Goal: Task Accomplishment & Management: Manage account settings

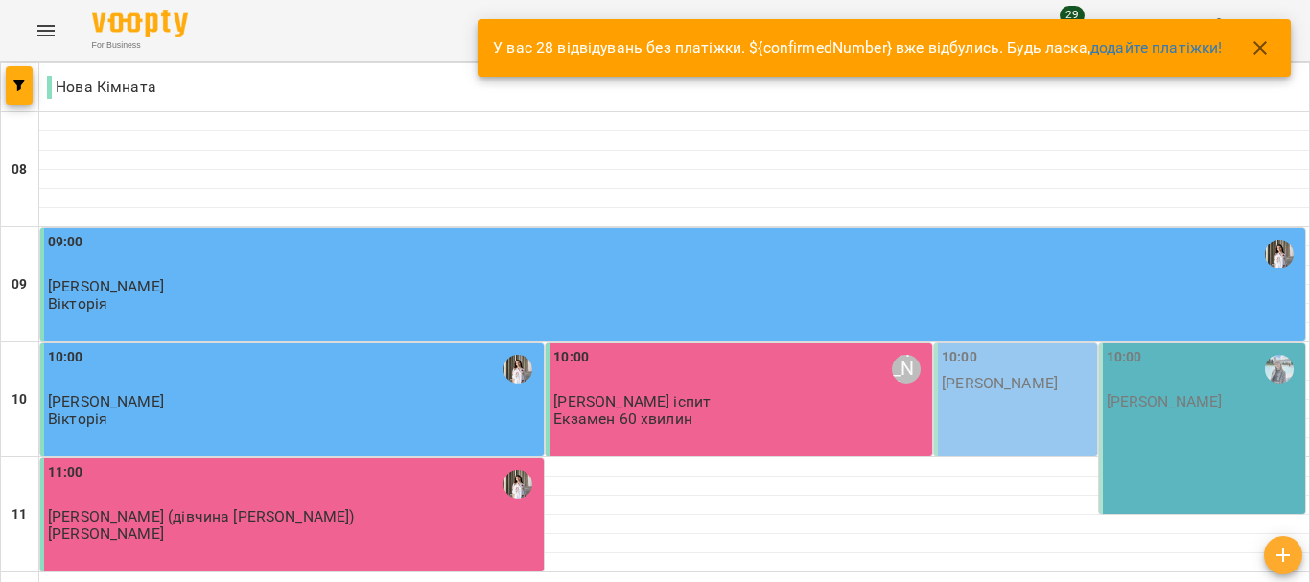
drag, startPoint x: 76, startPoint y: 40, endPoint x: 66, endPoint y: 37, distance: 10.0
click at [66, 37] on div "For Business 29 UA" at bounding box center [655, 30] width 1310 height 61
click at [66, 37] on button "Menu" at bounding box center [46, 31] width 46 height 46
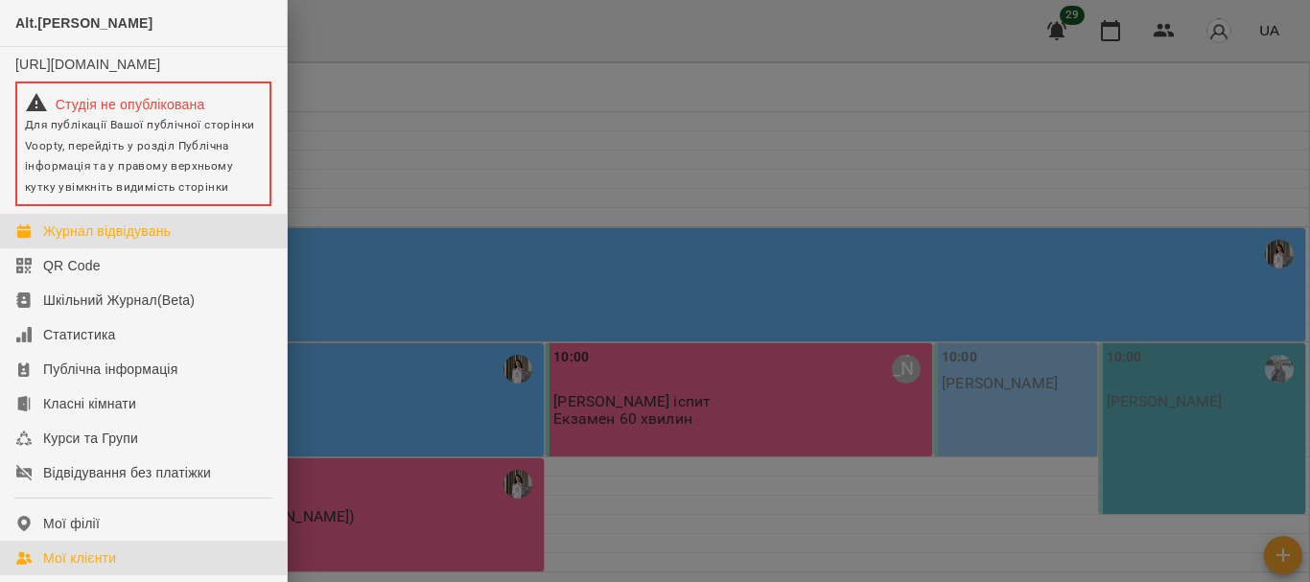
click at [75, 568] on div "Мої клієнти" at bounding box center [79, 558] width 73 height 19
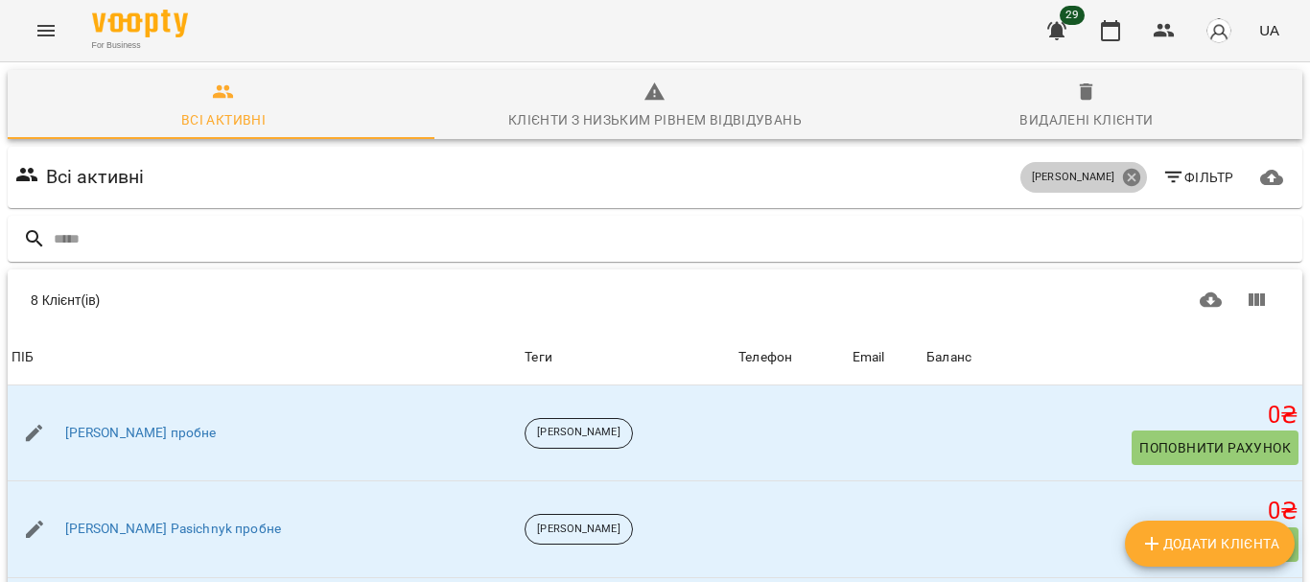
click at [1126, 174] on icon at bounding box center [1131, 177] width 21 height 21
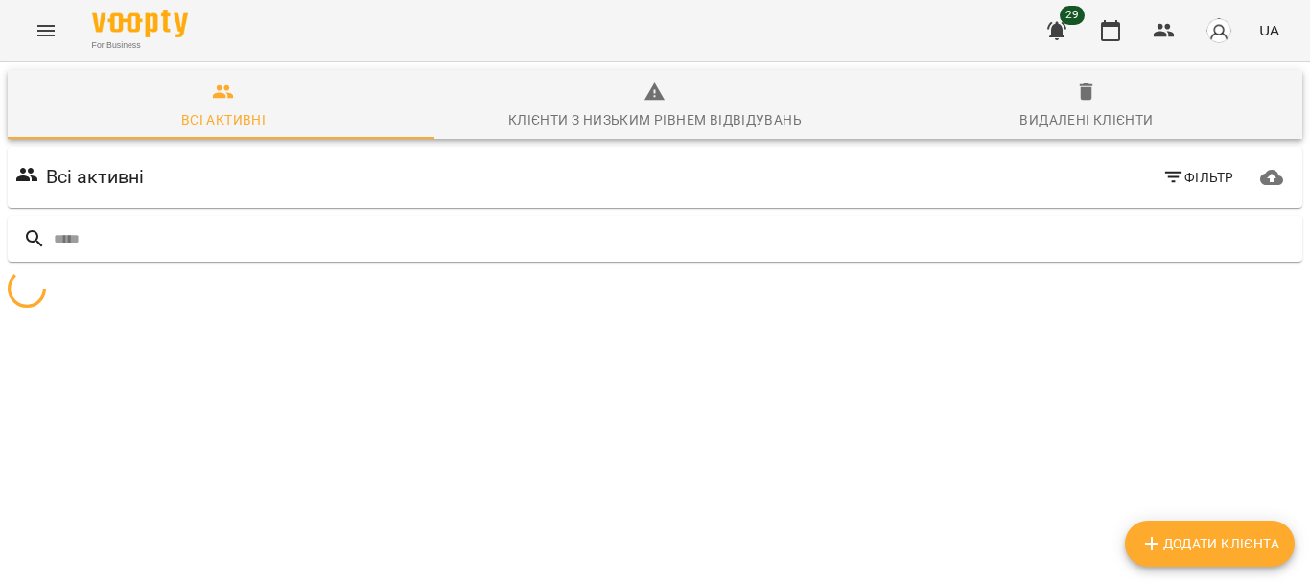
click at [1168, 176] on icon "button" at bounding box center [1173, 177] width 23 height 23
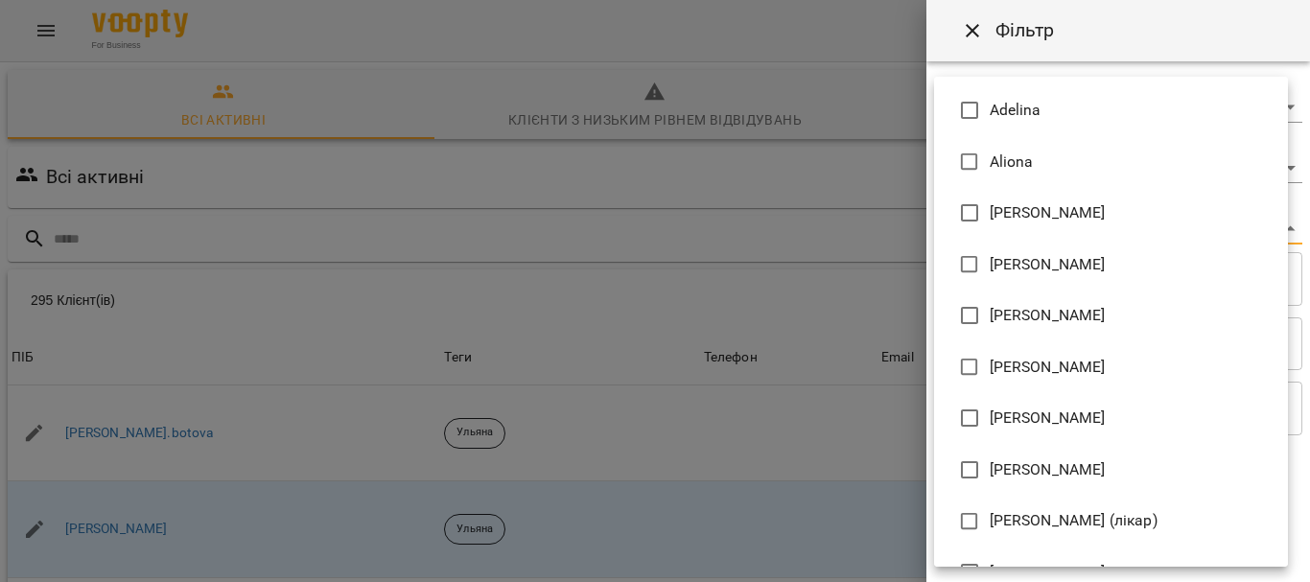
click at [1165, 227] on body "For Business 29 UA Всі активні Клієнти з низьким рівнем відвідувань Видалені кл…" at bounding box center [655, 499] width 1310 height 998
type input "**********"
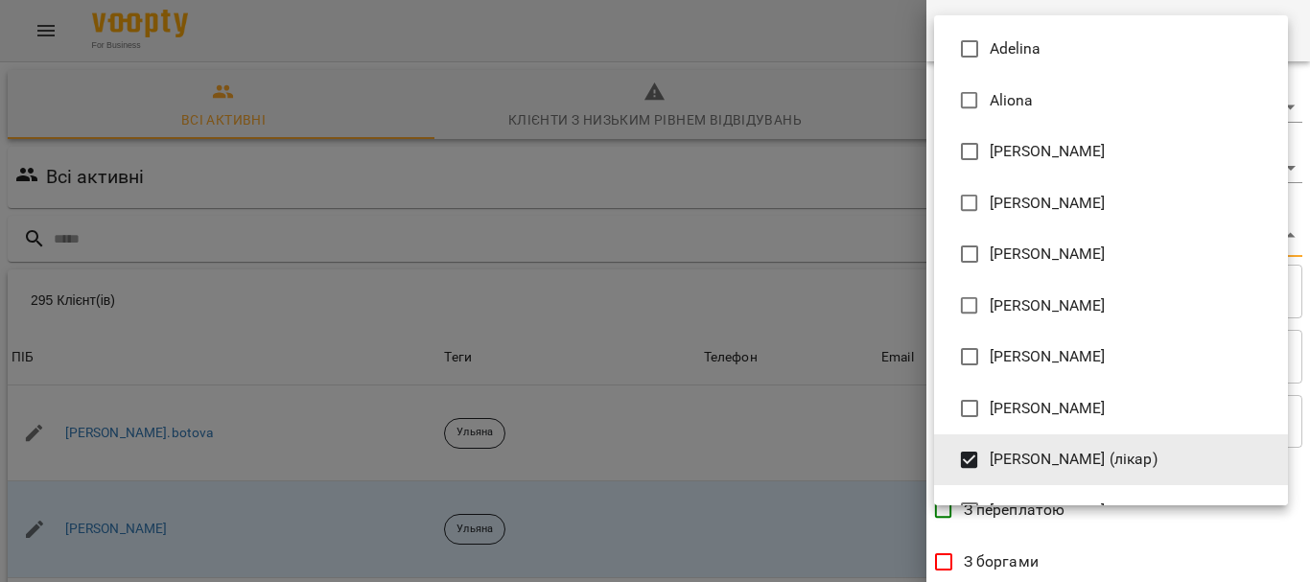
click at [1304, 226] on div at bounding box center [655, 291] width 1310 height 582
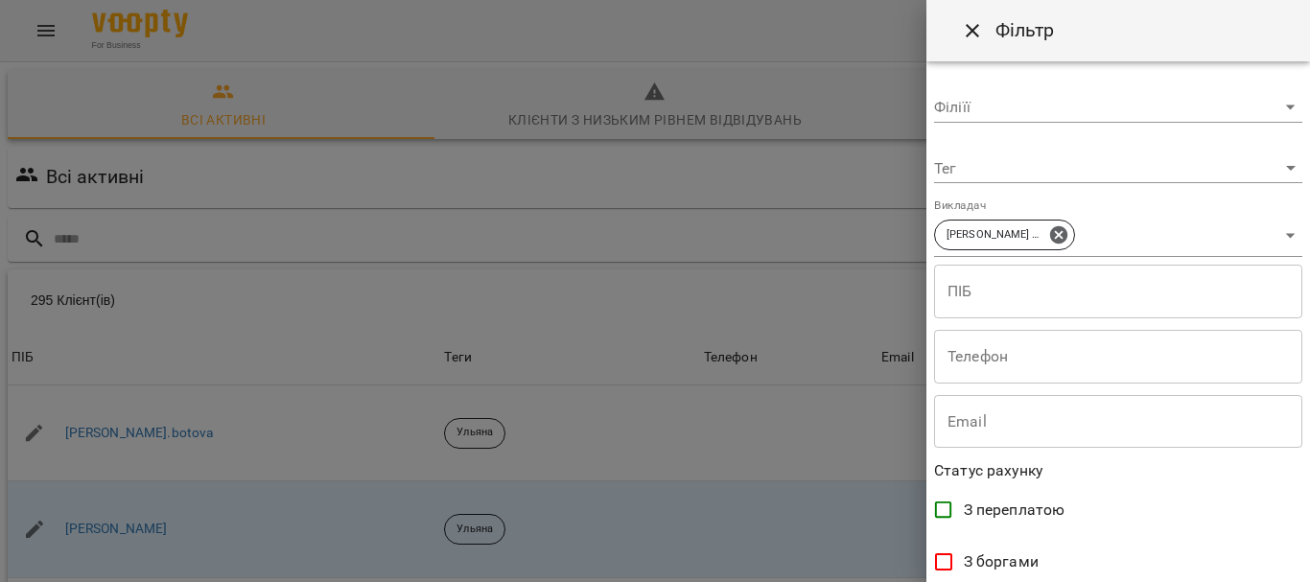
click at [1304, 226] on div "Adelina Aliona Anastasia Elena Mitrik Mariia Sevastianova Євгенія Єлизавета Іри…" at bounding box center [655, 291] width 1310 height 582
drag, startPoint x: 1304, startPoint y: 226, endPoint x: 1299, endPoint y: 402, distance: 175.6
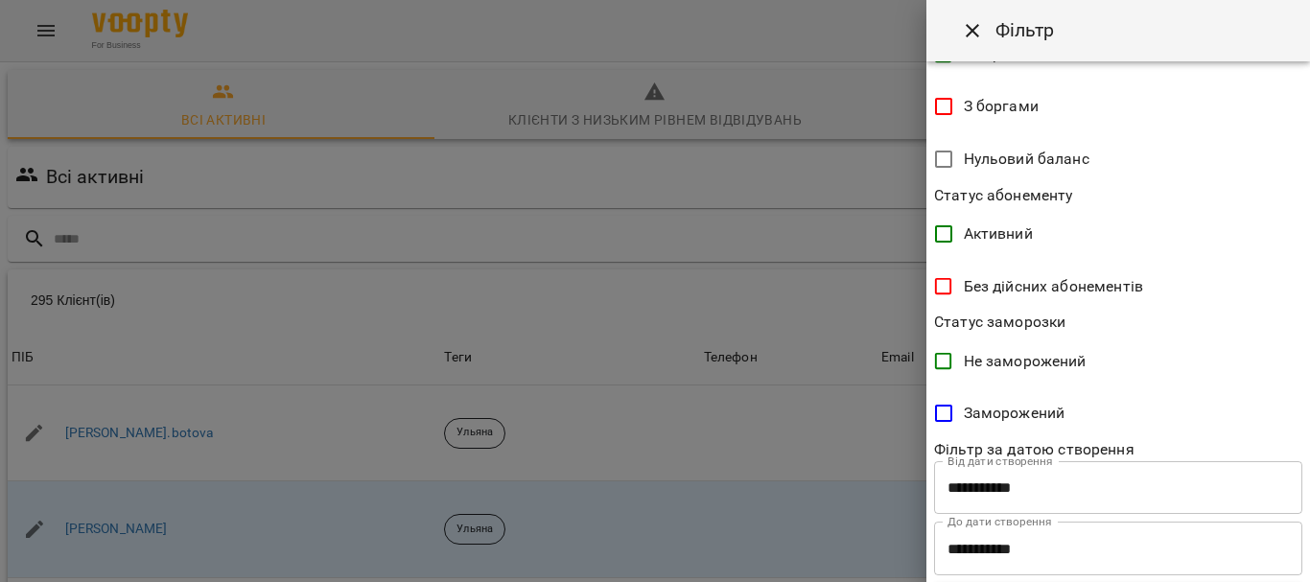
scroll to position [499, 0]
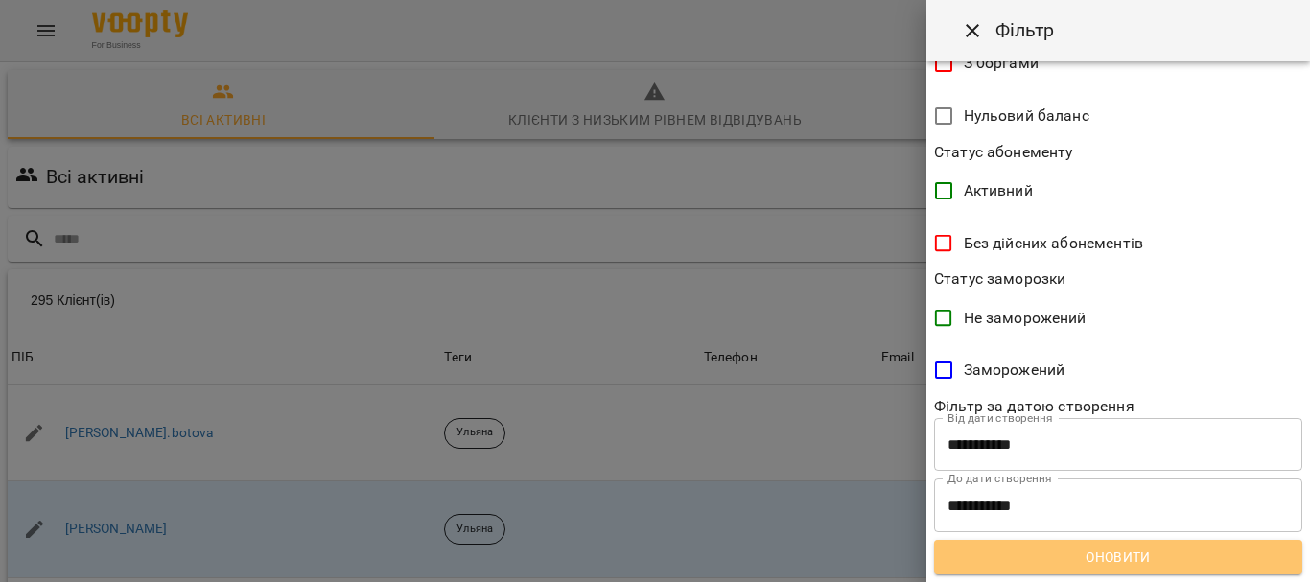
click at [1165, 546] on span "Оновити" at bounding box center [1119, 557] width 338 height 23
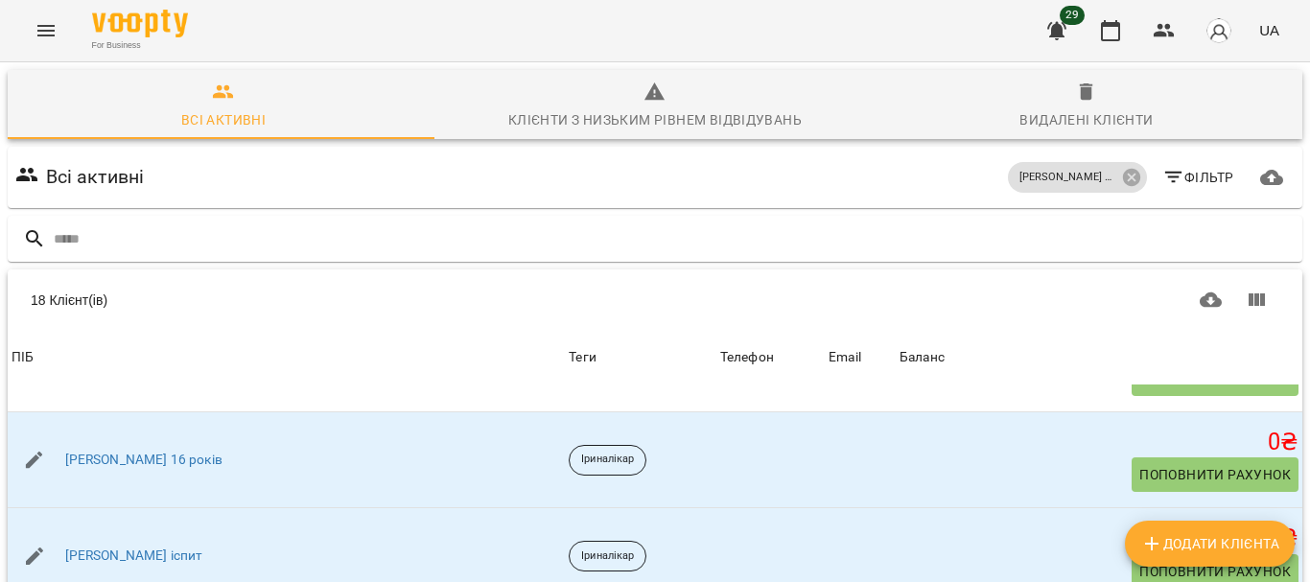
scroll to position [190, 0]
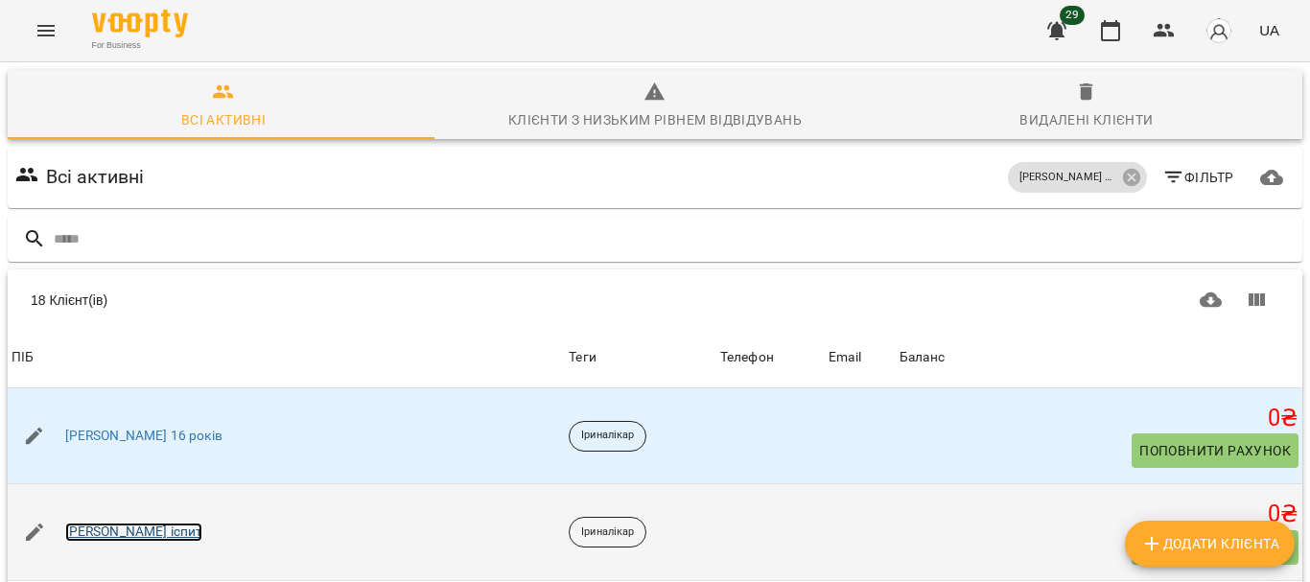
click at [100, 523] on link "Валерія іспит" at bounding box center [134, 532] width 138 height 19
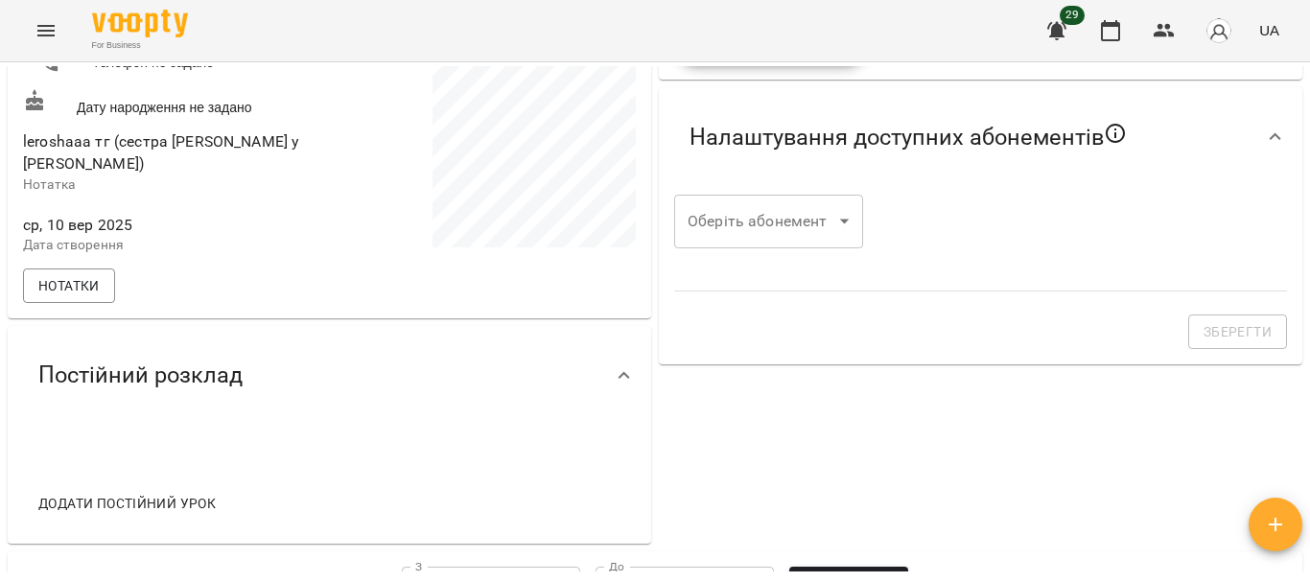
scroll to position [375, 0]
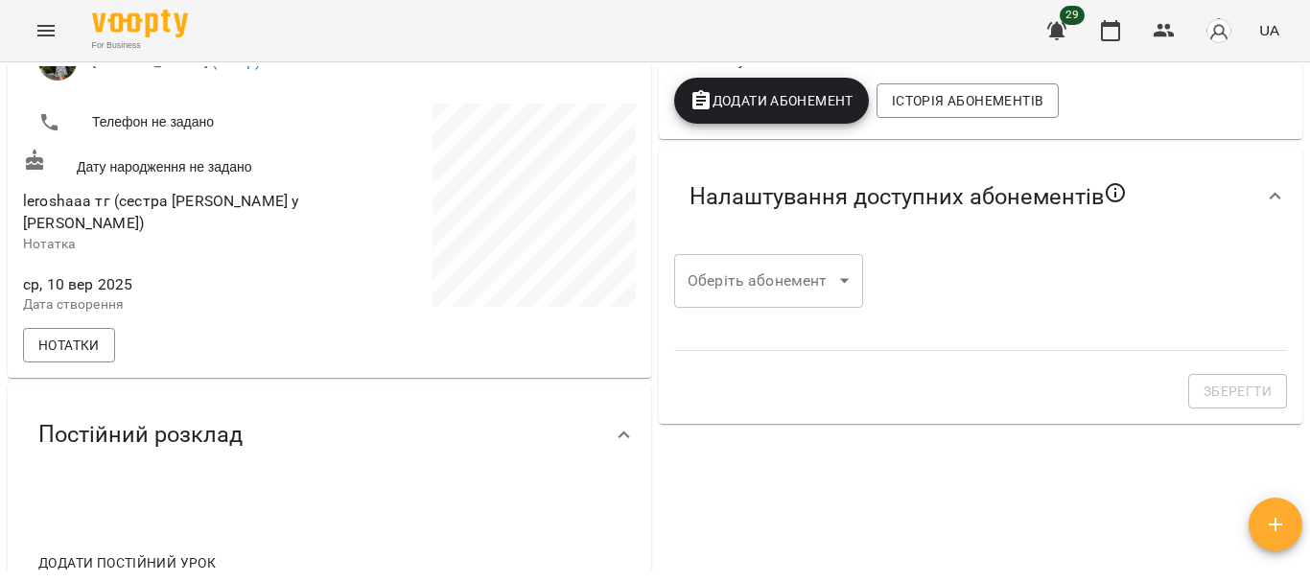
drag, startPoint x: 1306, startPoint y: 228, endPoint x: 1299, endPoint y: 164, distance: 64.7
click at [1299, 164] on div "**********" at bounding box center [655, 353] width 1310 height 582
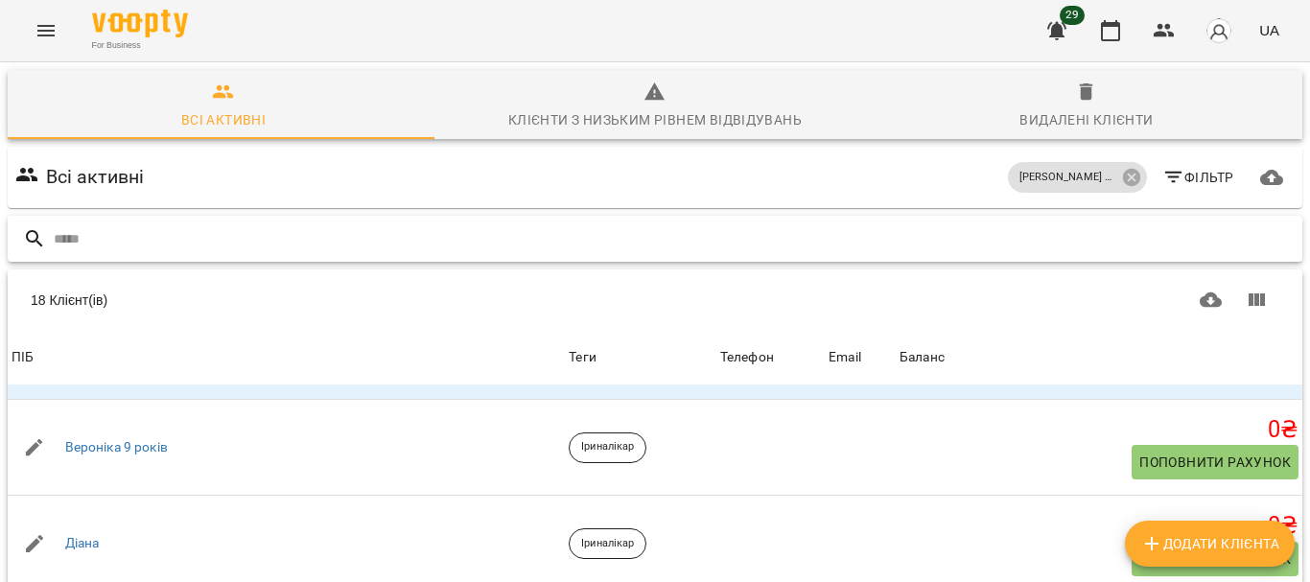
scroll to position [375, 0]
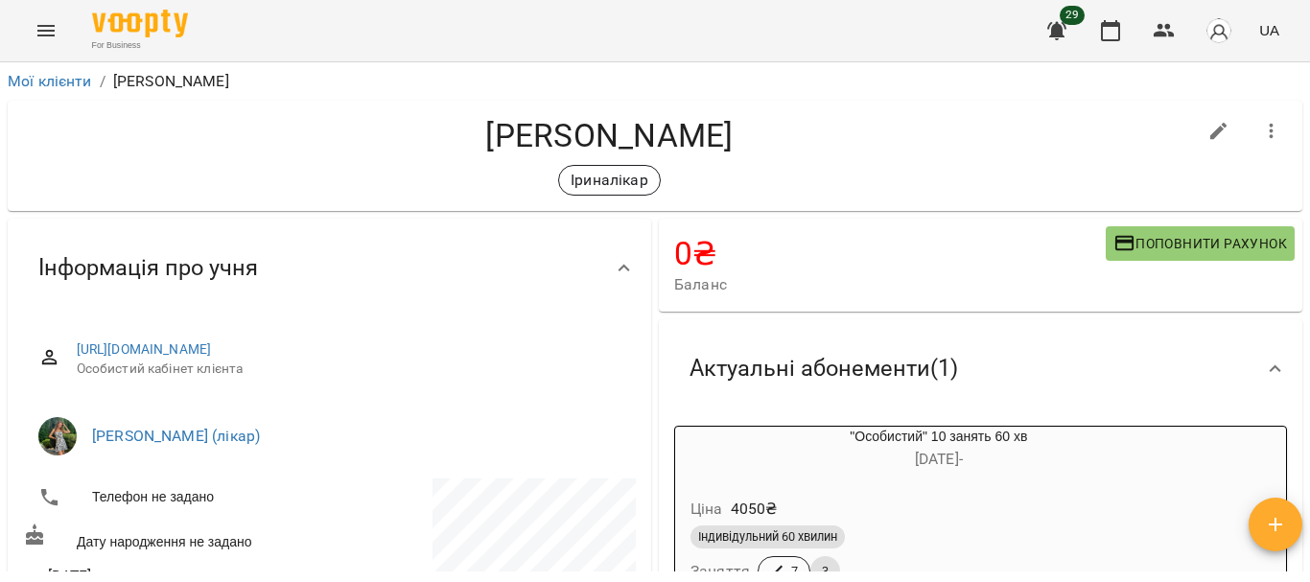
click at [1260, 126] on icon "button" at bounding box center [1271, 131] width 23 height 23
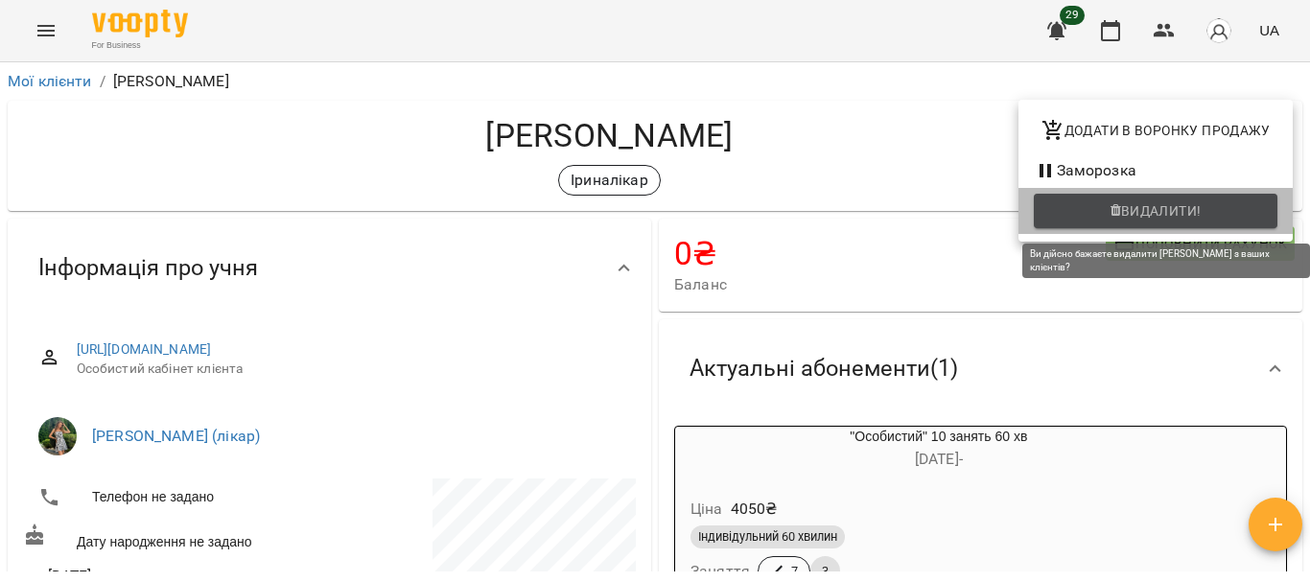
click at [1192, 217] on span "Видалити!" at bounding box center [1161, 210] width 81 height 23
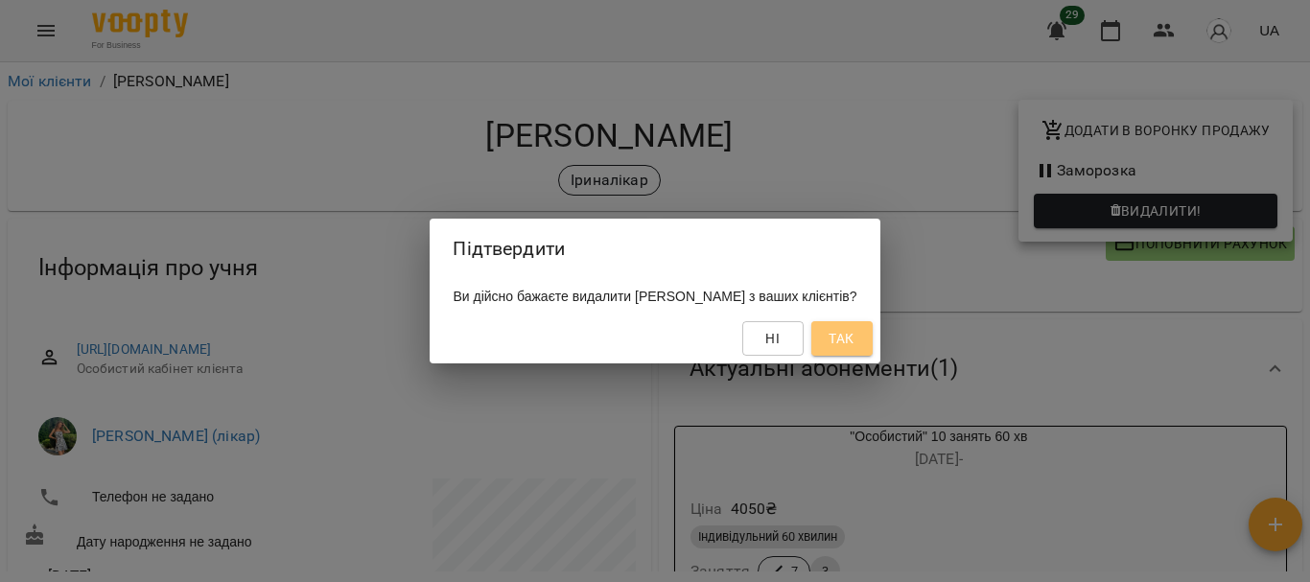
click at [873, 341] on button "Так" at bounding box center [841, 338] width 61 height 35
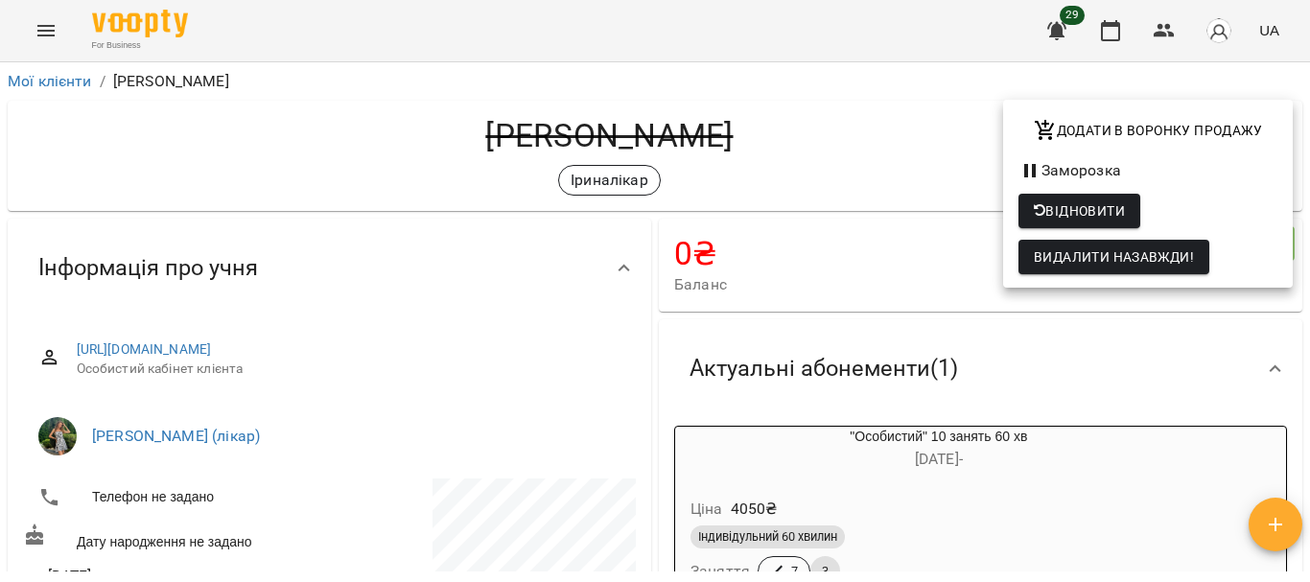
click at [38, 77] on div at bounding box center [655, 291] width 1310 height 582
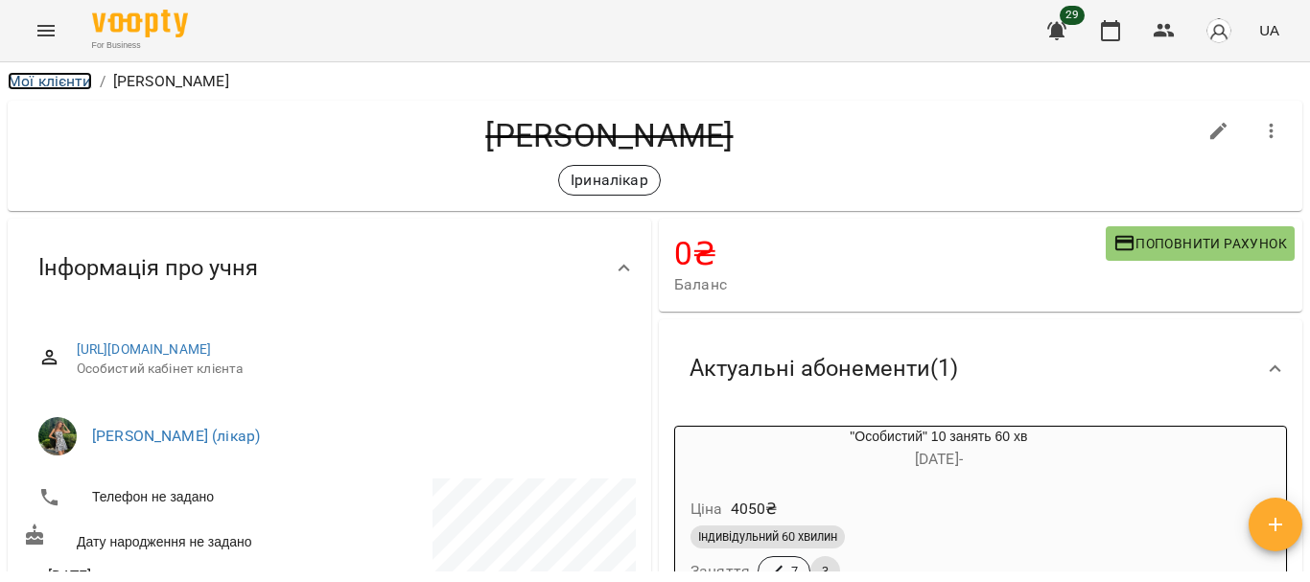
click at [47, 81] on link "Мої клієнти" at bounding box center [50, 81] width 84 height 18
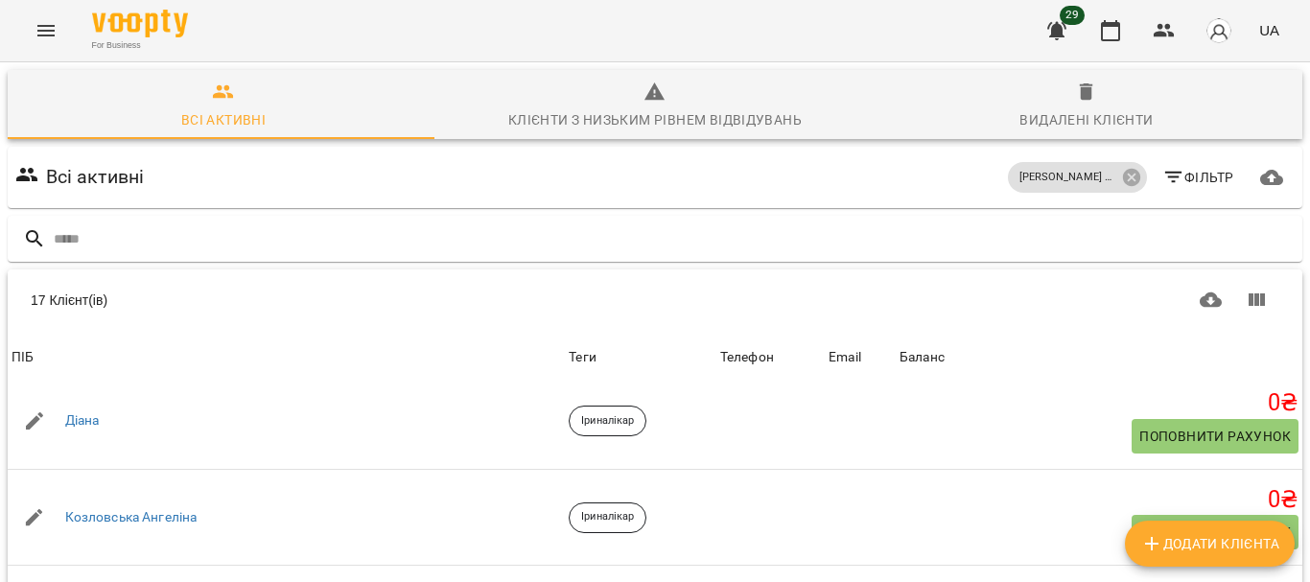
scroll to position [498, 0]
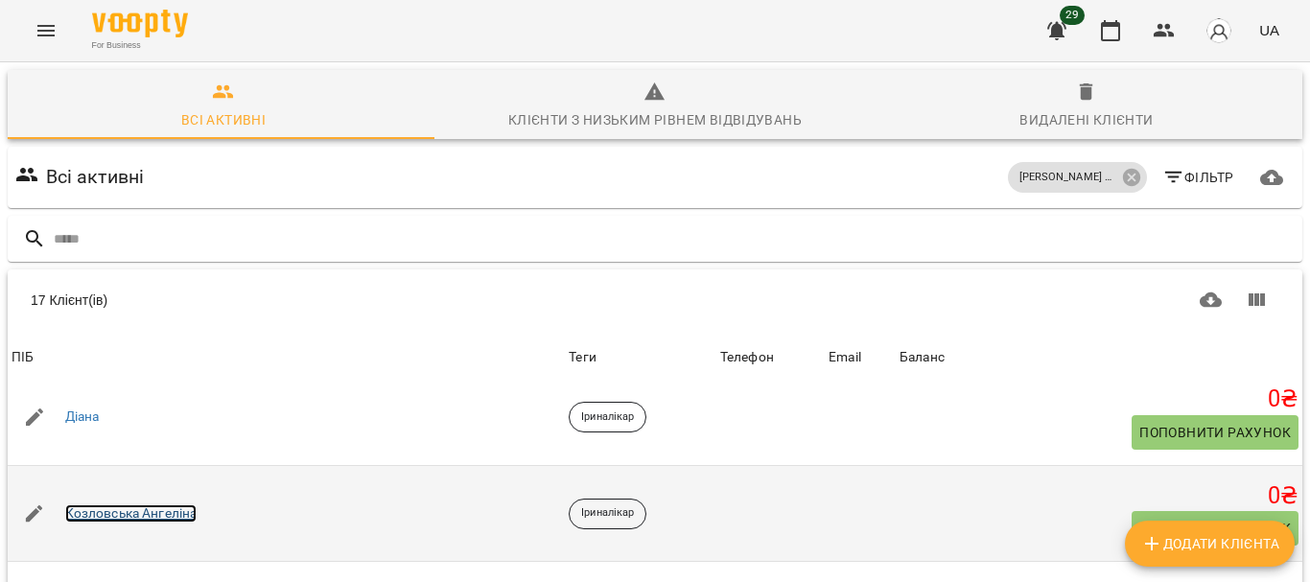
click at [147, 504] on link "Козловська Ангеліна" at bounding box center [131, 513] width 132 height 19
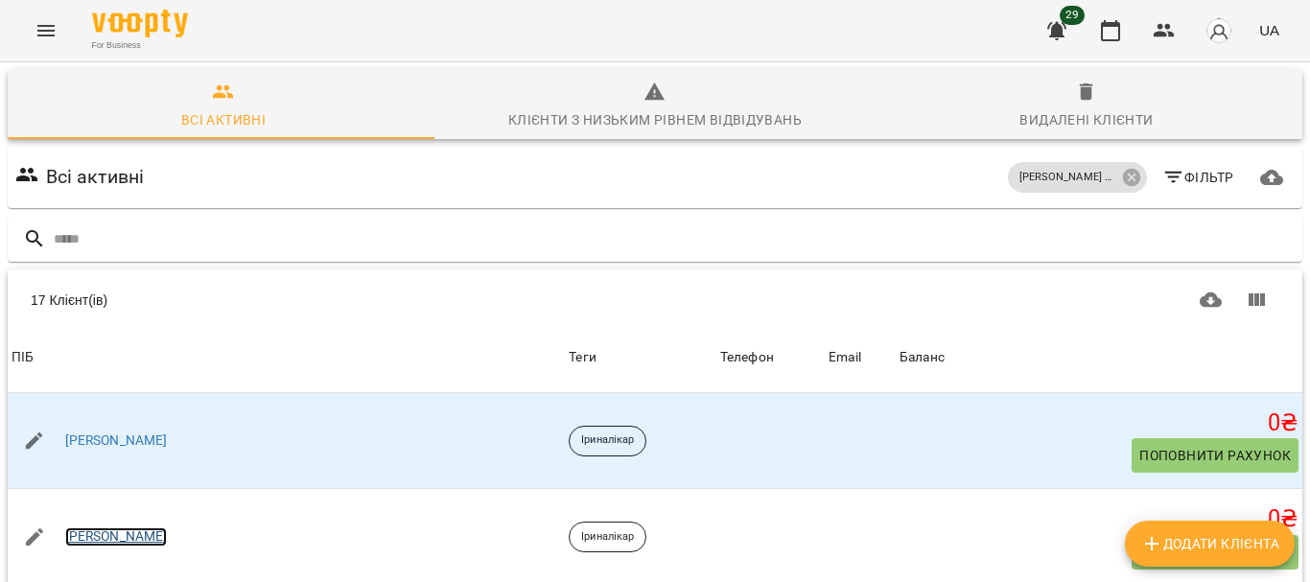
scroll to position [1214, 0]
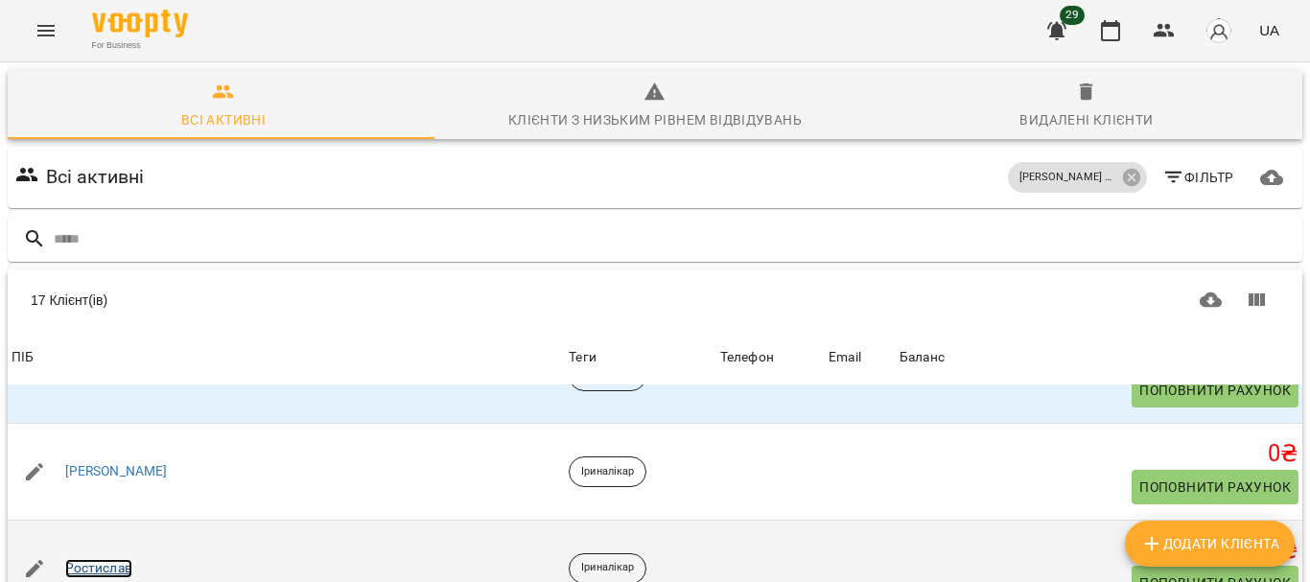
click at [108, 559] on link "Ростислав" at bounding box center [98, 568] width 67 height 19
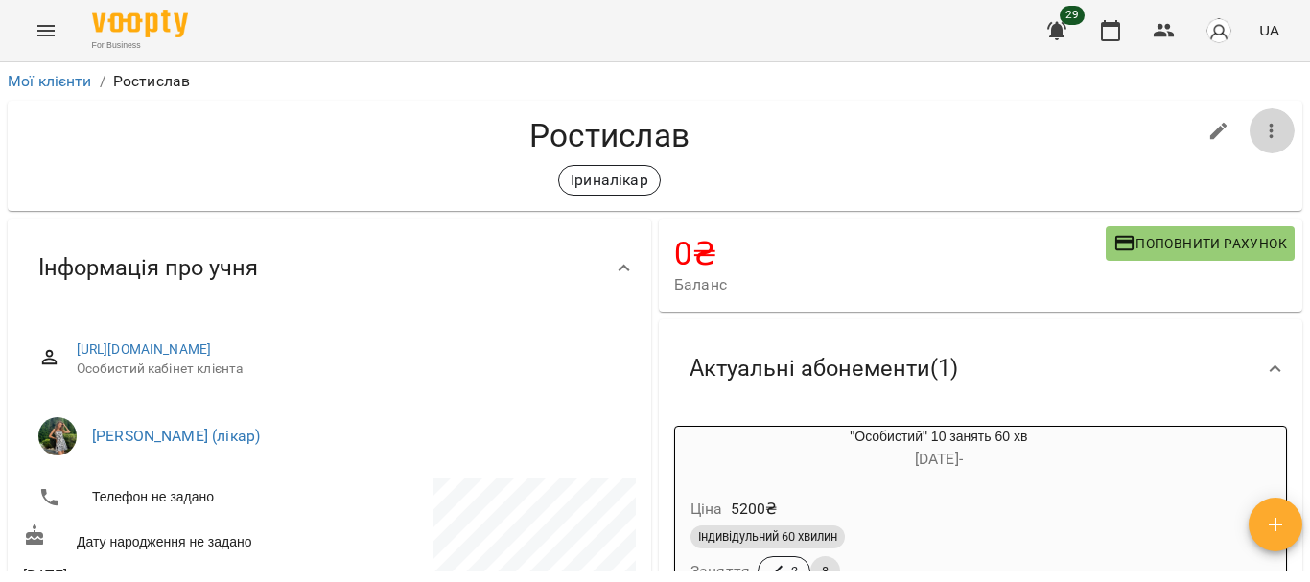
click at [1260, 141] on icon "button" at bounding box center [1271, 131] width 23 height 23
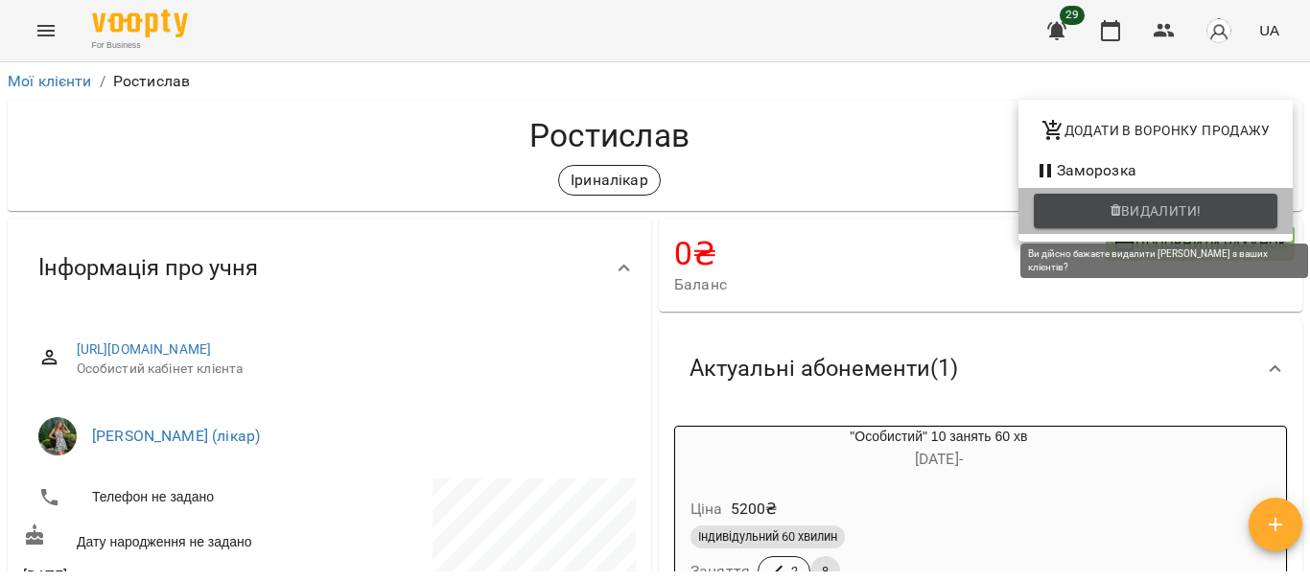
click at [1166, 208] on span "Видалити!" at bounding box center [1161, 210] width 81 height 23
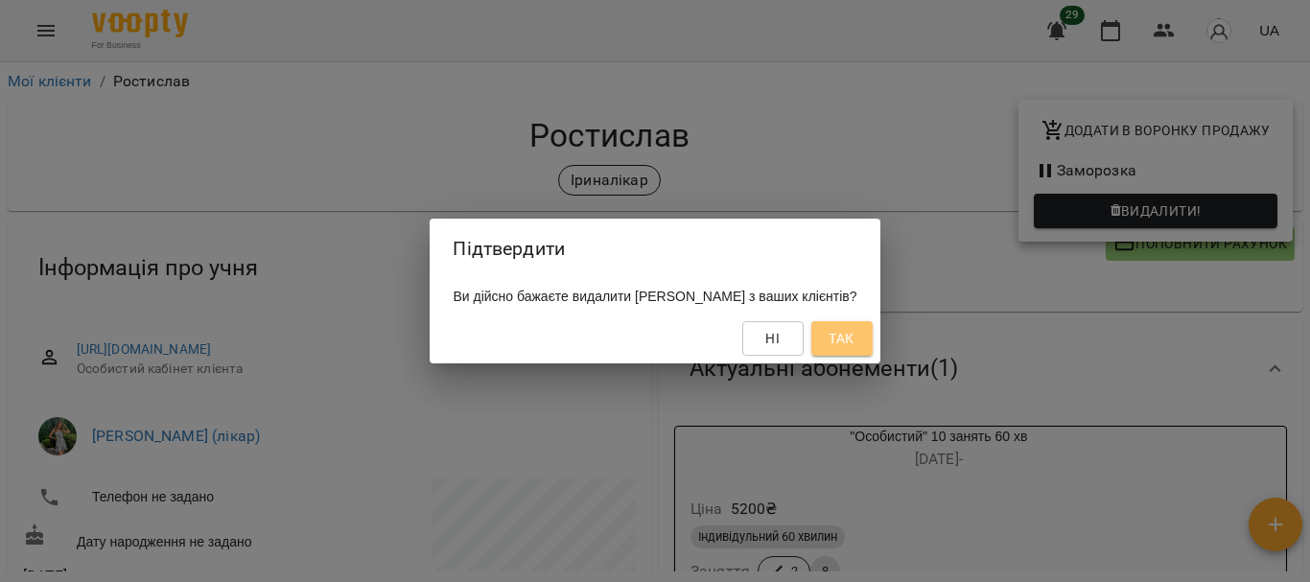
click at [848, 337] on span "Так" at bounding box center [841, 338] width 25 height 23
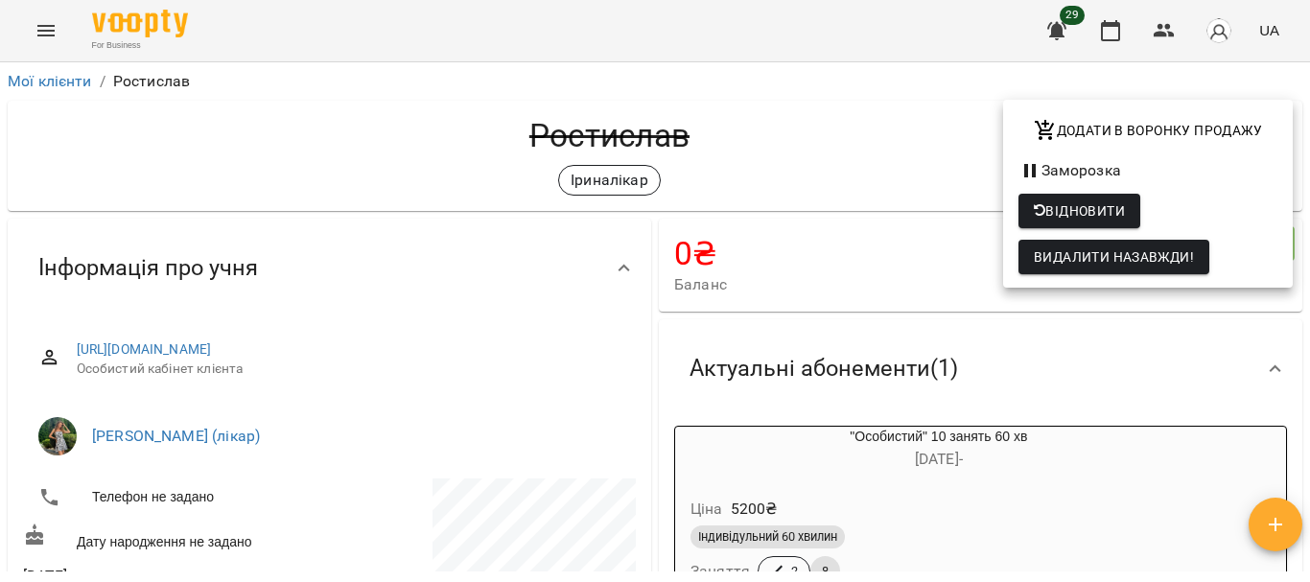
click at [36, 75] on div at bounding box center [655, 291] width 1310 height 582
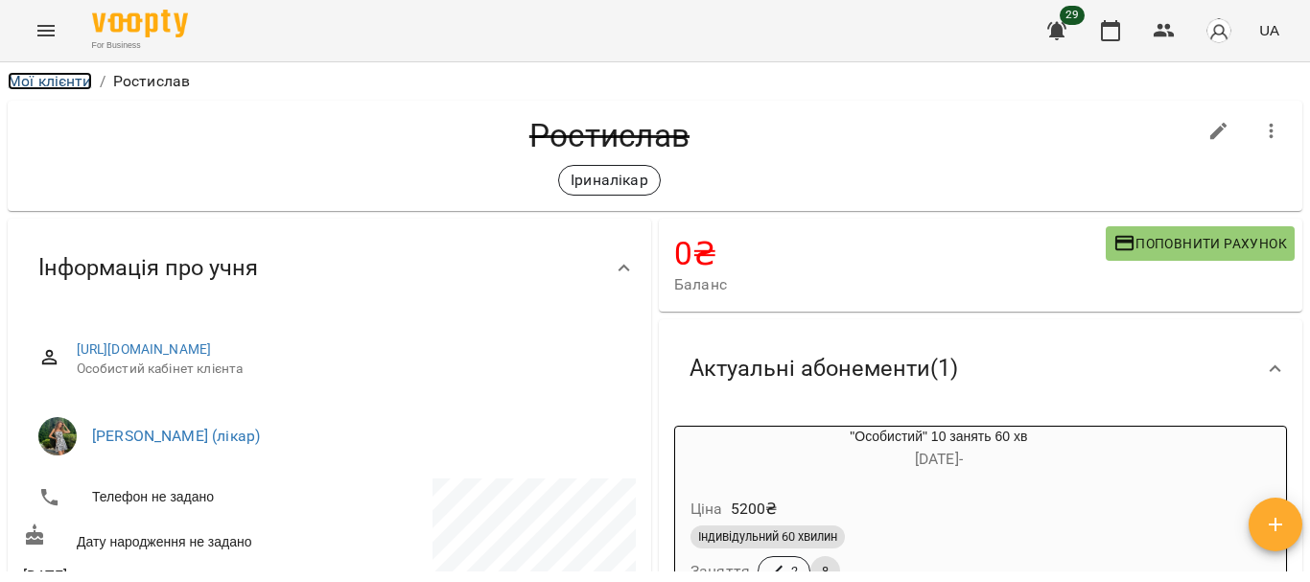
click at [44, 80] on link "Мої клієнти" at bounding box center [50, 81] width 84 height 18
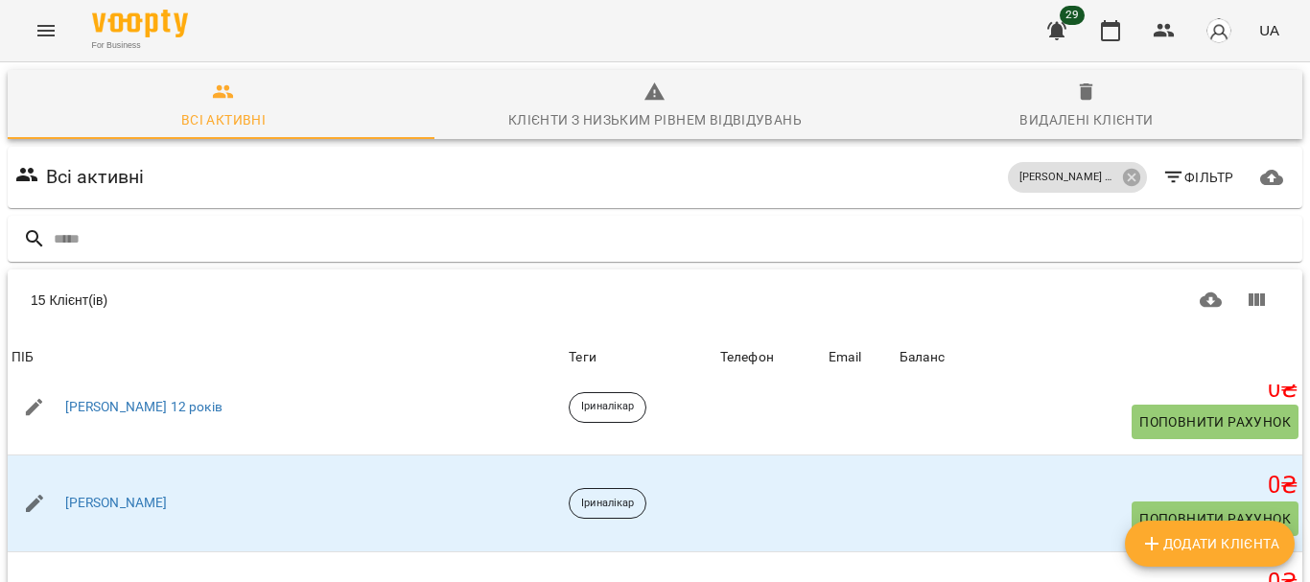
scroll to position [1021, 0]
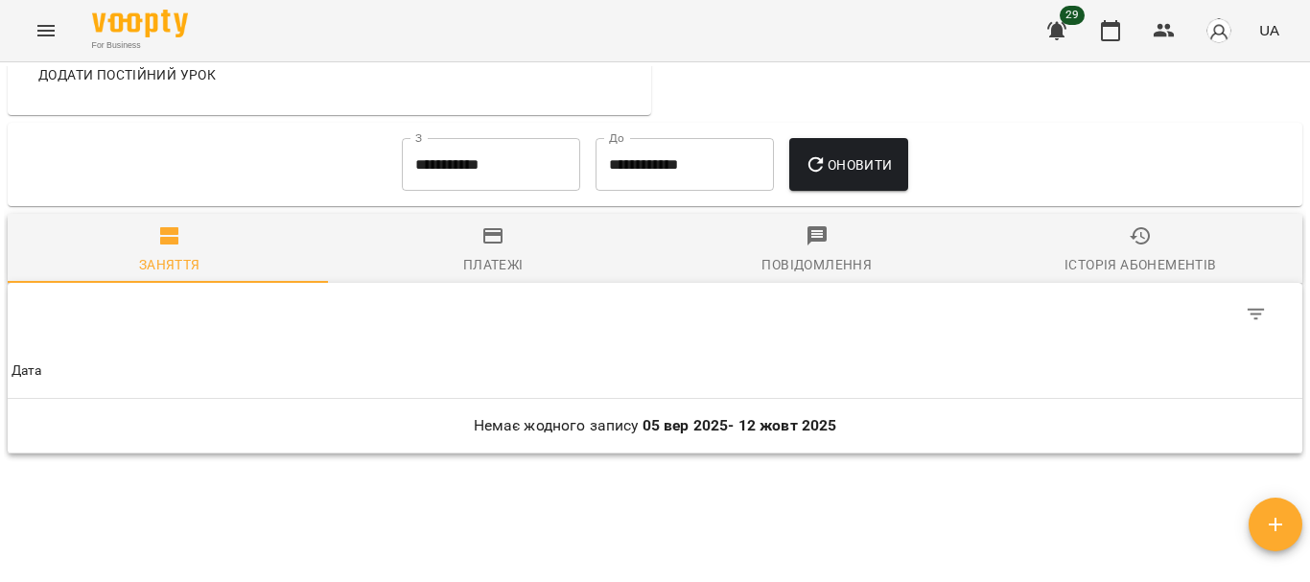
scroll to position [859, 0]
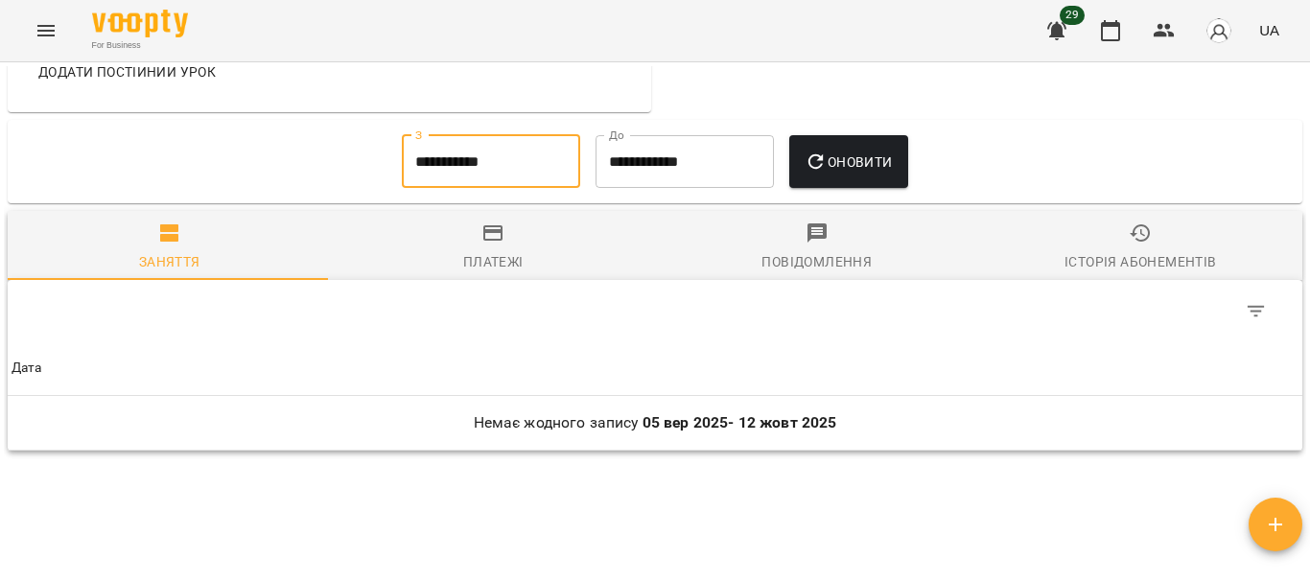
click at [486, 189] on input "**********" at bounding box center [491, 162] width 178 height 54
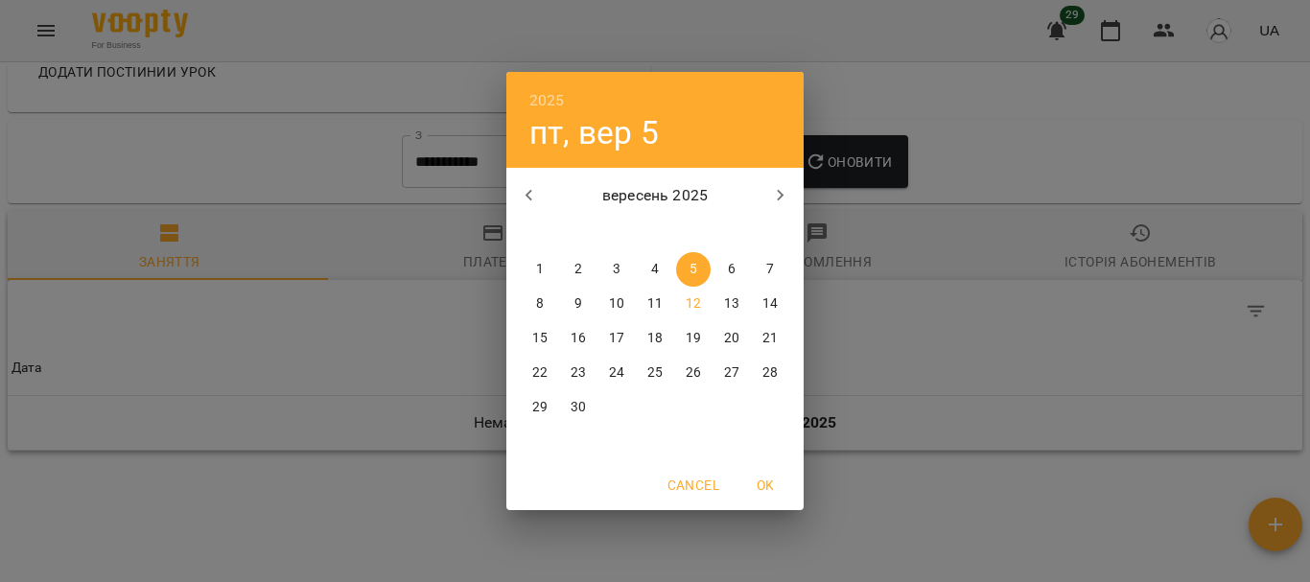
click at [532, 193] on icon "button" at bounding box center [529, 195] width 23 height 23
click at [588, 260] on span "1" at bounding box center [578, 269] width 35 height 19
type input "**********"
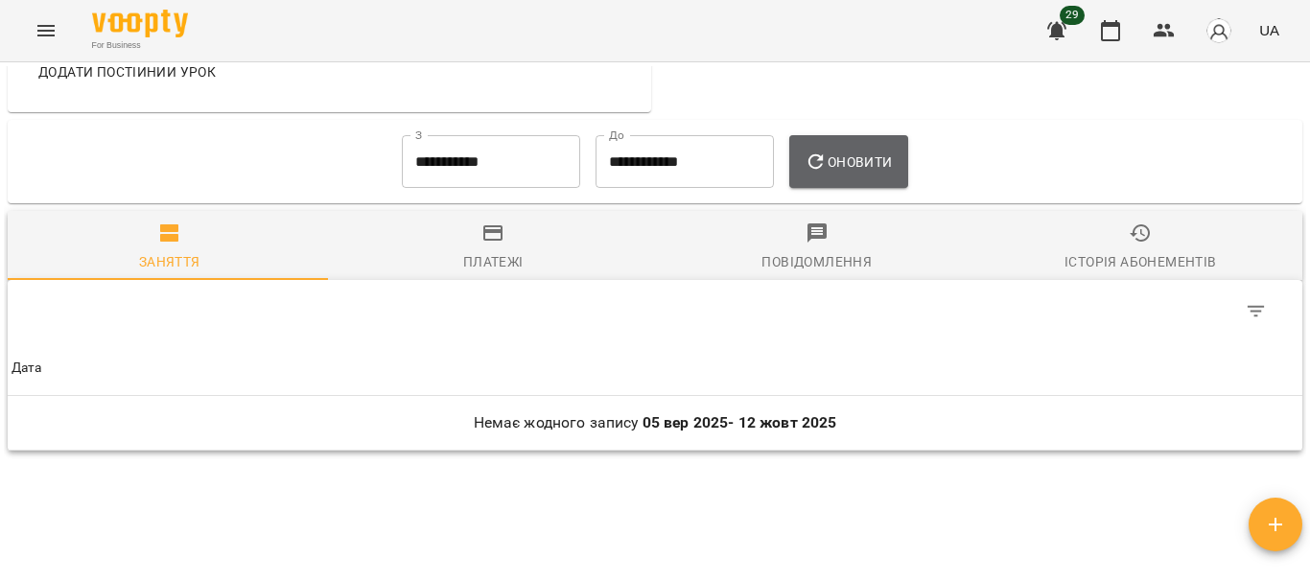
click at [865, 155] on button "Оновити" at bounding box center [848, 162] width 118 height 54
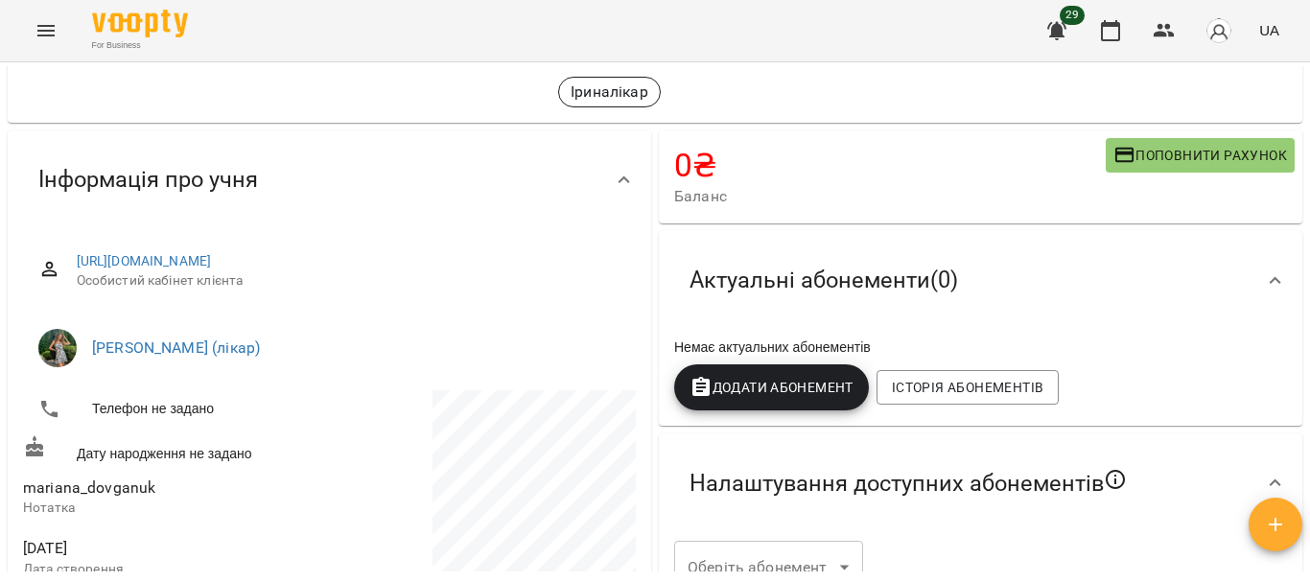
scroll to position [0, 0]
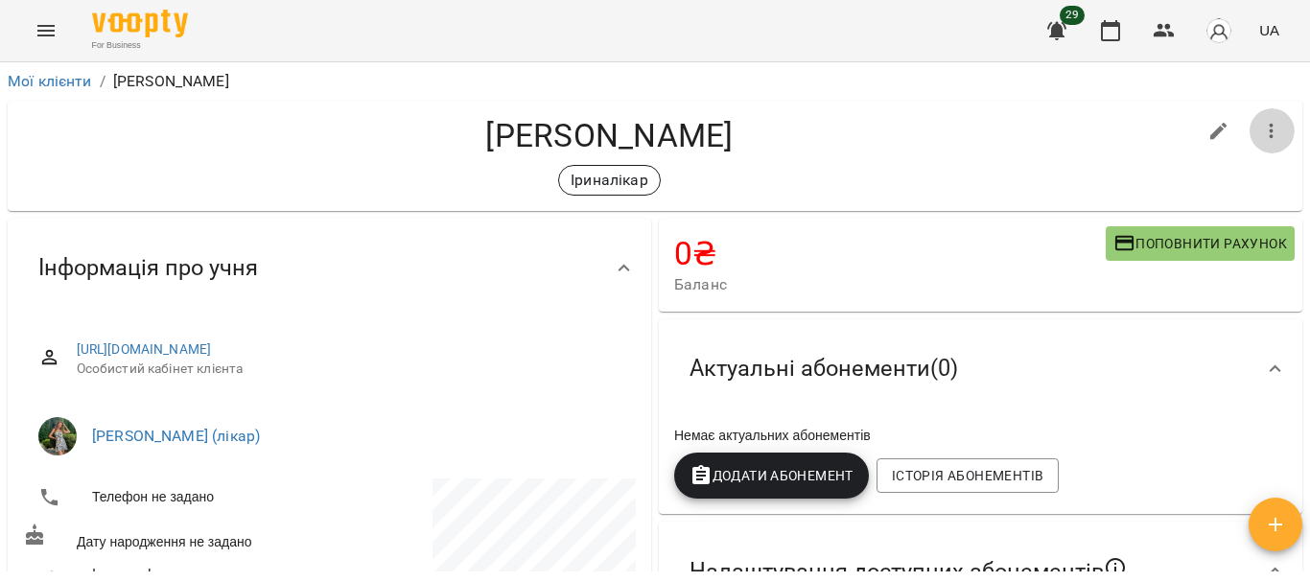
click at [1260, 127] on icon "button" at bounding box center [1271, 131] width 23 height 23
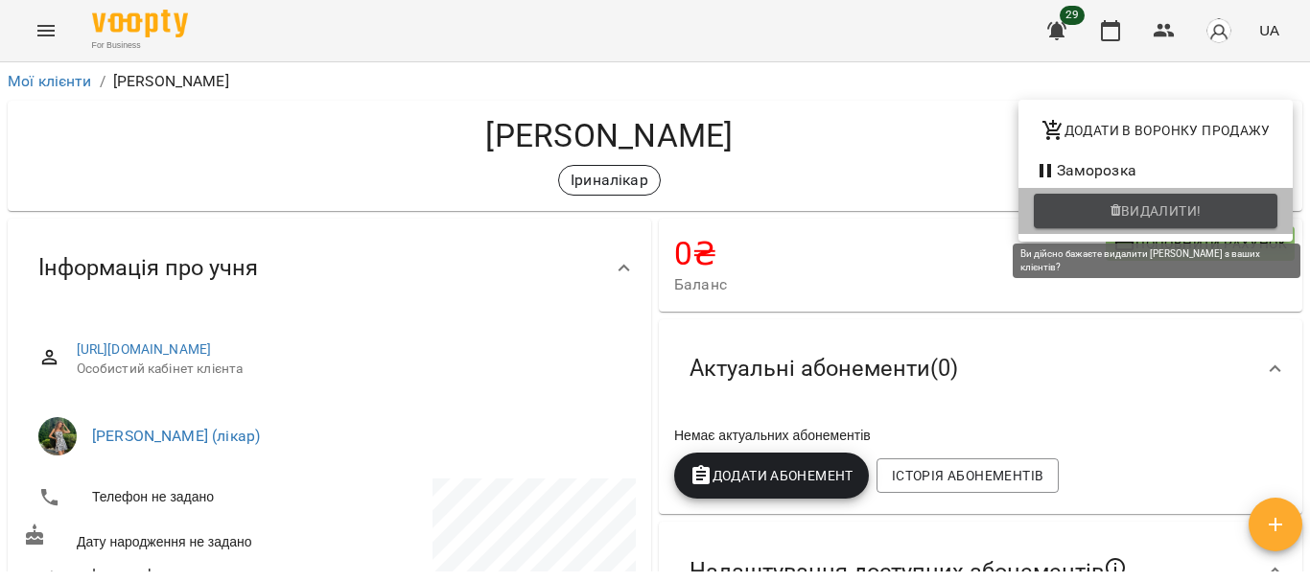
click at [1200, 196] on button "Видалити!" at bounding box center [1156, 211] width 244 height 35
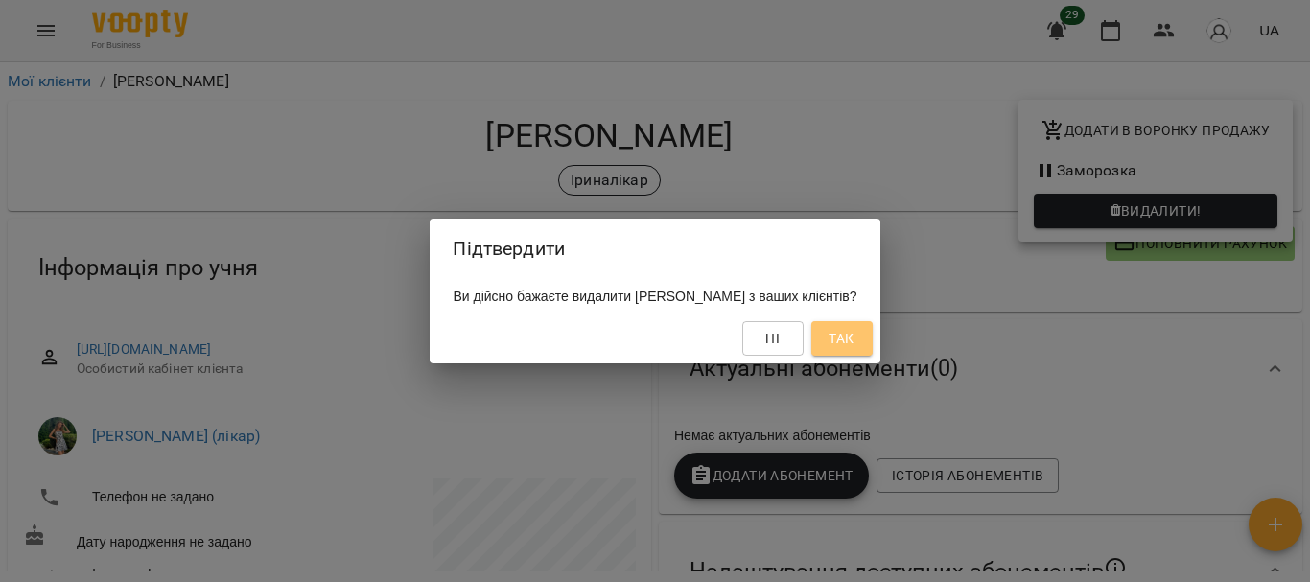
click at [854, 335] on span "Так" at bounding box center [841, 338] width 25 height 23
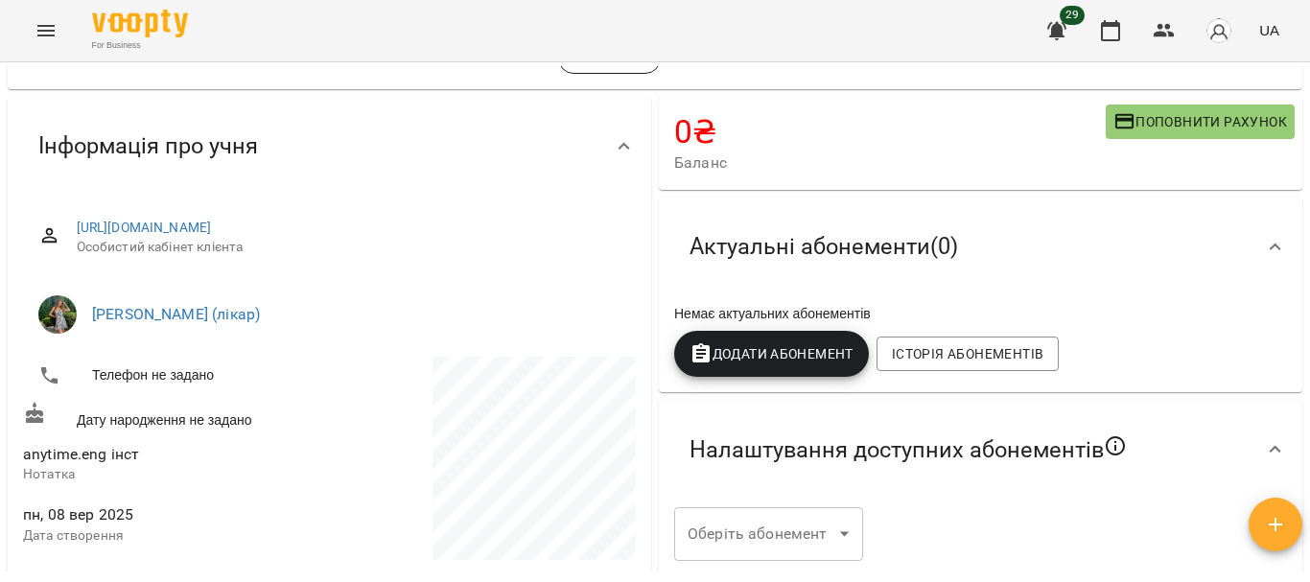
scroll to position [35, 0]
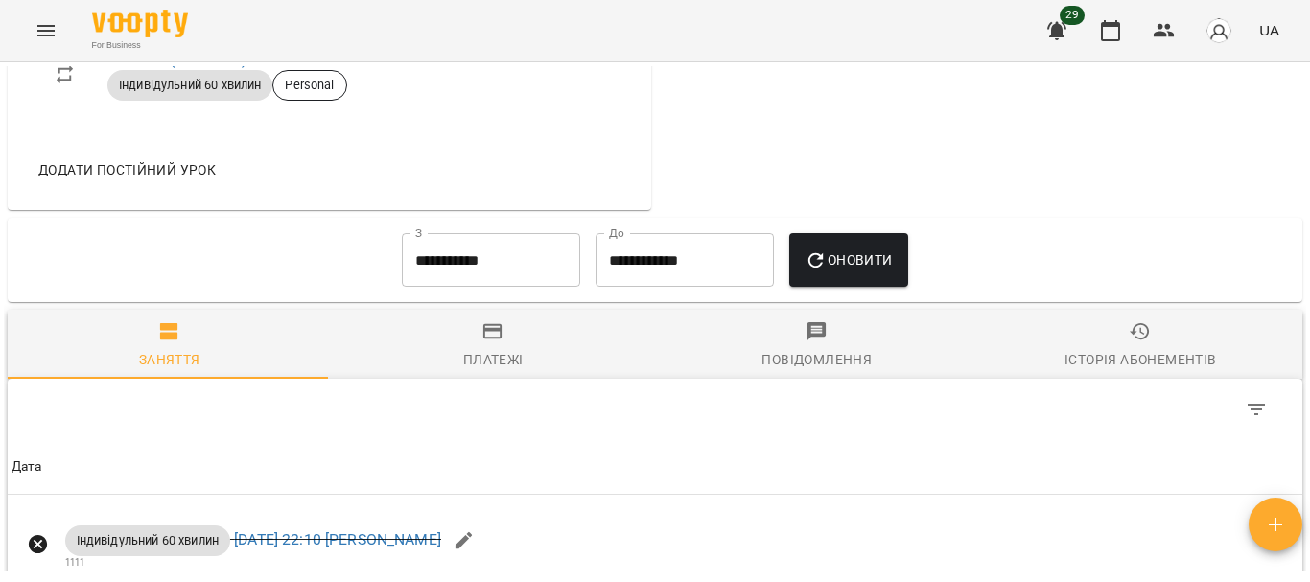
scroll to position [980, 0]
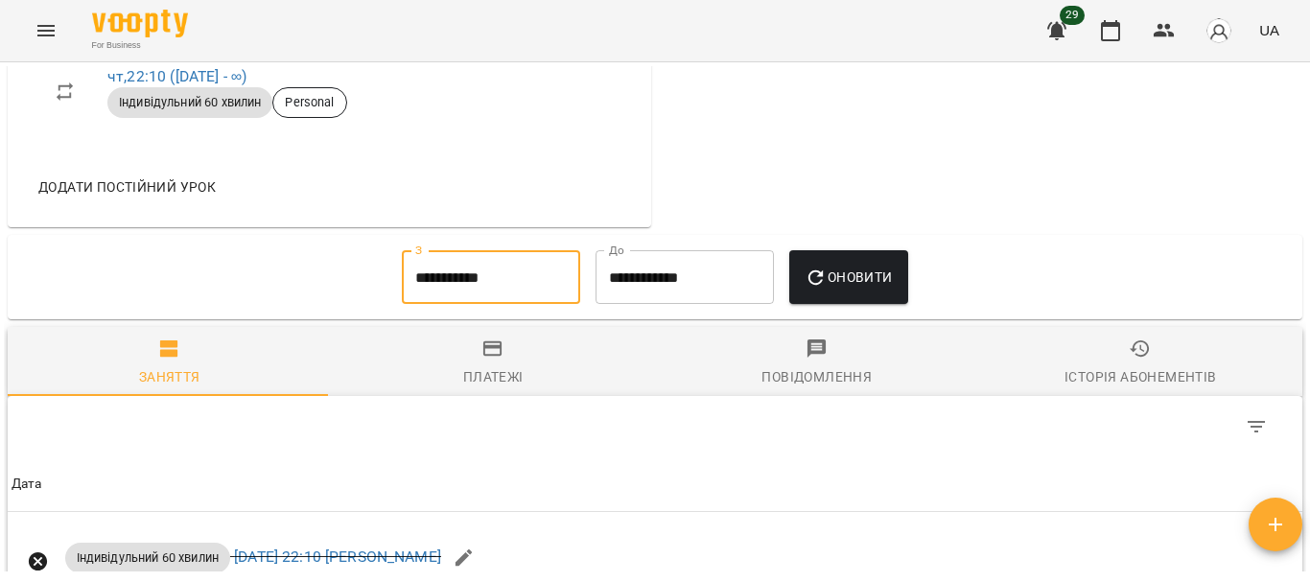
click at [504, 304] on input "**********" at bounding box center [491, 277] width 178 height 54
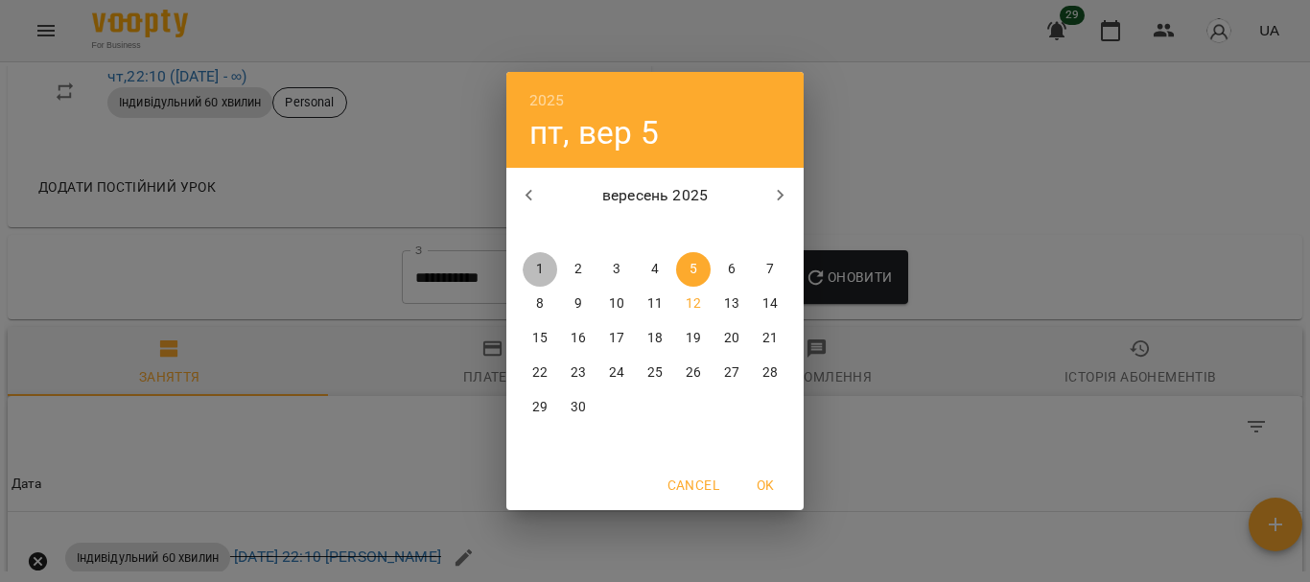
click at [535, 254] on button "1" at bounding box center [540, 269] width 35 height 35
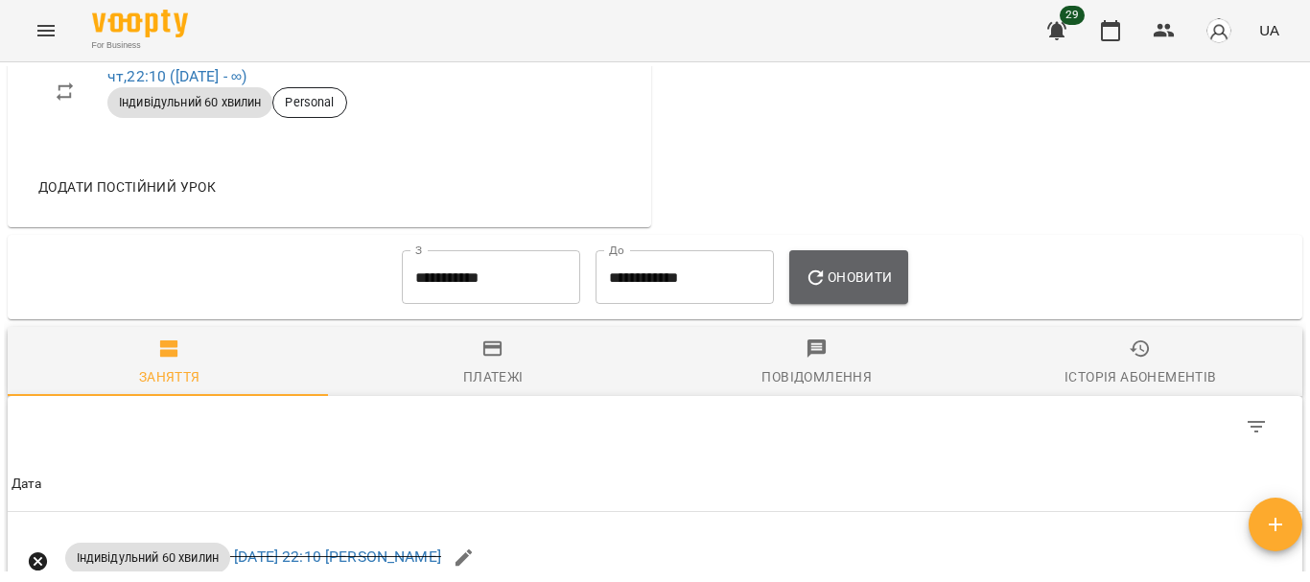
click at [862, 304] on button "Оновити" at bounding box center [848, 277] width 118 height 54
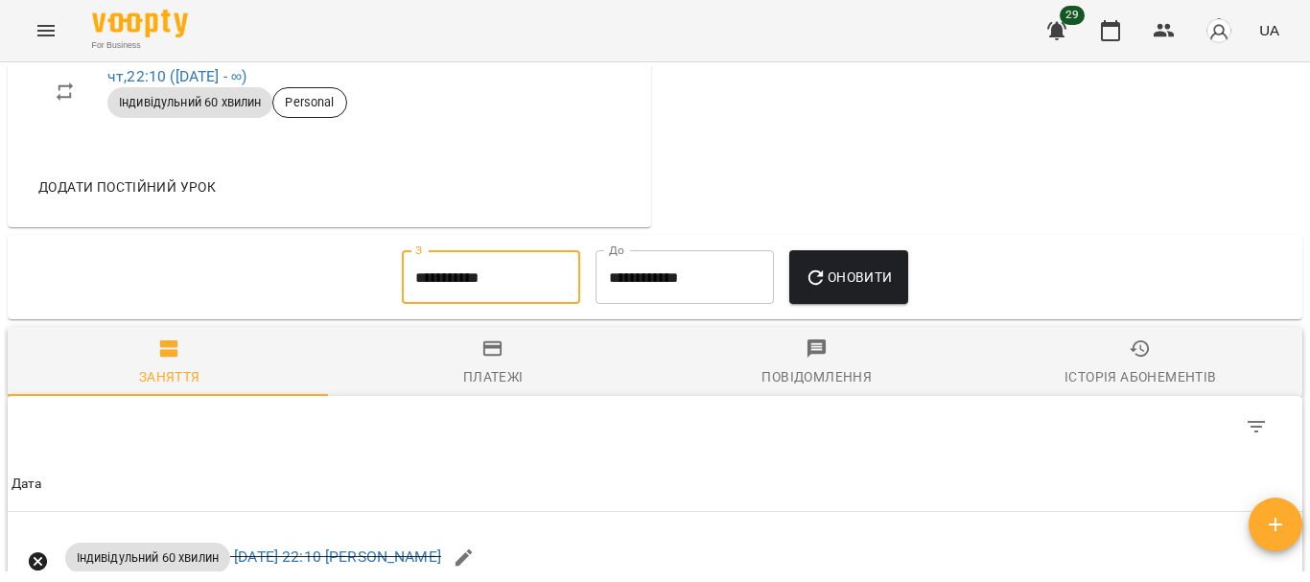
click at [502, 304] on input "**********" at bounding box center [491, 277] width 178 height 54
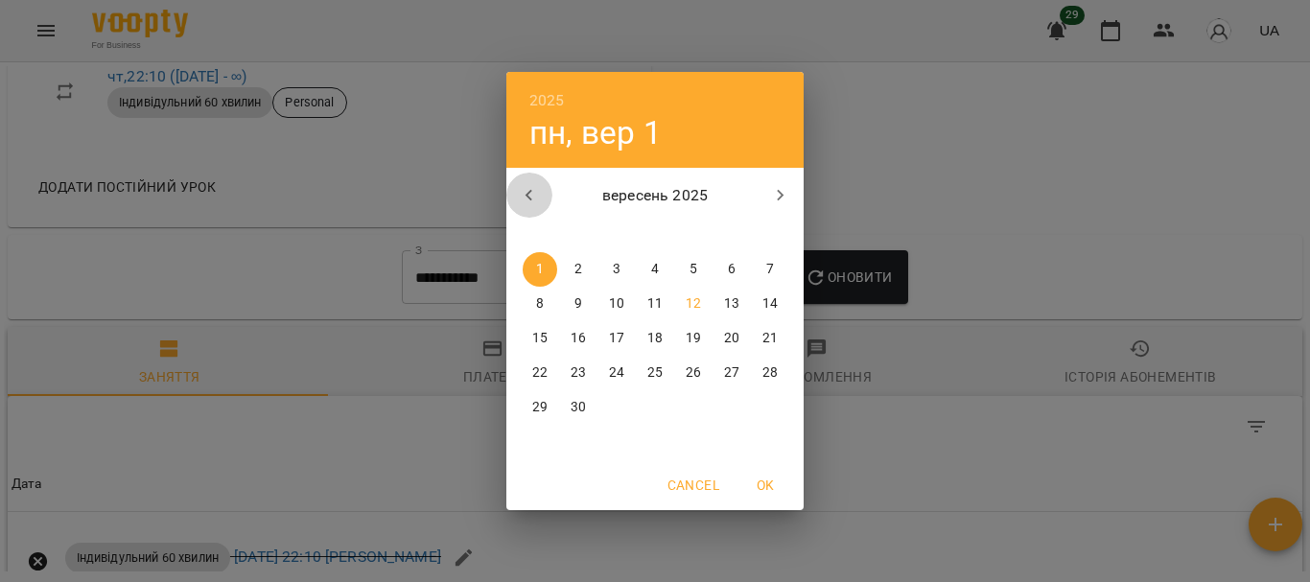
click at [535, 196] on icon "button" at bounding box center [529, 195] width 23 height 23
click at [593, 262] on span "1" at bounding box center [578, 269] width 35 height 19
type input "**********"
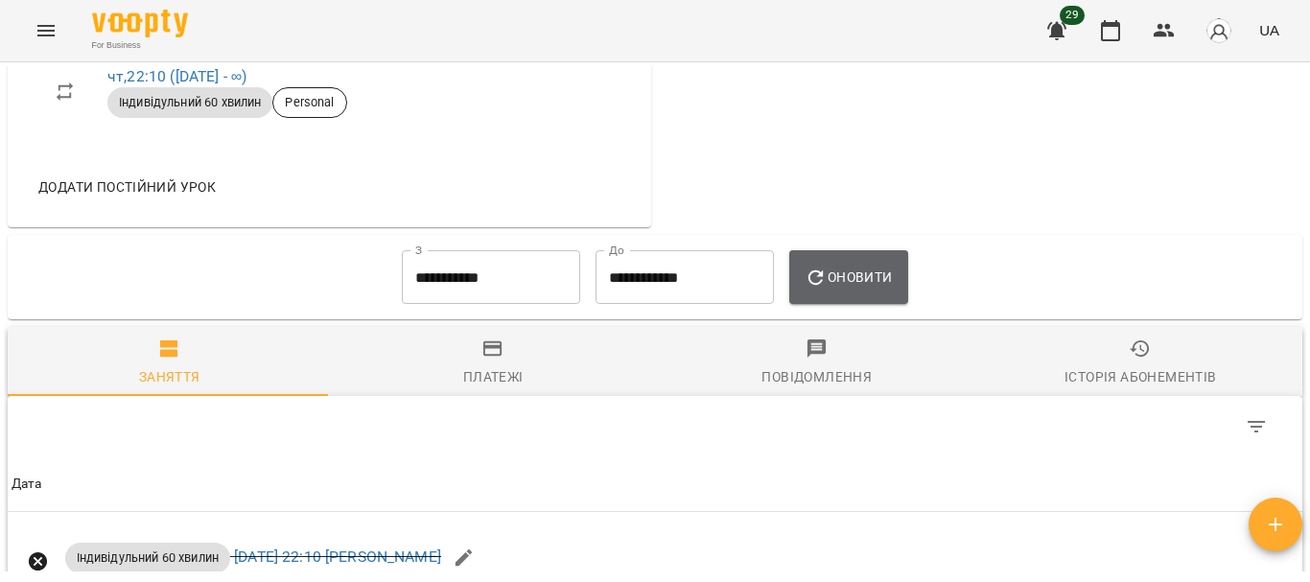
click at [811, 282] on button "Оновити" at bounding box center [848, 277] width 118 height 54
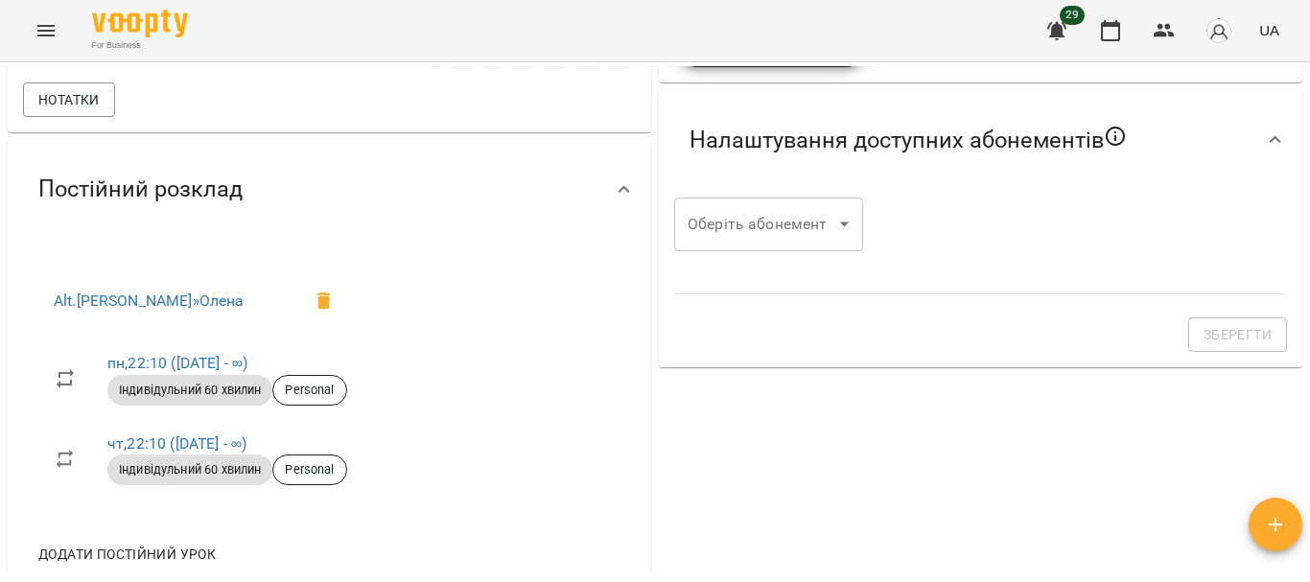
scroll to position [626, 0]
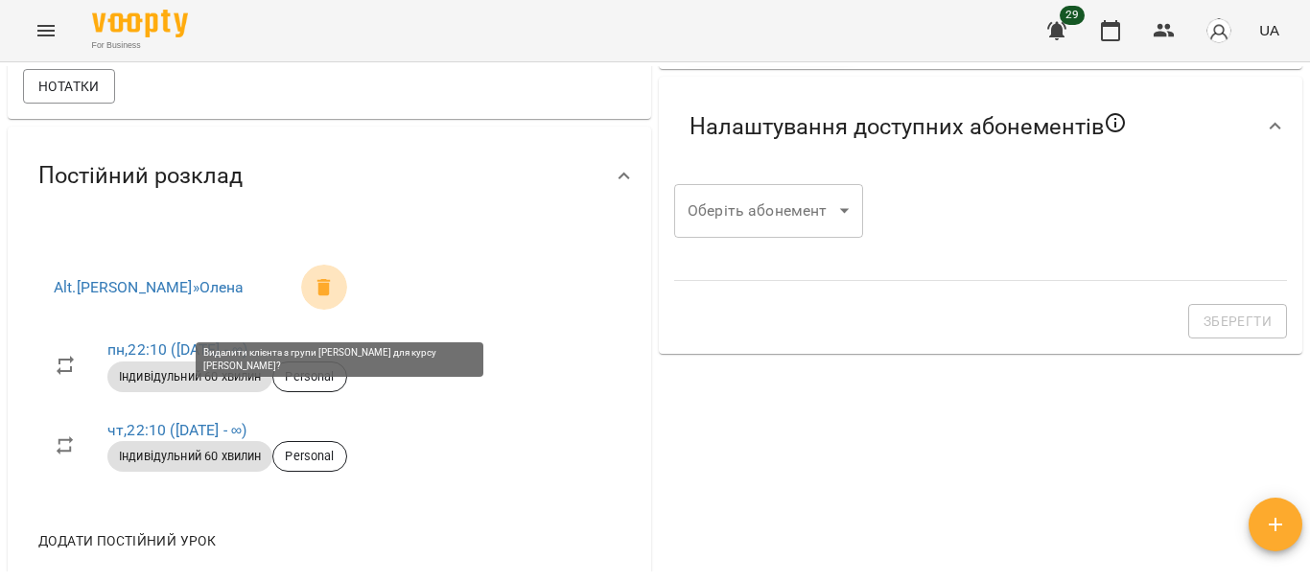
click at [331, 296] on icon at bounding box center [323, 287] width 13 height 17
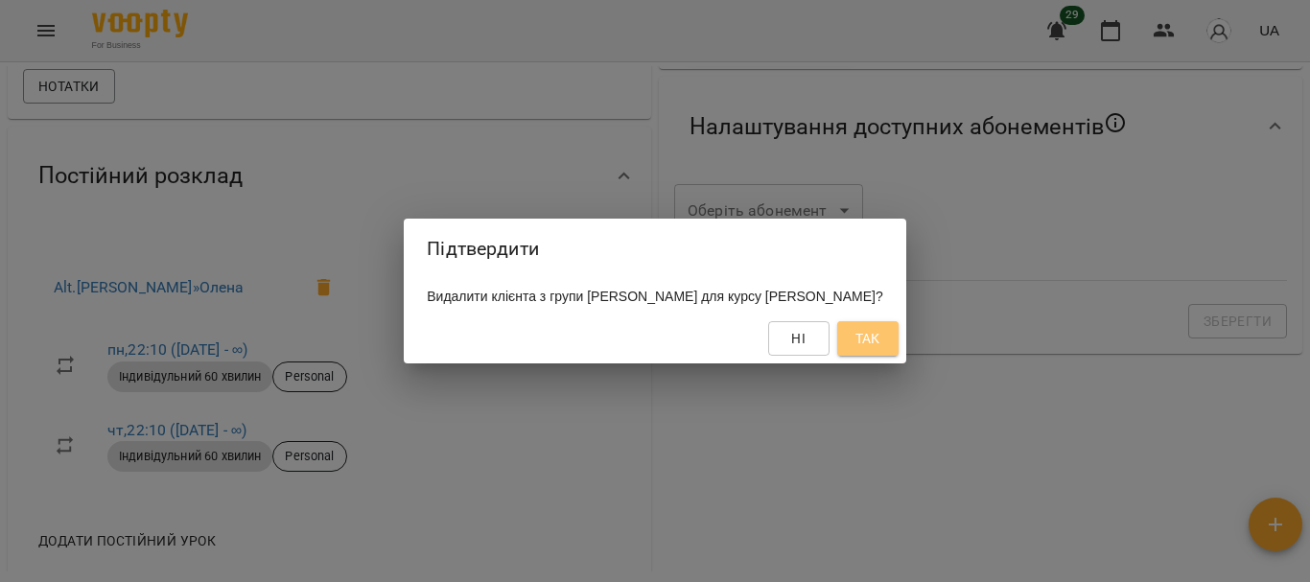
click at [856, 341] on span "Так" at bounding box center [868, 338] width 25 height 23
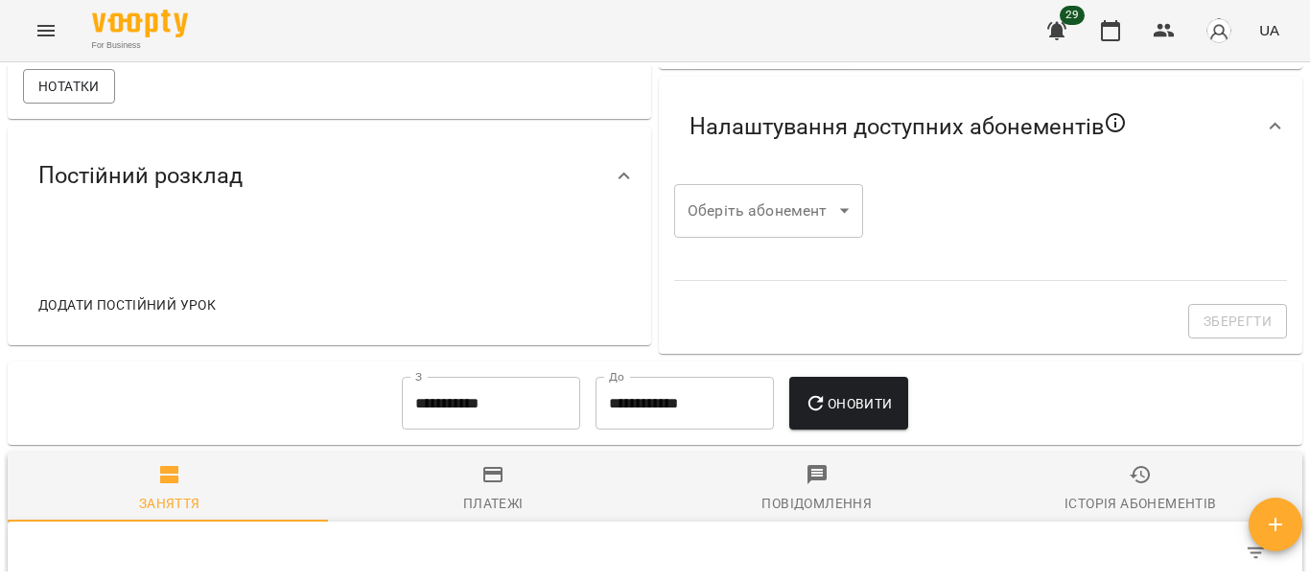
scroll to position [0, 0]
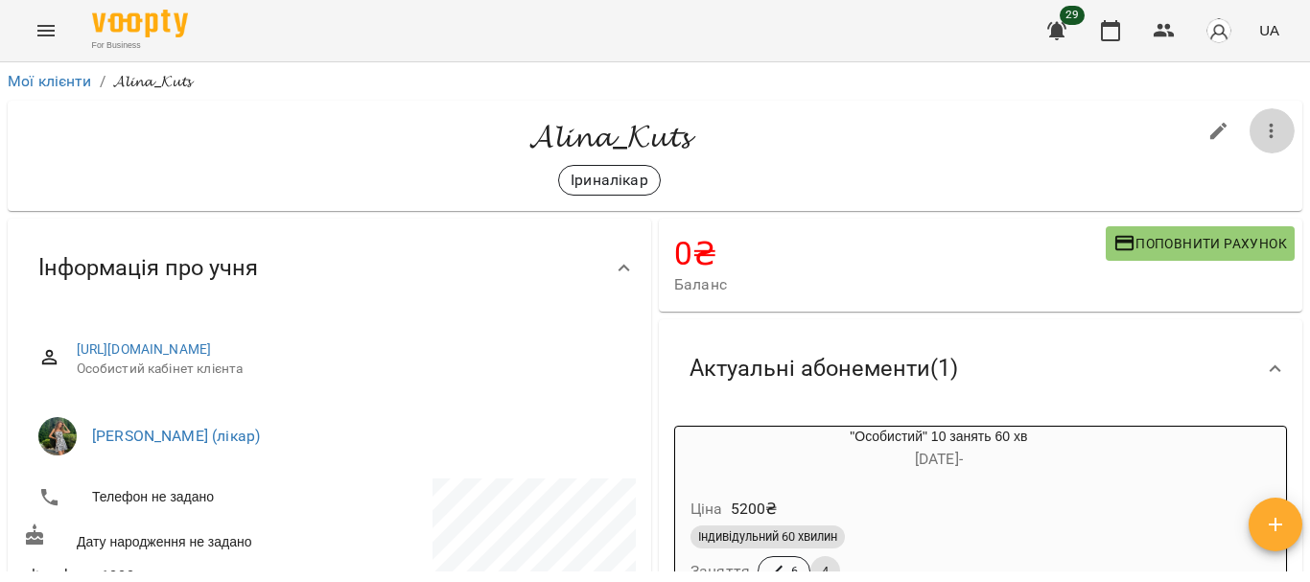
click at [1260, 125] on icon "button" at bounding box center [1271, 131] width 23 height 23
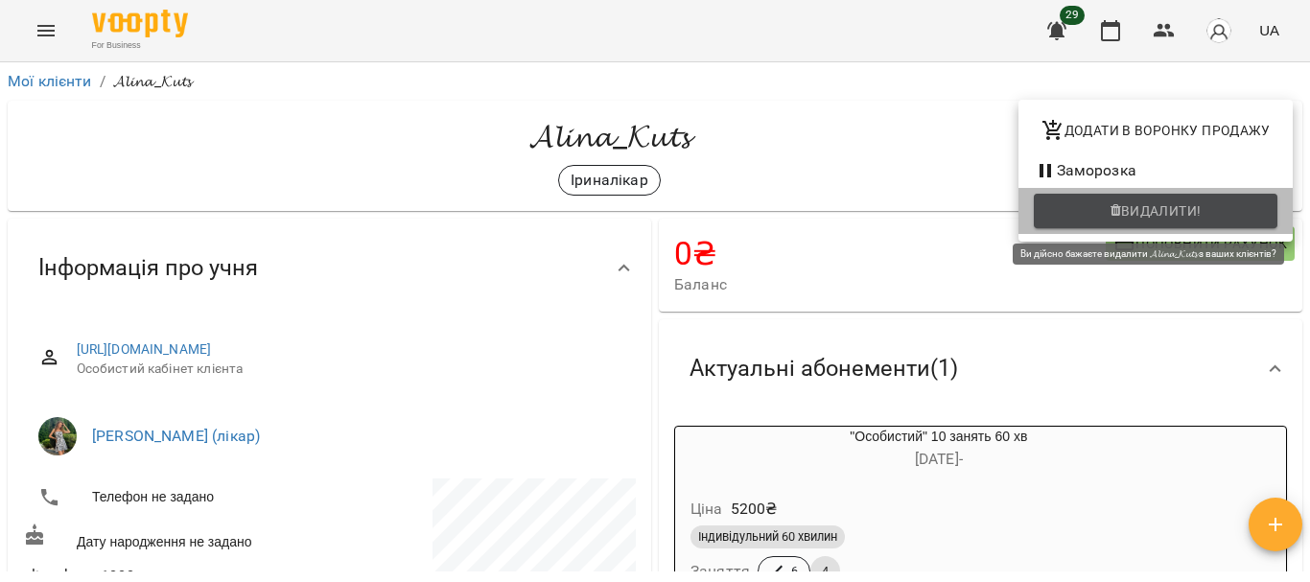
click at [1118, 209] on icon "button" at bounding box center [1116, 210] width 11 height 13
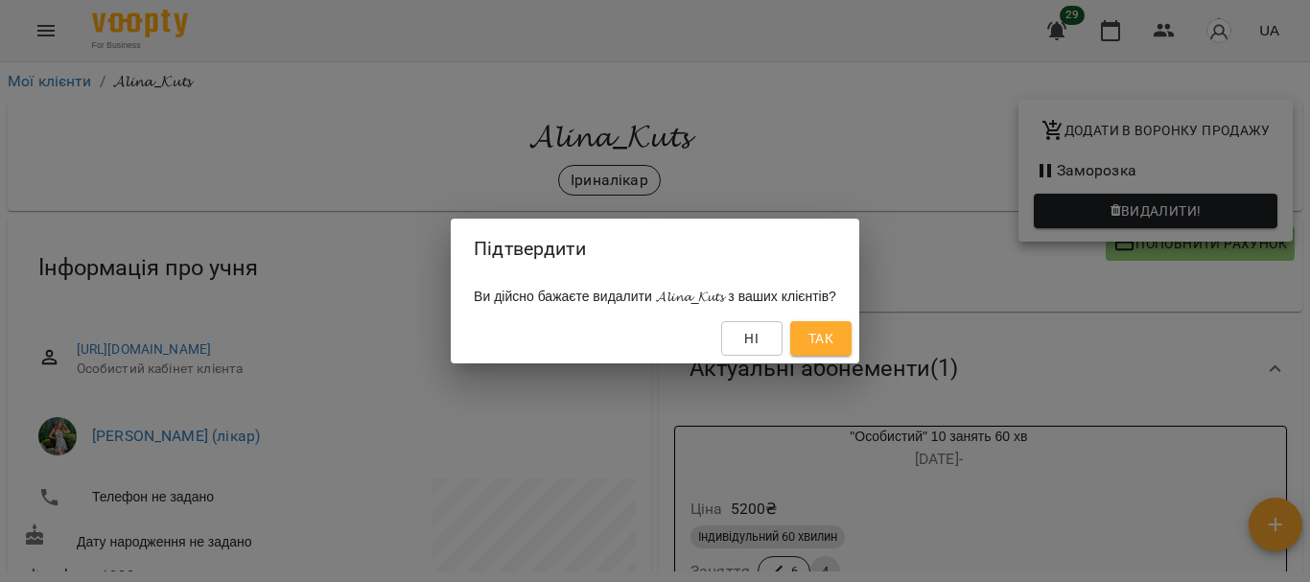
click at [833, 342] on span "Так" at bounding box center [821, 338] width 25 height 23
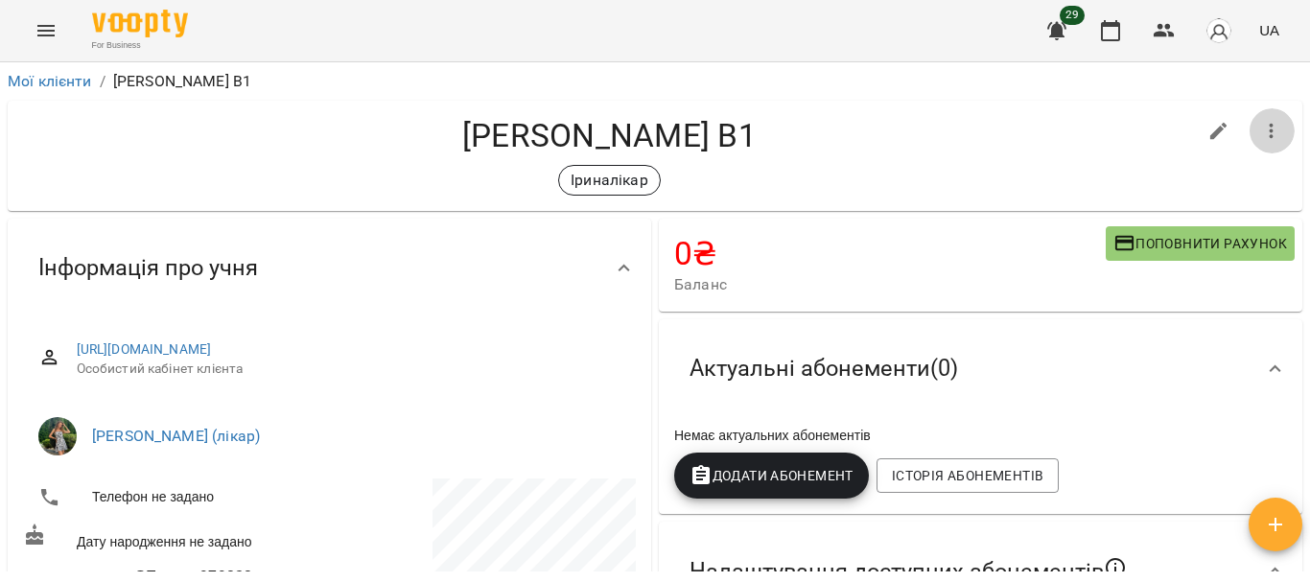
click at [1260, 134] on icon "button" at bounding box center [1271, 131] width 23 height 23
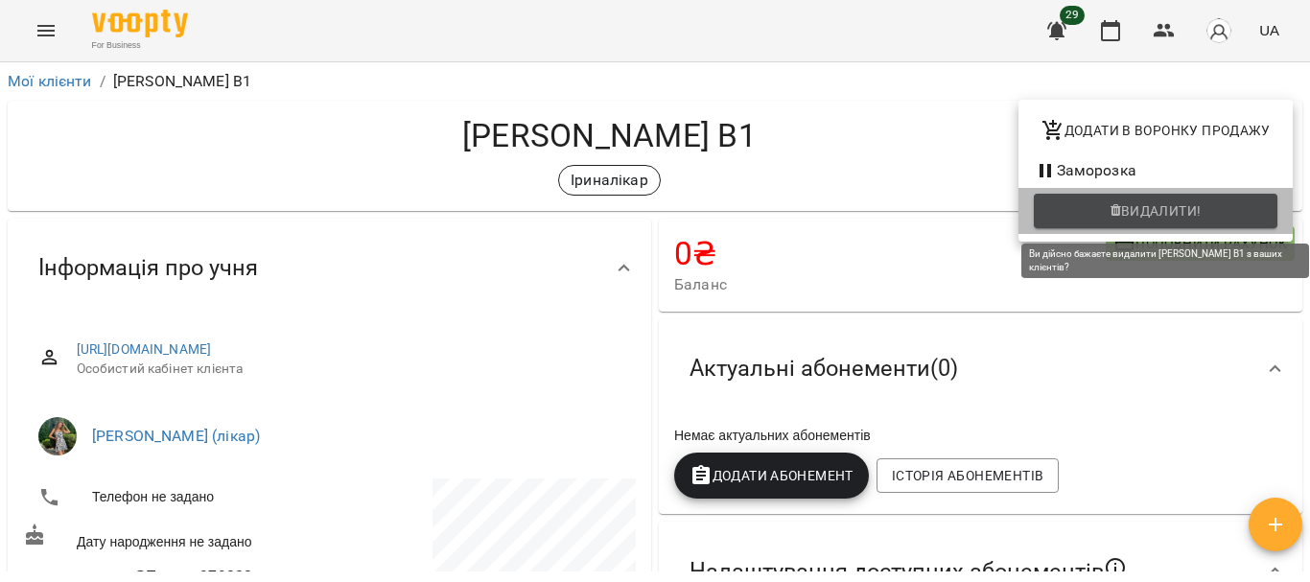
click at [1166, 218] on span "Видалити!" at bounding box center [1161, 210] width 81 height 23
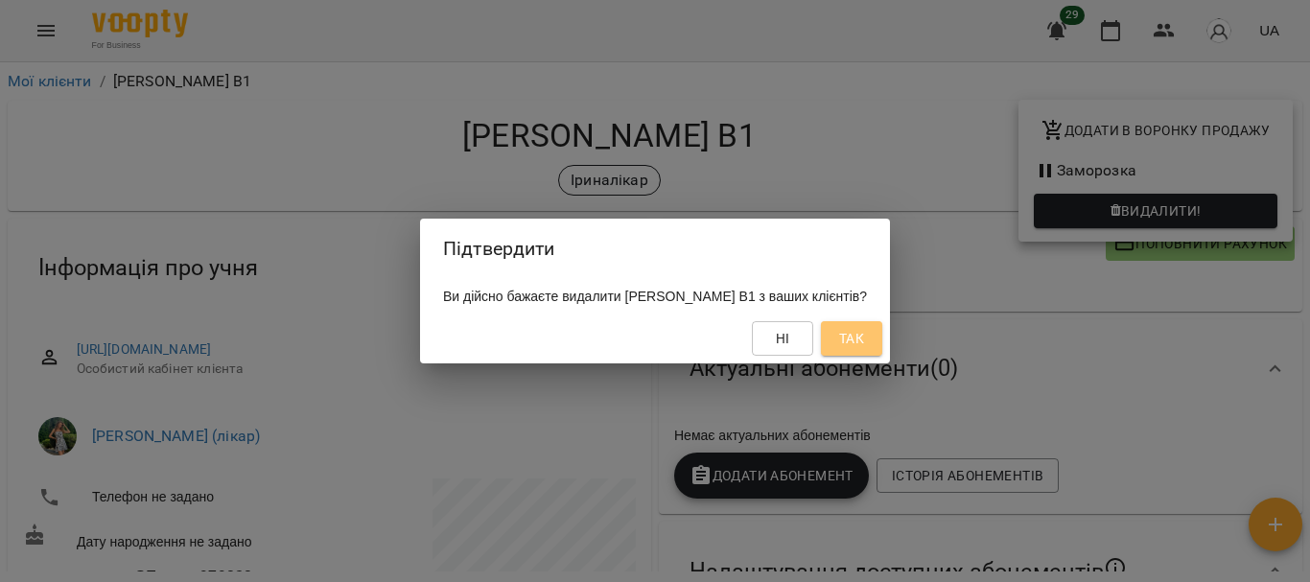
click at [848, 340] on span "Так" at bounding box center [851, 338] width 25 height 23
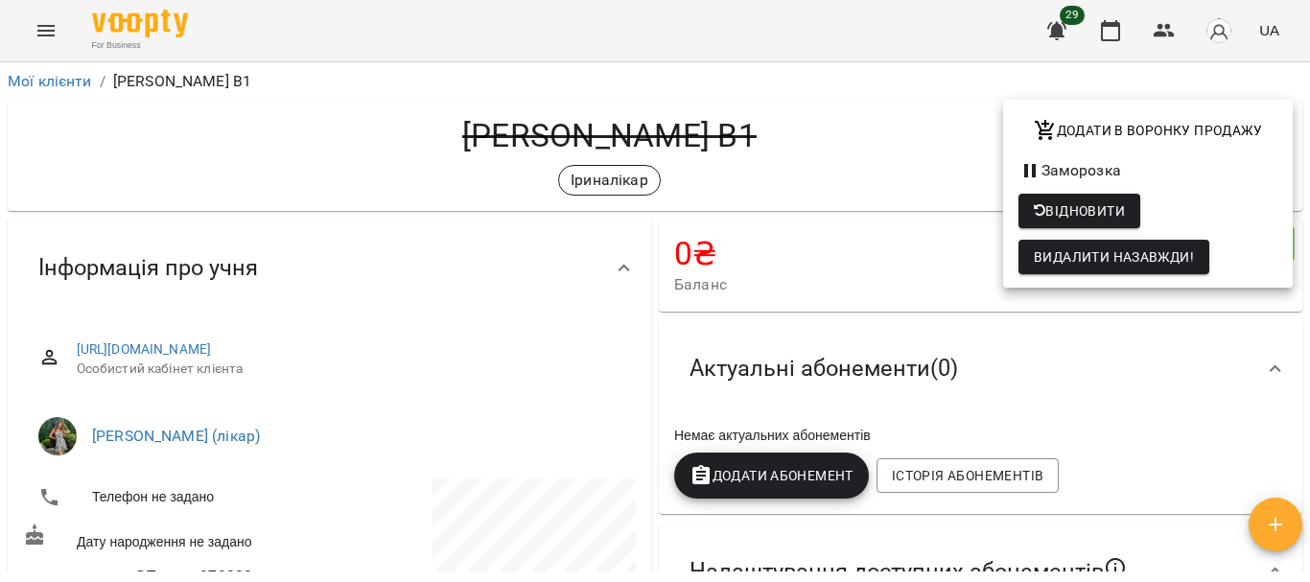
drag, startPoint x: 1296, startPoint y: 138, endPoint x: 1308, endPoint y: 253, distance: 115.8
click at [1308, 253] on div at bounding box center [655, 291] width 1310 height 582
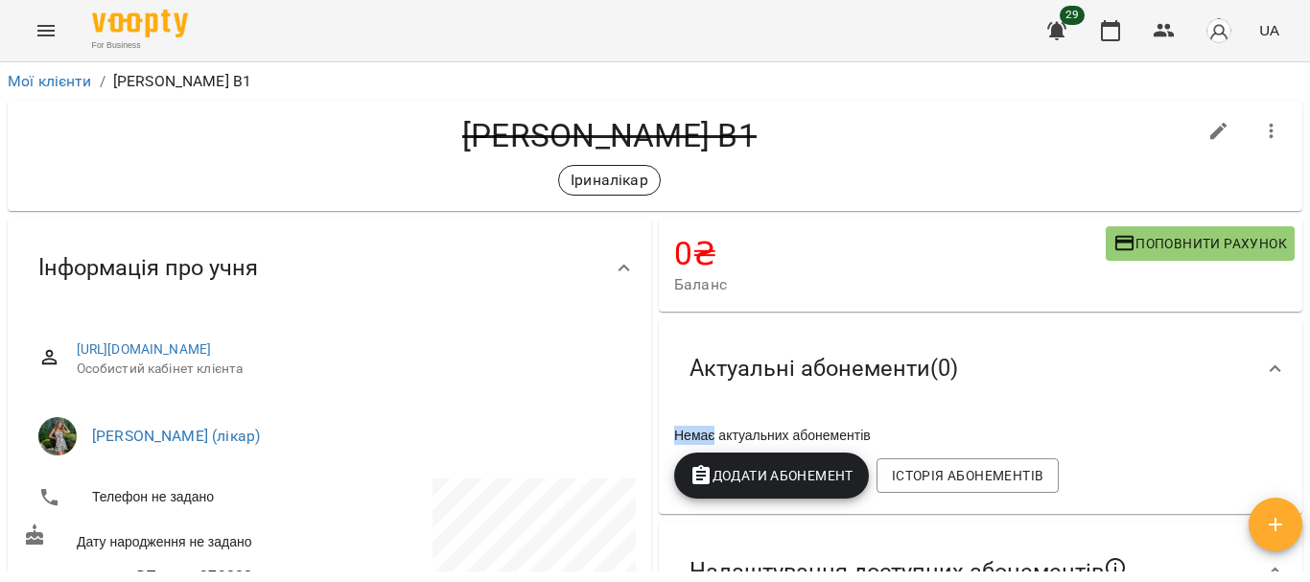
click at [1308, 253] on div "**********" at bounding box center [655, 353] width 1310 height 582
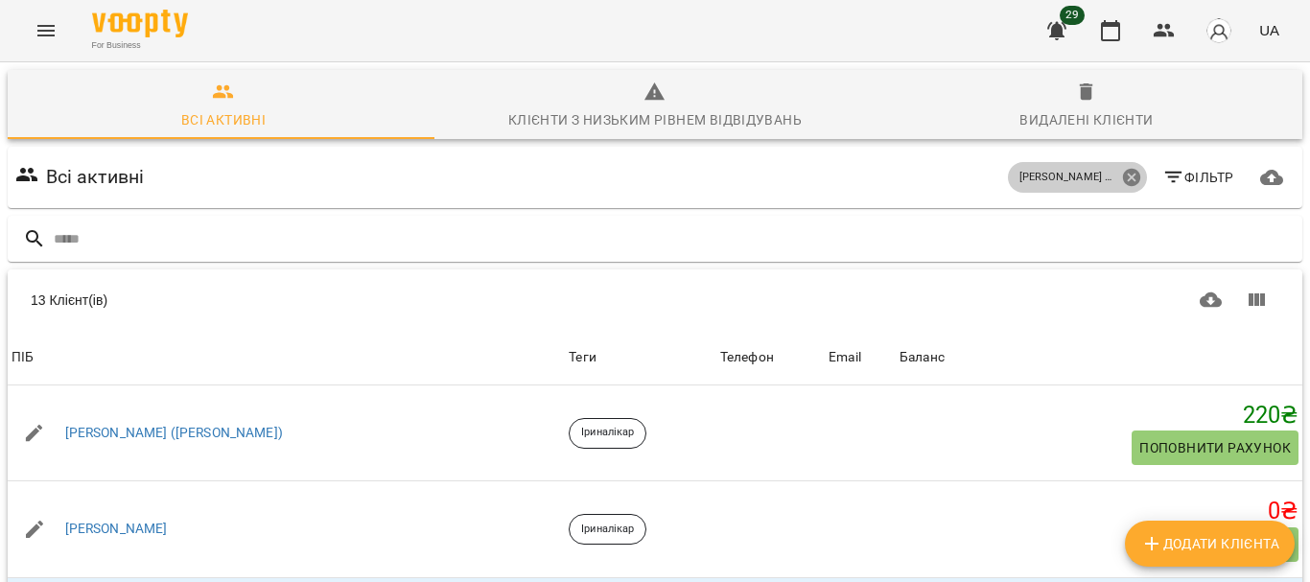
click at [1121, 176] on icon at bounding box center [1131, 177] width 21 height 21
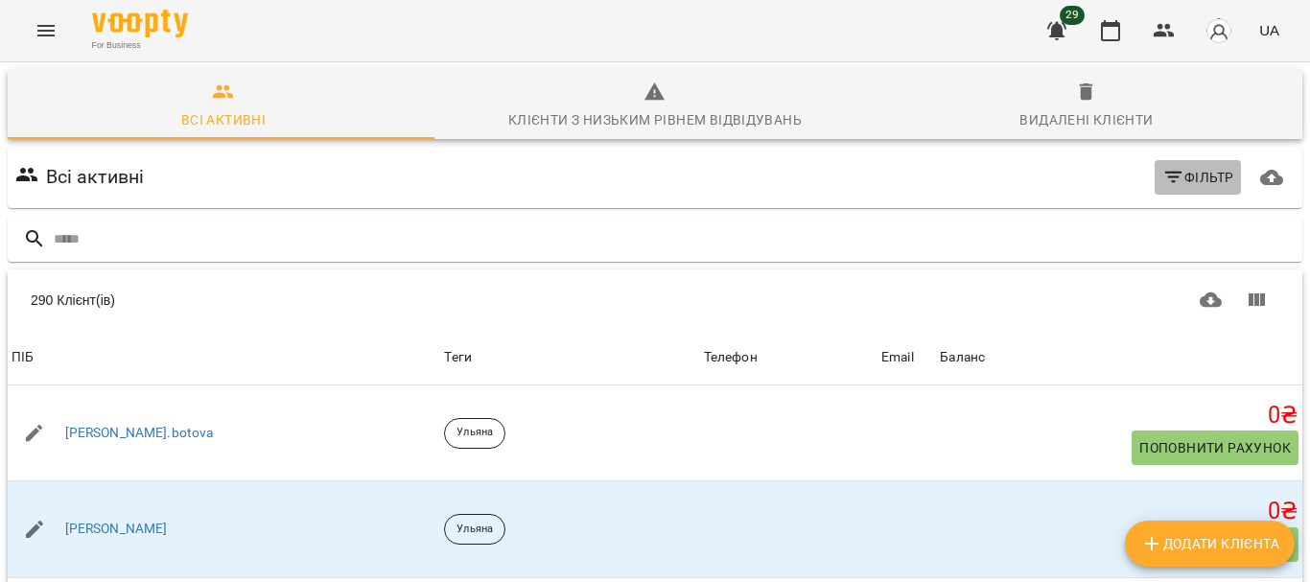
click at [1164, 172] on icon "button" at bounding box center [1172, 178] width 17 height 12
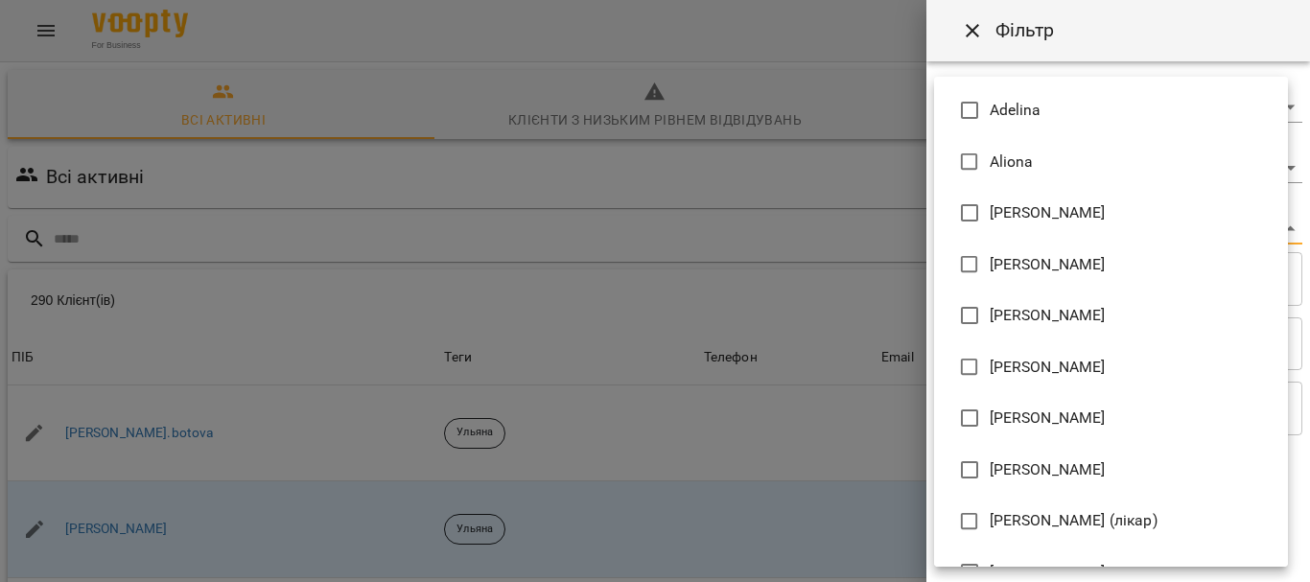
click at [1238, 218] on body "For Business 29 UA Всі активні Клієнти з низьким рівнем відвідувань Видалені кл…" at bounding box center [655, 499] width 1310 height 998
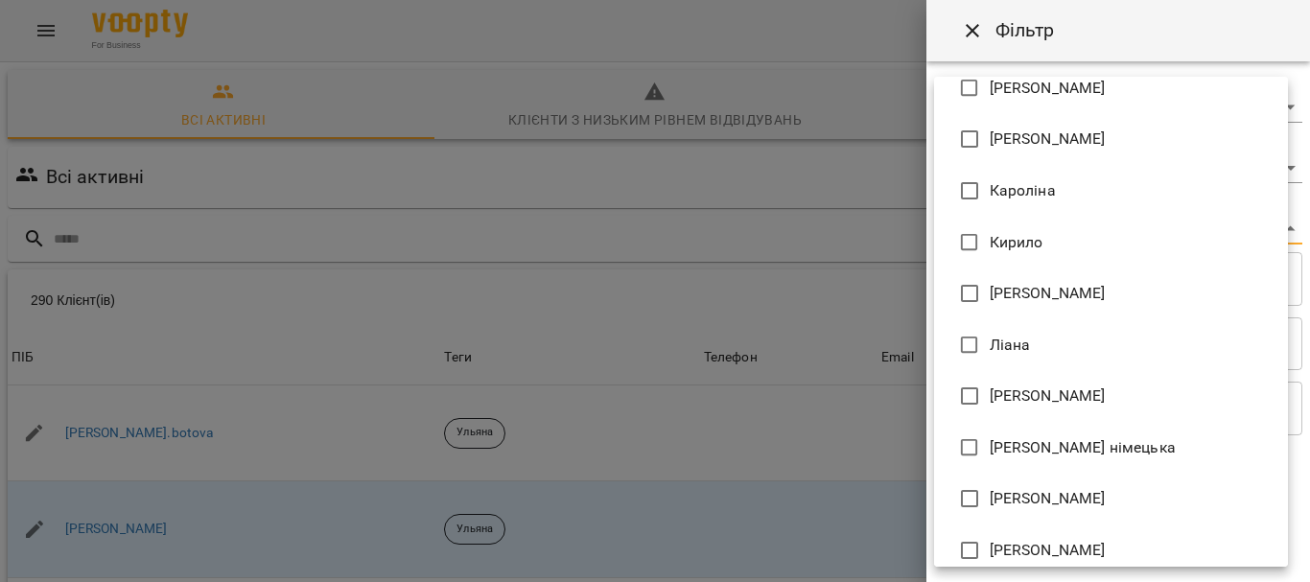
scroll to position [745, 0]
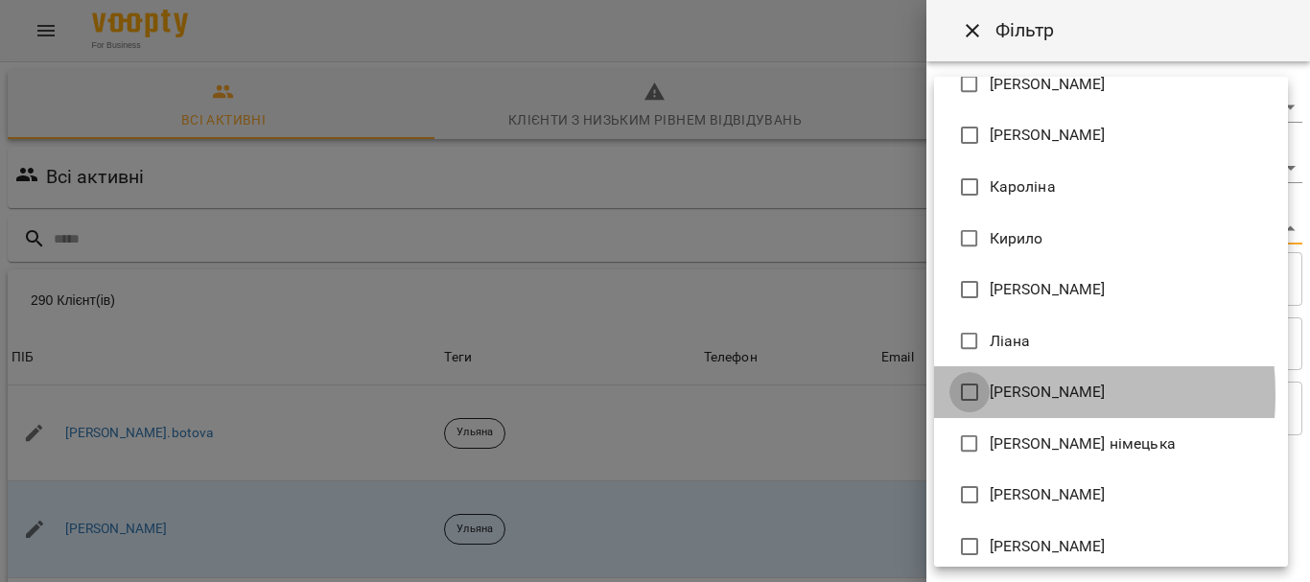
type input "**********"
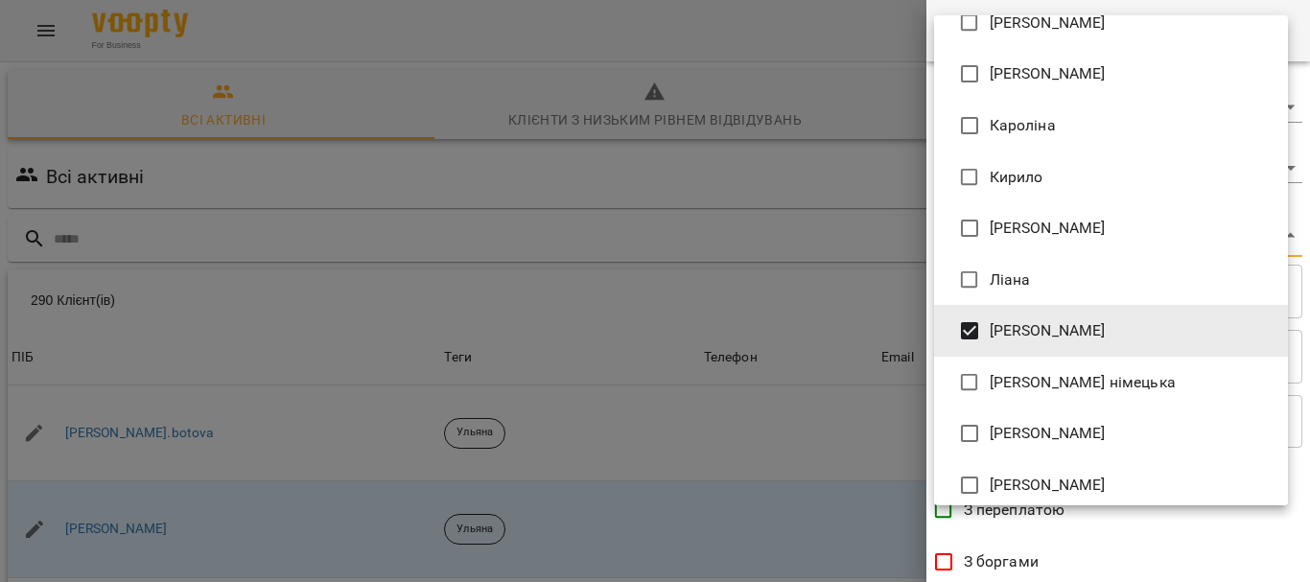
click at [1309, 420] on div at bounding box center [655, 291] width 1310 height 582
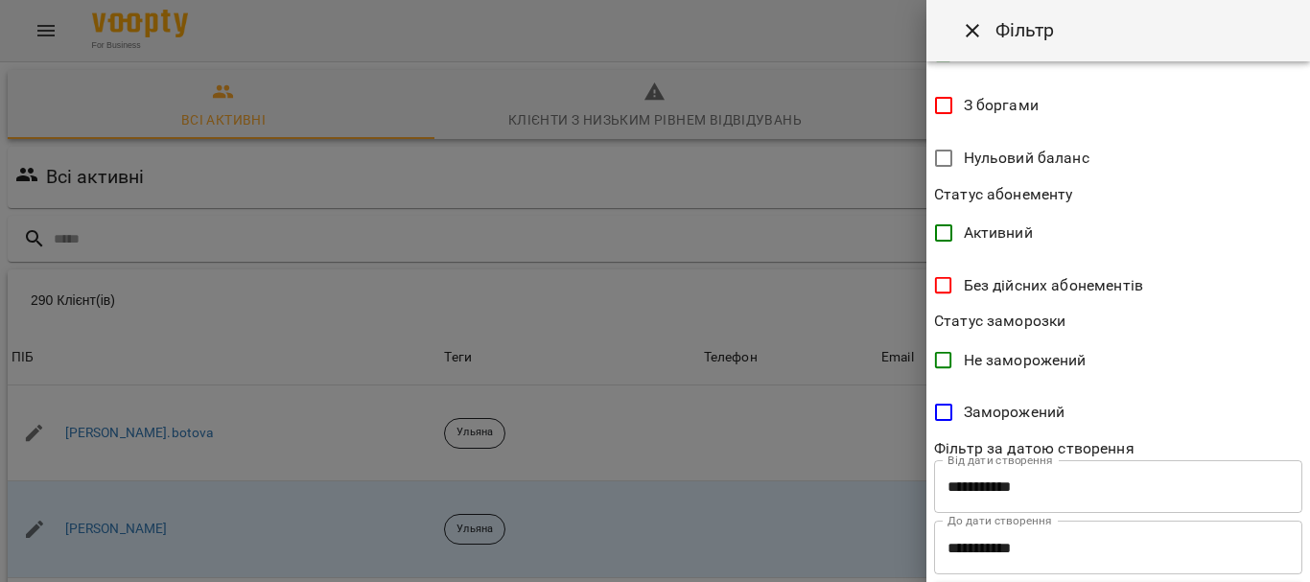
scroll to position [484, 0]
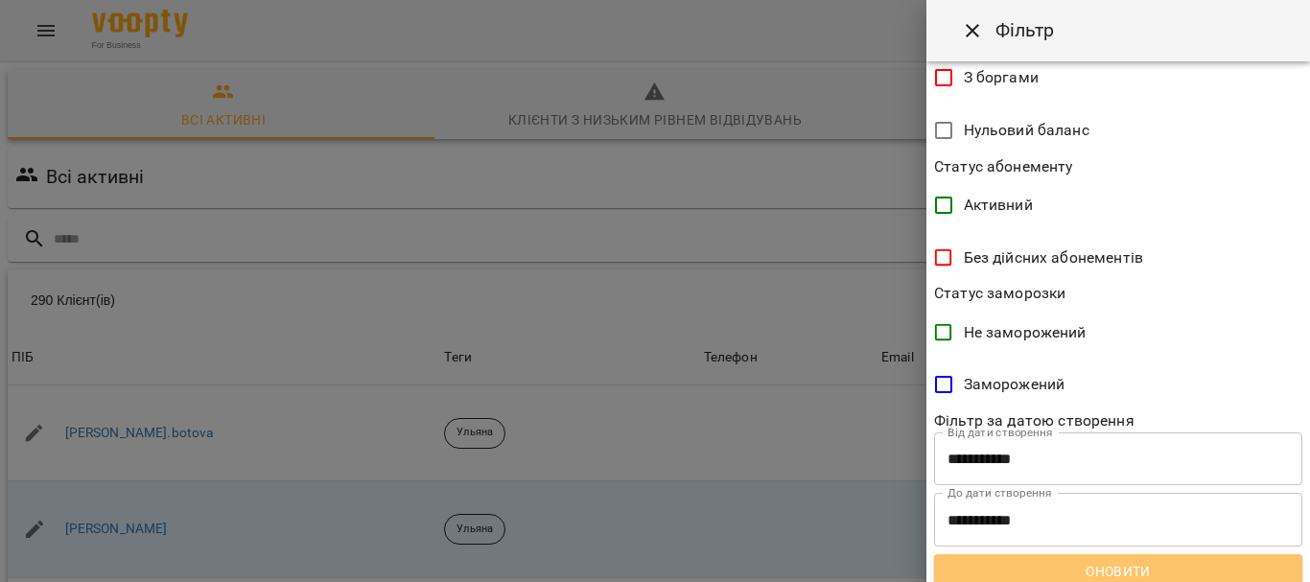
click at [1161, 564] on span "Оновити" at bounding box center [1119, 571] width 338 height 23
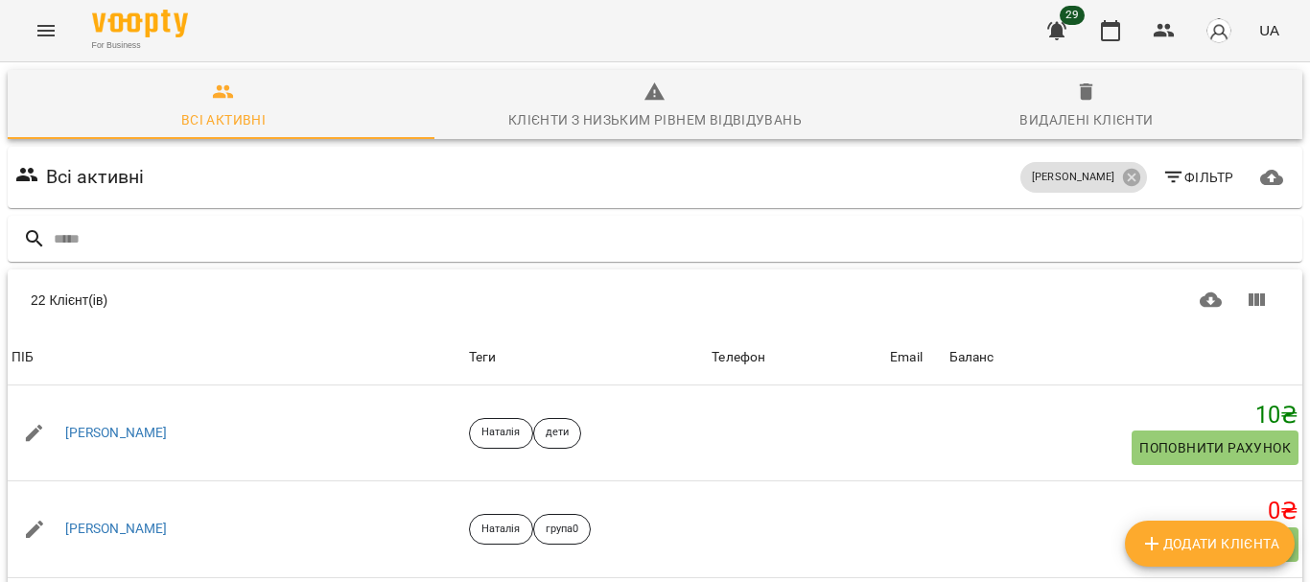
scroll to position [0, 0]
click at [1122, 175] on icon at bounding box center [1130, 177] width 17 height 17
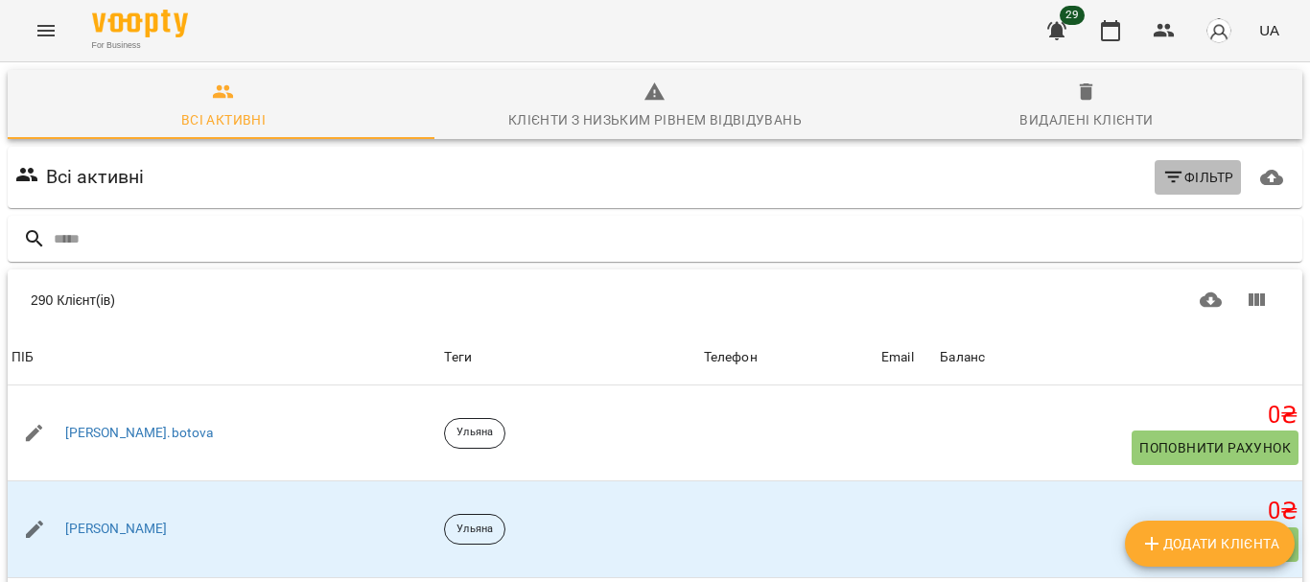
click at [1177, 178] on span "Фільтр" at bounding box center [1198, 177] width 72 height 23
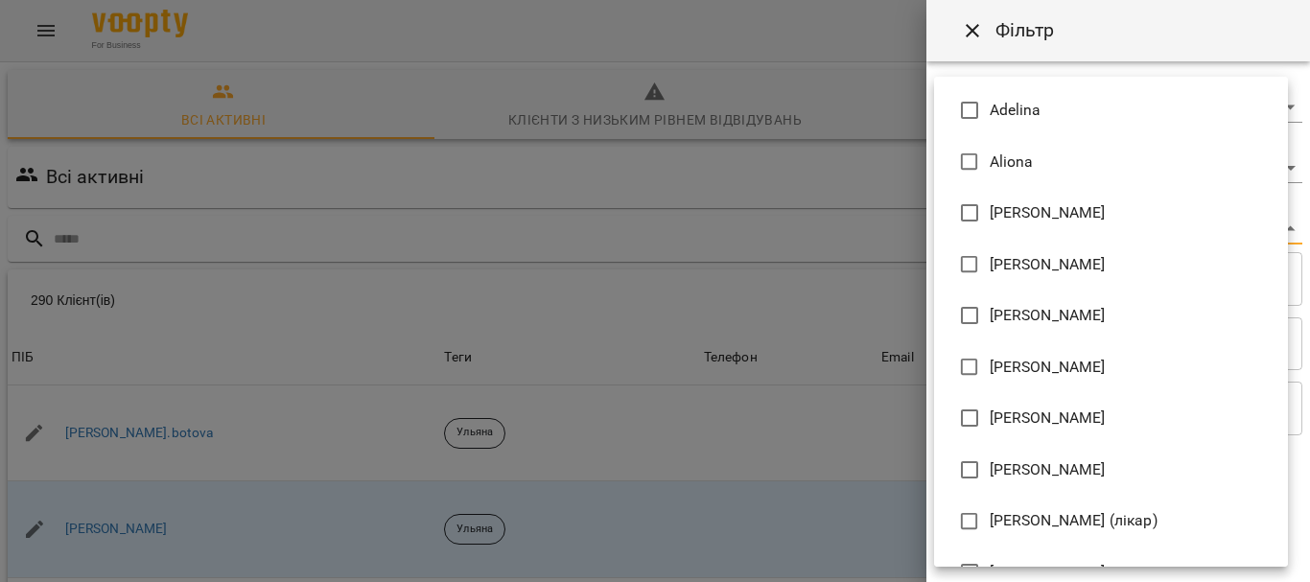
click at [1150, 228] on body "For Business 29 UA Всі активні Клієнти з низьким рівнем відвідувань Видалені кл…" at bounding box center [655, 499] width 1310 height 998
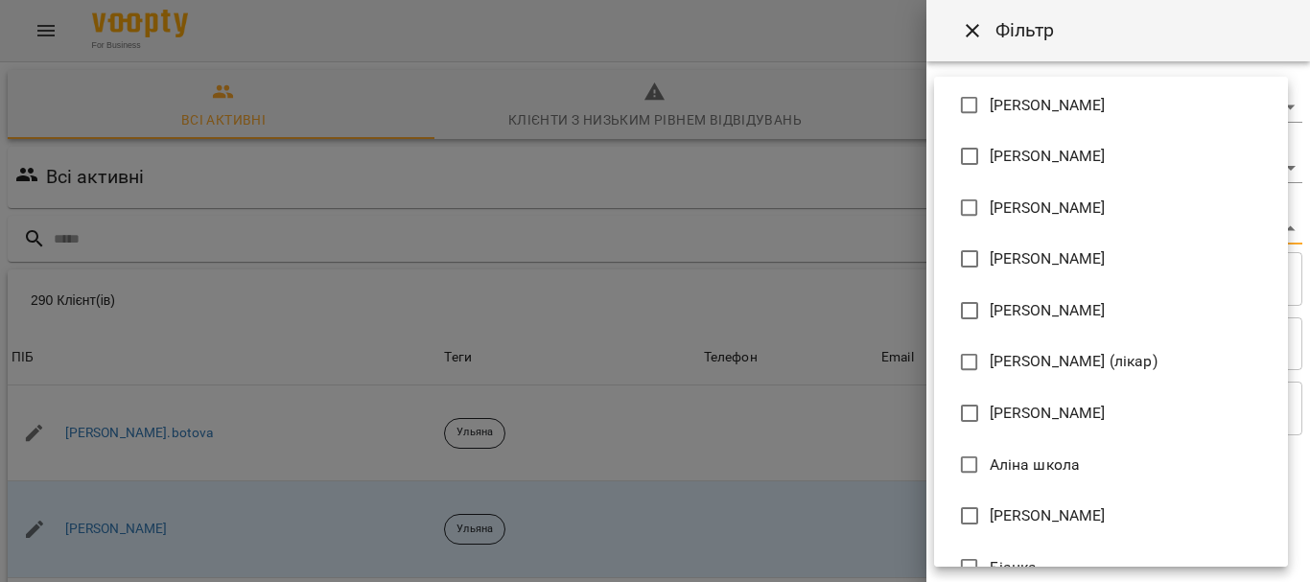
scroll to position [162, 0]
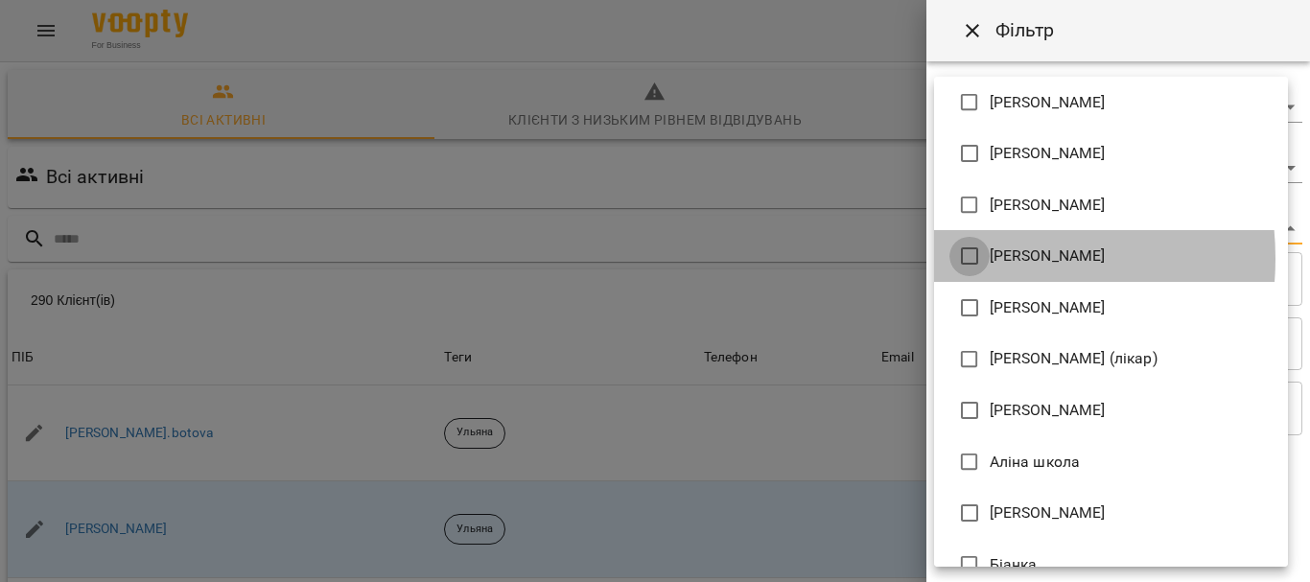
type input "**********"
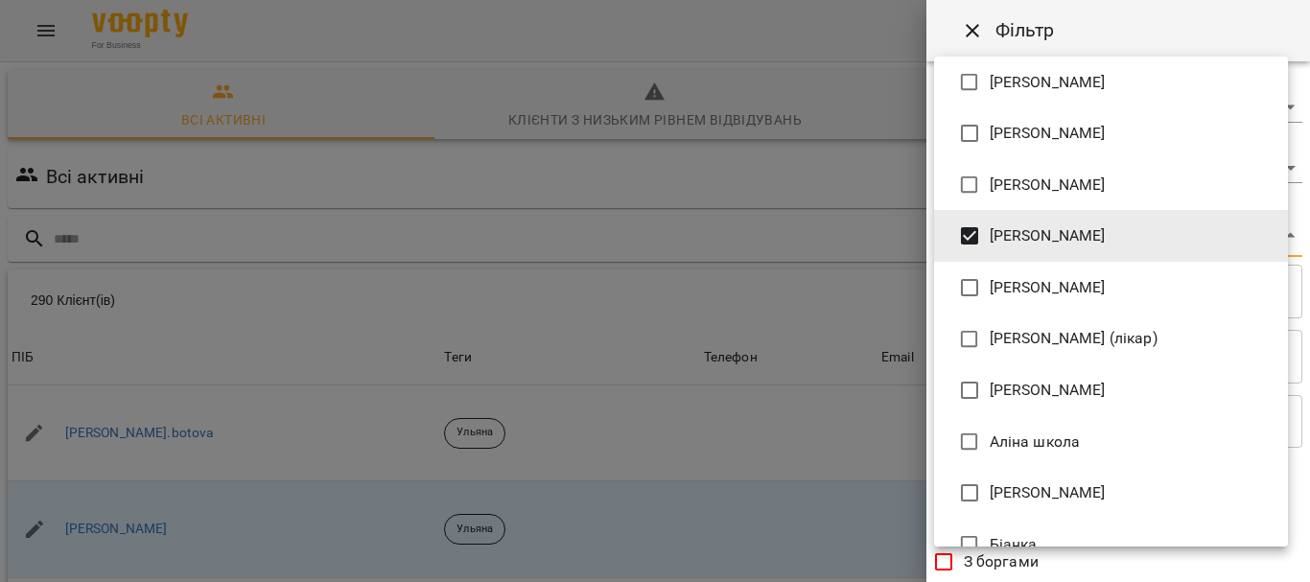
drag, startPoint x: 1309, startPoint y: 267, endPoint x: 1309, endPoint y: 406, distance: 139.1
click at [1309, 406] on div at bounding box center [655, 291] width 1310 height 582
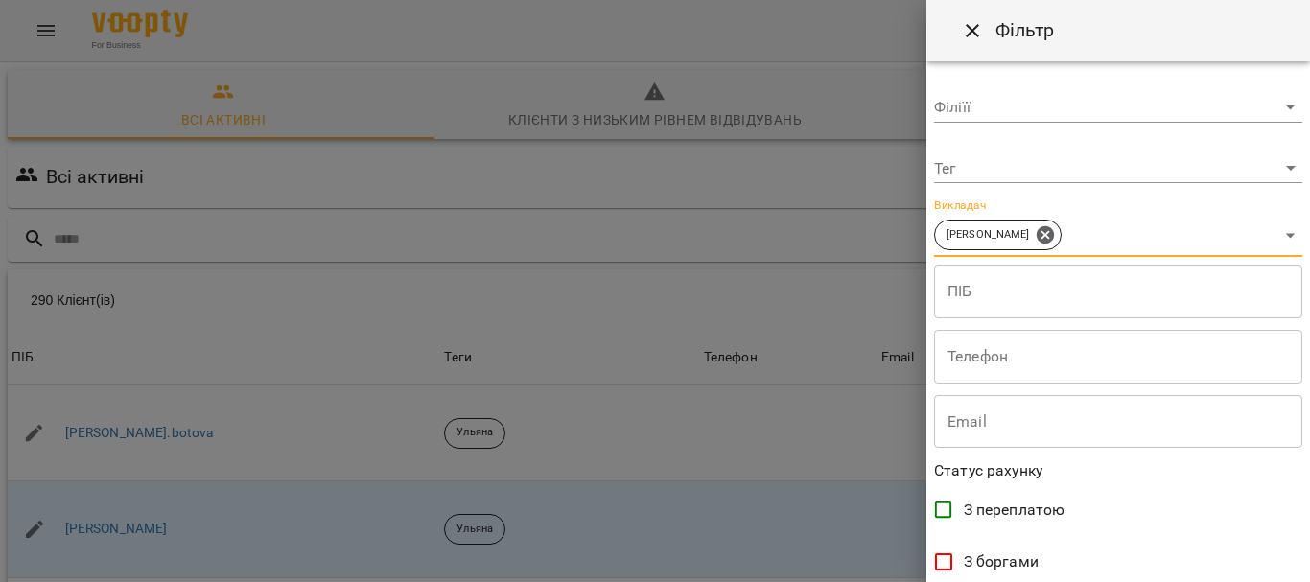
click at [1309, 406] on div "[PERSON_NAME] [PERSON_NAME] Mitrik Mariia Sevastianova [PERSON_NAME] [PERSON_NA…" at bounding box center [655, 291] width 1310 height 582
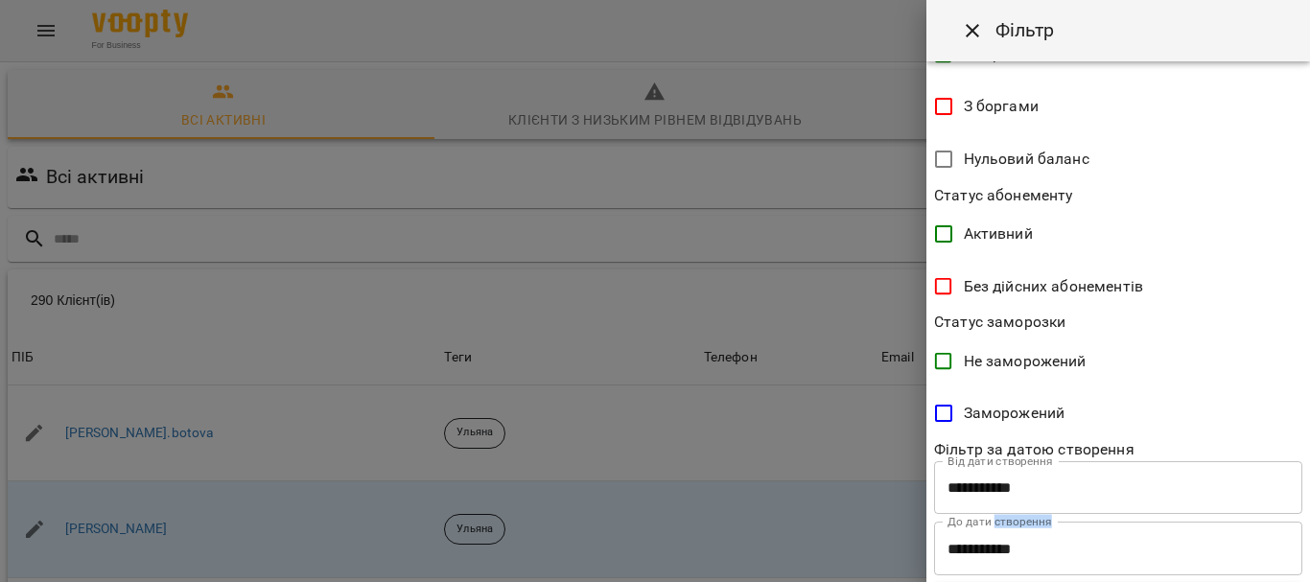
scroll to position [499, 0]
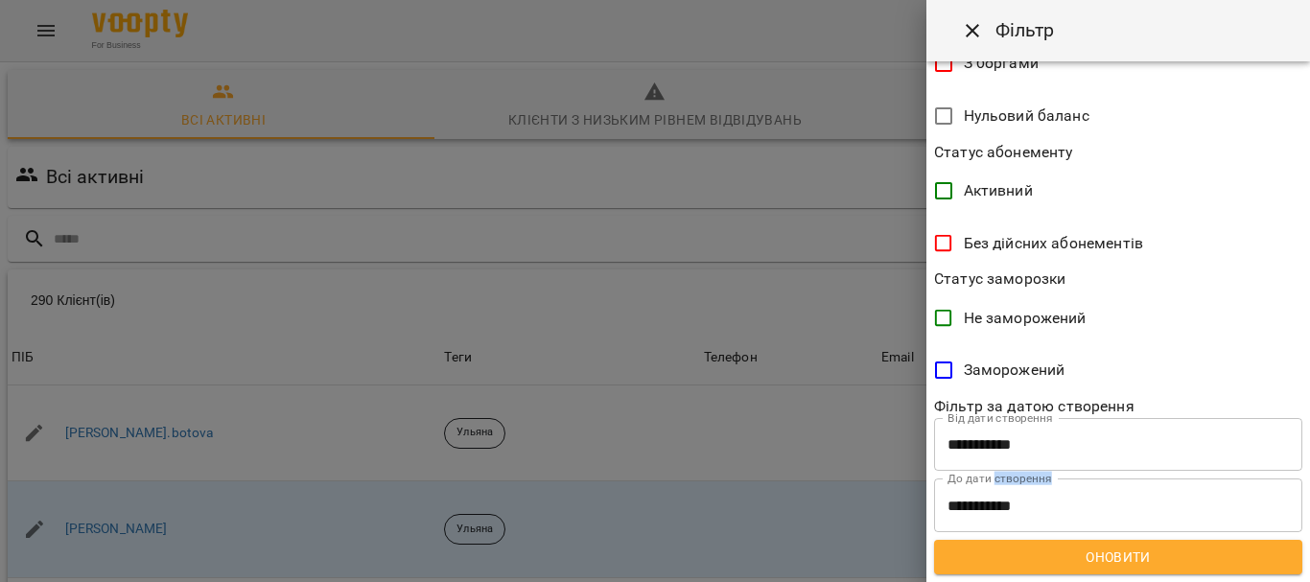
click at [1203, 549] on span "Оновити" at bounding box center [1119, 557] width 338 height 23
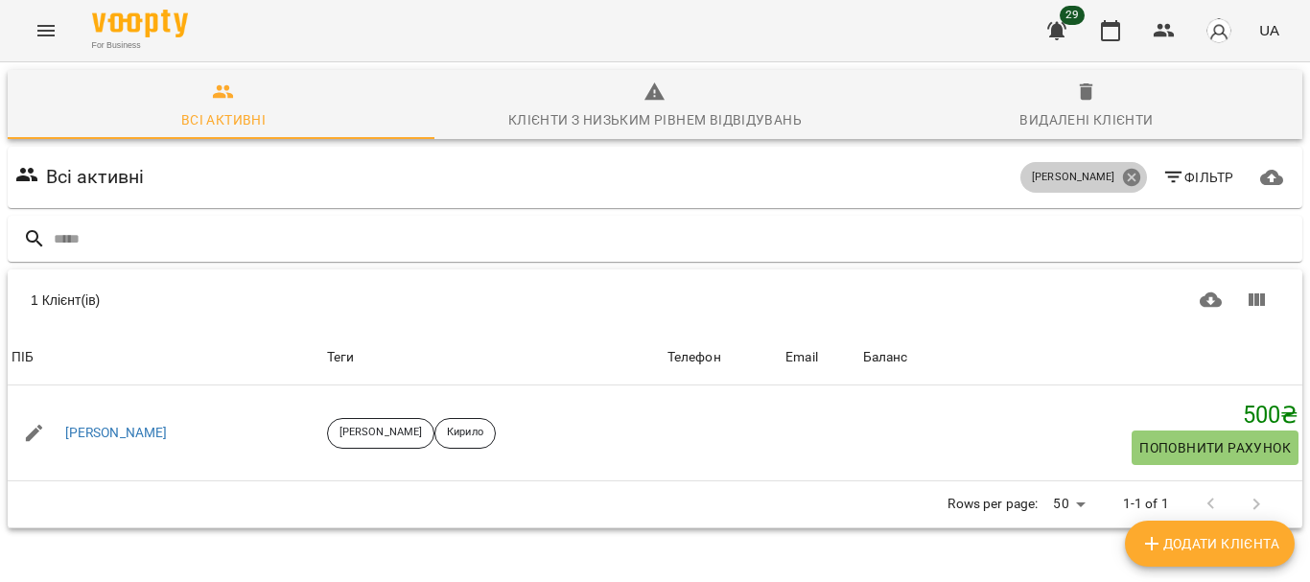
click at [1122, 176] on icon at bounding box center [1130, 177] width 17 height 17
click at [1176, 178] on span "Фільтр" at bounding box center [1198, 177] width 72 height 23
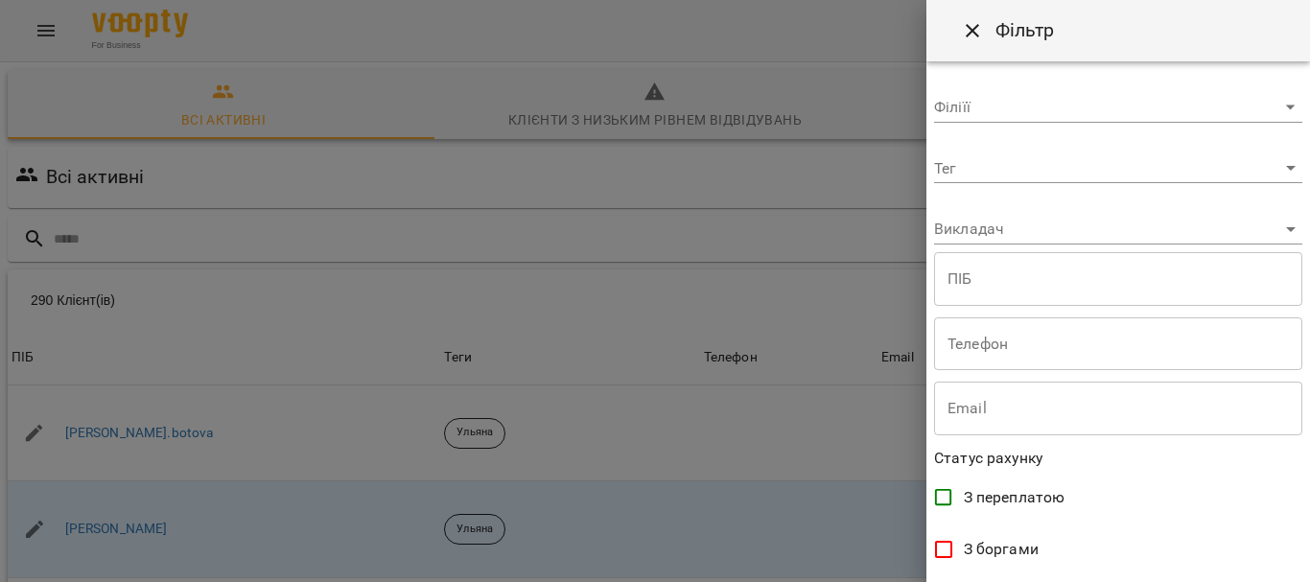
click at [1041, 225] on body "For Business 29 UA Всі активні Клієнти з низьким рівнем відвідувань Видалені кл…" at bounding box center [655, 499] width 1310 height 998
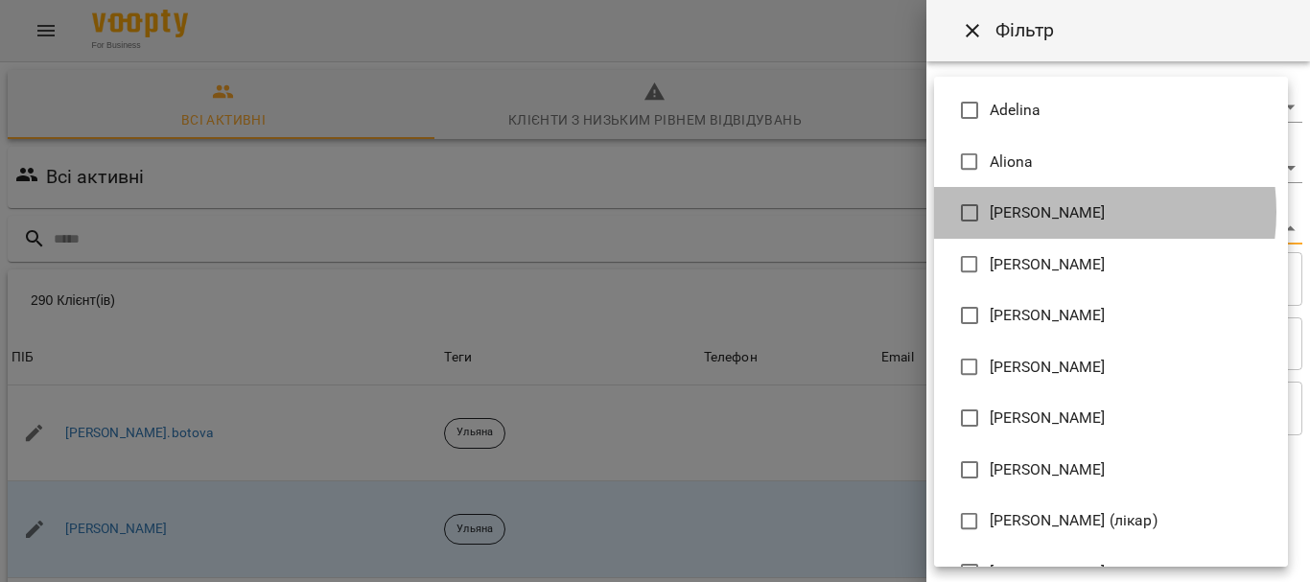
click at [1051, 212] on span "[PERSON_NAME]" at bounding box center [1048, 212] width 116 height 23
type input "**********"
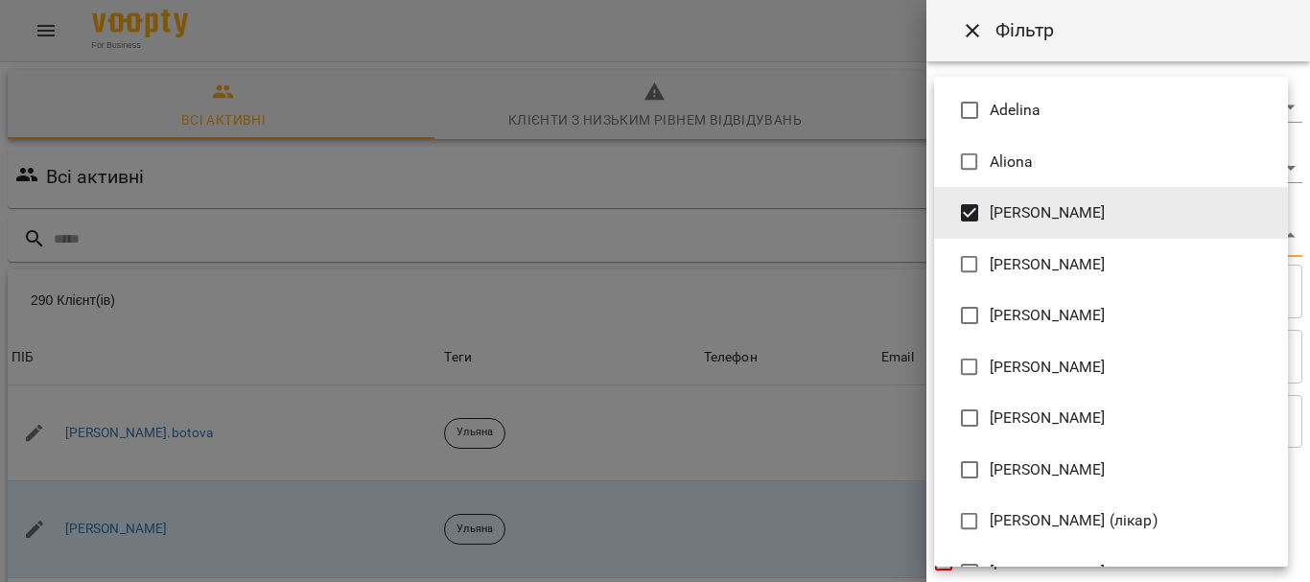
click at [1297, 210] on div at bounding box center [655, 291] width 1310 height 582
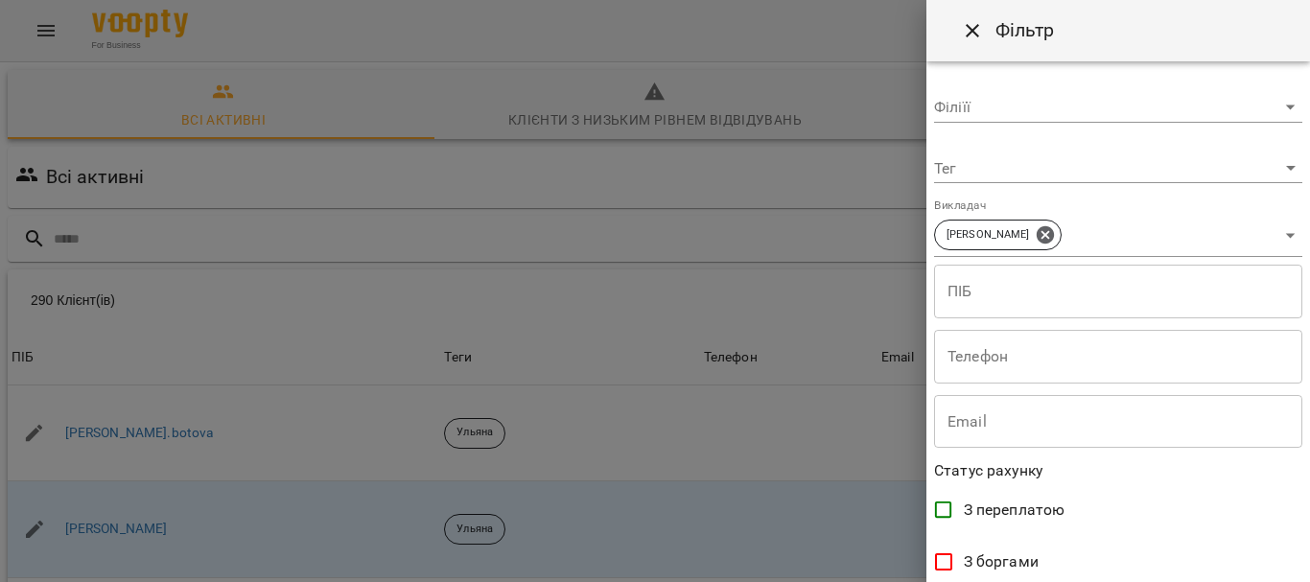
drag, startPoint x: 1297, startPoint y: 210, endPoint x: 1309, endPoint y: 265, distance: 56.1
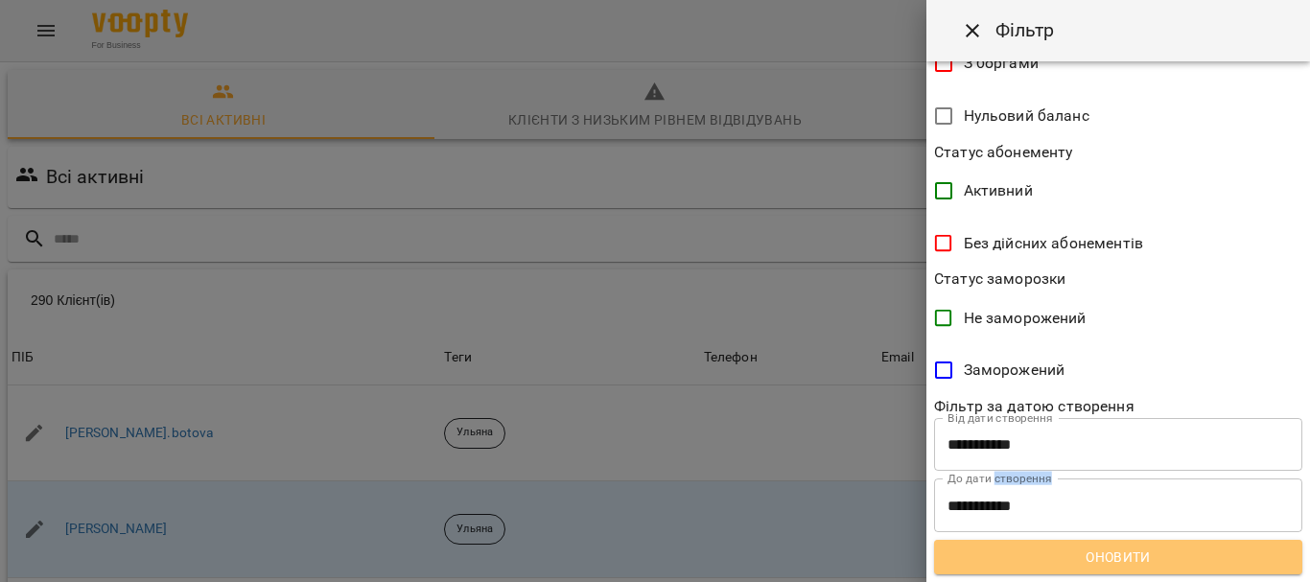
click at [1177, 558] on span "Оновити" at bounding box center [1119, 557] width 338 height 23
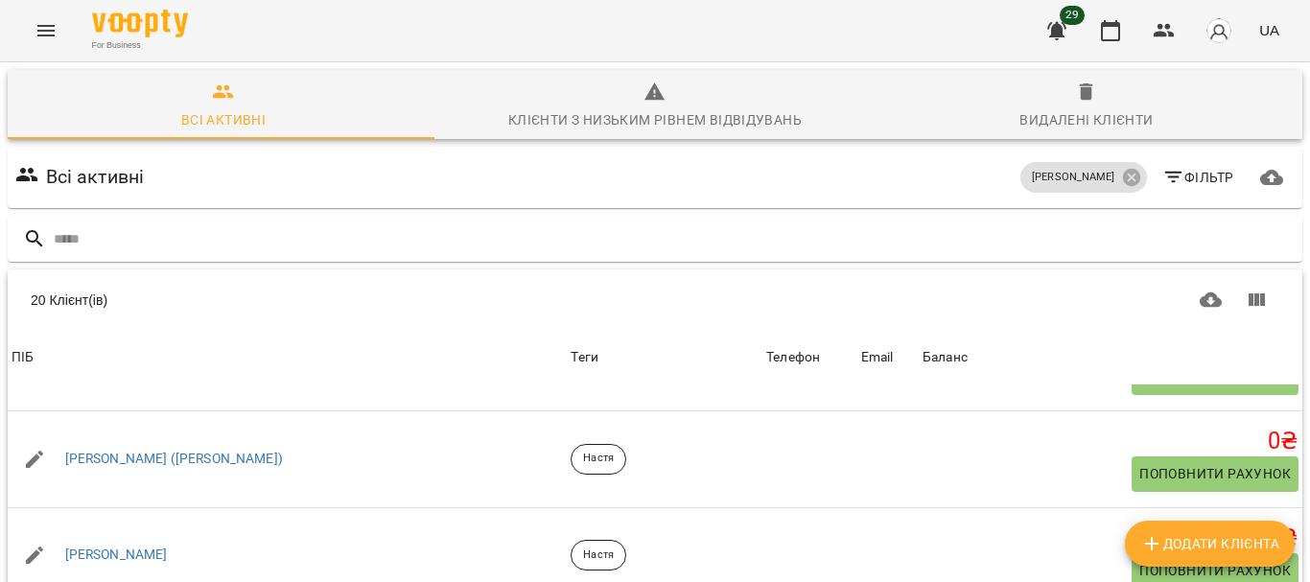
scroll to position [1332, 0]
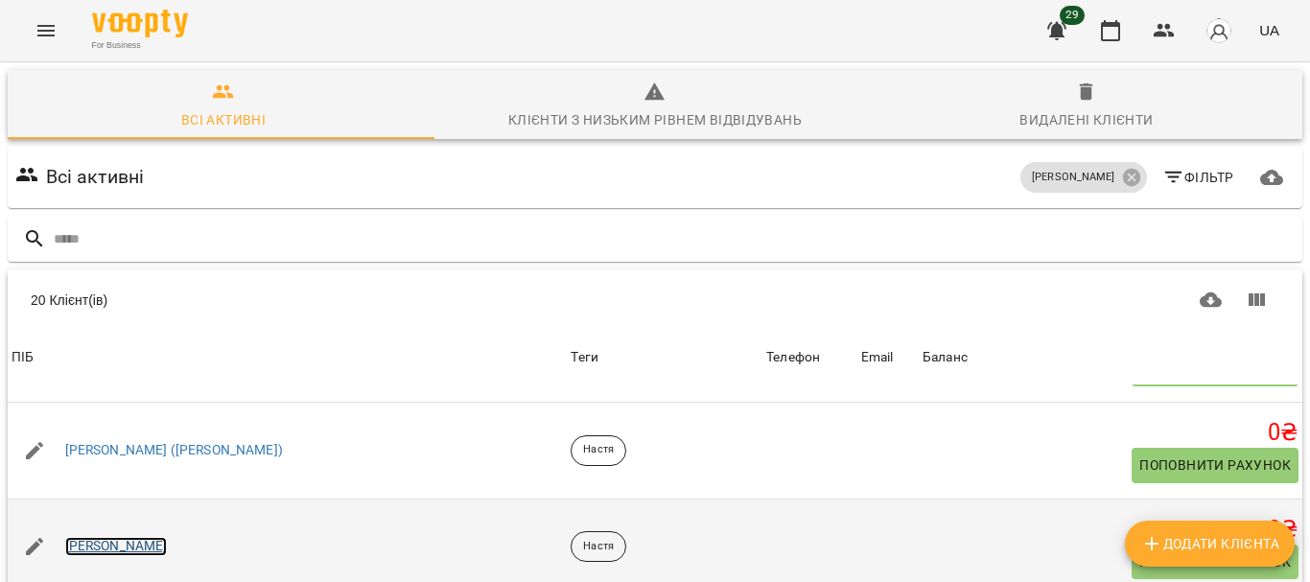
click at [129, 537] on link "Ольга Іванова" at bounding box center [116, 546] width 103 height 19
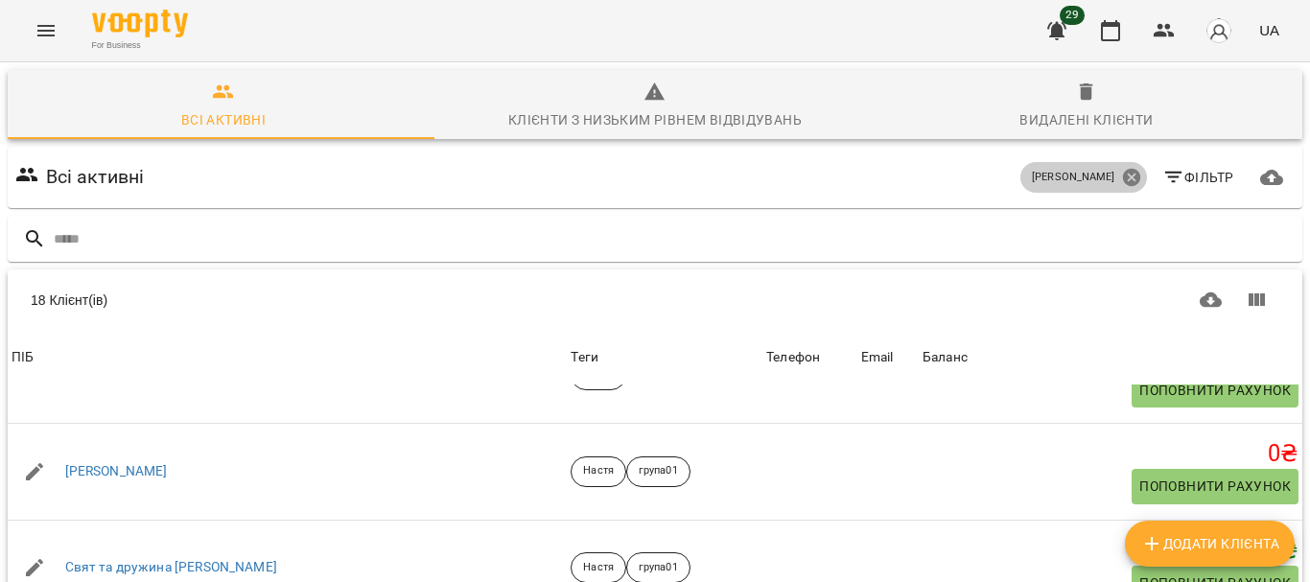
click at [1122, 174] on icon at bounding box center [1130, 177] width 17 height 17
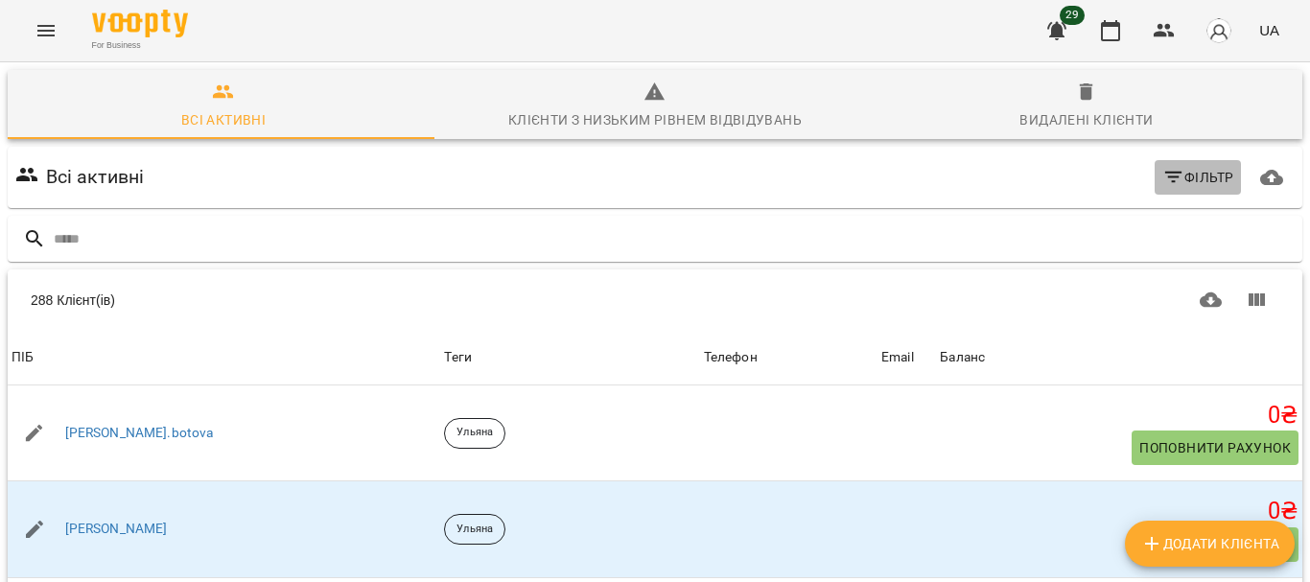
click at [1164, 176] on icon "button" at bounding box center [1173, 177] width 23 height 23
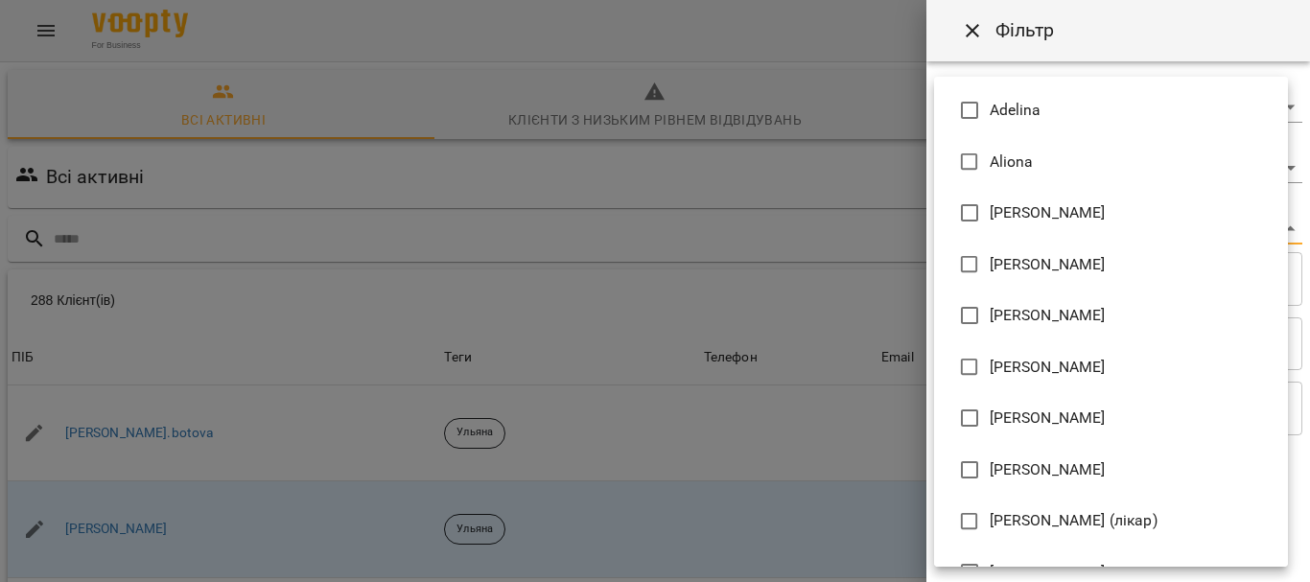
click at [1118, 223] on body "For Business 29 UA Всі активні Клієнти з низьким рівнем відвідувань Видалені кл…" at bounding box center [655, 499] width 1310 height 998
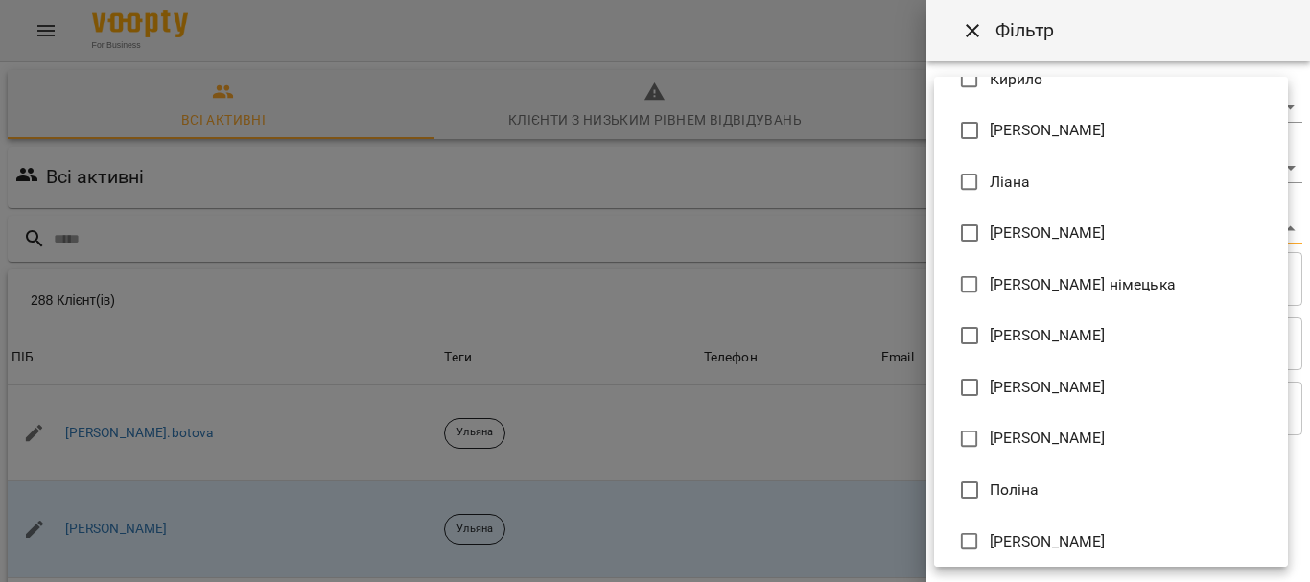
scroll to position [927, 0]
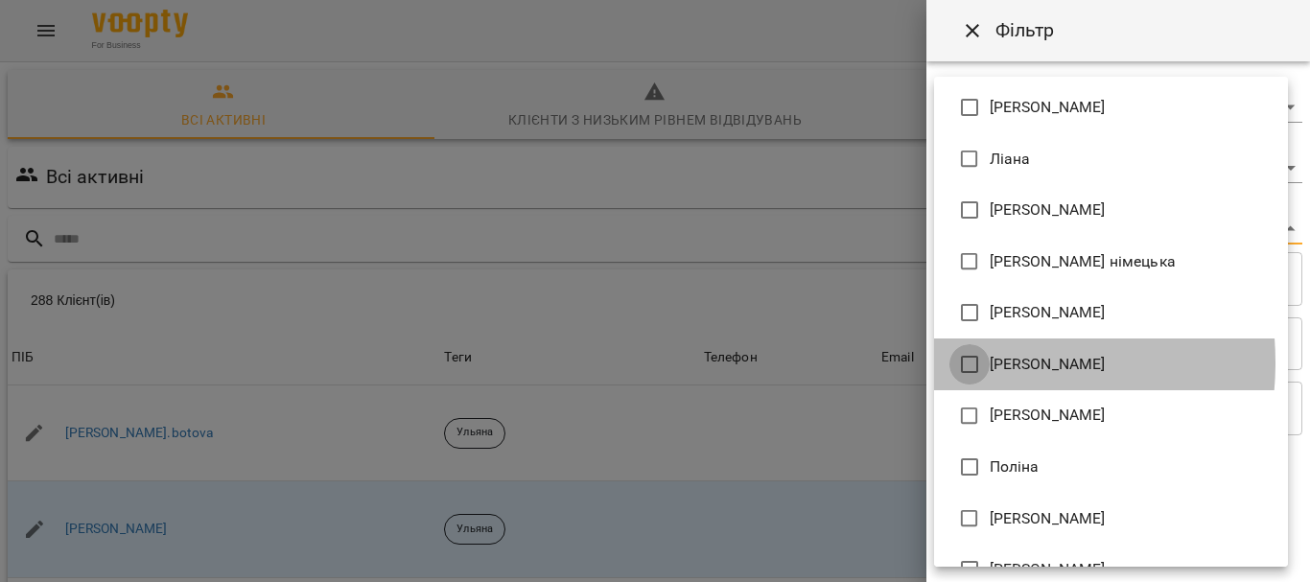
type input "**********"
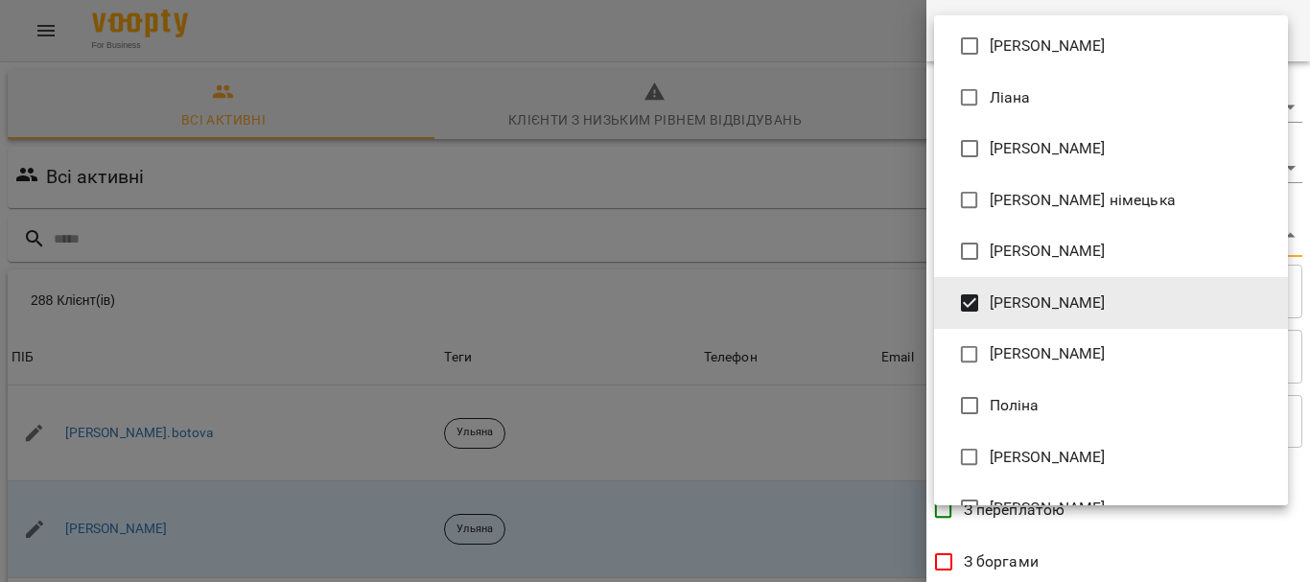
drag, startPoint x: 1309, startPoint y: 273, endPoint x: 1309, endPoint y: 523, distance: 249.4
click at [1309, 523] on div at bounding box center [655, 291] width 1310 height 582
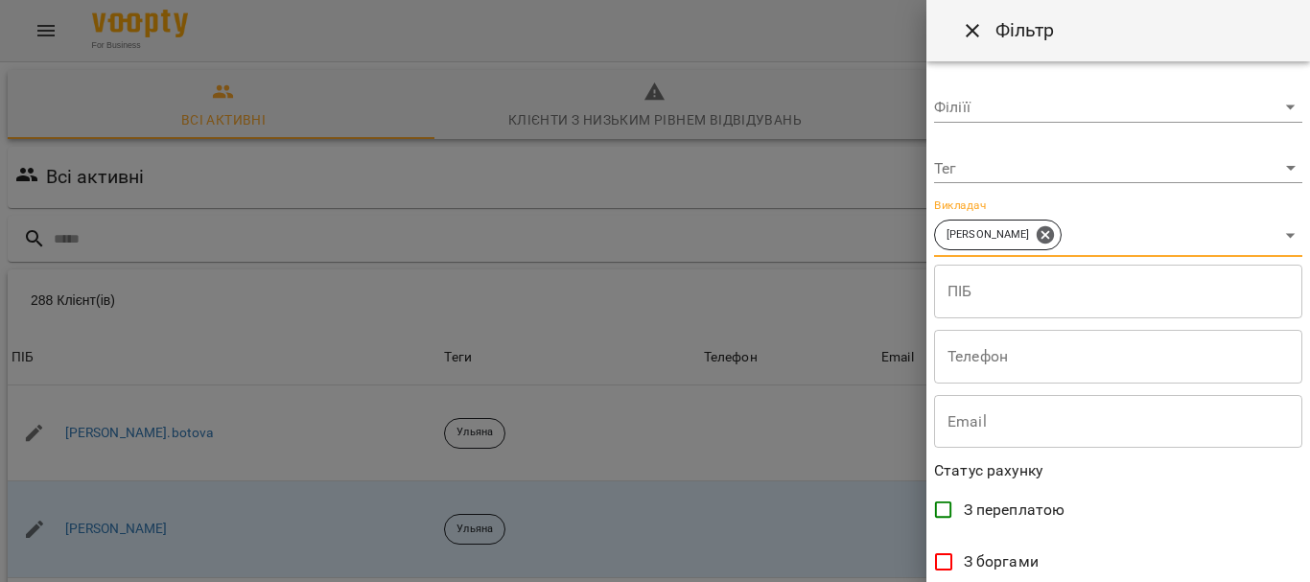
click at [1309, 523] on div "Adelina Aliona Anastasia Elena Mitrik Mariia Sevastianova Євгенія Єлизавета Іри…" at bounding box center [655, 291] width 1310 height 582
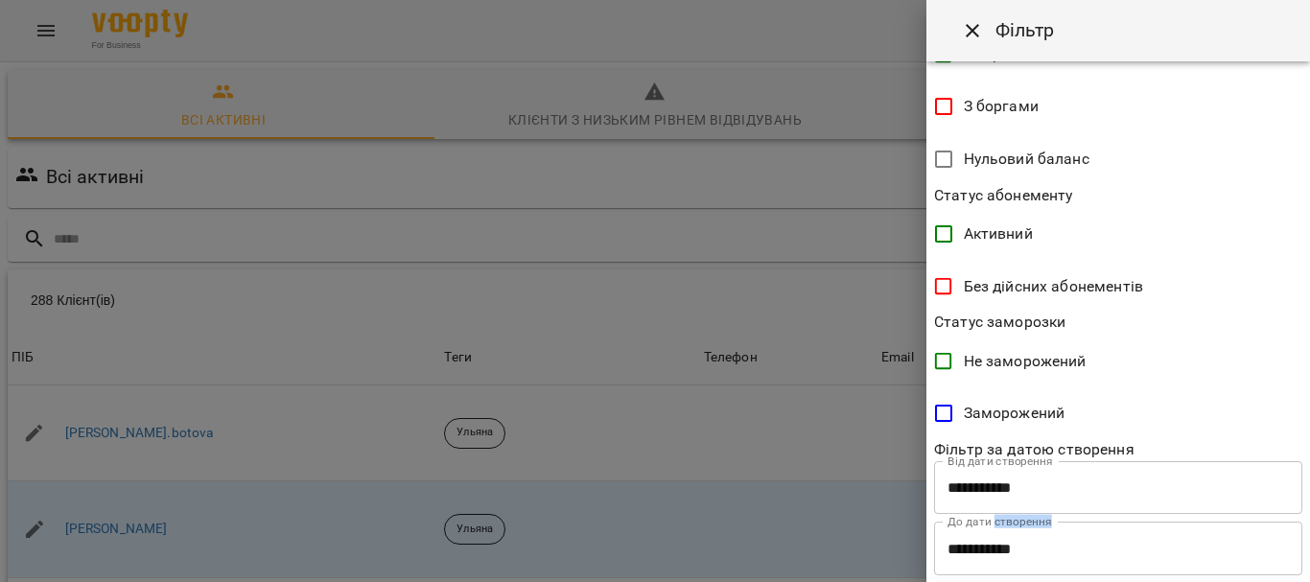
scroll to position [499, 0]
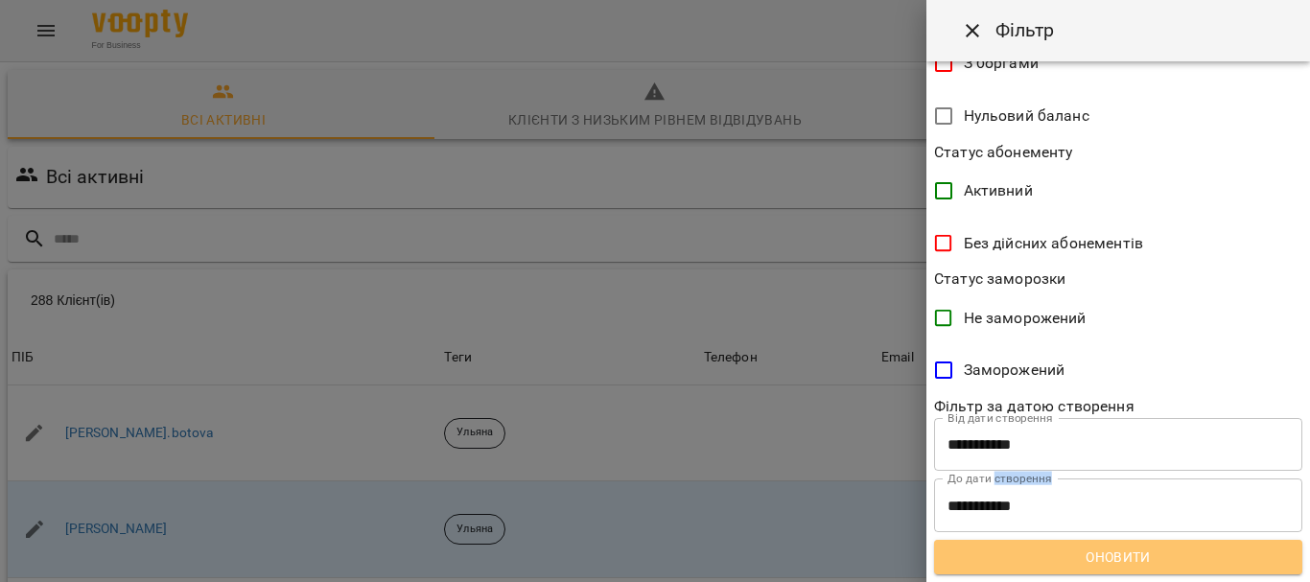
click at [1161, 552] on span "Оновити" at bounding box center [1119, 557] width 338 height 23
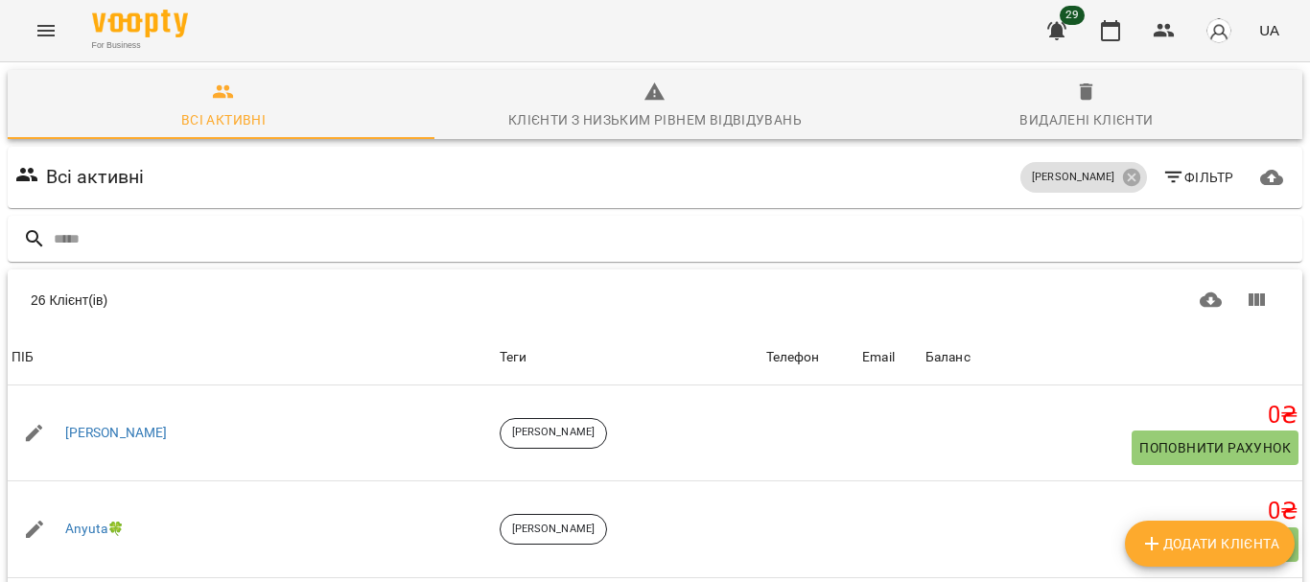
scroll to position [252, 0]
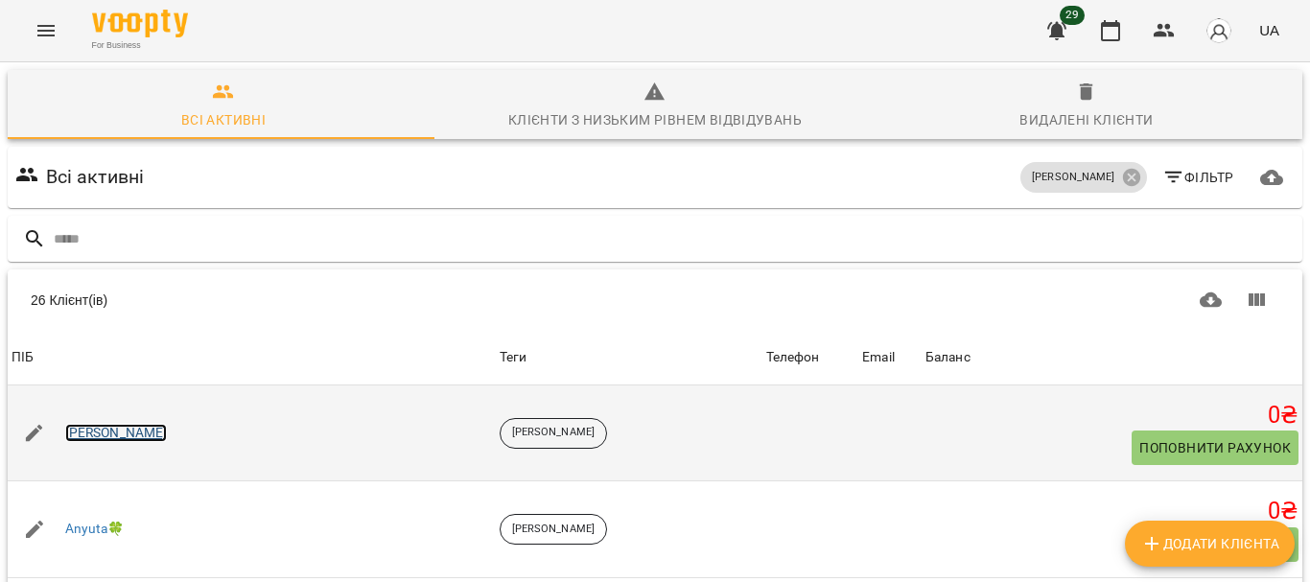
click at [135, 424] on link "Anastasiia Onofraș" at bounding box center [116, 433] width 103 height 19
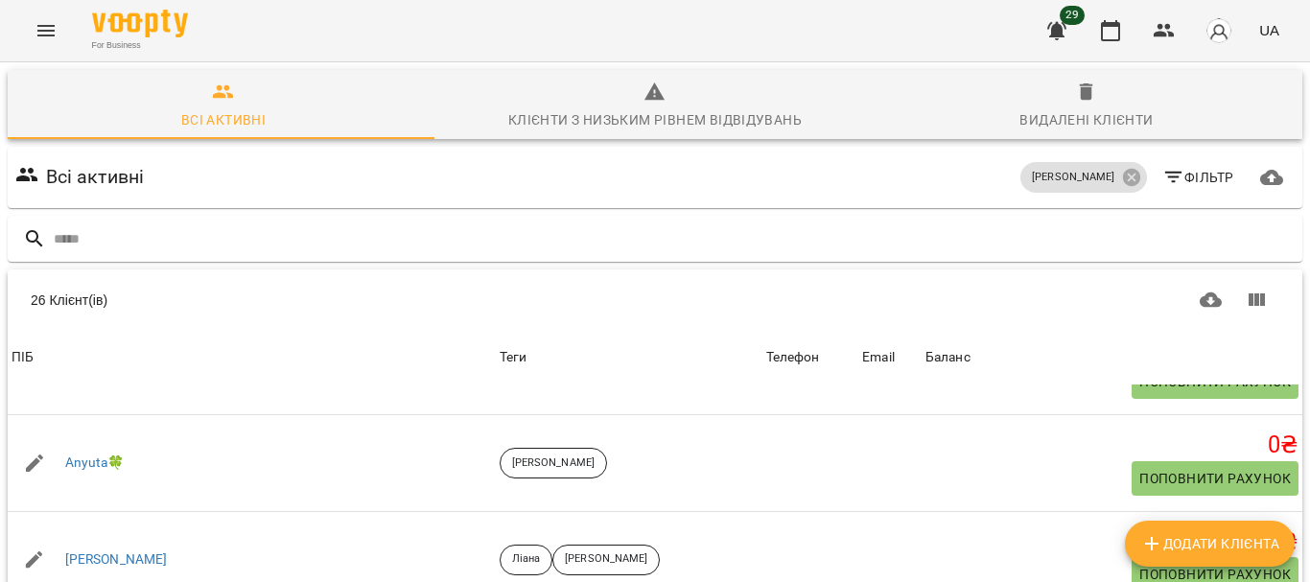
scroll to position [78, 0]
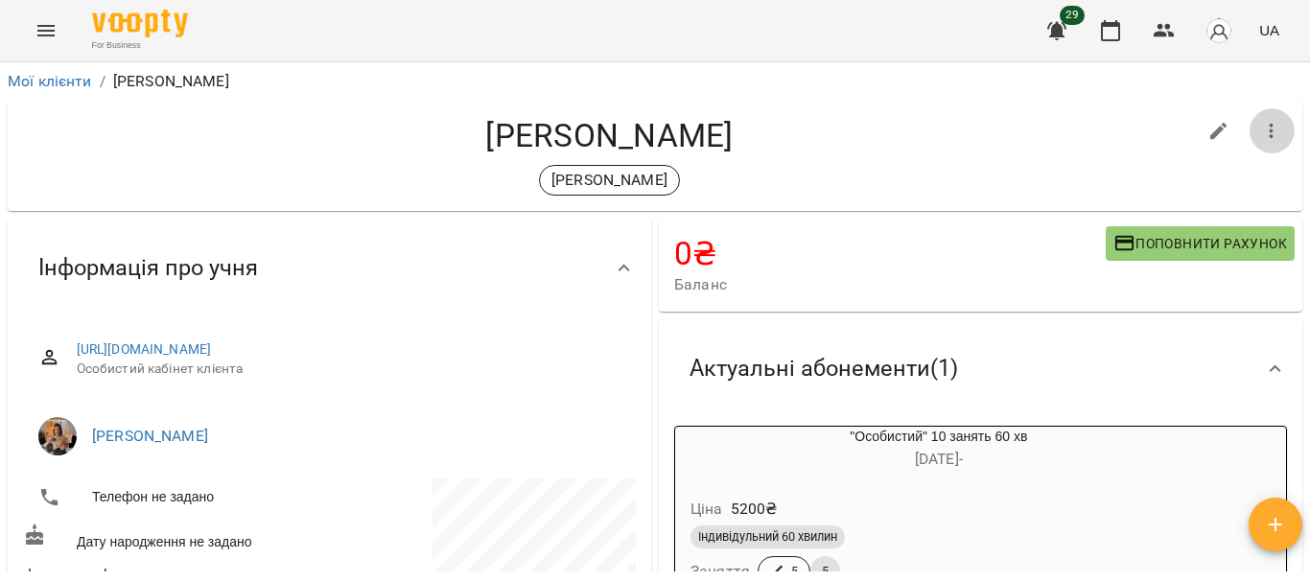
click at [1260, 135] on icon "button" at bounding box center [1271, 131] width 23 height 23
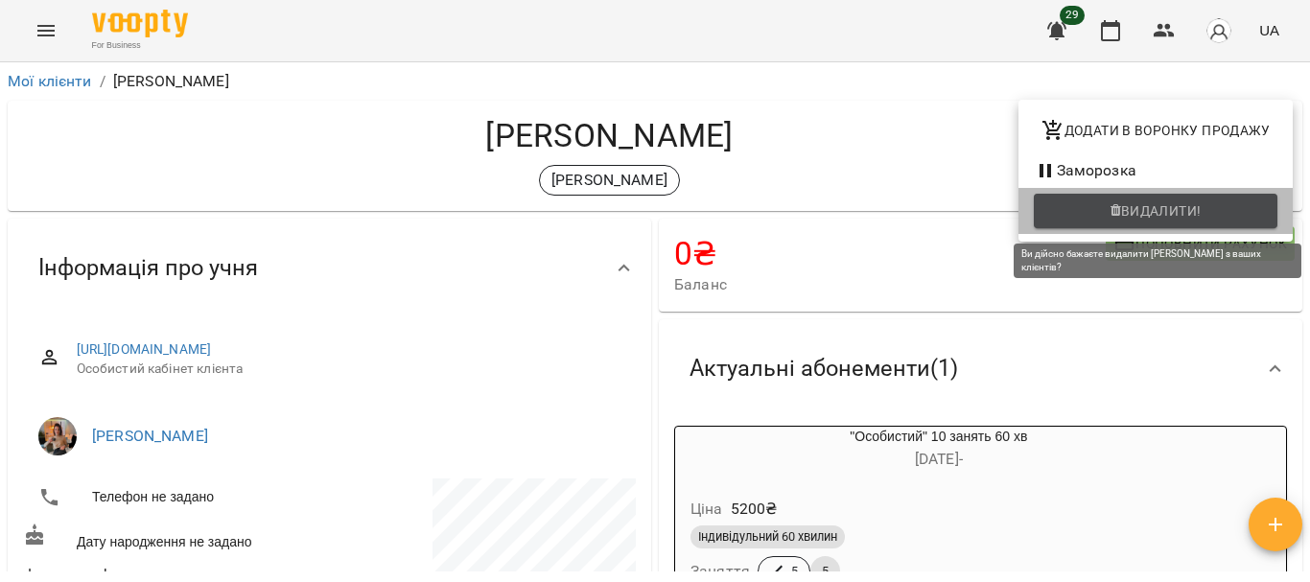
click at [1200, 199] on button "Видалити!" at bounding box center [1156, 211] width 244 height 35
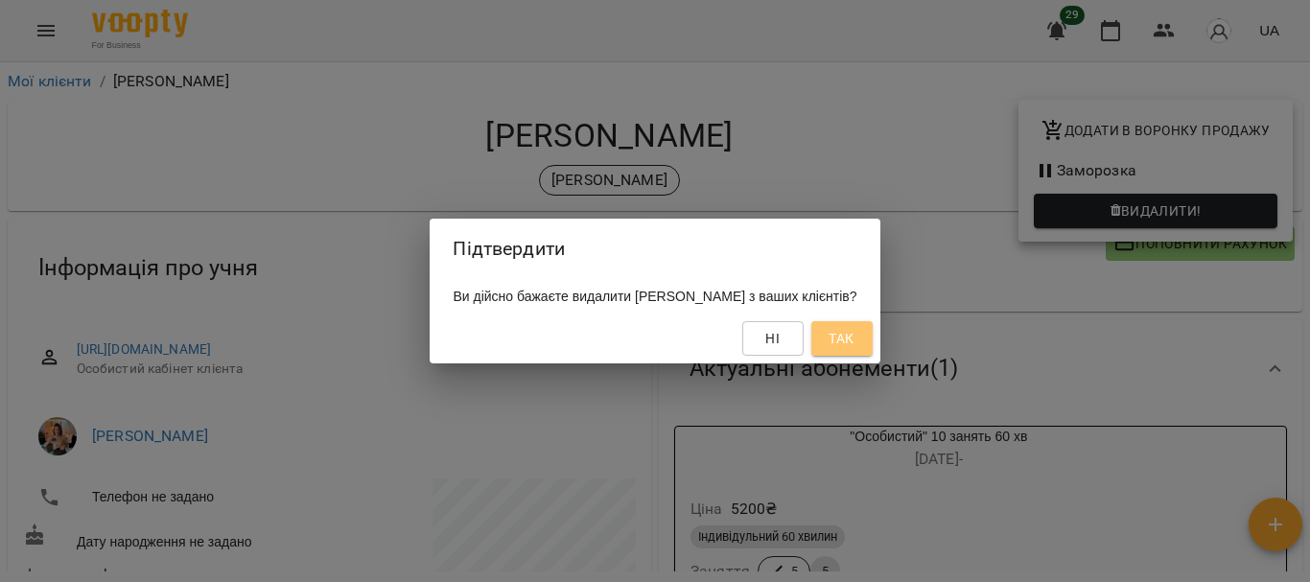
click at [854, 329] on span "Так" at bounding box center [841, 338] width 25 height 23
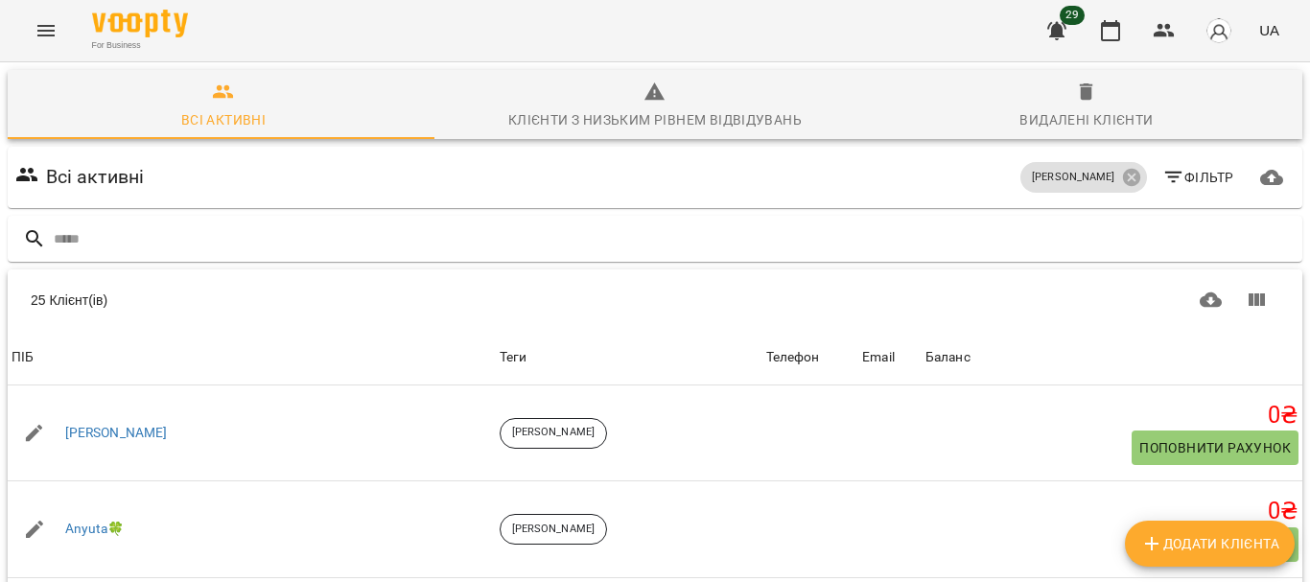
scroll to position [186, 0]
drag, startPoint x: 1273, startPoint y: 168, endPoint x: 1275, endPoint y: 178, distance: 10.7
click at [1275, 331] on div "25 Клієнт(ів) ПІБ Теги Телефон Email Баланс ПІБ Anastasiia Onofraș Теги Олексан…" at bounding box center [655, 570] width 1295 height 479
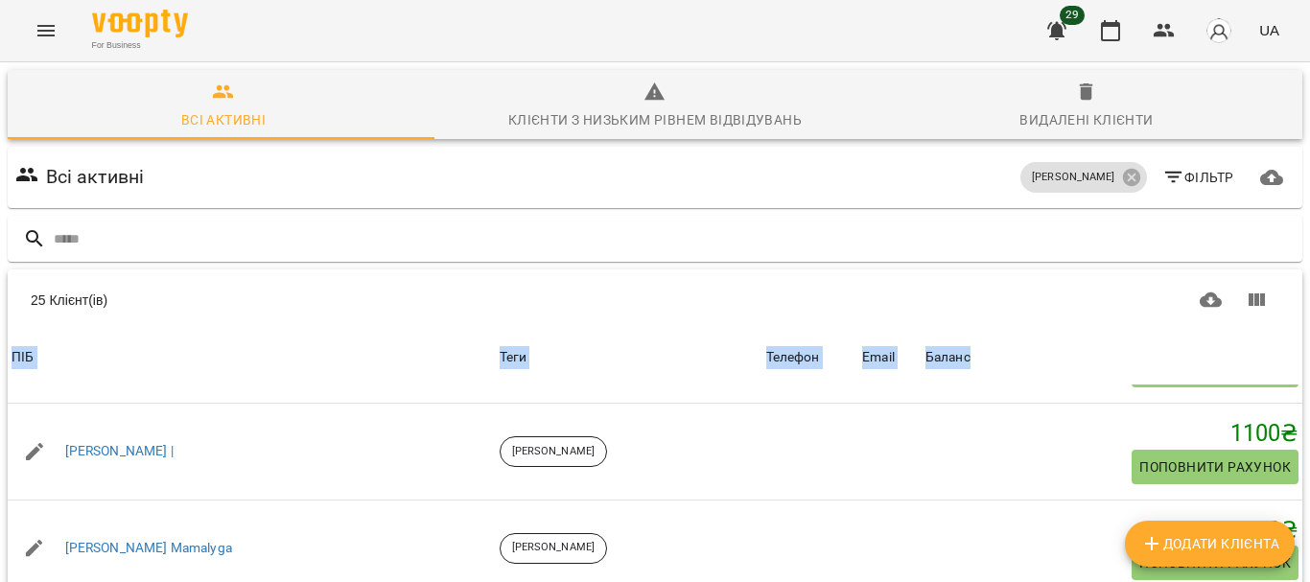
scroll to position [357, 0]
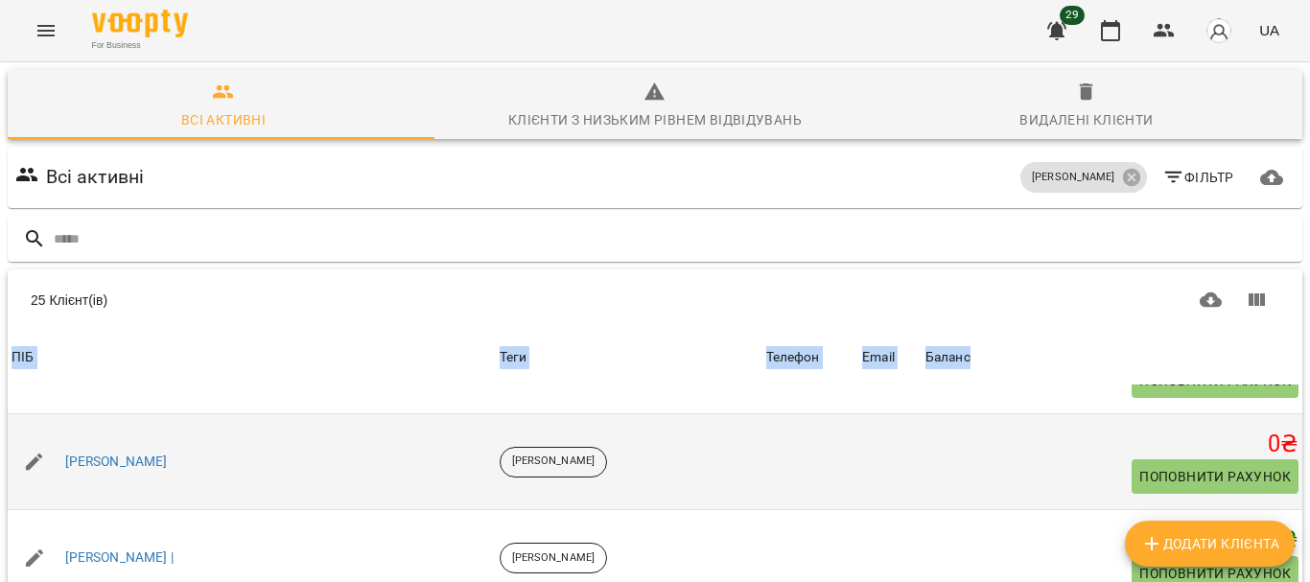
click at [858, 413] on td at bounding box center [889, 461] width 63 height 97
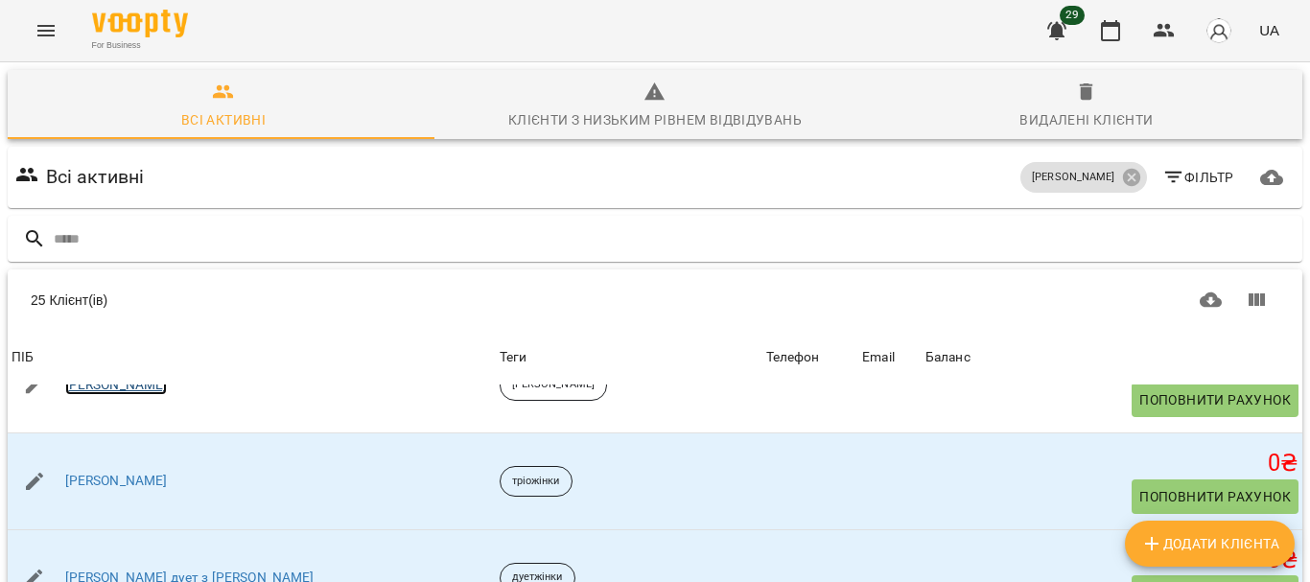
scroll to position [1006, 0]
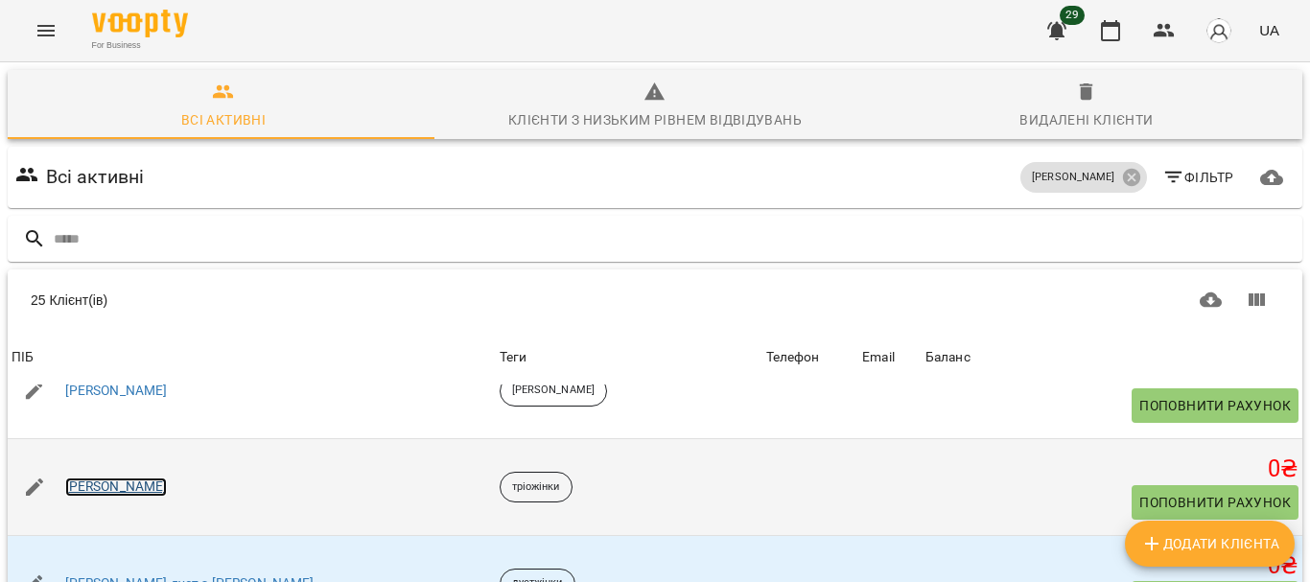
click at [89, 478] on link "Анна" at bounding box center [116, 487] width 103 height 19
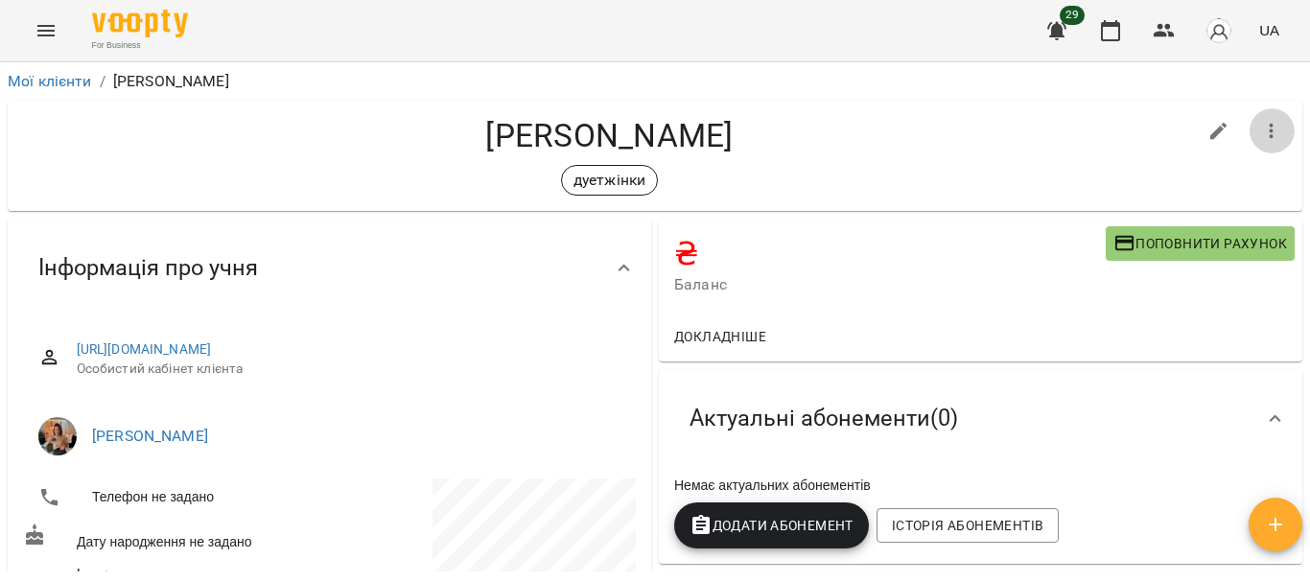
click at [1265, 137] on icon "button" at bounding box center [1271, 131] width 23 height 23
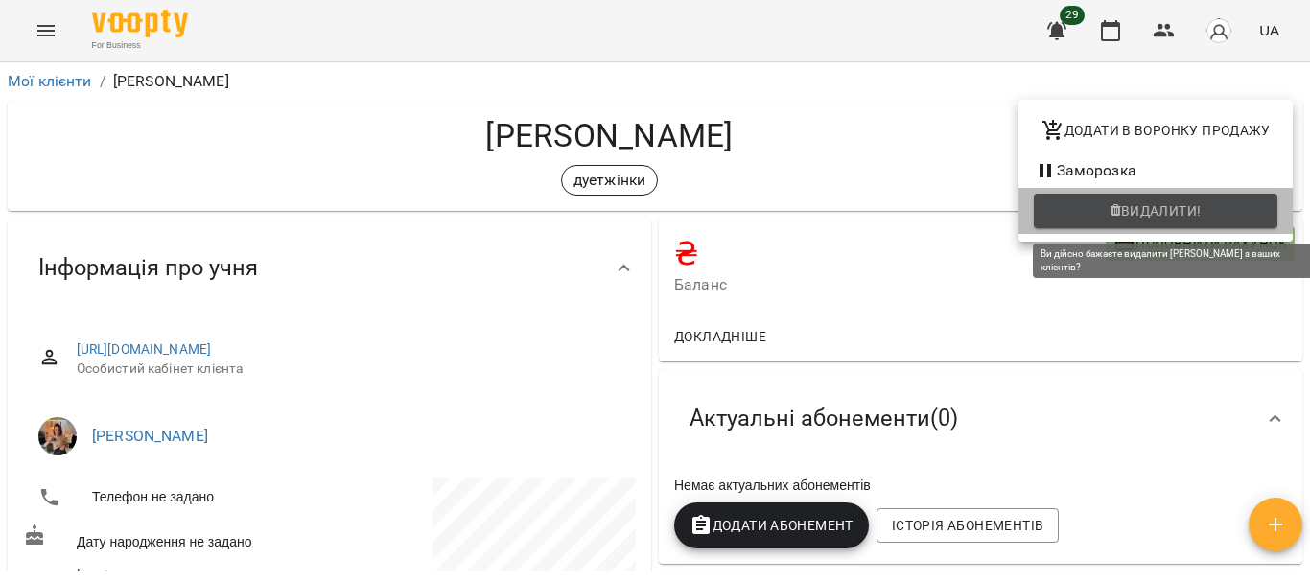
click at [1199, 205] on span "Видалити!" at bounding box center [1161, 210] width 81 height 23
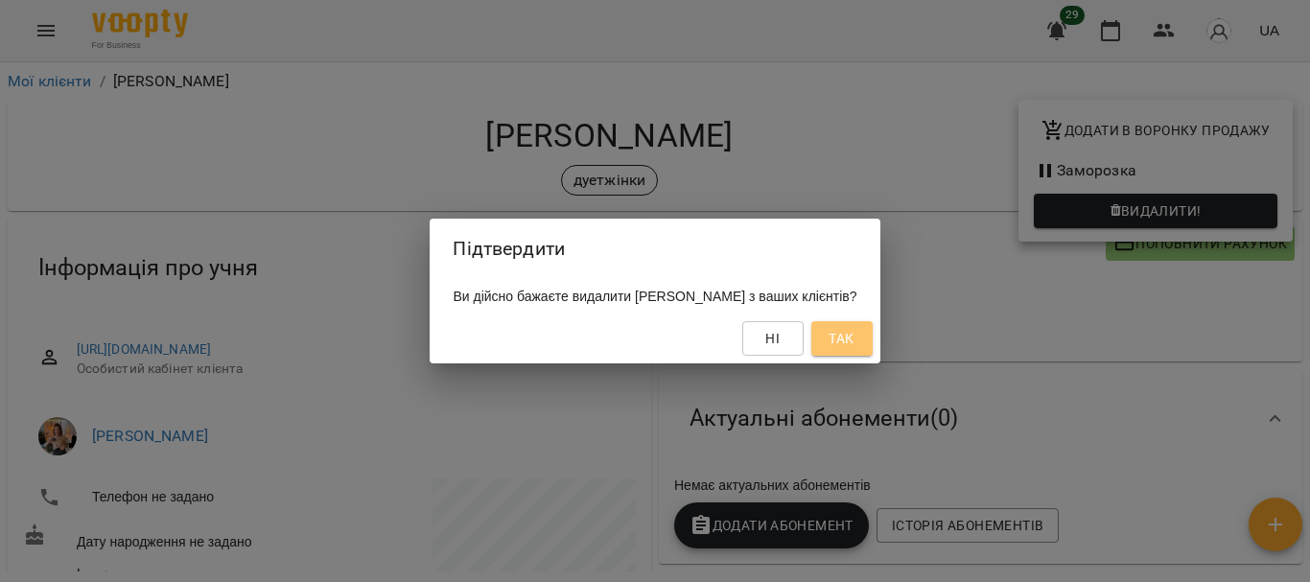
click at [829, 341] on span "Так" at bounding box center [841, 338] width 25 height 23
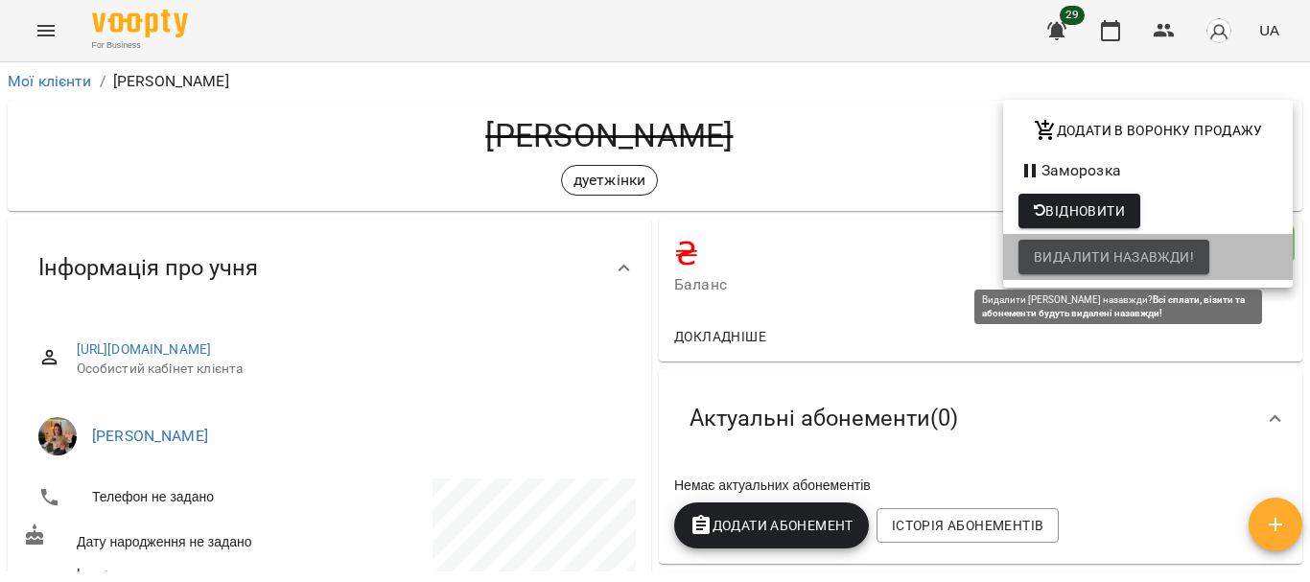
click at [1119, 255] on span "Видалити назавжди!" at bounding box center [1114, 257] width 160 height 23
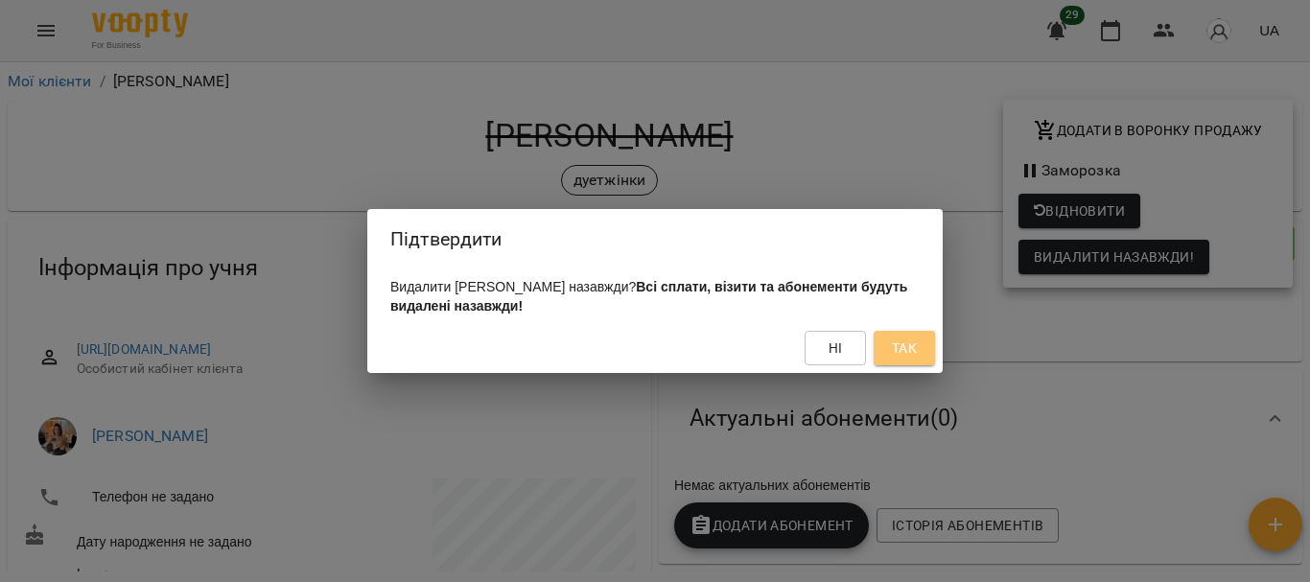
click at [894, 349] on span "Так" at bounding box center [904, 348] width 25 height 23
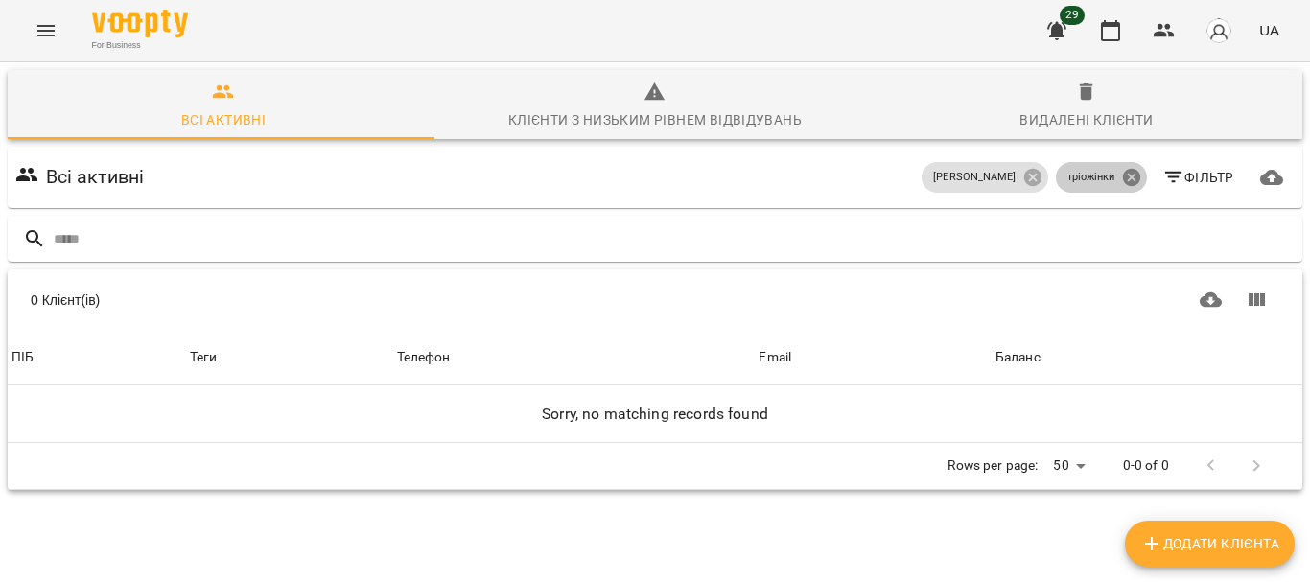
click at [1122, 177] on icon at bounding box center [1130, 177] width 17 height 17
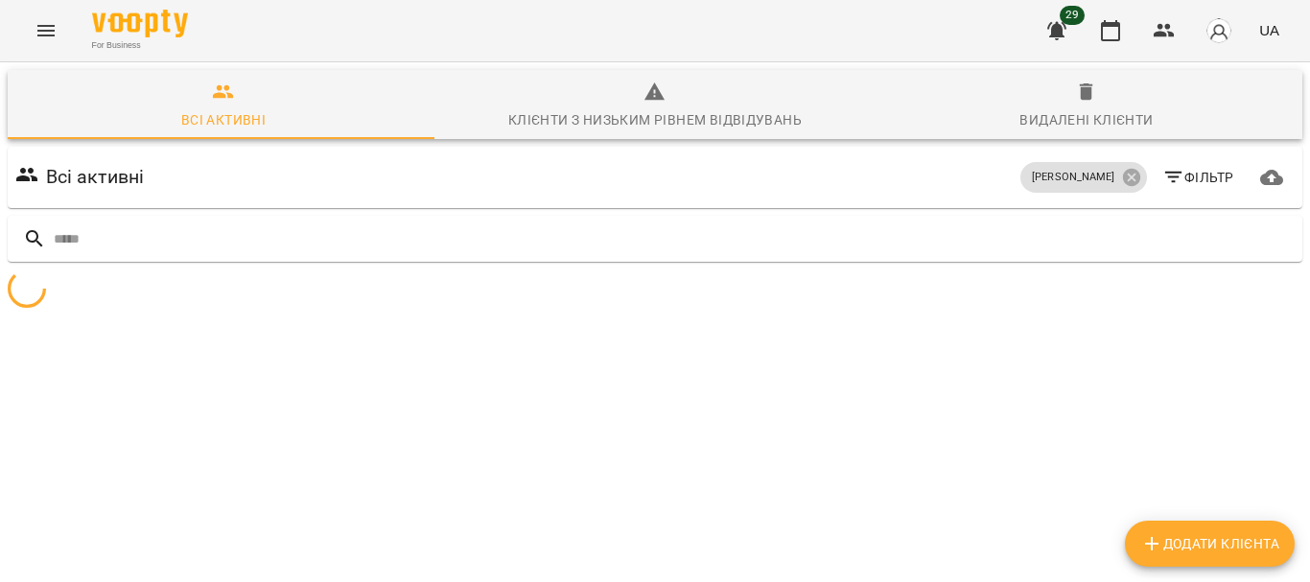
click at [1172, 179] on span "Фільтр" at bounding box center [1198, 177] width 72 height 23
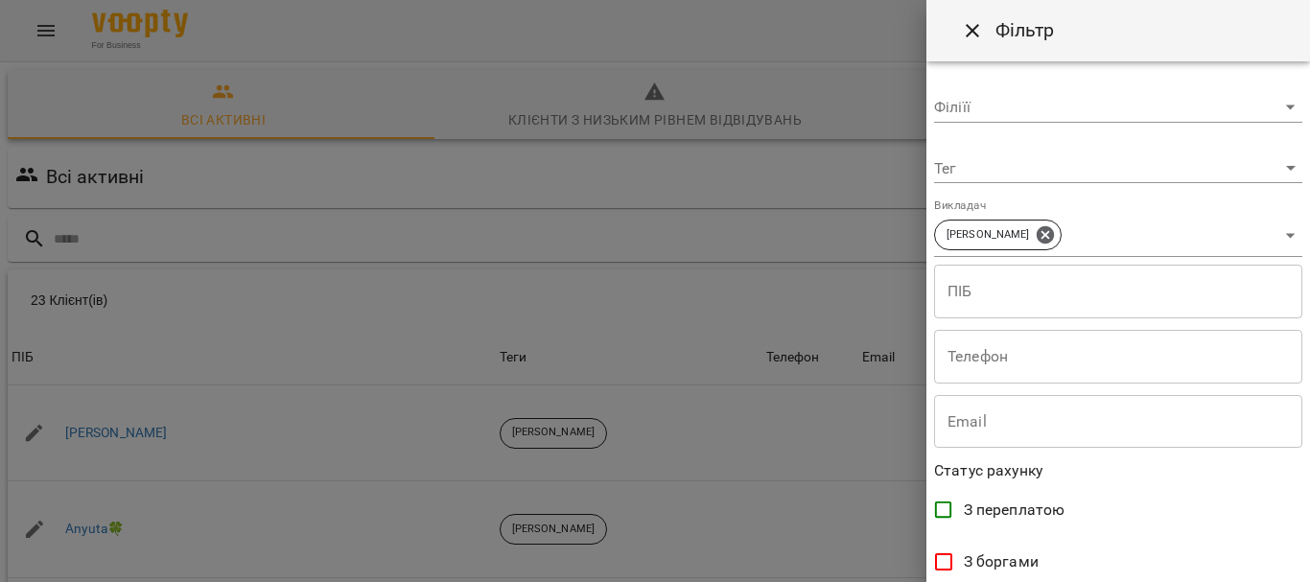
click at [546, 186] on div at bounding box center [655, 291] width 1310 height 582
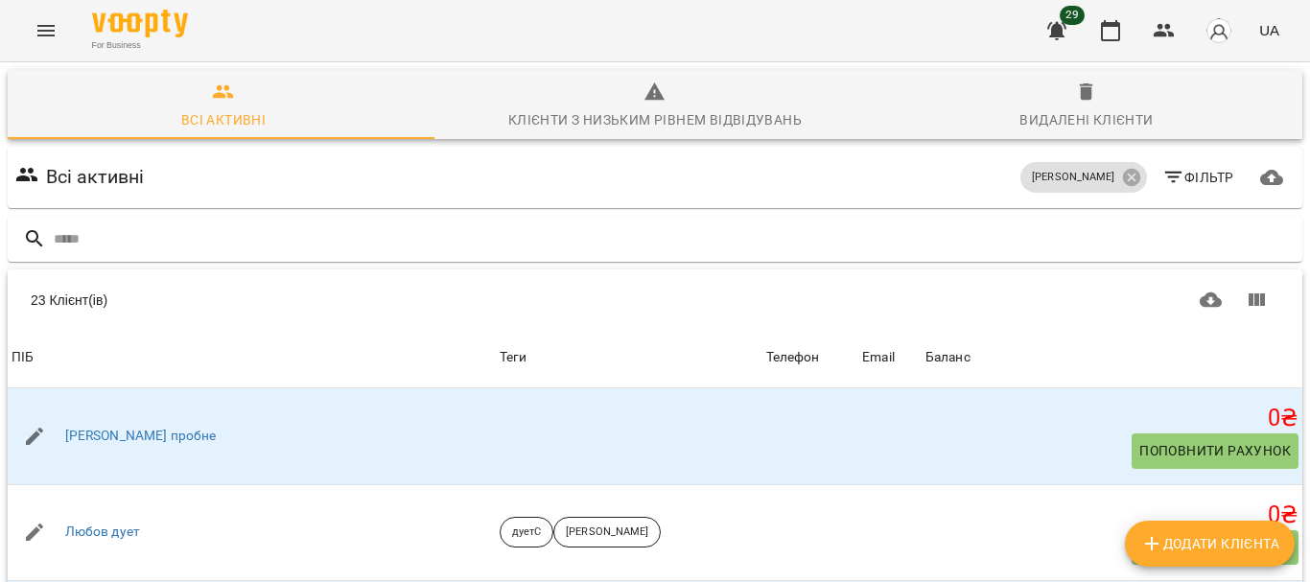
scroll to position [1356, 0]
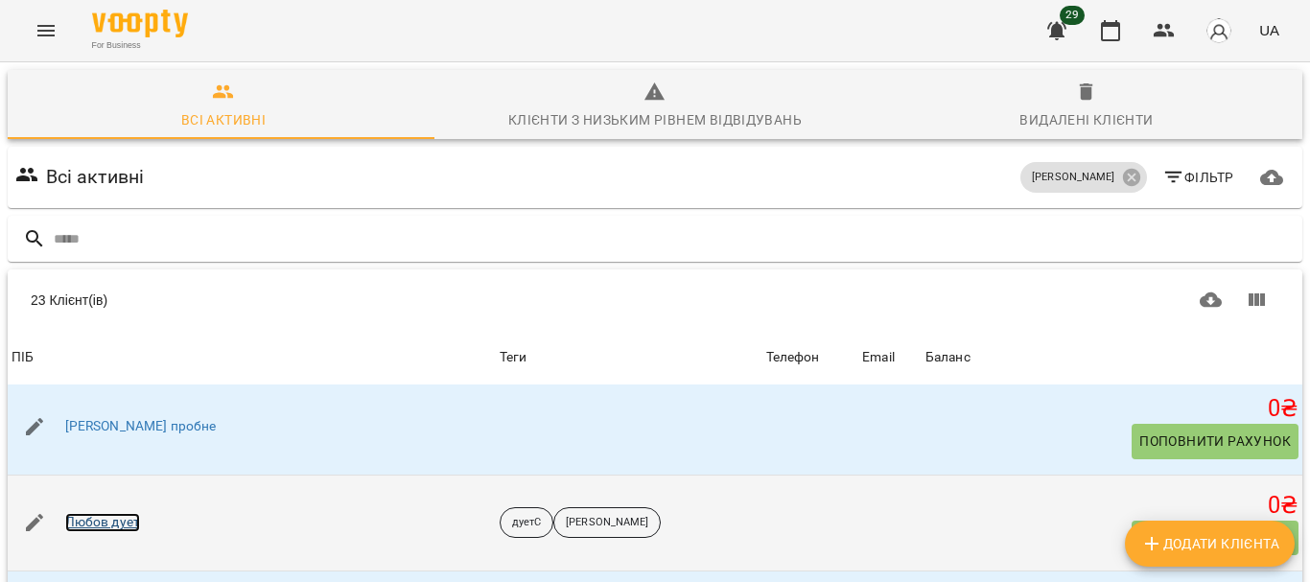
click at [117, 513] on link "Любов дует" at bounding box center [102, 522] width 75 height 19
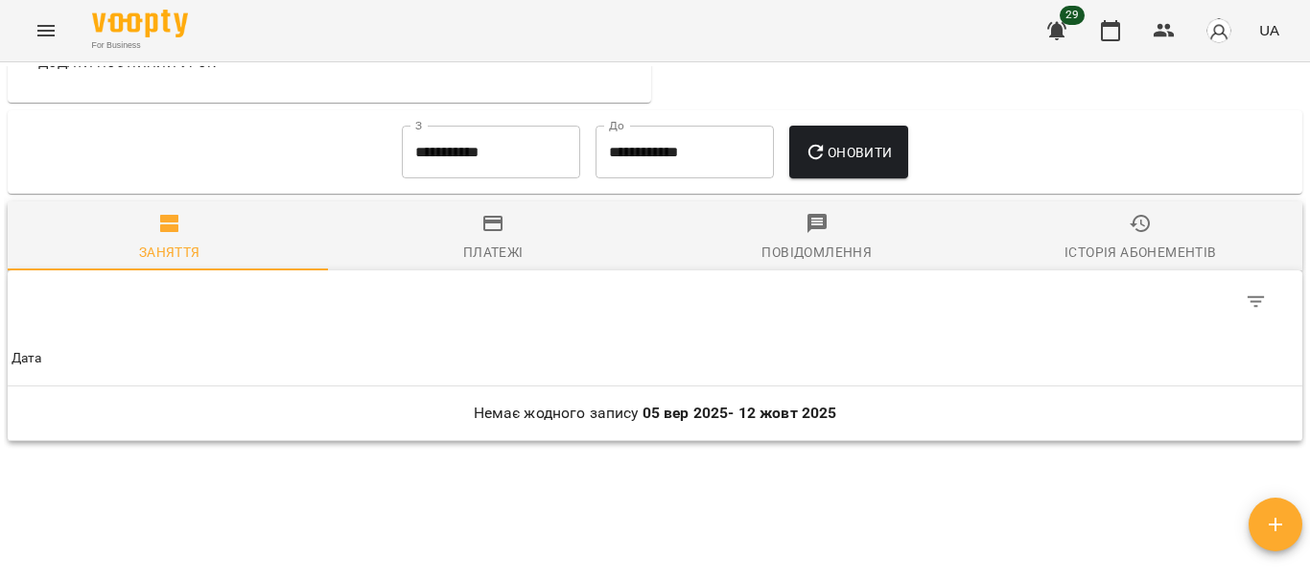
scroll to position [869, 0]
click at [472, 165] on input "**********" at bounding box center [491, 153] width 178 height 54
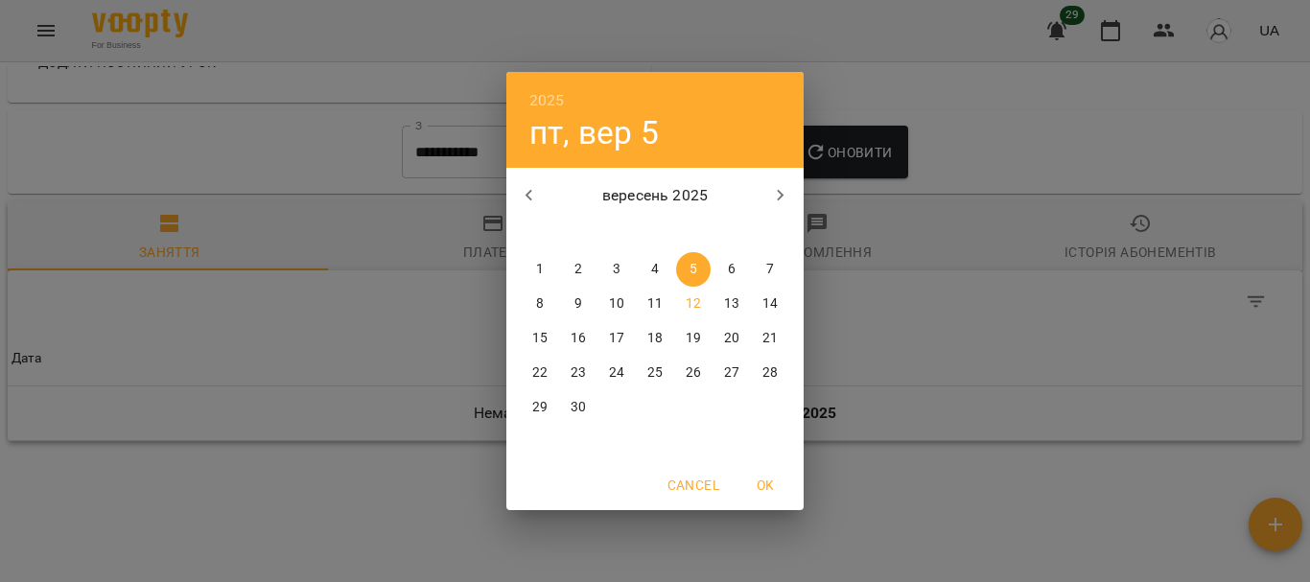
click at [523, 198] on icon "button" at bounding box center [529, 195] width 23 height 23
click at [581, 264] on p "1" at bounding box center [579, 269] width 8 height 19
type input "**********"
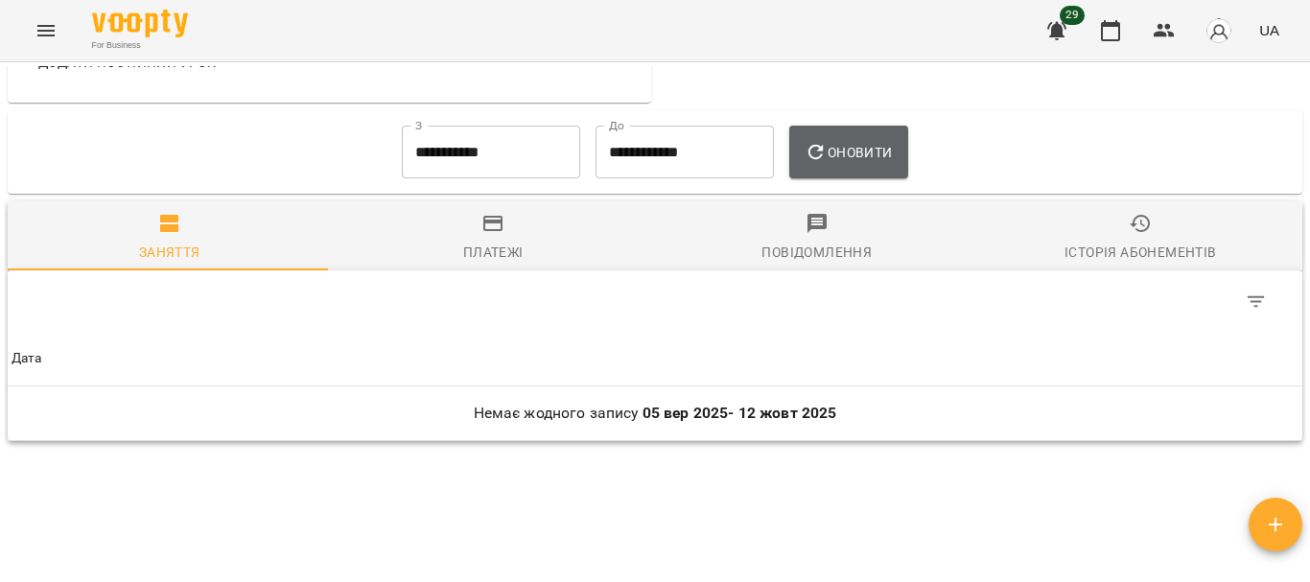
click at [858, 164] on span "Оновити" at bounding box center [848, 152] width 87 height 23
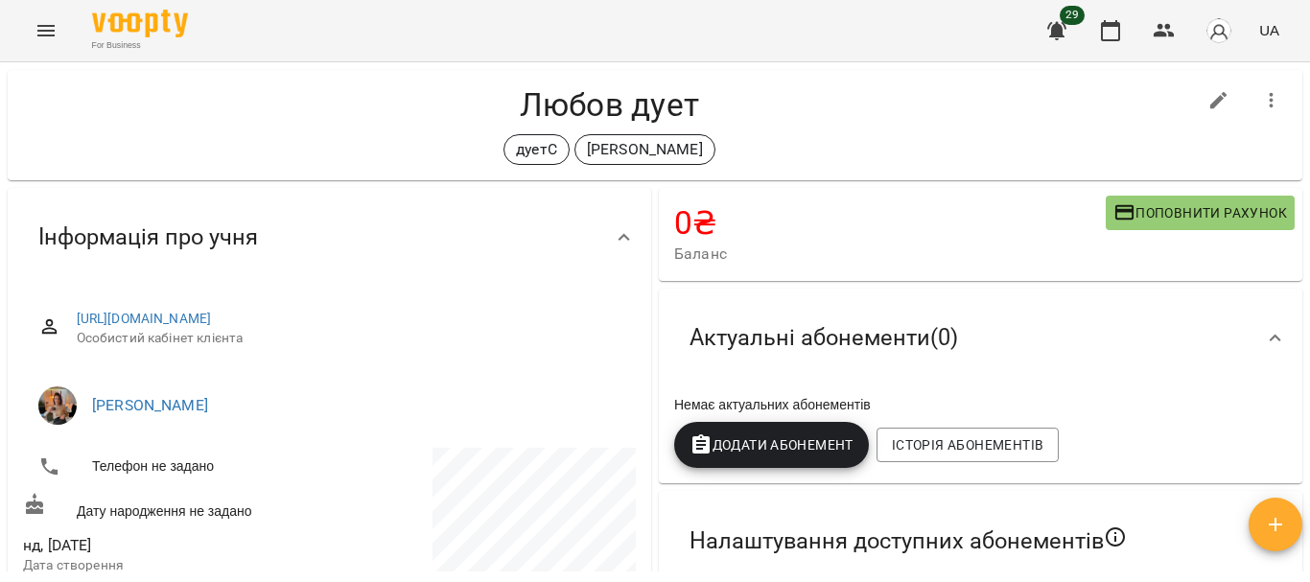
scroll to position [0, 0]
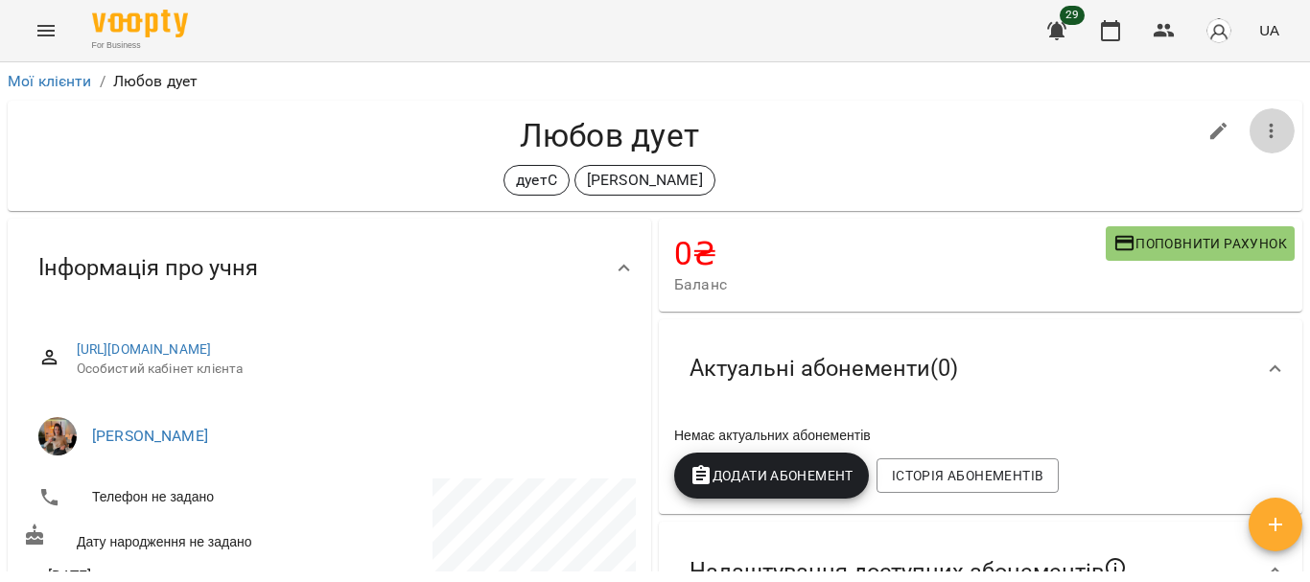
click at [1249, 132] on button "button" at bounding box center [1272, 131] width 46 height 46
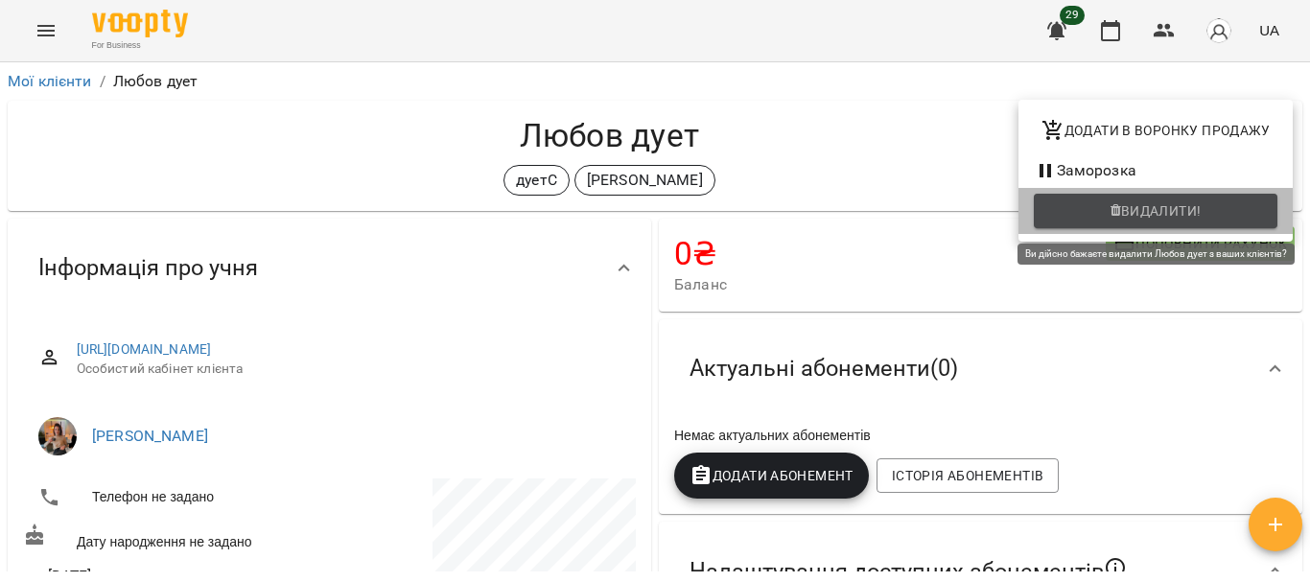
click at [1158, 207] on span "Видалити!" at bounding box center [1161, 210] width 81 height 23
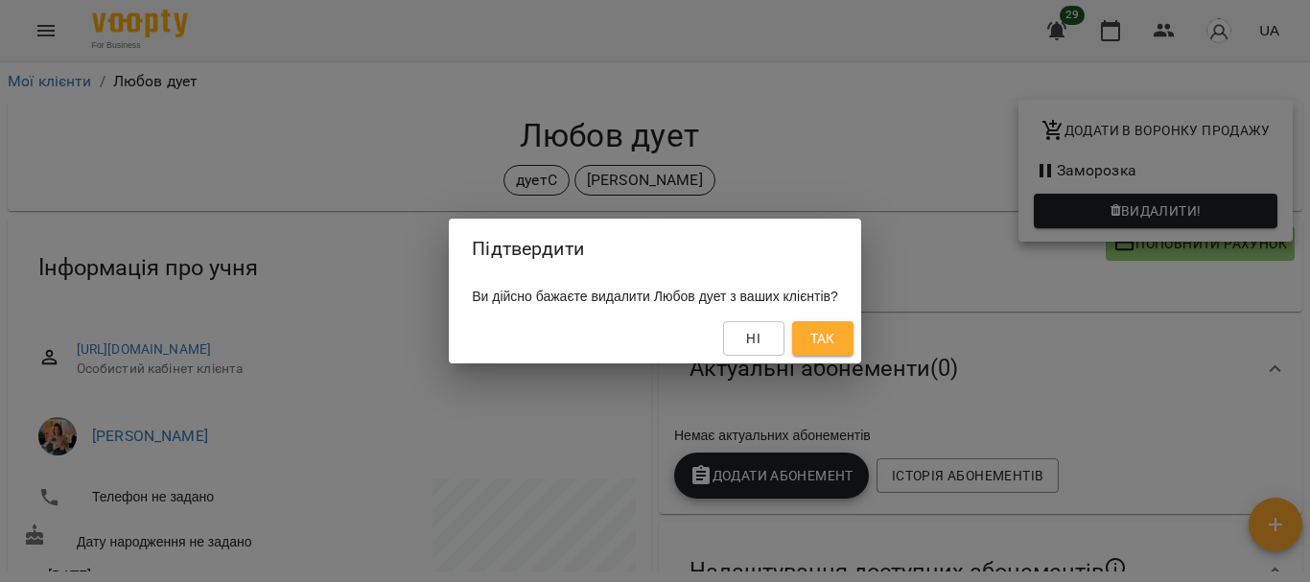
click at [835, 336] on span "Так" at bounding box center [822, 338] width 25 height 23
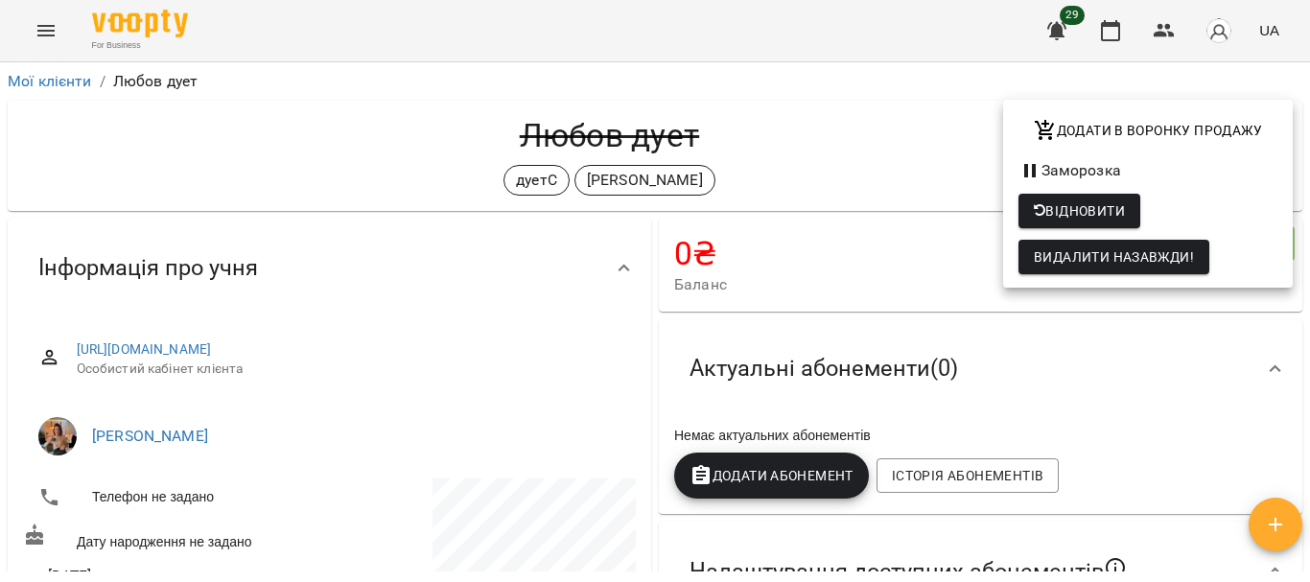
click at [49, 79] on div at bounding box center [655, 291] width 1310 height 582
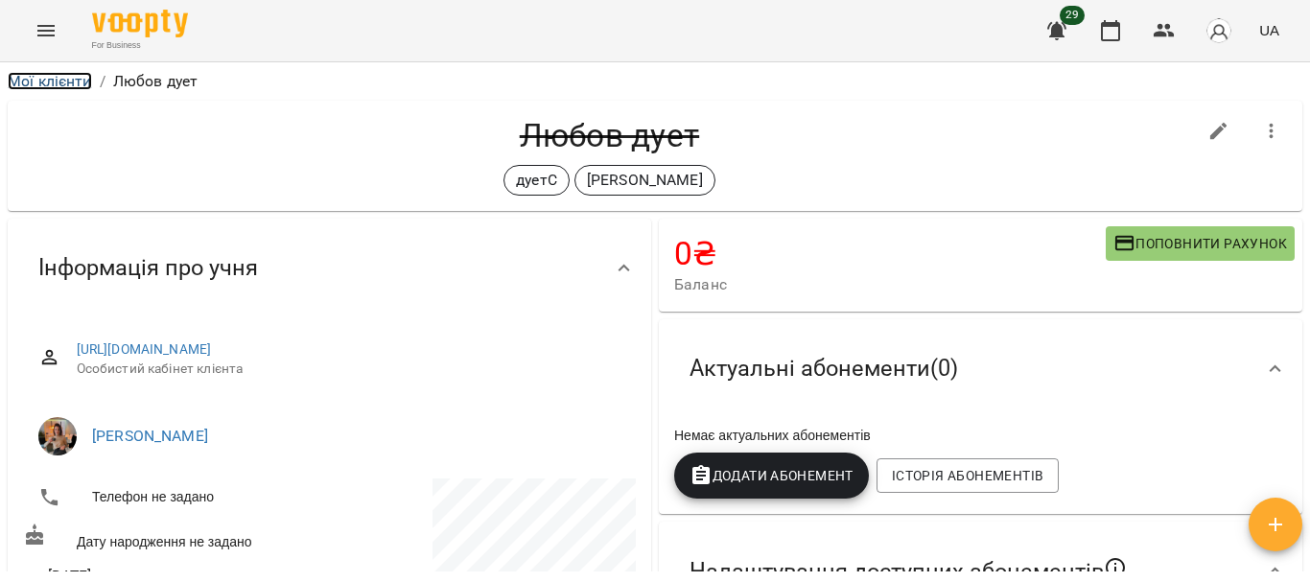
click at [49, 79] on link "Мої клієнти" at bounding box center [50, 81] width 84 height 18
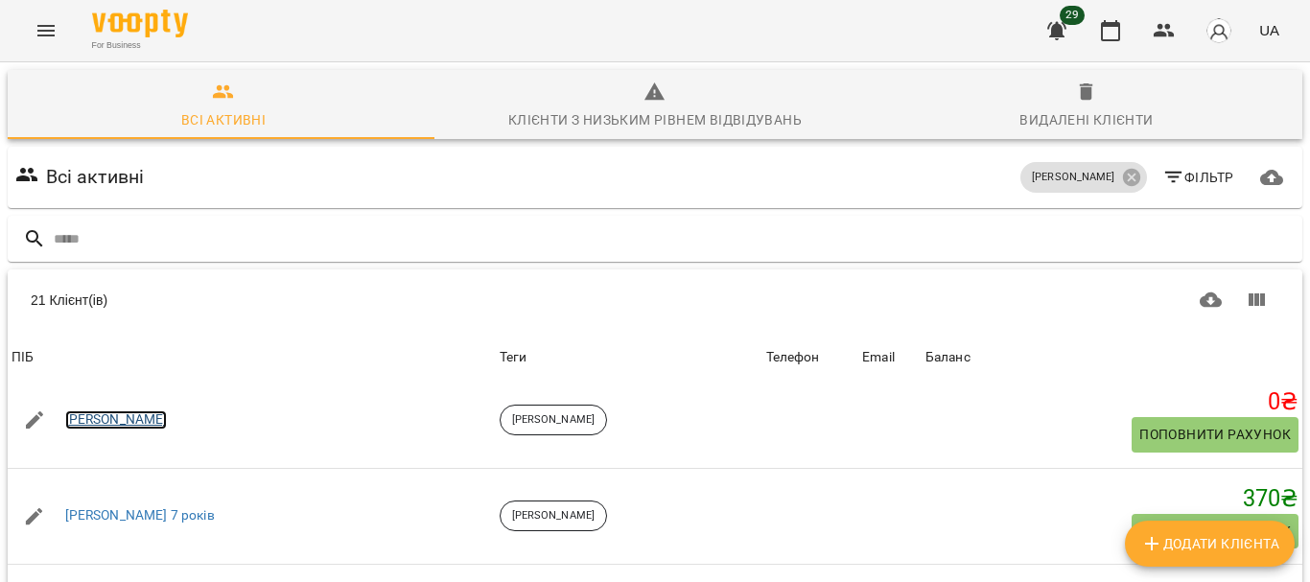
scroll to position [1579, 0]
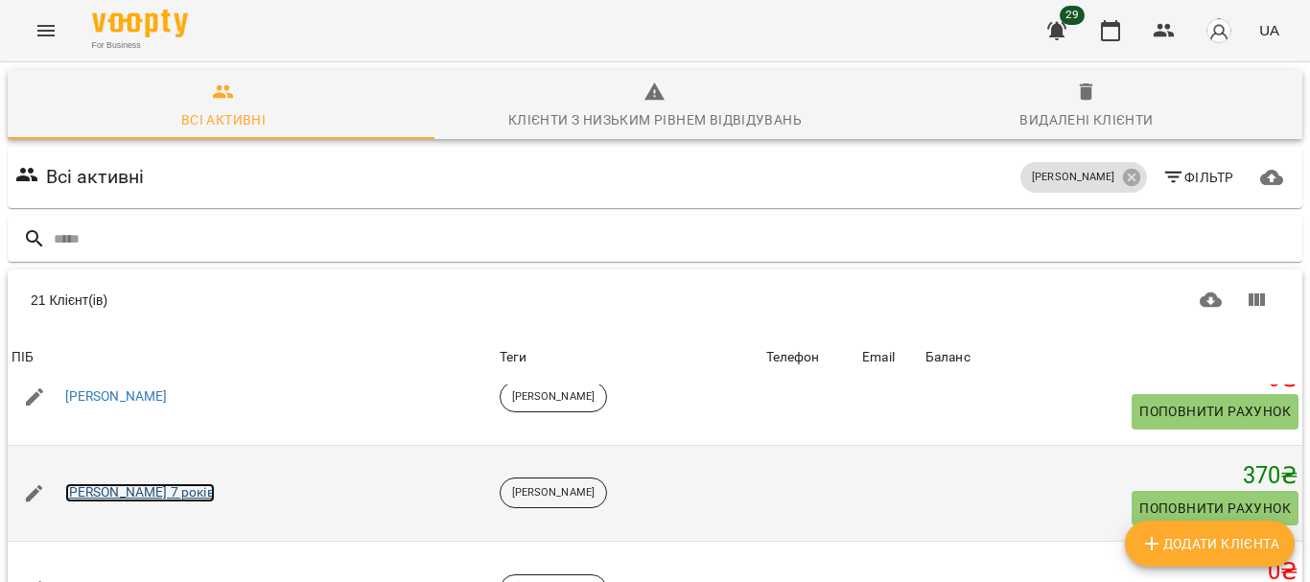
click at [87, 483] on link "Мілена 7 років" at bounding box center [140, 492] width 150 height 19
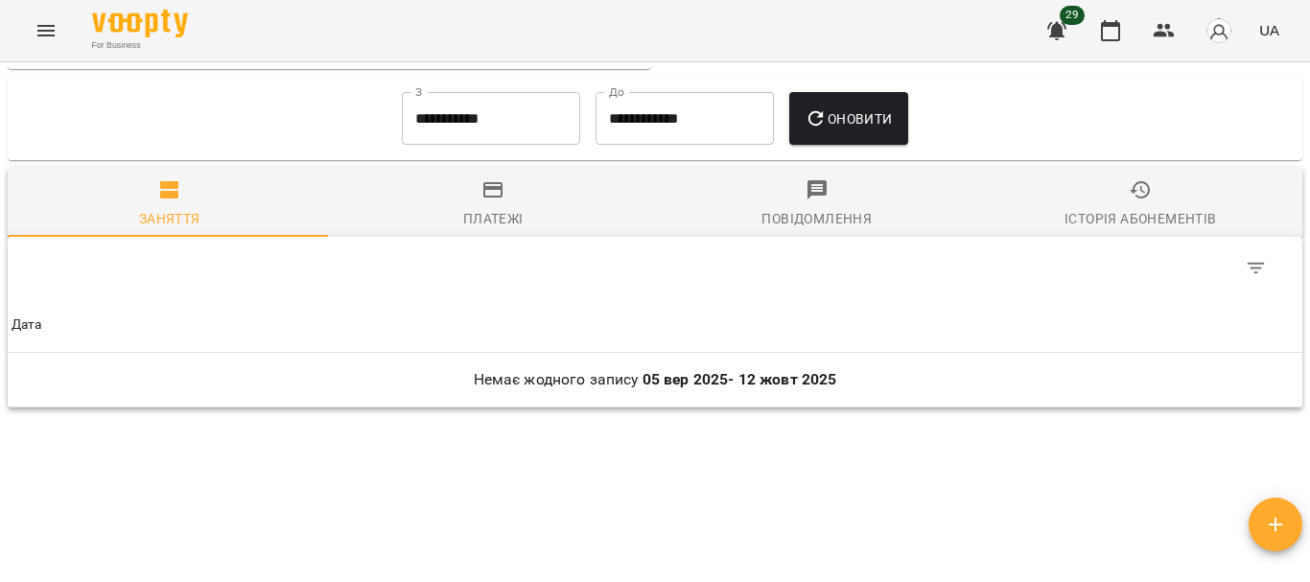
scroll to position [875, 0]
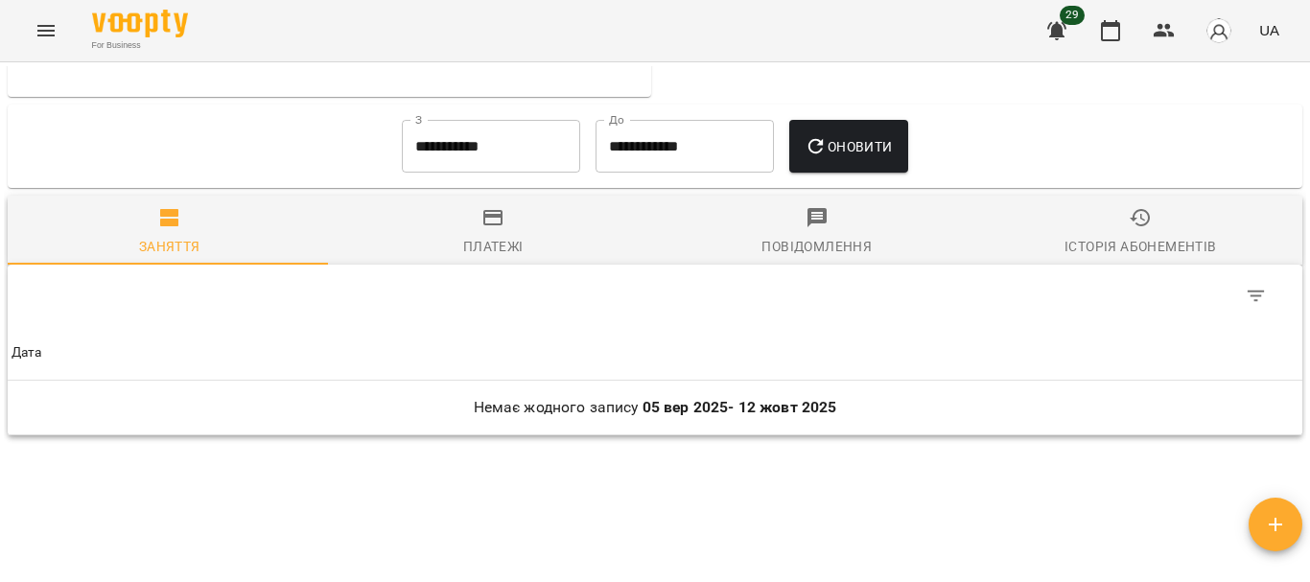
click at [487, 169] on input "**********" at bounding box center [491, 147] width 178 height 54
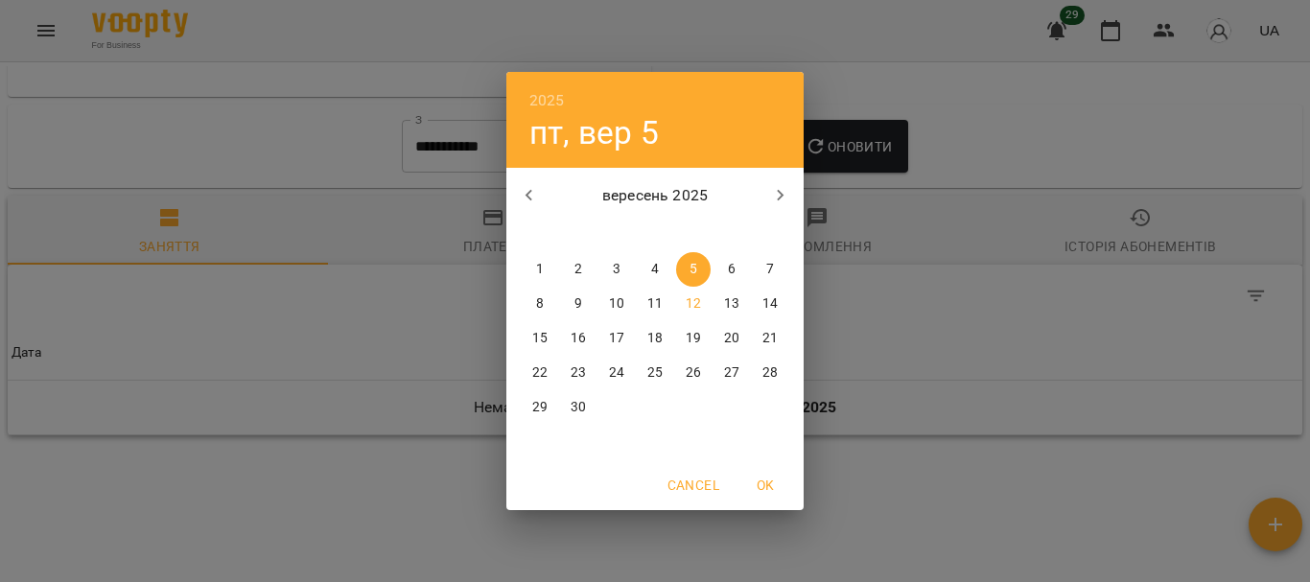
click at [526, 213] on button "button" at bounding box center [529, 196] width 46 height 46
click at [771, 269] on p "1" at bounding box center [770, 269] width 8 height 19
type input "**********"
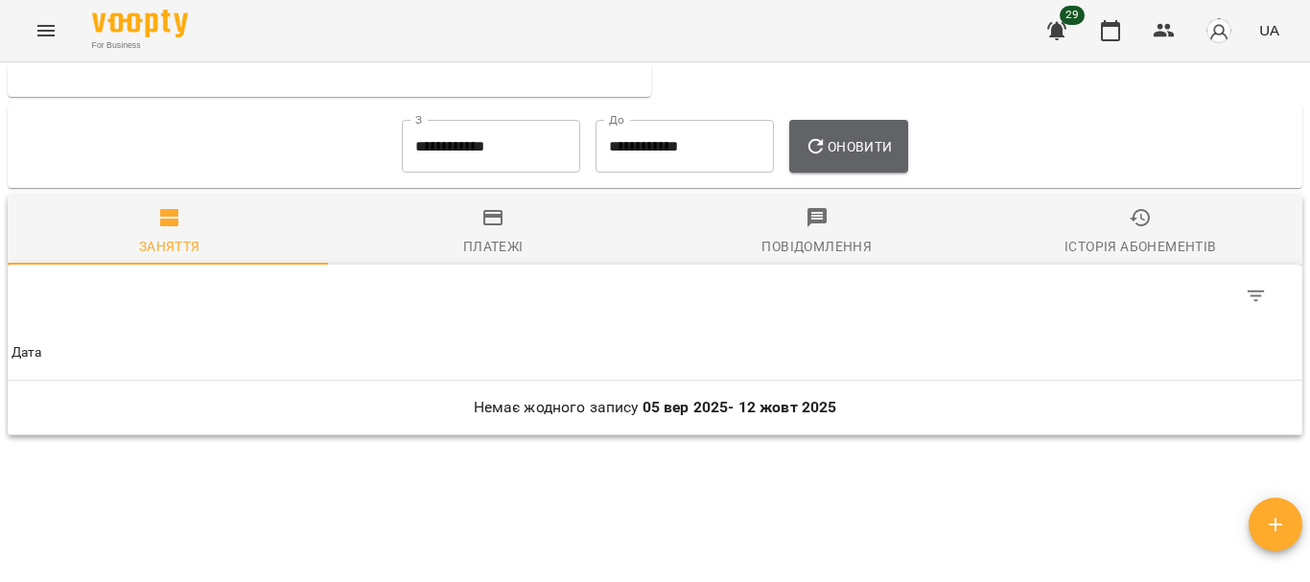
click at [886, 158] on span "Оновити" at bounding box center [848, 146] width 87 height 23
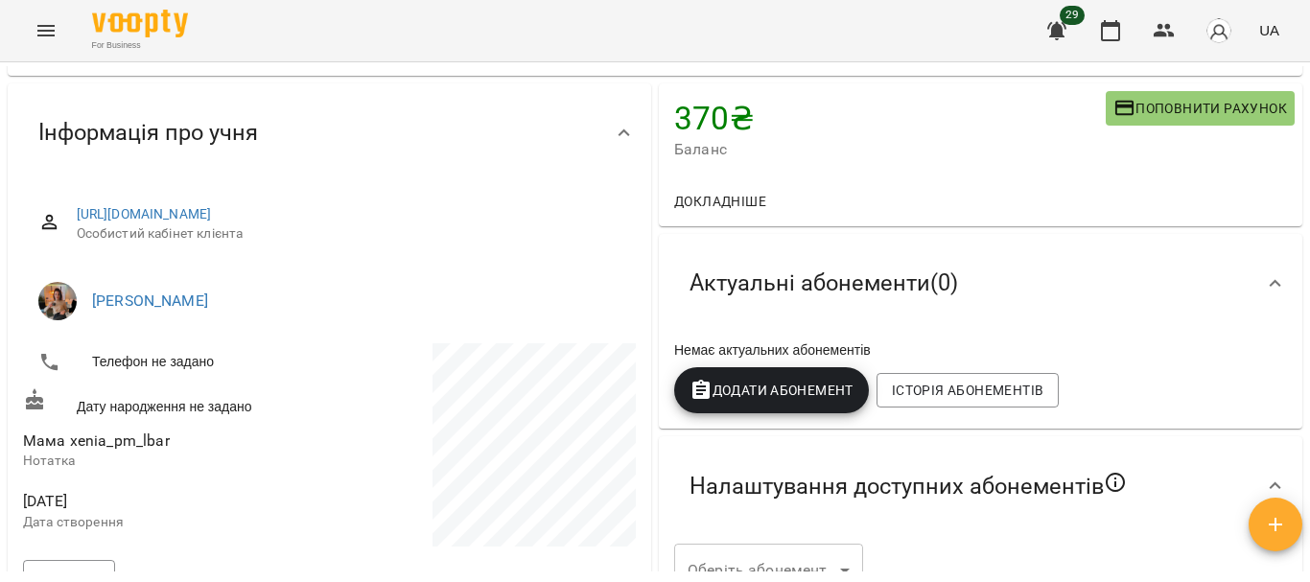
scroll to position [0, 0]
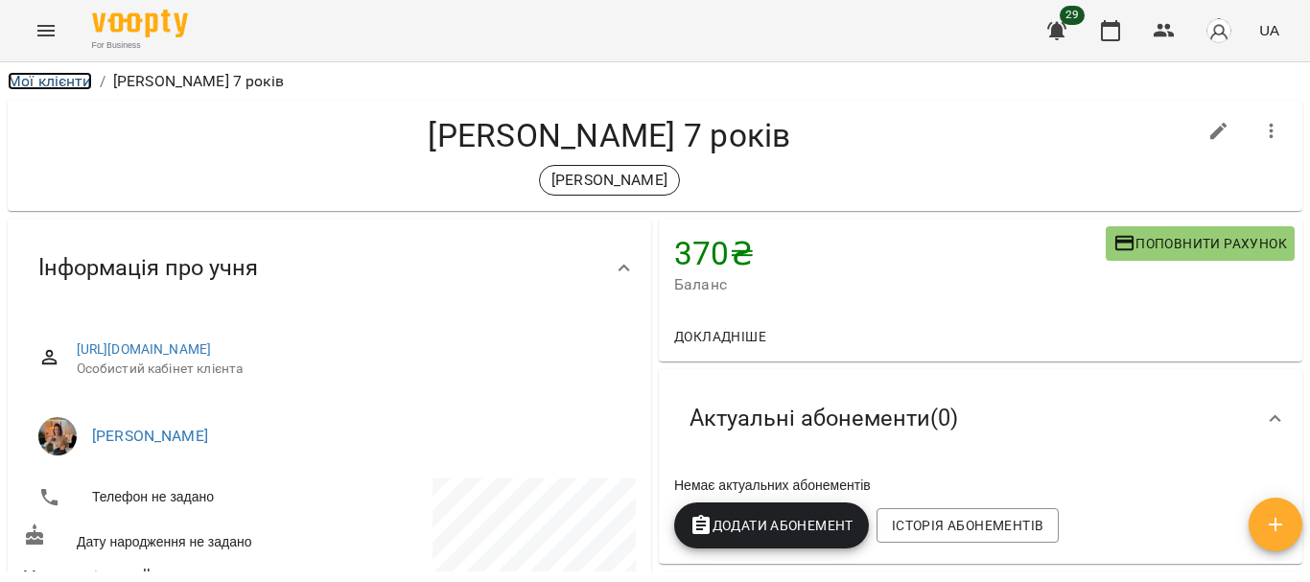
click at [53, 87] on link "Мої клієнти" at bounding box center [50, 81] width 84 height 18
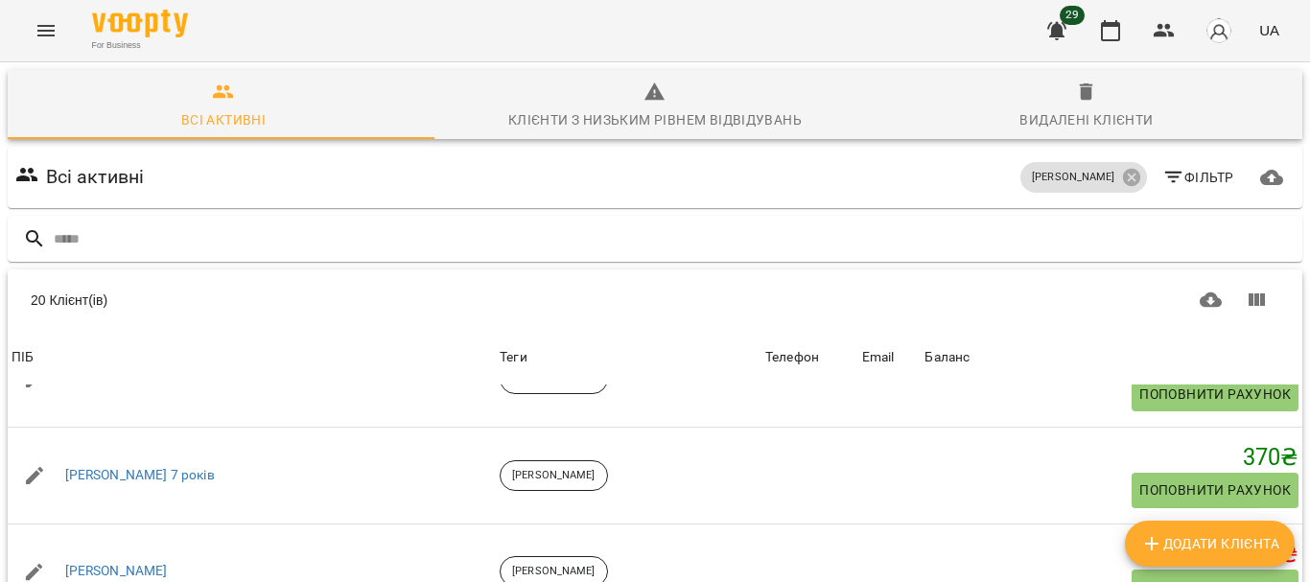
scroll to position [1504, 0]
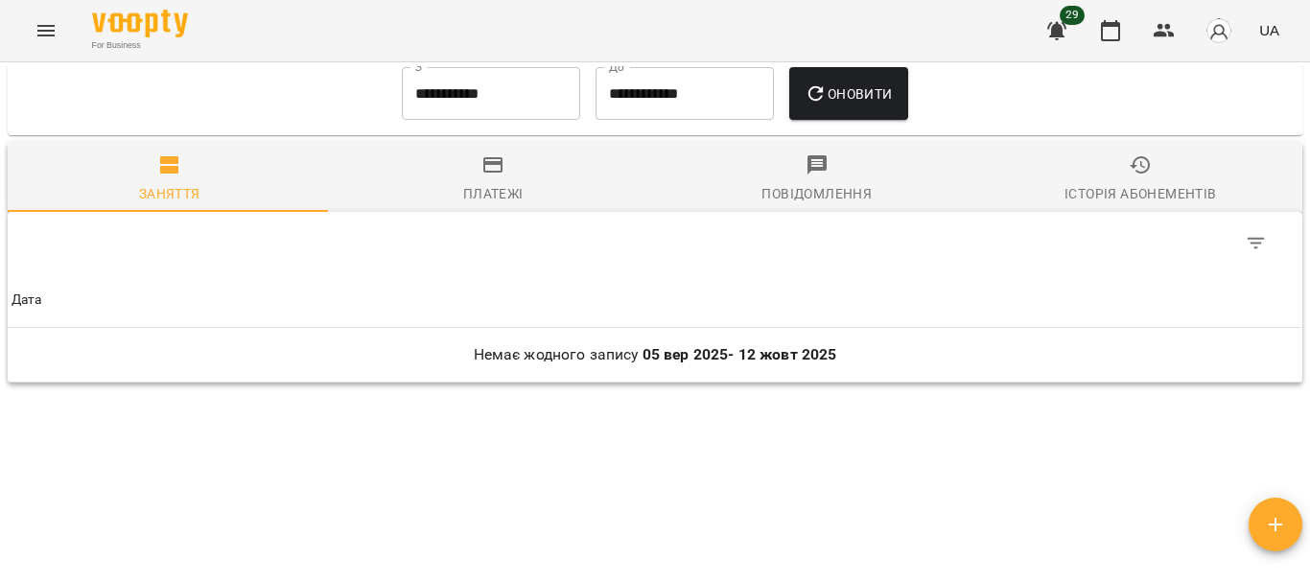
scroll to position [792, 0]
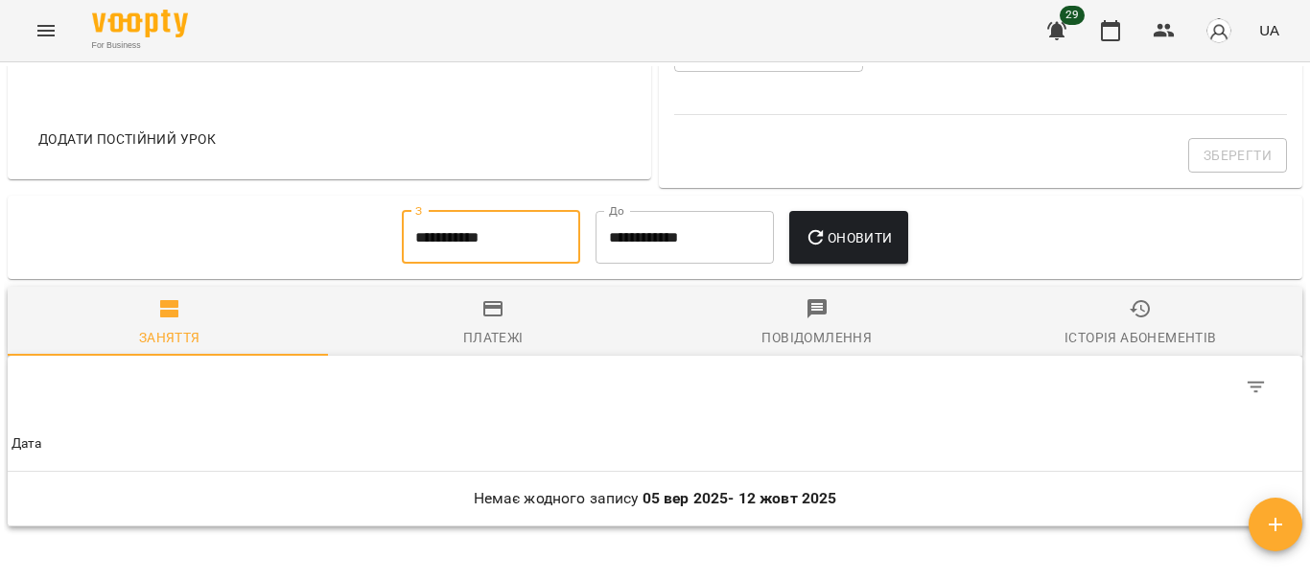
click at [521, 256] on input "**********" at bounding box center [491, 238] width 178 height 54
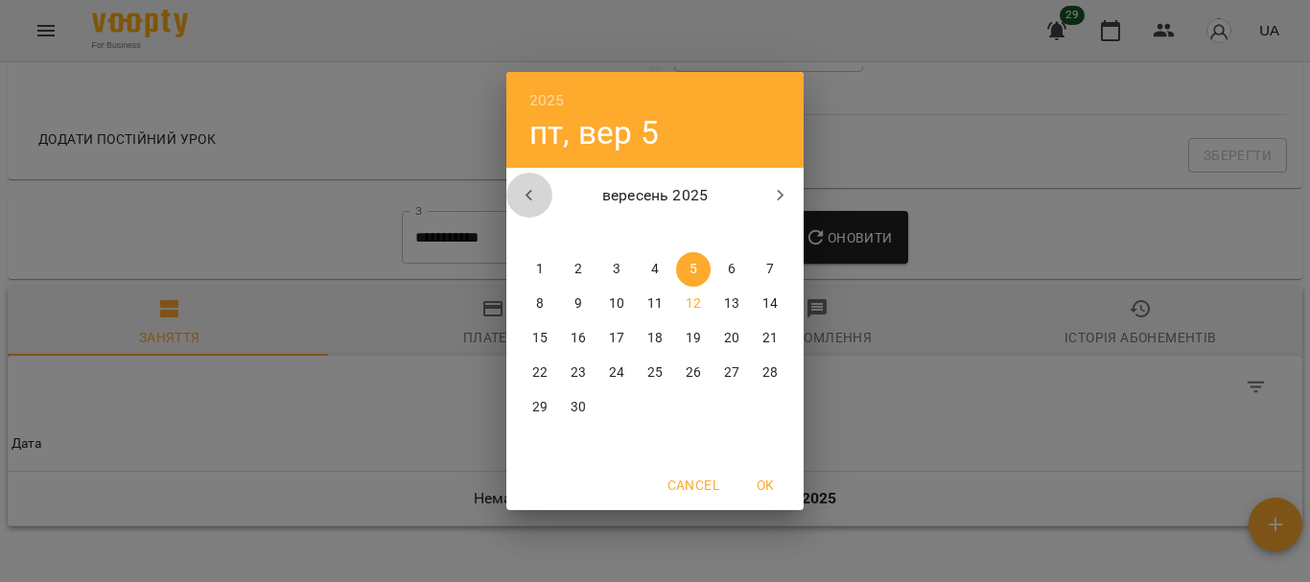
click at [530, 185] on icon "button" at bounding box center [529, 195] width 23 height 23
click at [568, 271] on span "1" at bounding box center [578, 269] width 35 height 19
type input "**********"
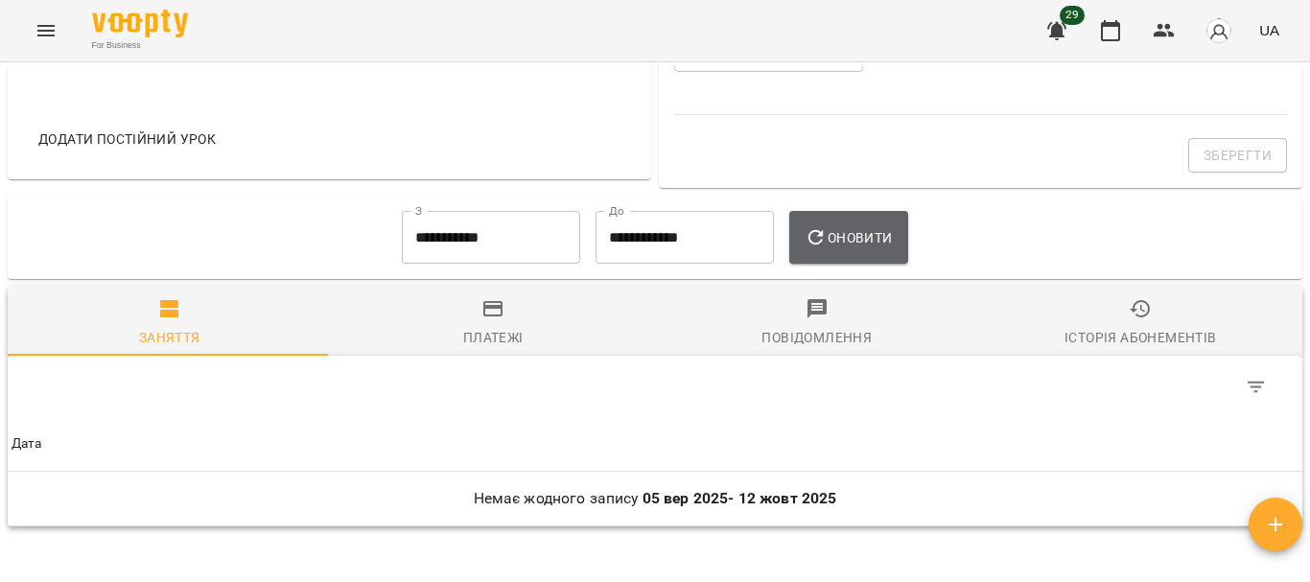
click at [870, 249] on span "Оновити" at bounding box center [848, 237] width 87 height 23
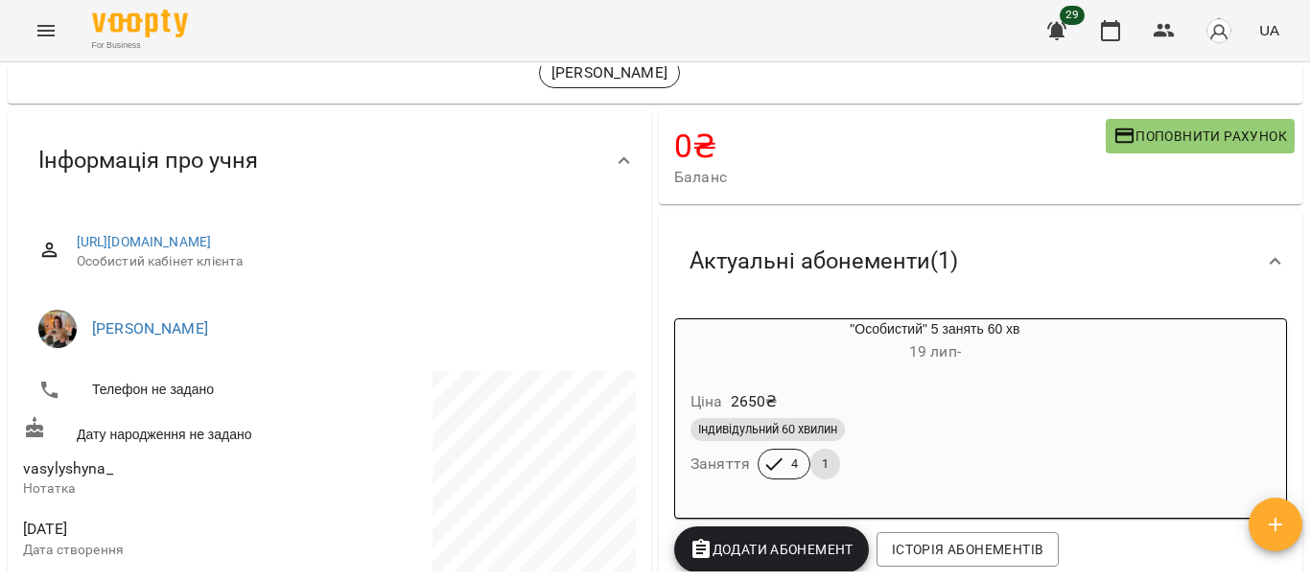
scroll to position [0, 0]
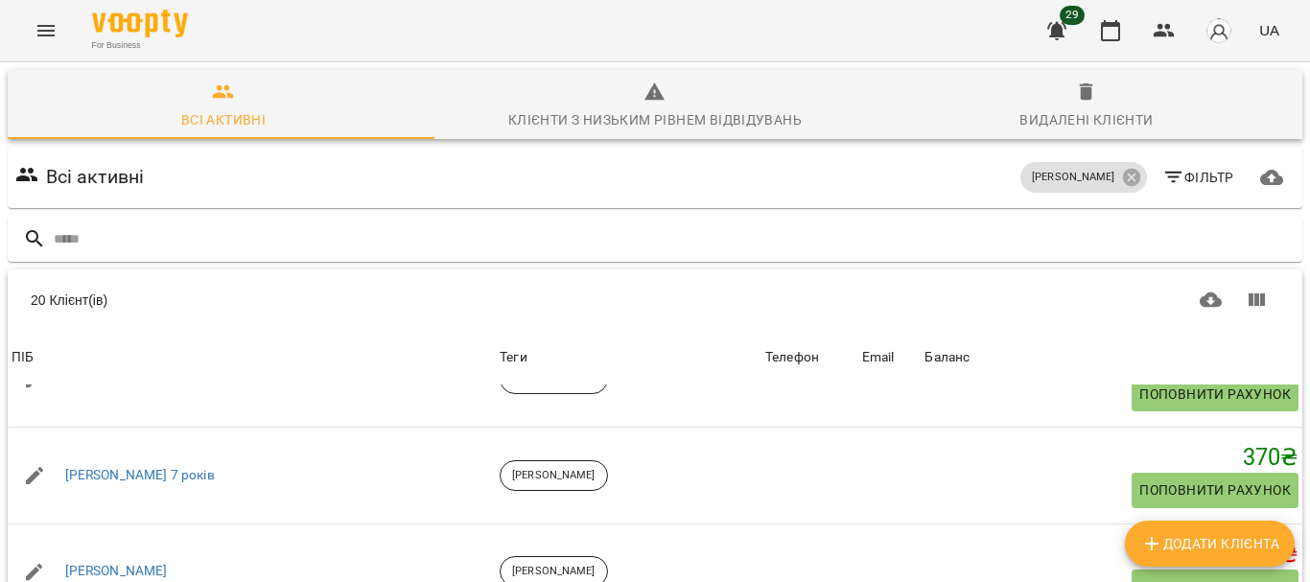
scroll to position [1504, 0]
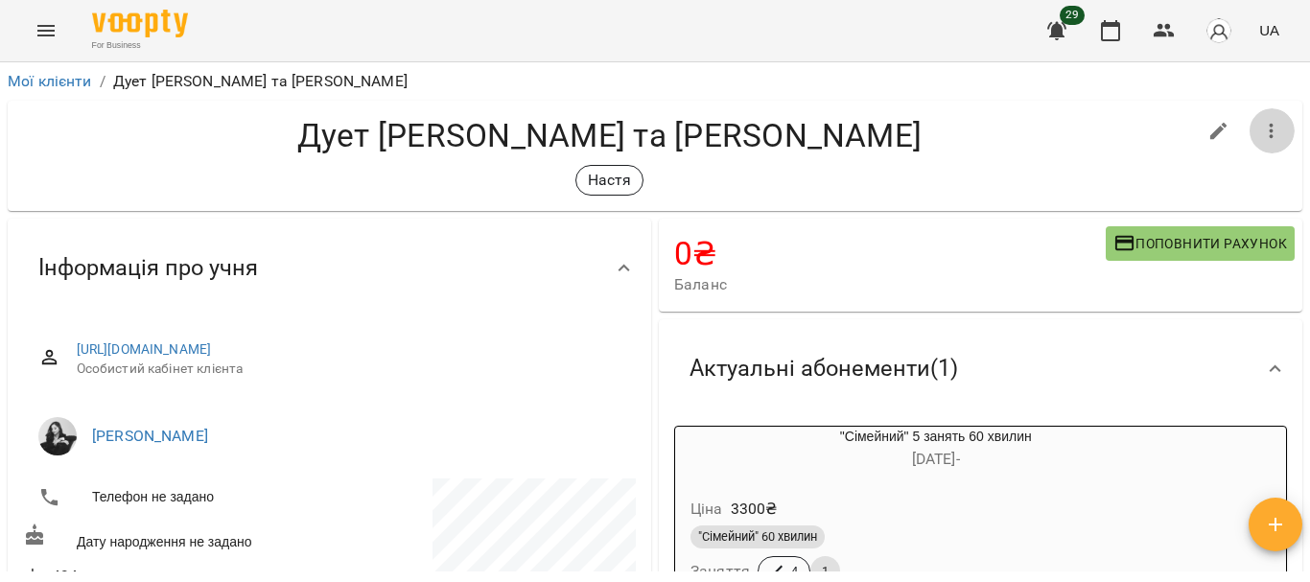
click at [1260, 127] on icon "button" at bounding box center [1271, 131] width 23 height 23
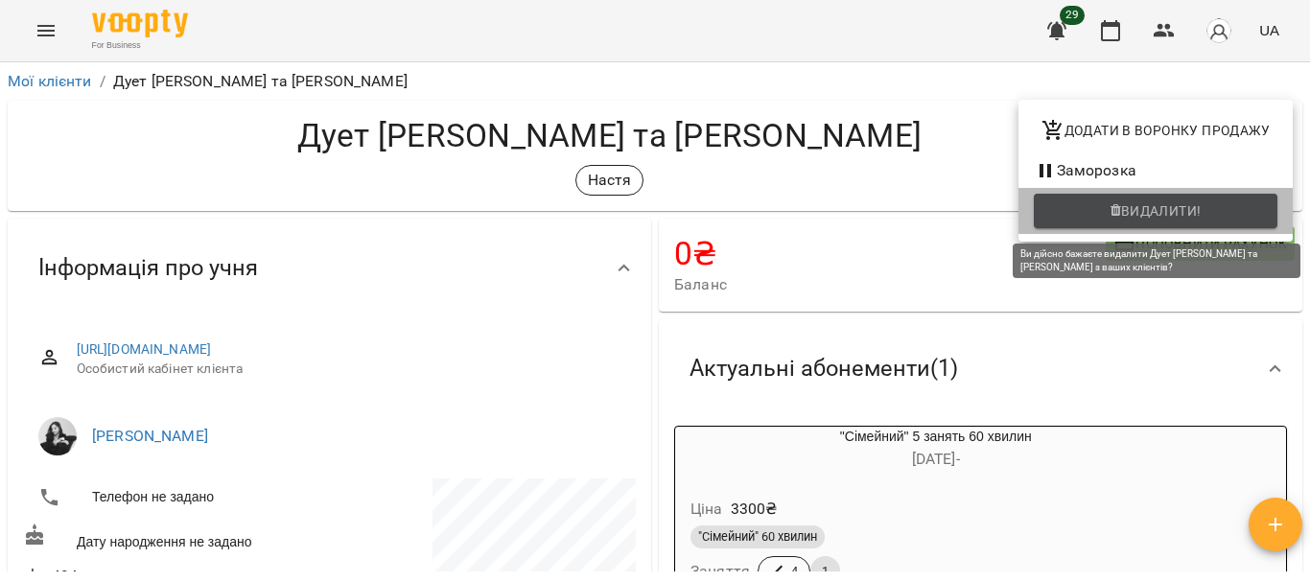
click at [1191, 214] on span "Видалити!" at bounding box center [1161, 210] width 81 height 23
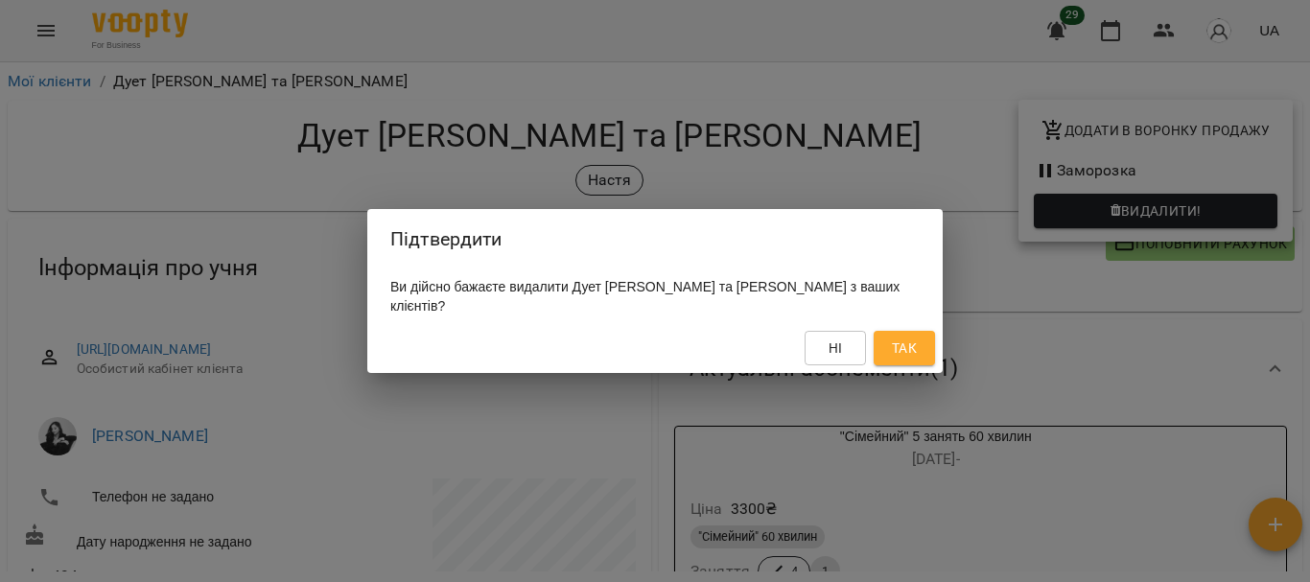
click at [893, 337] on span "Так" at bounding box center [904, 348] width 25 height 23
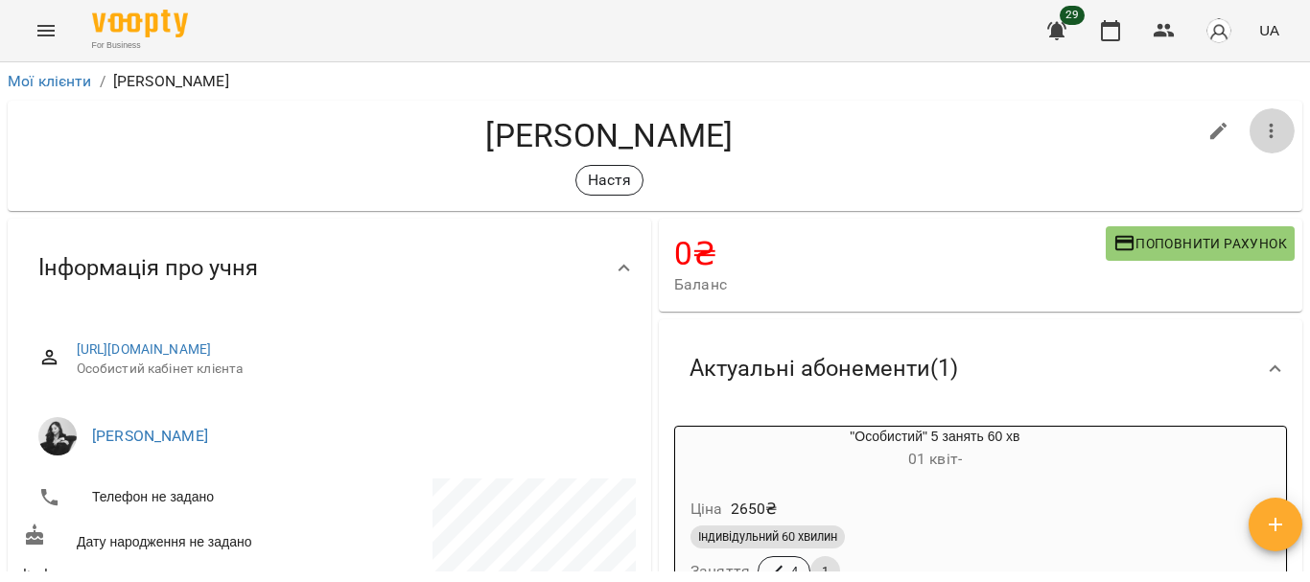
click at [1260, 130] on icon "button" at bounding box center [1271, 131] width 23 height 23
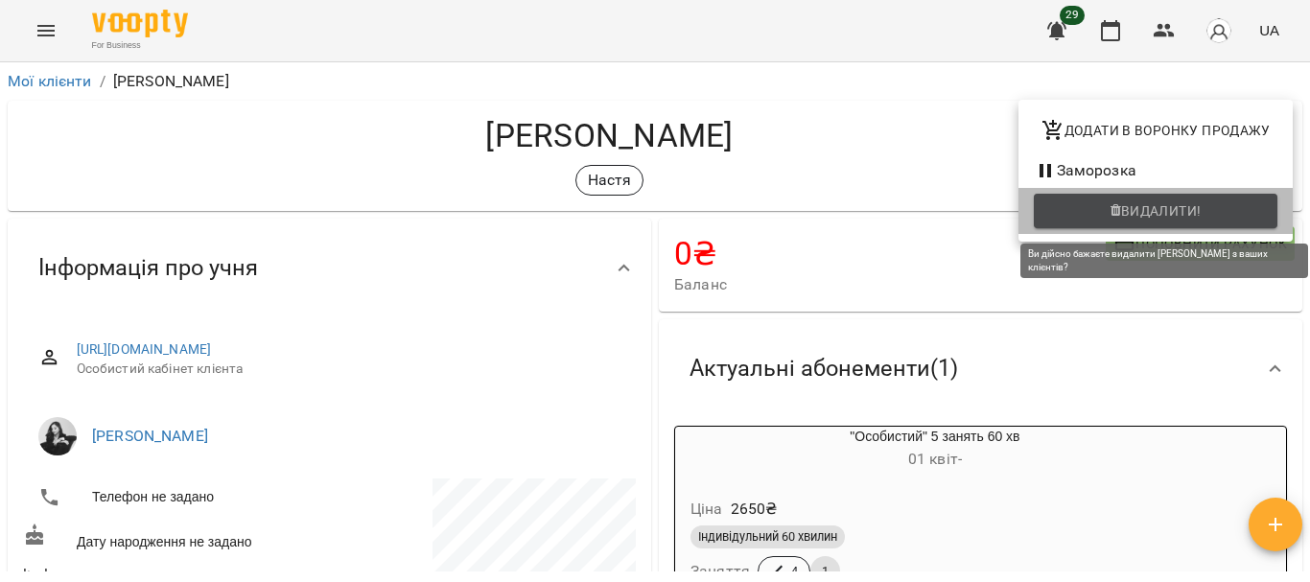
click at [1201, 209] on span "Видалити!" at bounding box center [1161, 210] width 81 height 23
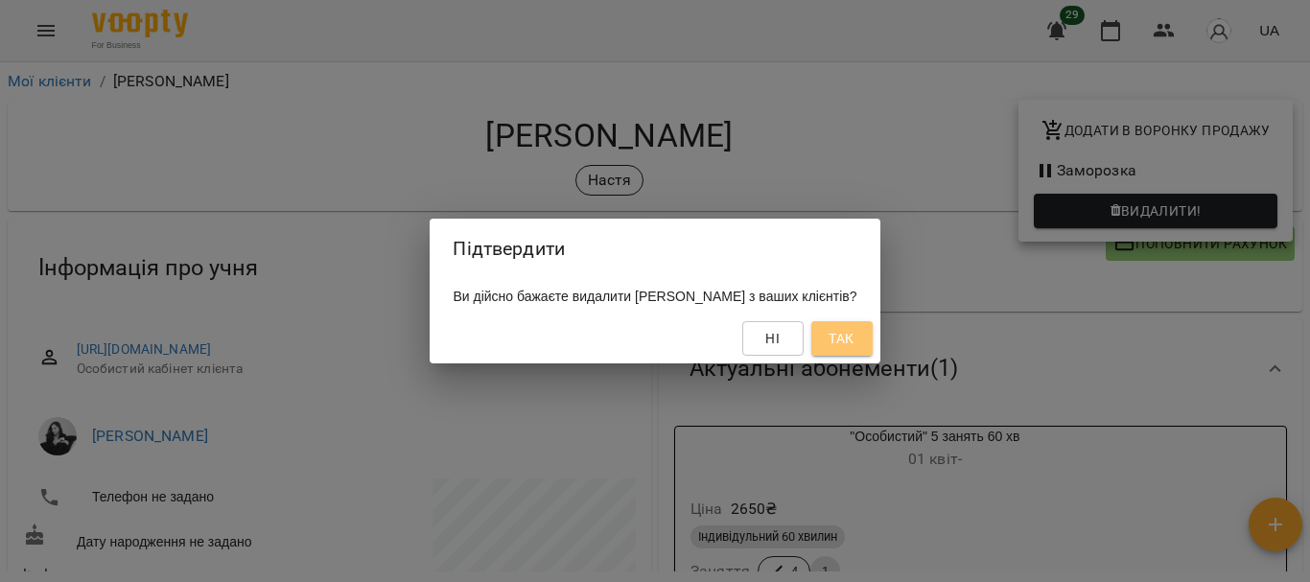
click at [841, 328] on span "Так" at bounding box center [841, 338] width 25 height 23
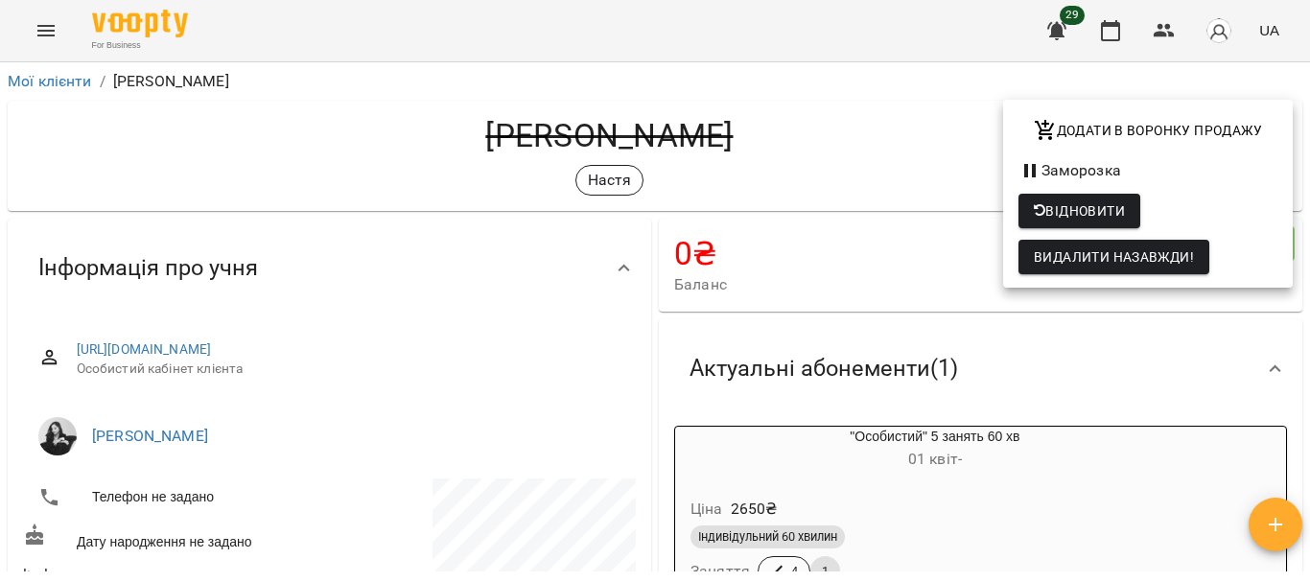
drag, startPoint x: 1301, startPoint y: 131, endPoint x: 1308, endPoint y: 280, distance: 148.8
click at [1308, 280] on div at bounding box center [655, 291] width 1310 height 582
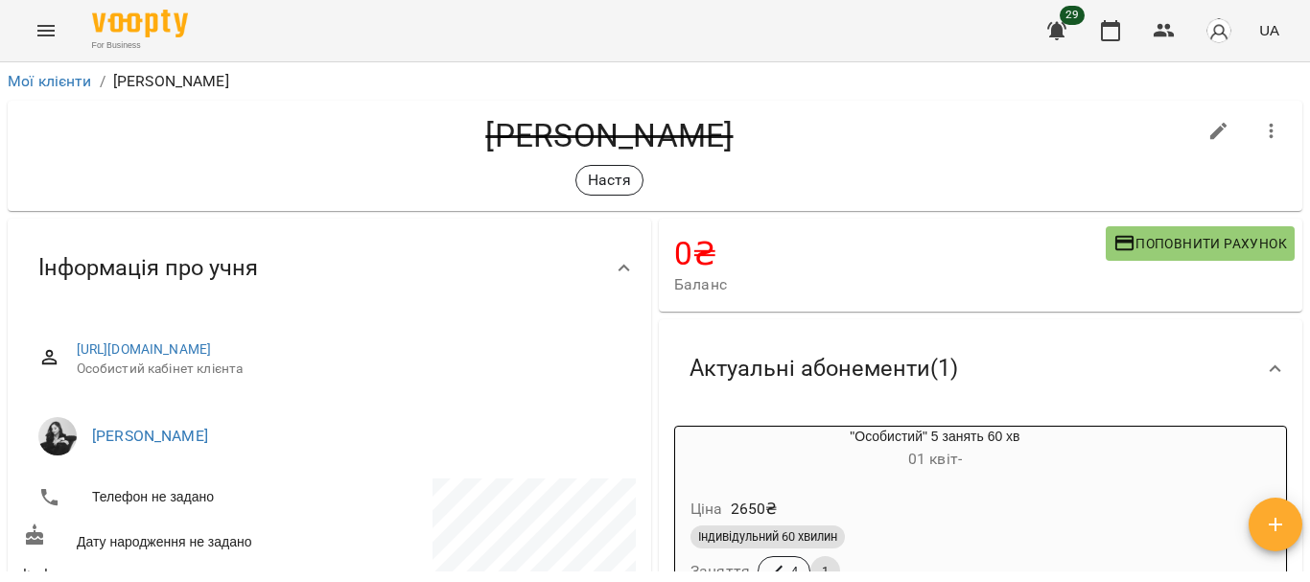
click at [1308, 280] on div "**********" at bounding box center [655, 353] width 1310 height 582
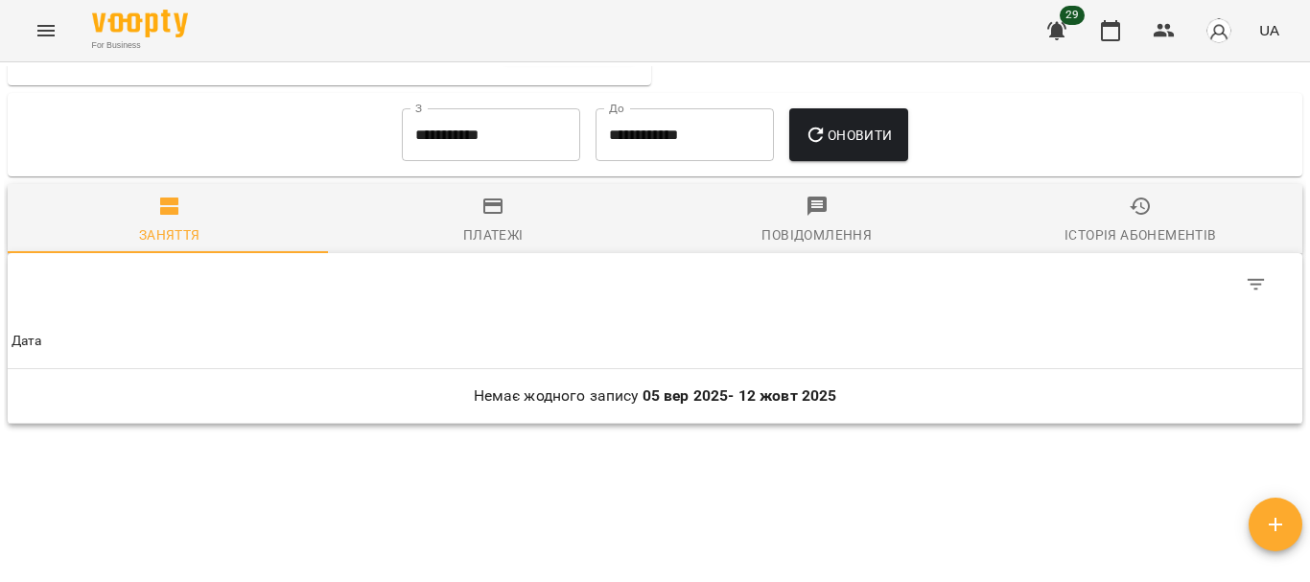
scroll to position [902, 0]
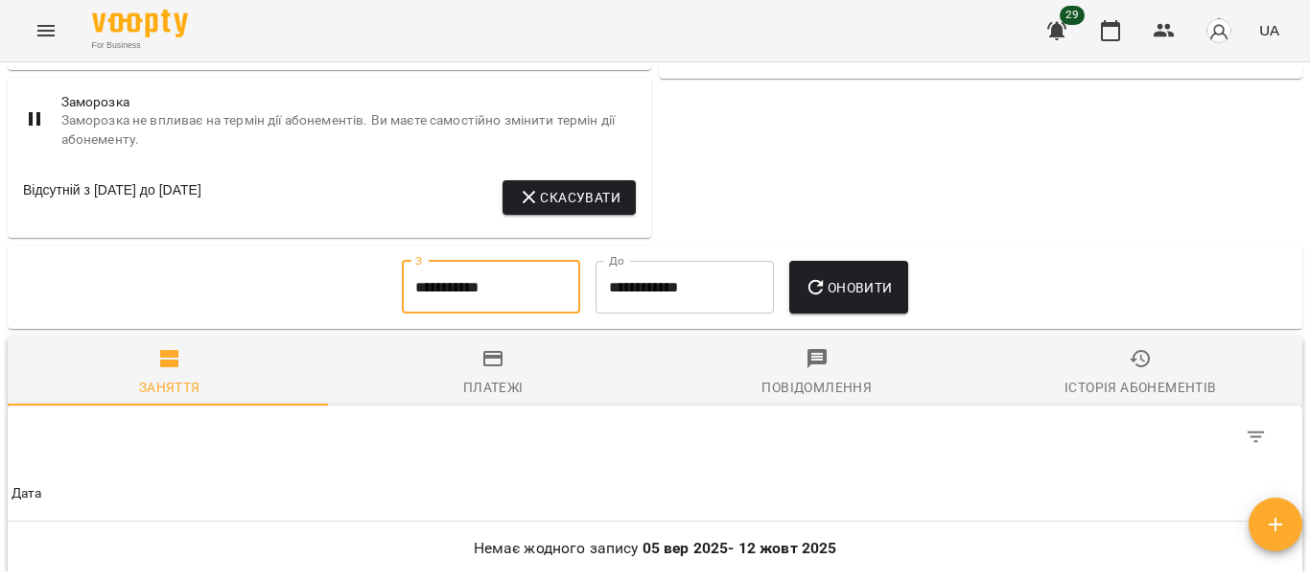
click at [506, 311] on input "**********" at bounding box center [491, 288] width 178 height 54
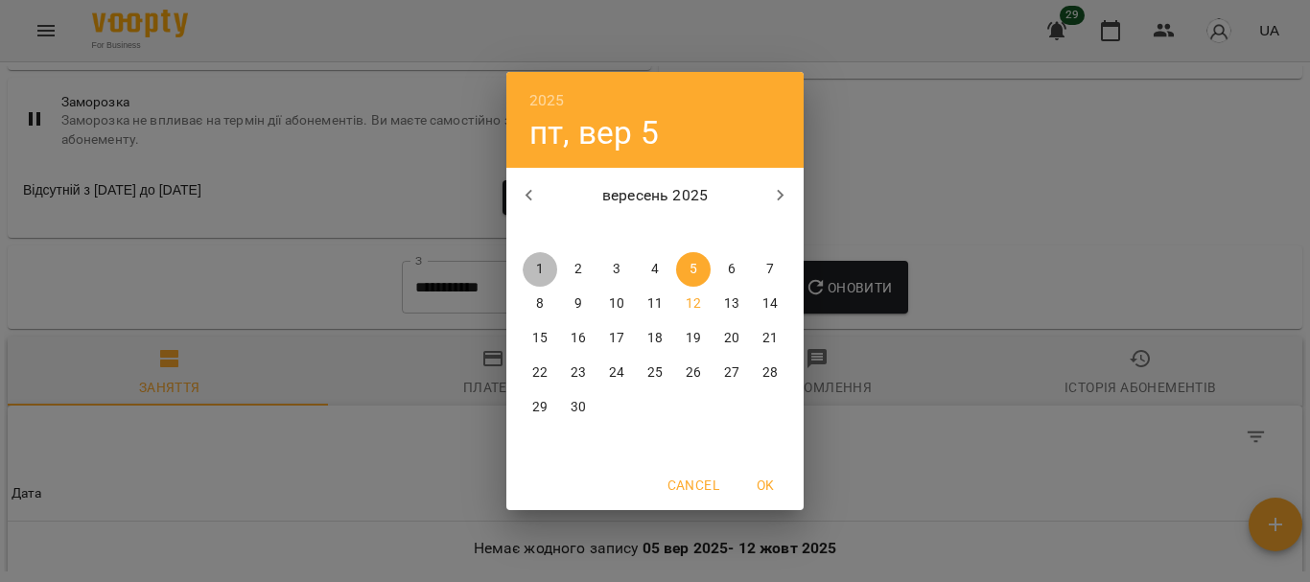
click at [545, 270] on span "1" at bounding box center [540, 269] width 35 height 19
type input "**********"
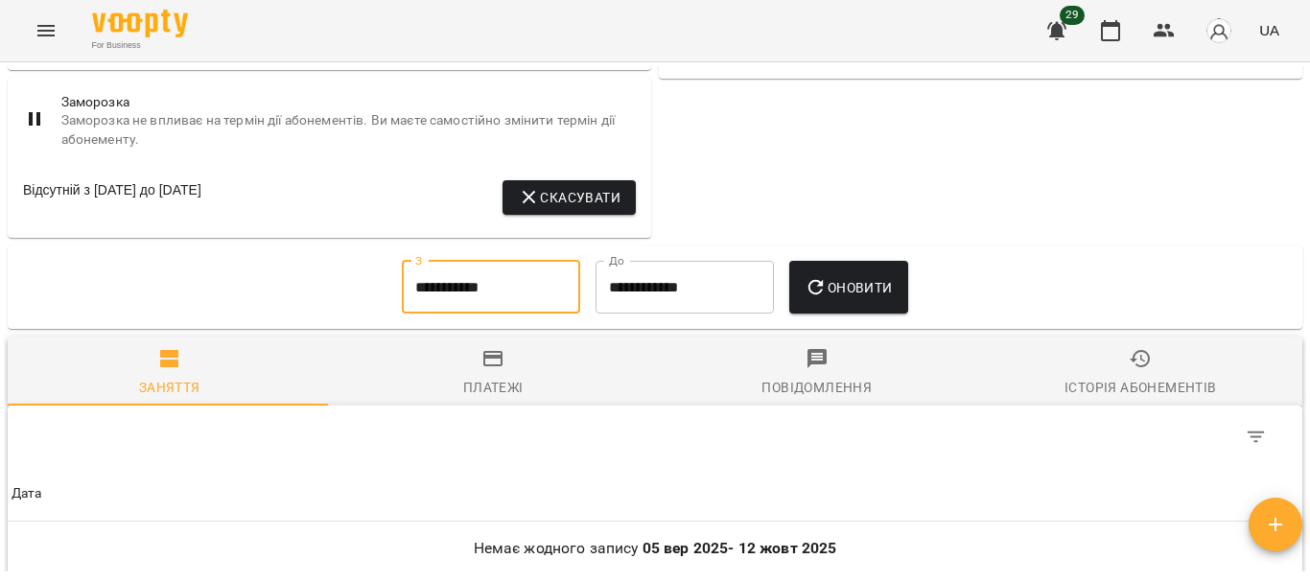
click at [840, 299] on span "Оновити" at bounding box center [848, 287] width 87 height 23
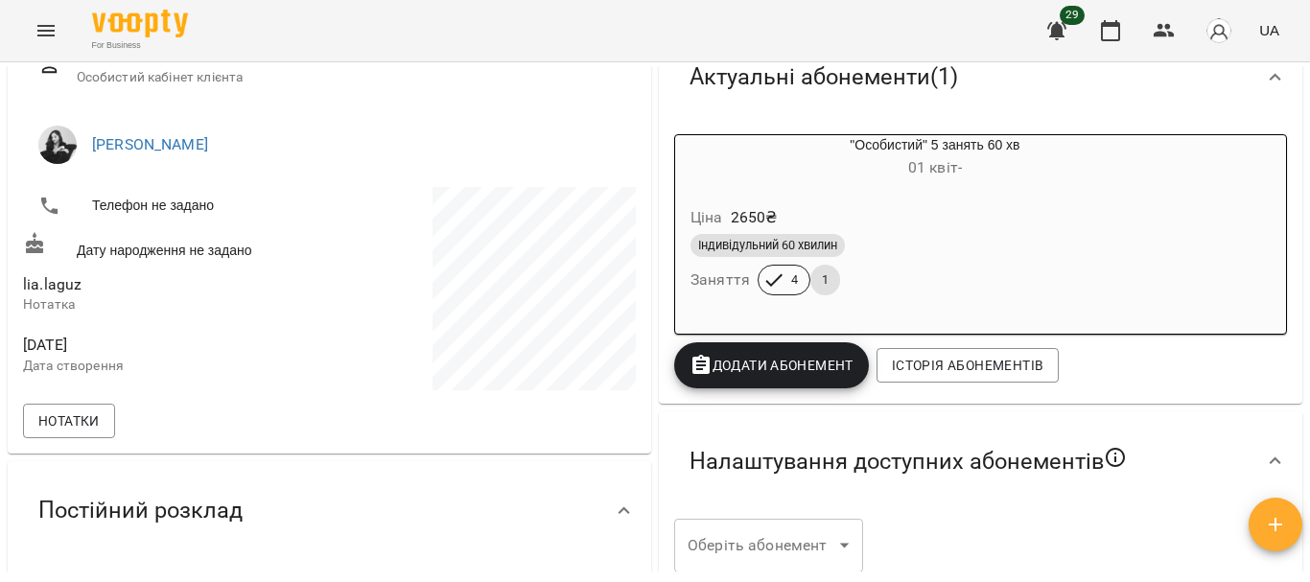
scroll to position [0, 0]
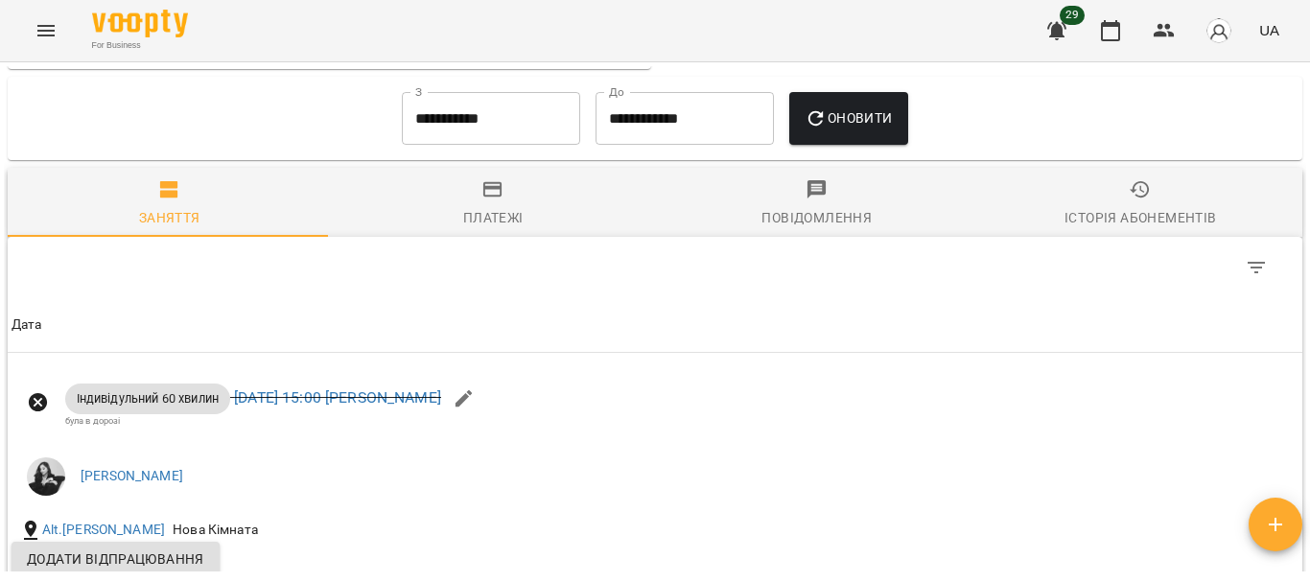
scroll to position [1093, 0]
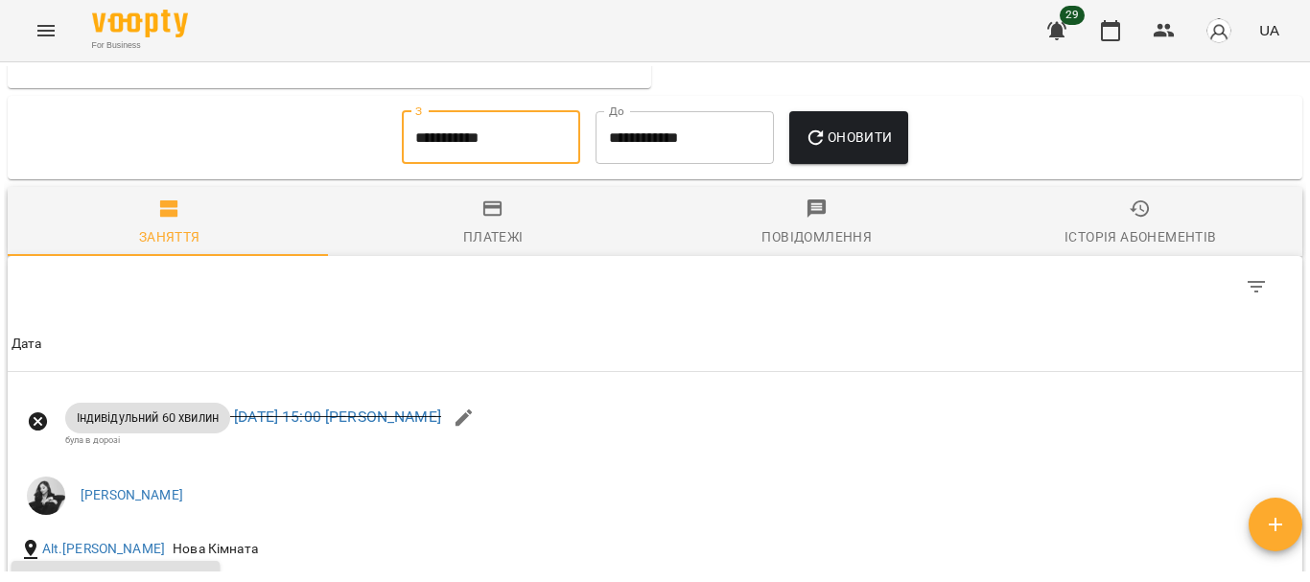
click at [514, 142] on input "**********" at bounding box center [491, 138] width 178 height 54
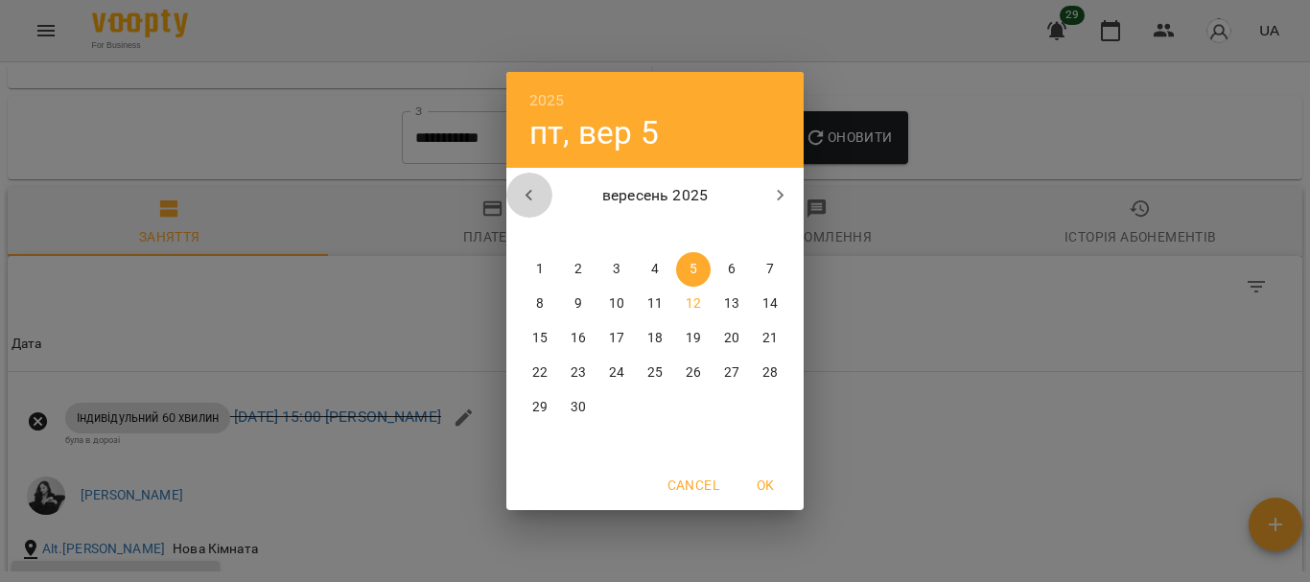
click at [539, 195] on icon "button" at bounding box center [529, 195] width 23 height 23
click at [686, 276] on span "1" at bounding box center [693, 269] width 35 height 19
type input "**********"
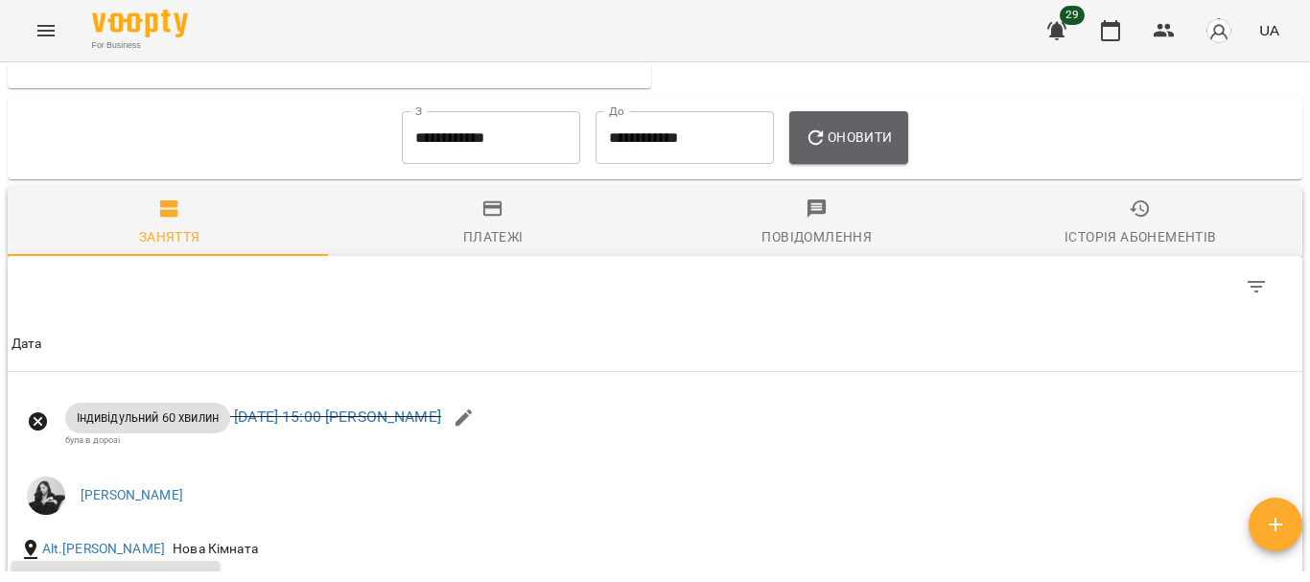
click at [876, 149] on span "Оновити" at bounding box center [848, 137] width 87 height 23
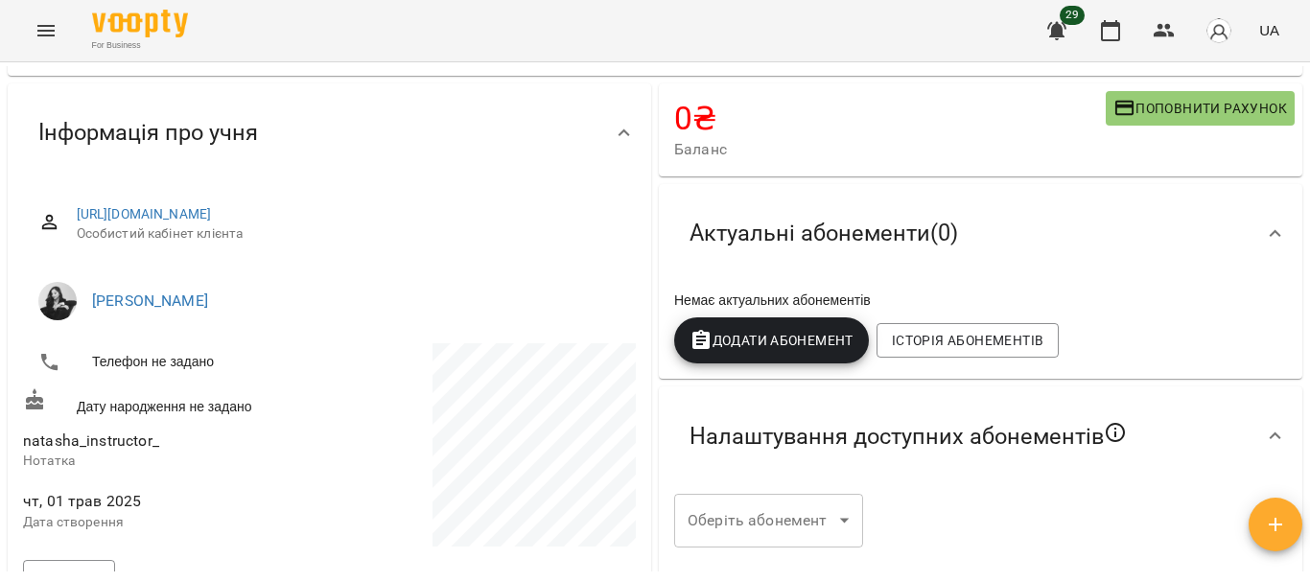
scroll to position [0, 0]
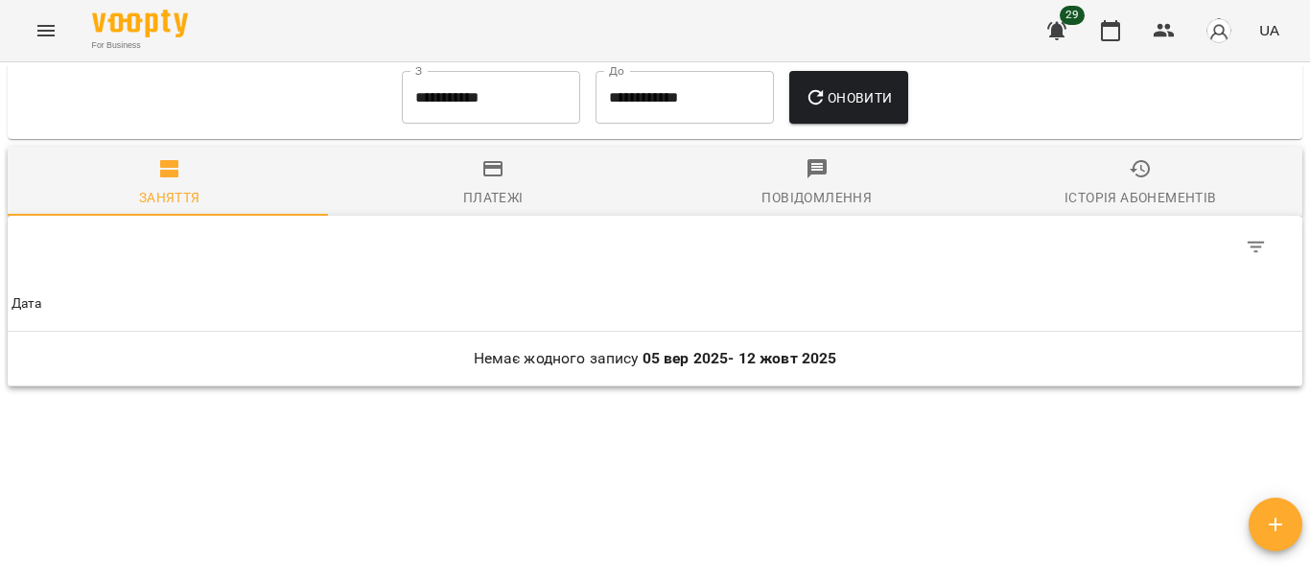
scroll to position [921, 0]
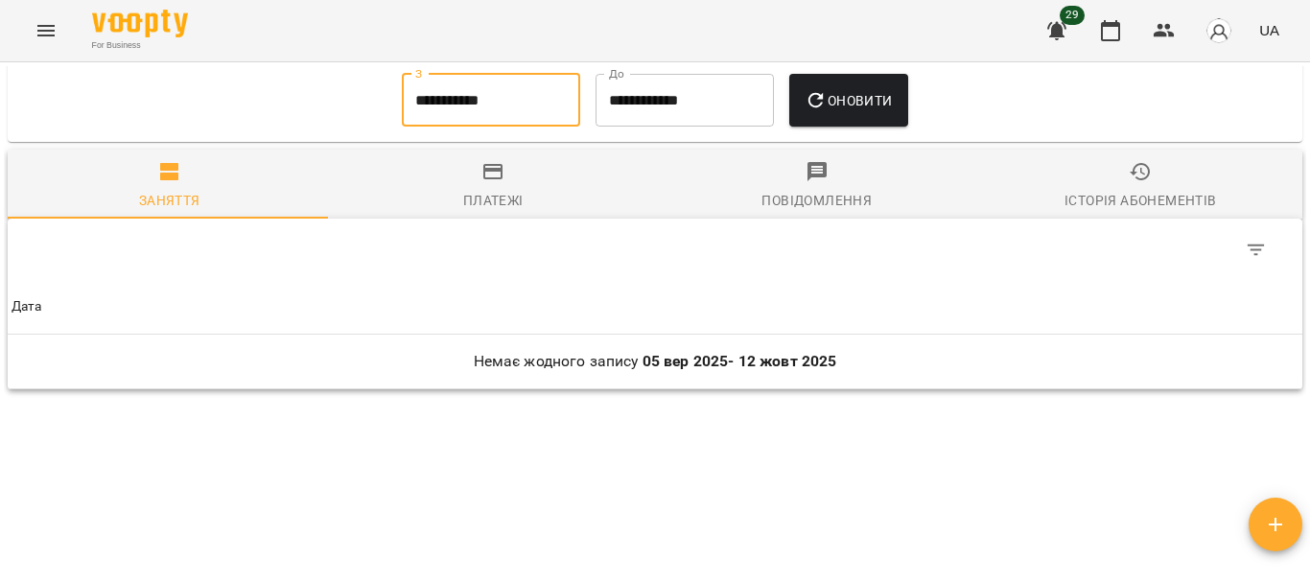
click at [465, 114] on input "**********" at bounding box center [491, 101] width 178 height 54
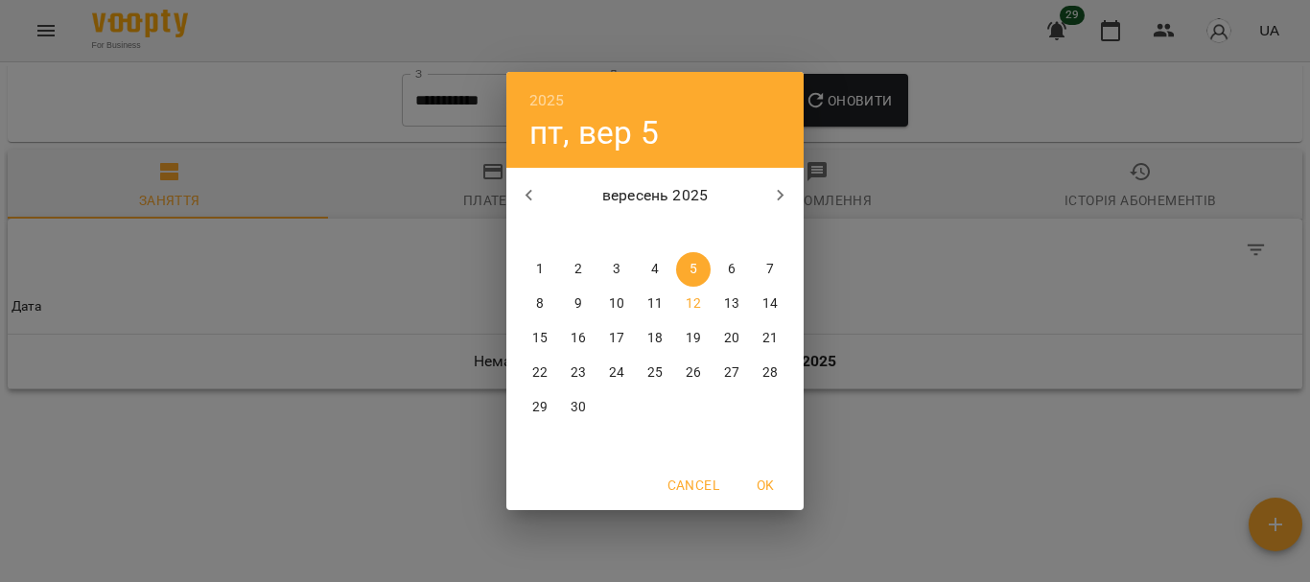
click at [537, 200] on icon "button" at bounding box center [529, 195] width 23 height 23
click at [772, 256] on button "1" at bounding box center [770, 269] width 35 height 35
type input "**********"
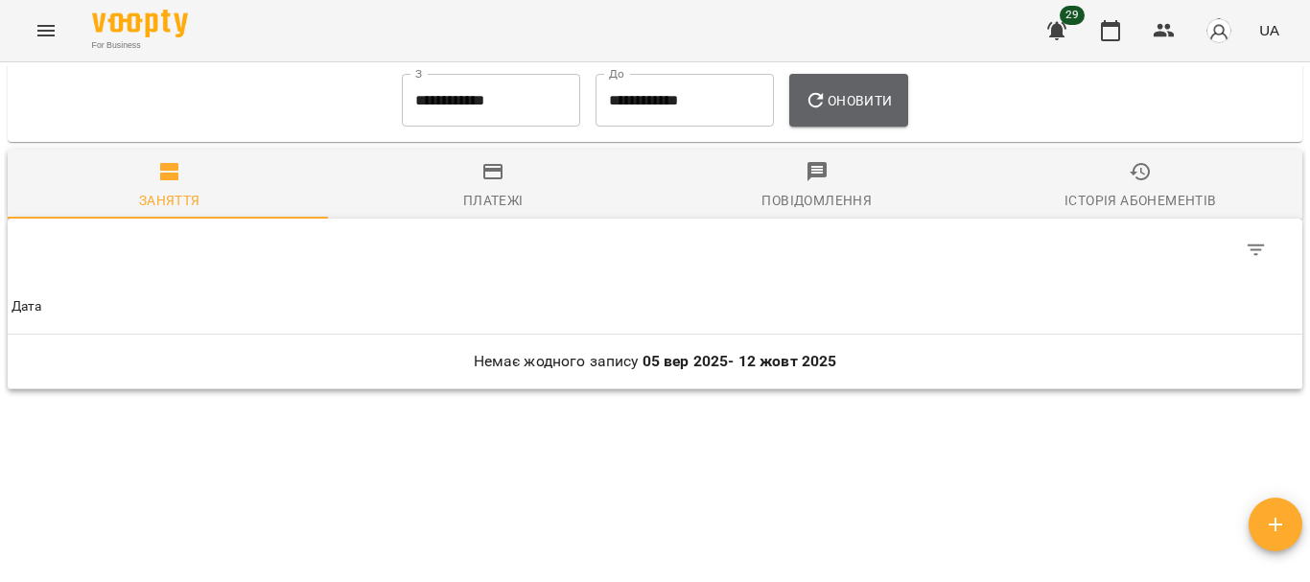
click at [849, 112] on span "Оновити" at bounding box center [848, 100] width 87 height 23
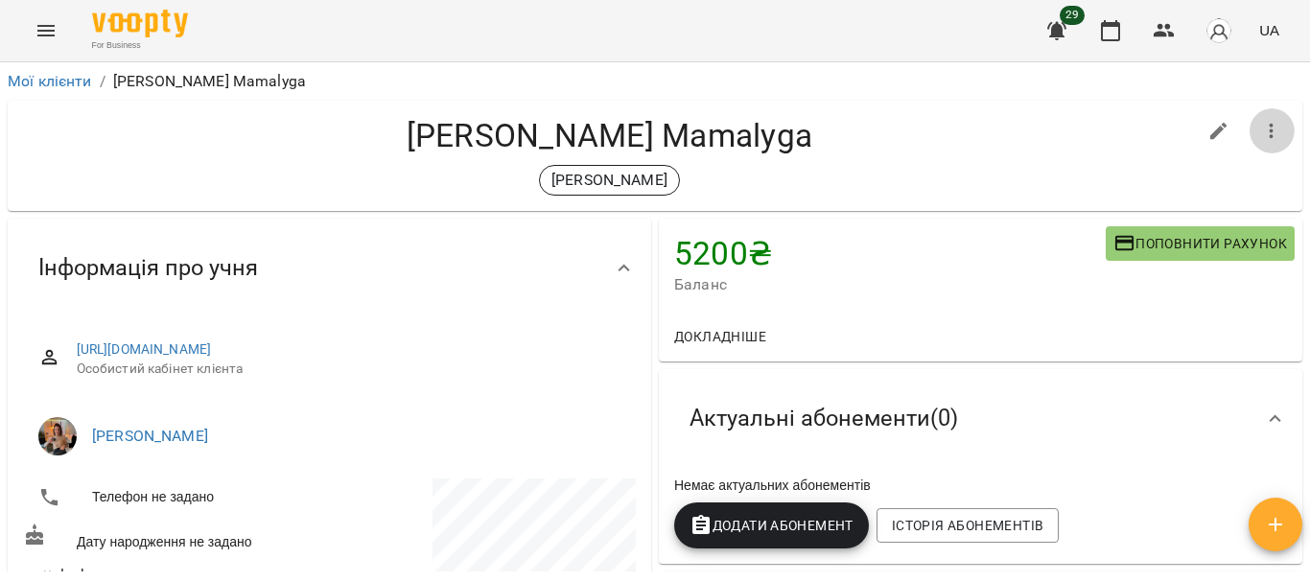
click at [1260, 140] on icon "button" at bounding box center [1271, 131] width 23 height 23
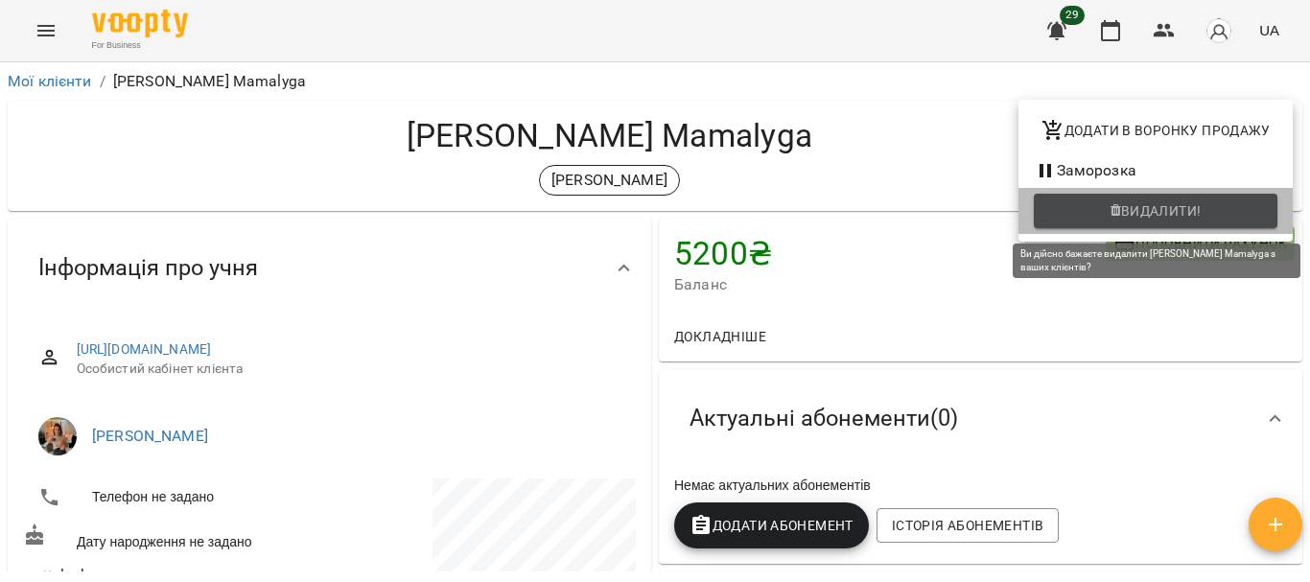
click at [1202, 217] on span "Видалити!" at bounding box center [1161, 210] width 81 height 23
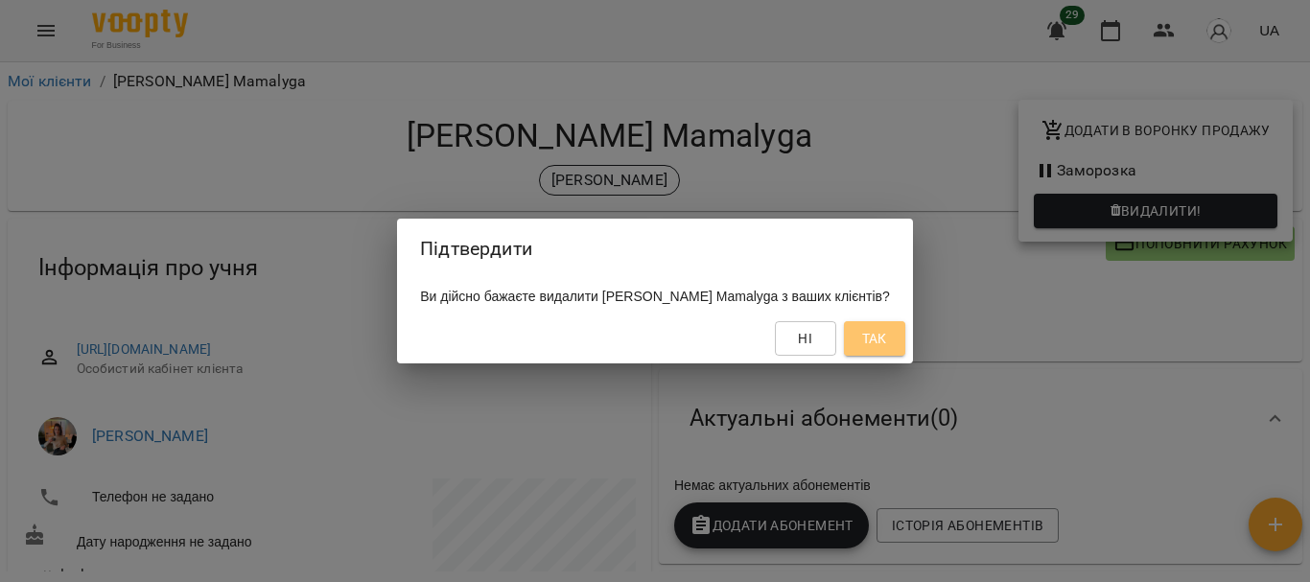
click at [862, 339] on span "Так" at bounding box center [874, 338] width 25 height 23
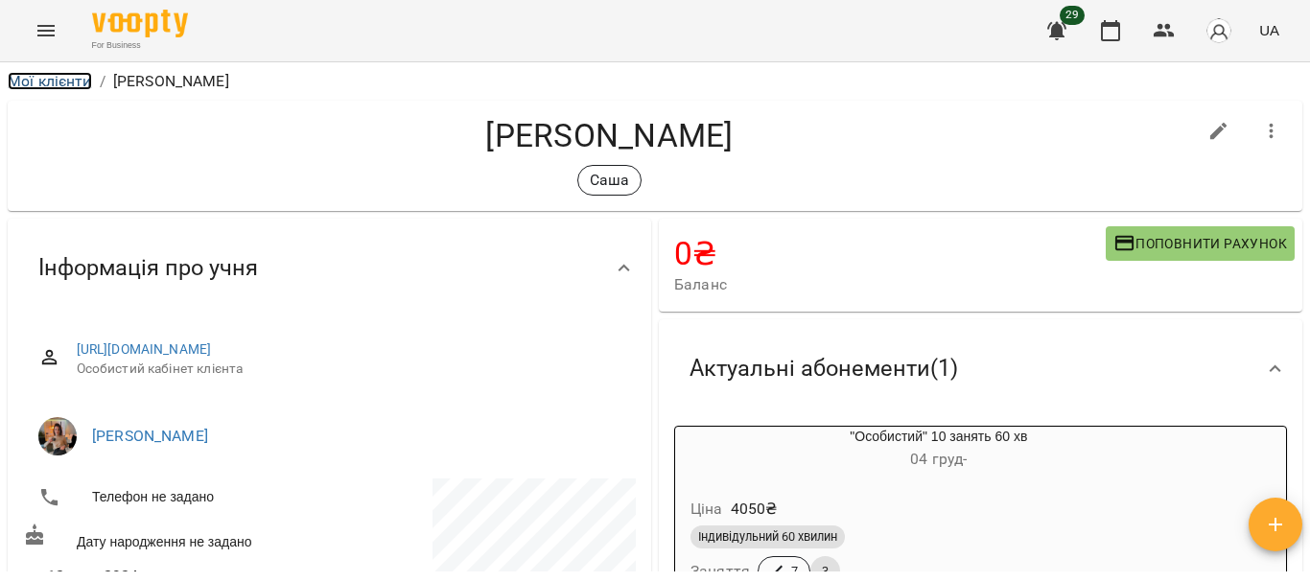
click at [62, 83] on link "Мої клієнти" at bounding box center [50, 81] width 84 height 18
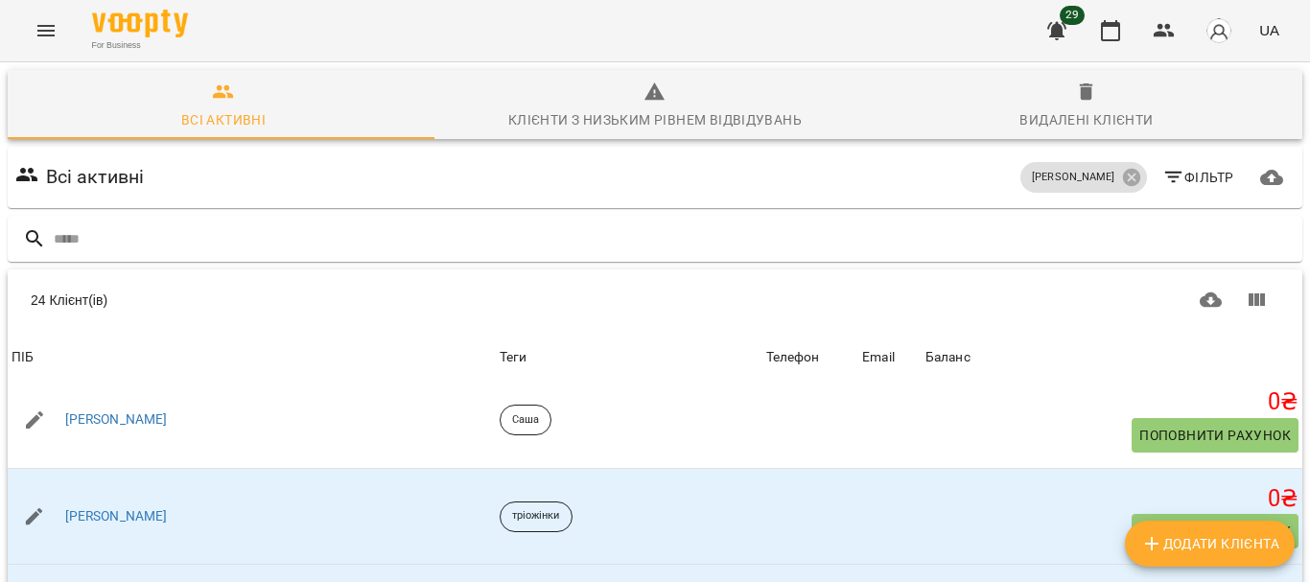
scroll to position [876, 0]
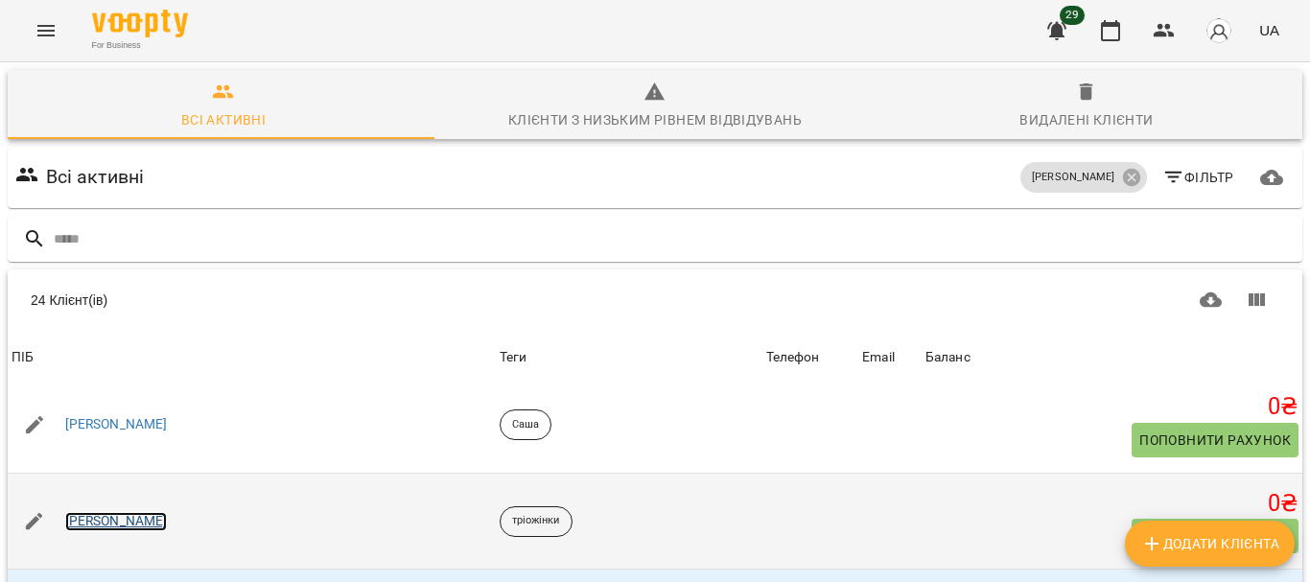
click at [80, 512] on link "[PERSON_NAME]" at bounding box center [116, 521] width 103 height 19
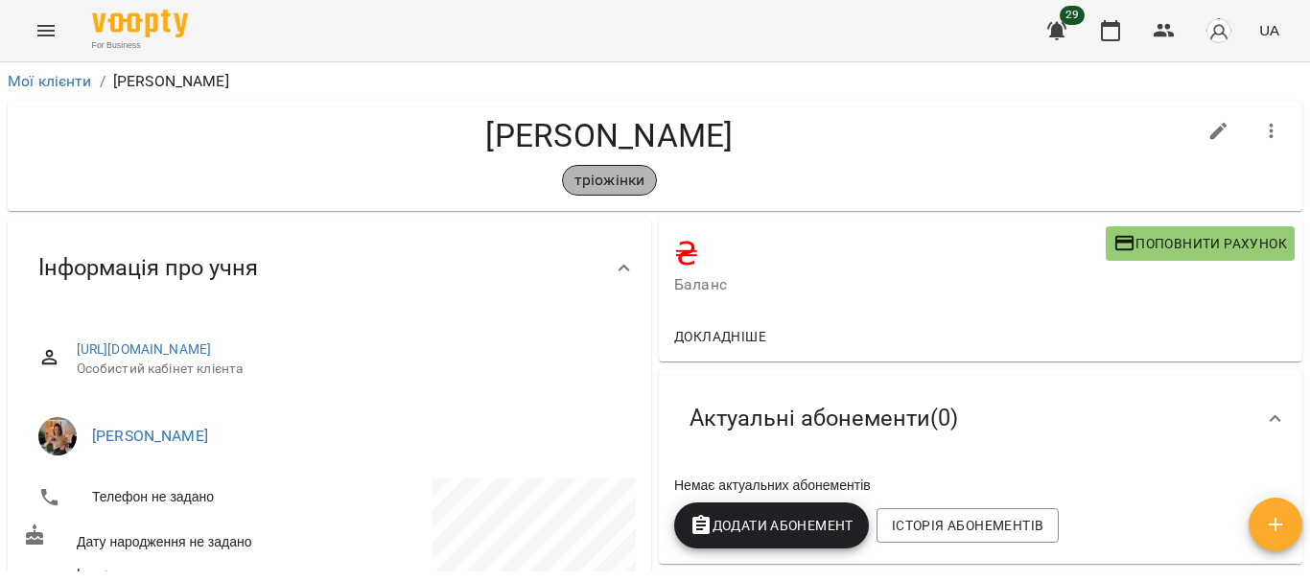
click at [610, 187] on p "тріожінки" at bounding box center [610, 180] width 70 height 23
click at [1208, 120] on icon "button" at bounding box center [1219, 131] width 23 height 23
select select "**"
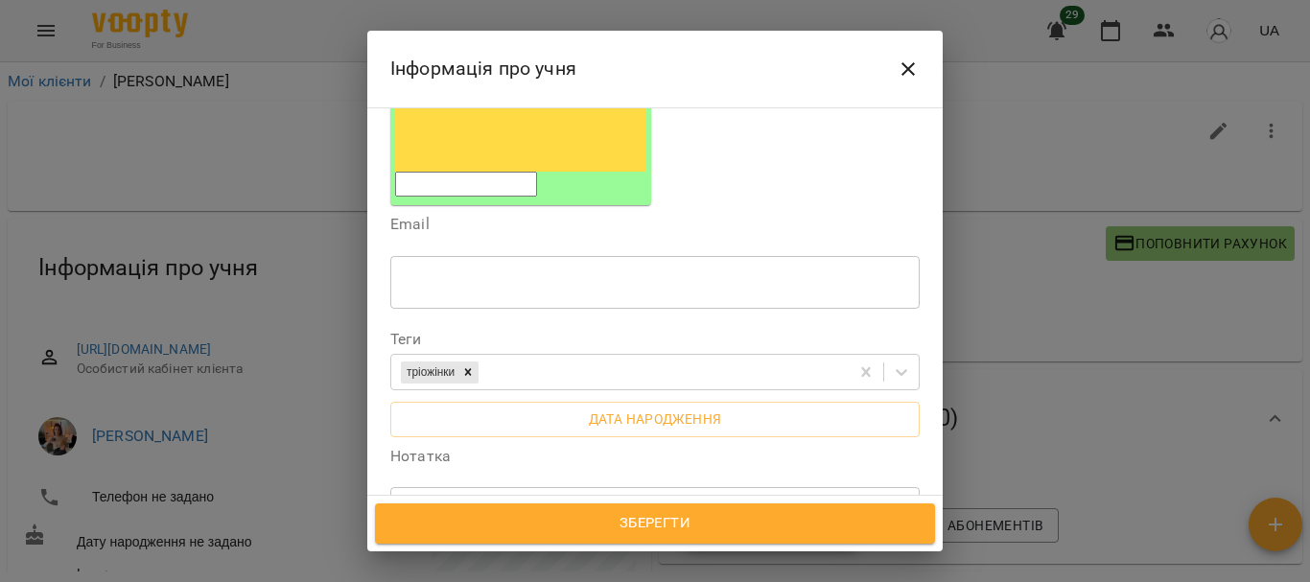
scroll to position [332, 0]
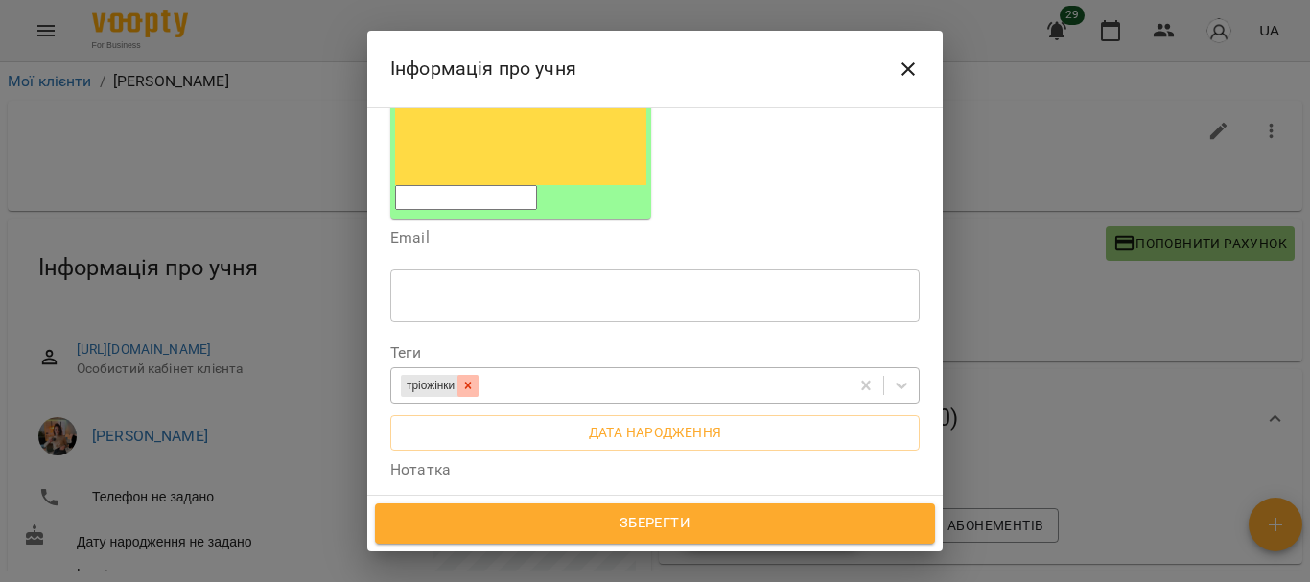
click at [472, 383] on icon at bounding box center [468, 386] width 7 height 7
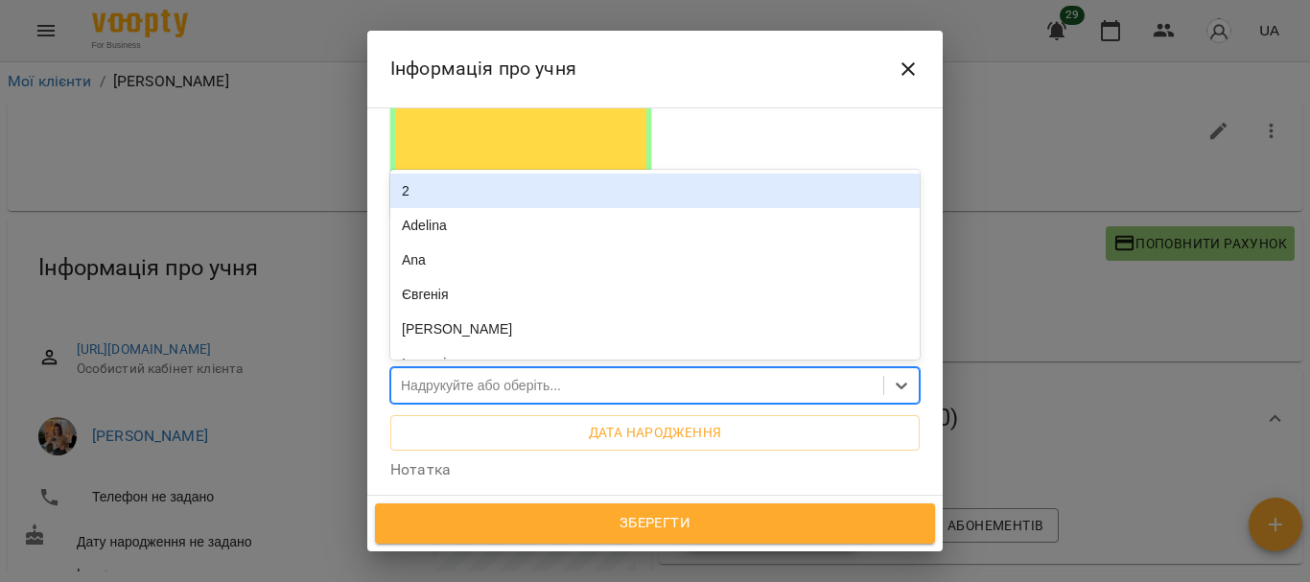
click at [509, 376] on div "Надрукуйте або оберіть..." at bounding box center [481, 385] width 160 height 19
type input "****"
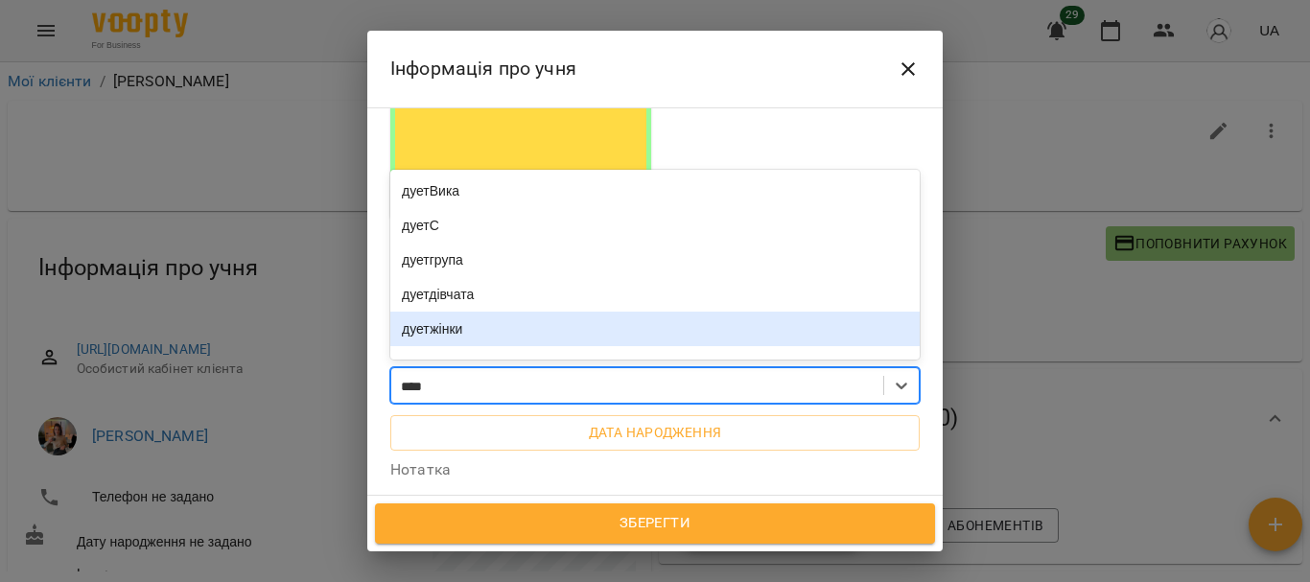
click at [461, 312] on div "дуетжінки" at bounding box center [654, 329] width 529 height 35
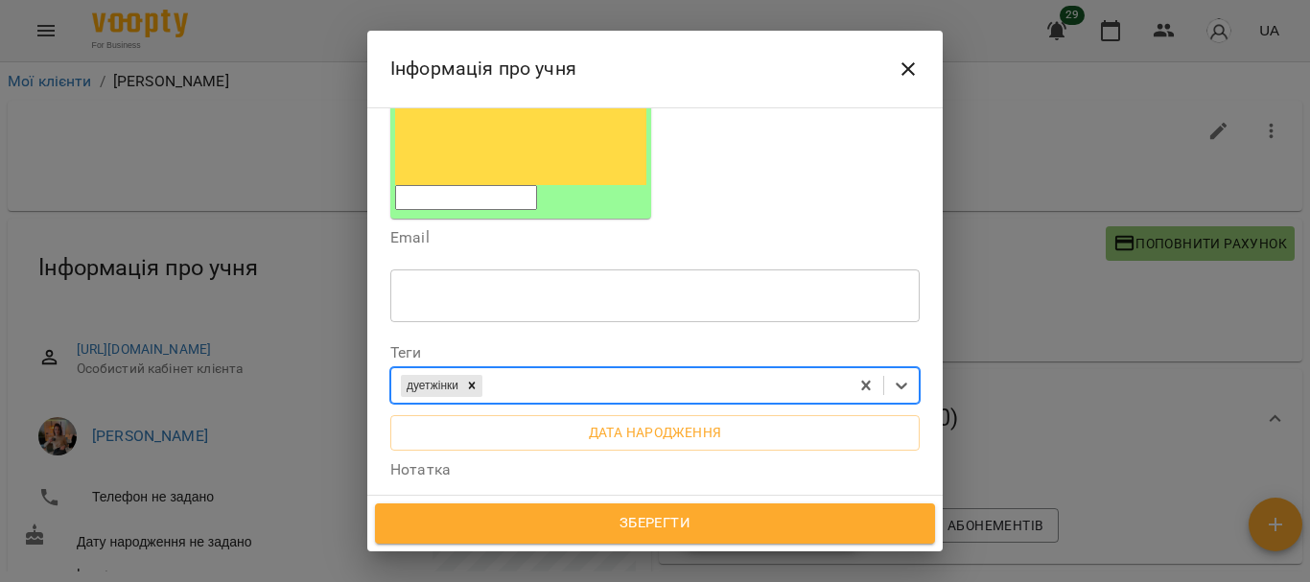
click at [654, 522] on span "Зберегти" at bounding box center [655, 523] width 518 height 25
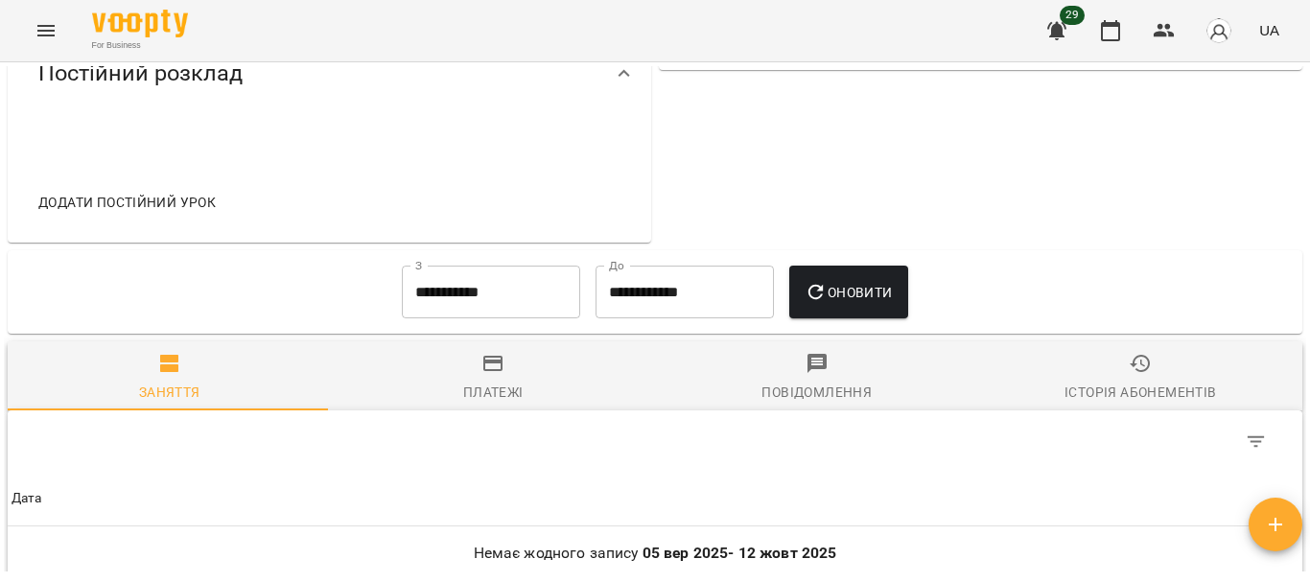
scroll to position [698, 0]
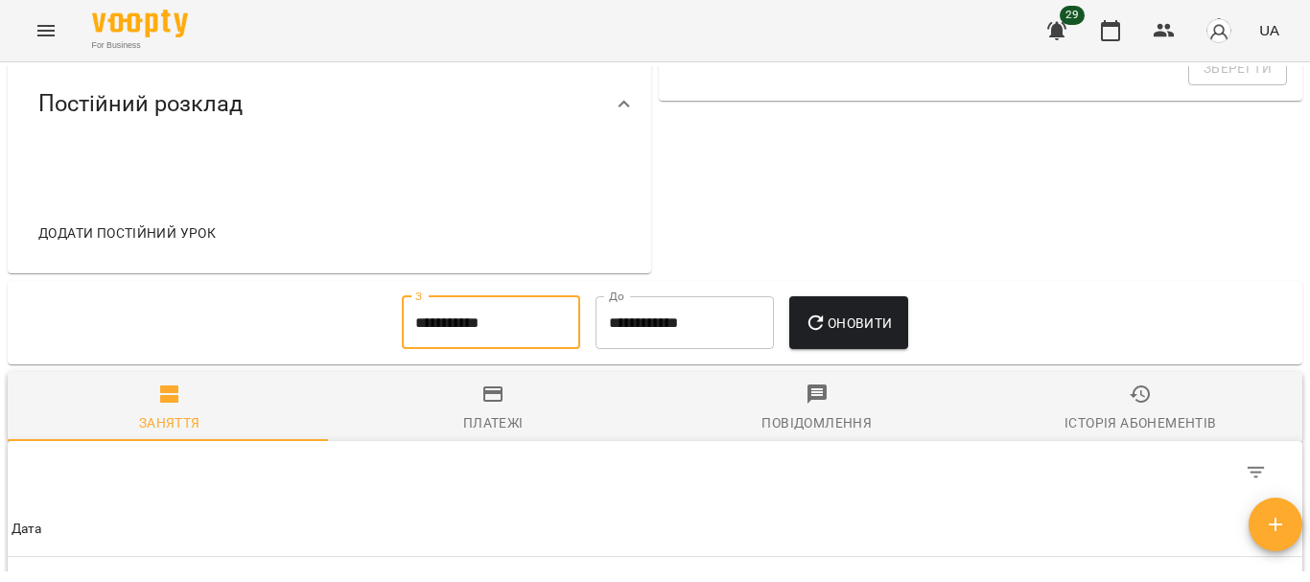
click at [525, 350] on input "**********" at bounding box center [491, 323] width 178 height 54
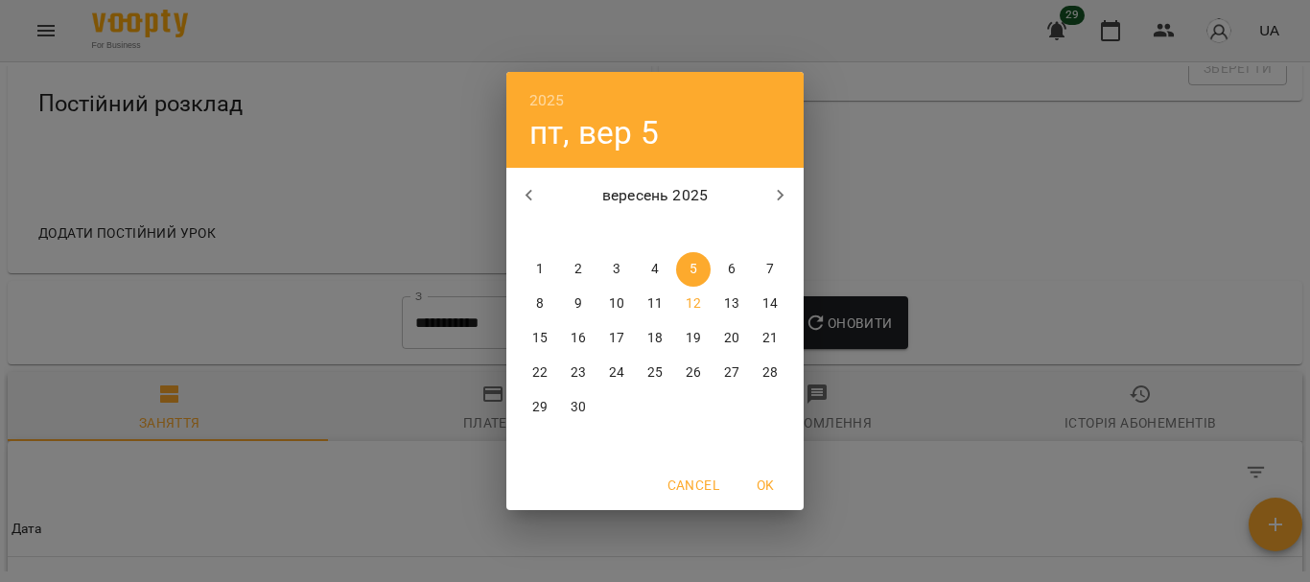
click at [536, 198] on icon "button" at bounding box center [529, 195] width 23 height 23
click at [575, 272] on p "1" at bounding box center [579, 269] width 8 height 19
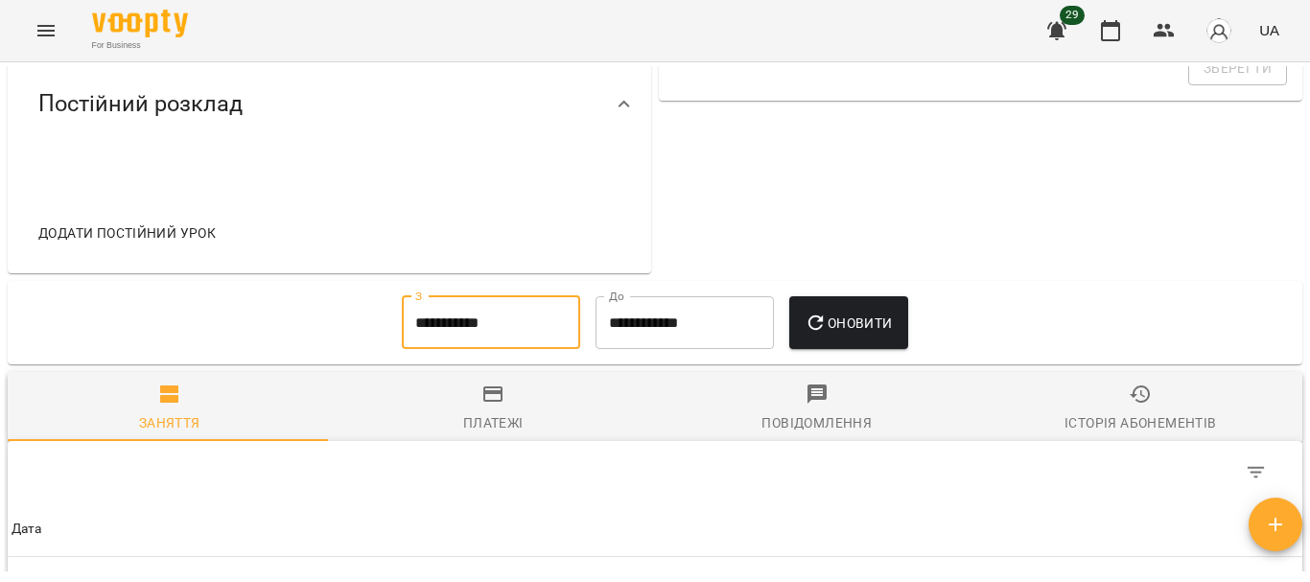
type input "**********"
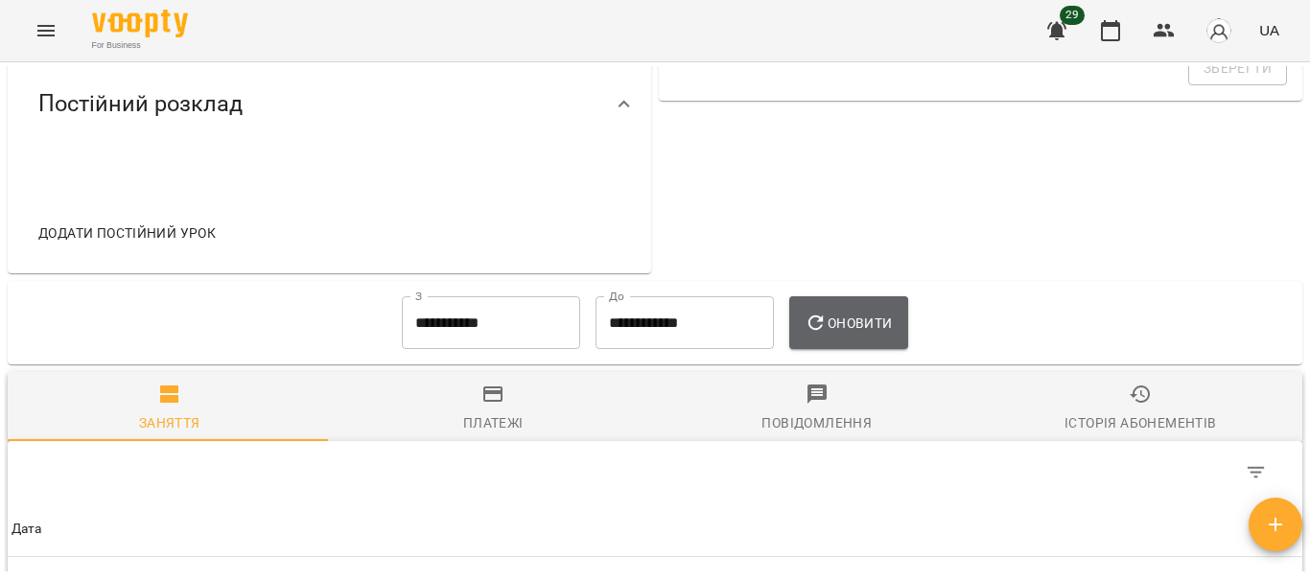
click at [816, 335] on icon "button" at bounding box center [816, 323] width 23 height 23
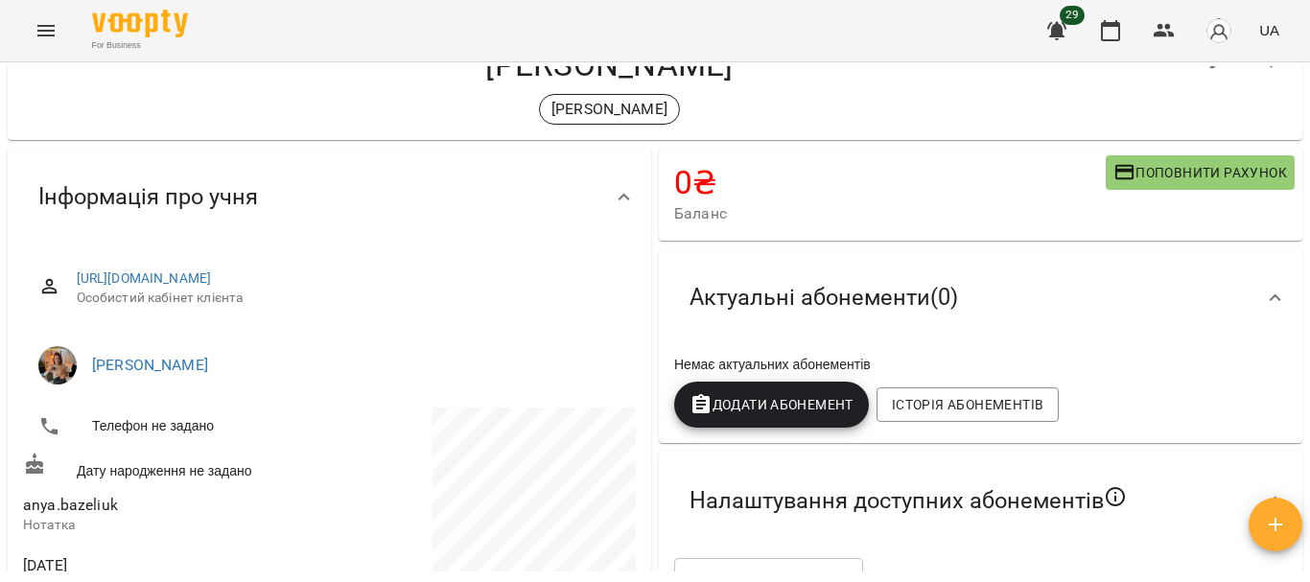
scroll to position [0, 0]
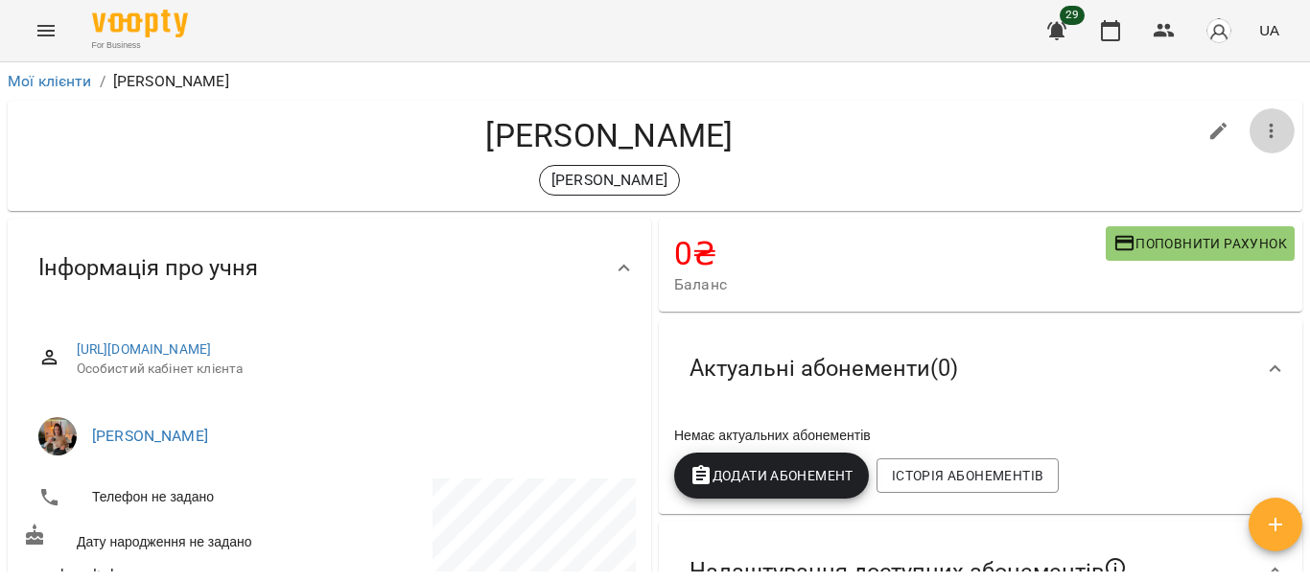
click at [1253, 144] on button "button" at bounding box center [1272, 131] width 46 height 46
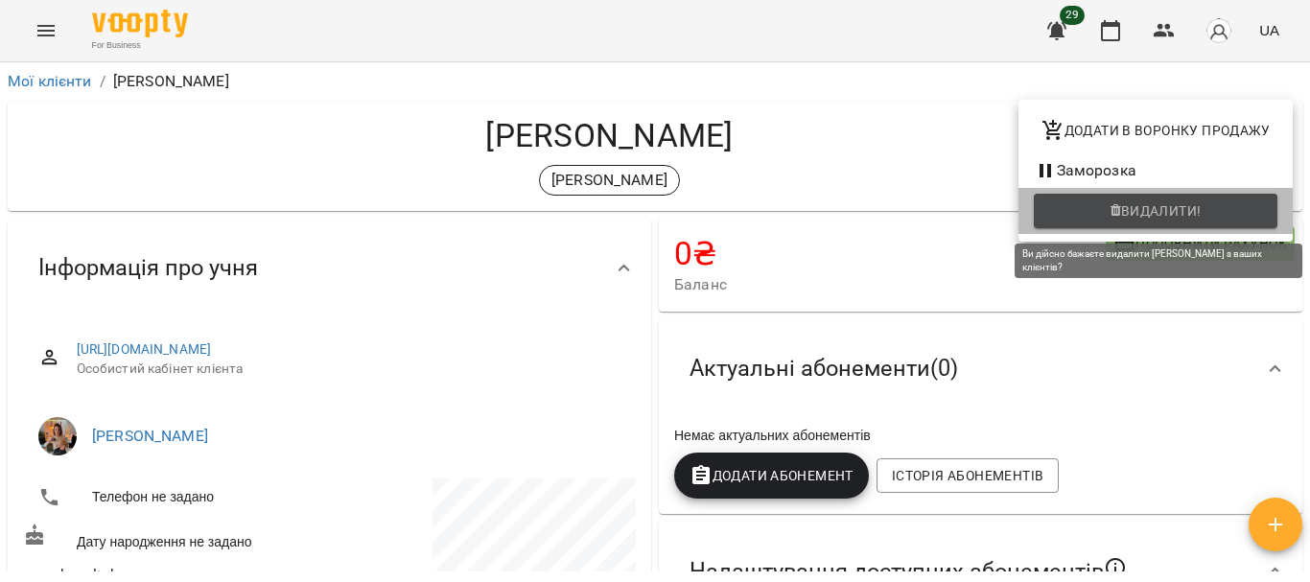
click at [1189, 207] on span "Видалити!" at bounding box center [1161, 210] width 81 height 23
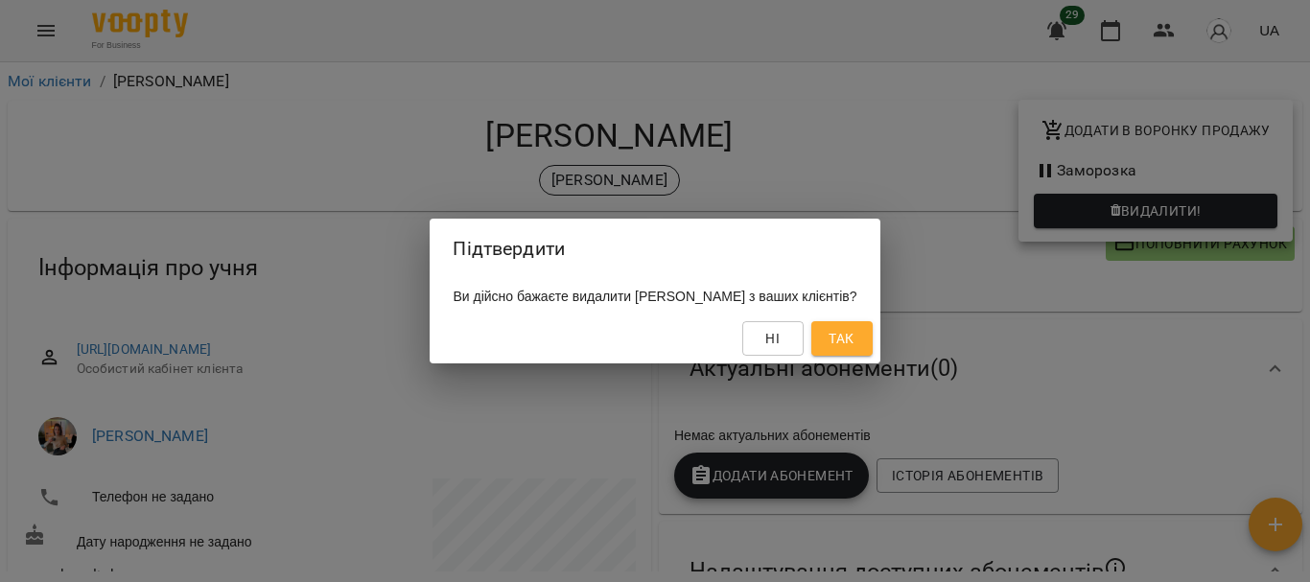
click at [854, 337] on span "Так" at bounding box center [841, 338] width 25 height 23
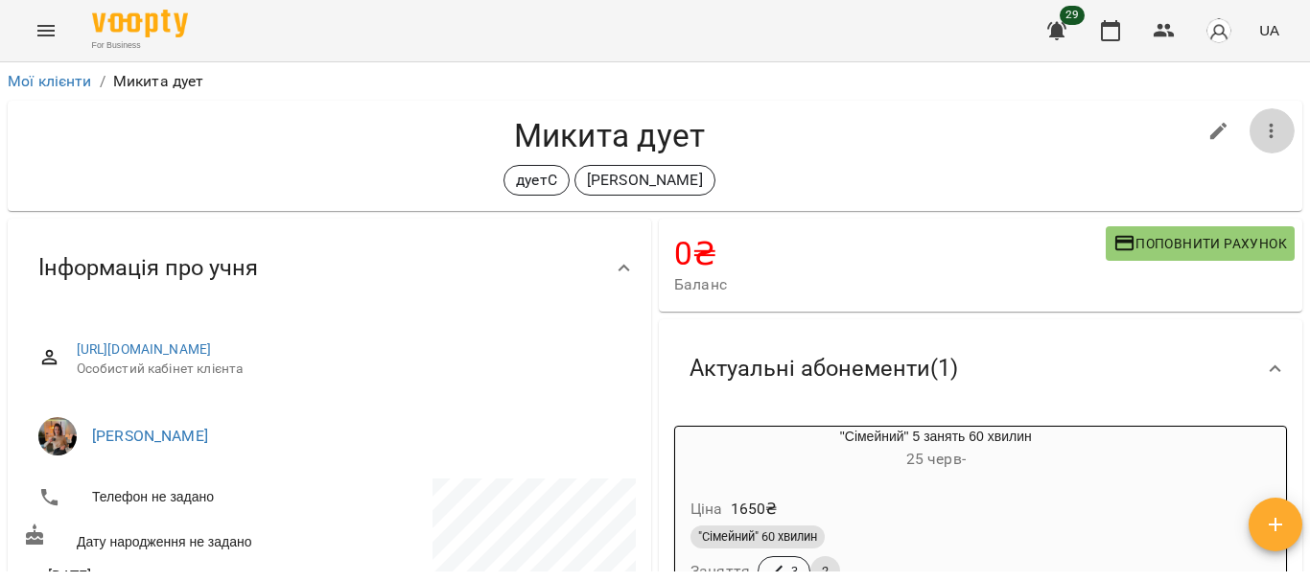
click at [1261, 122] on icon "button" at bounding box center [1271, 131] width 23 height 23
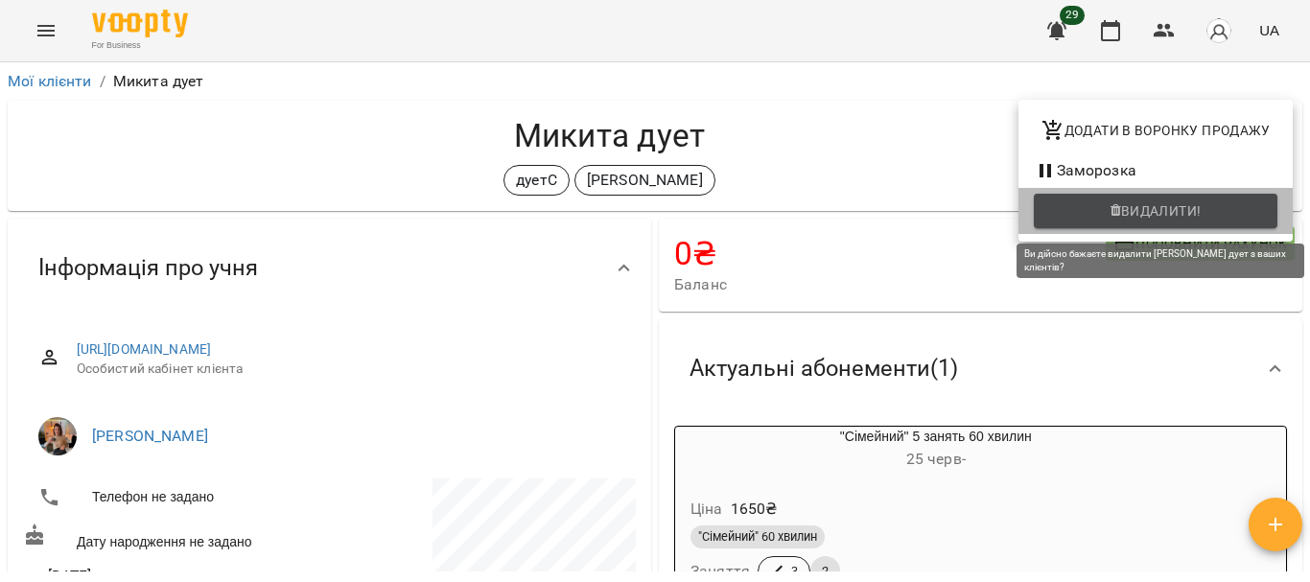
click at [1169, 215] on span "Видалити!" at bounding box center [1161, 210] width 81 height 23
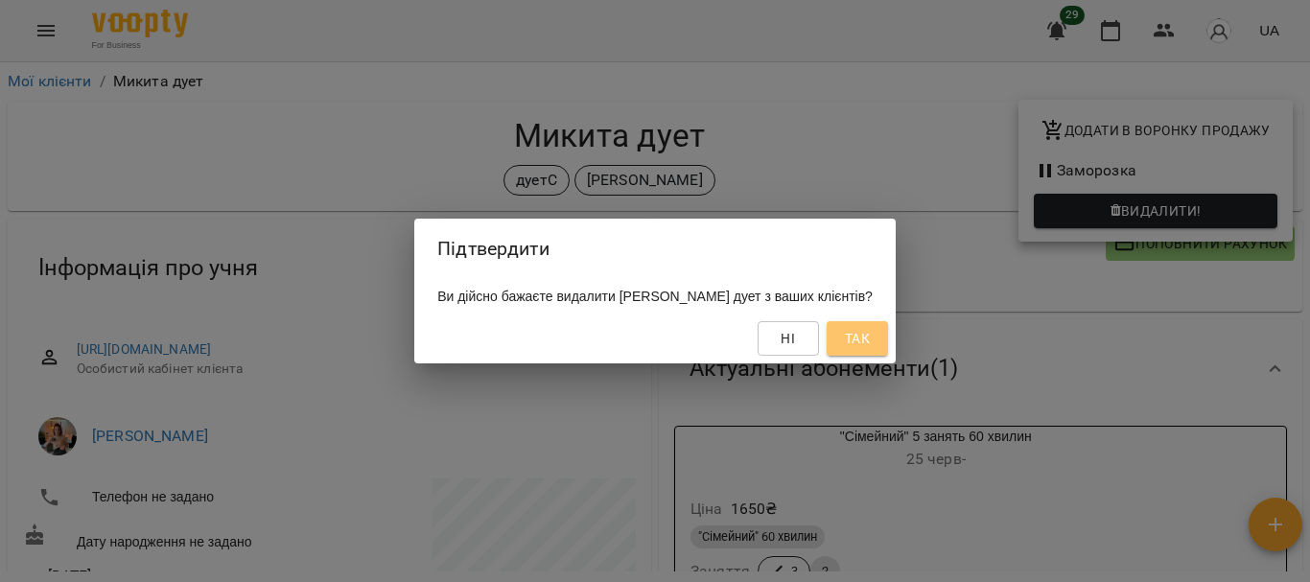
click at [858, 338] on span "Так" at bounding box center [857, 338] width 25 height 23
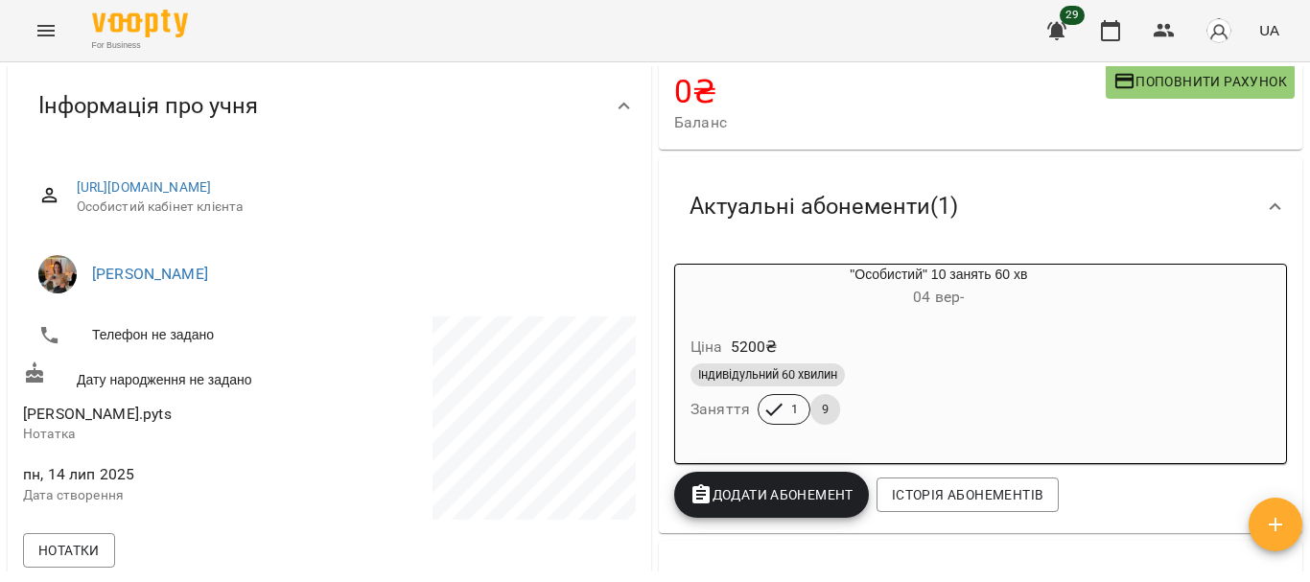
scroll to position [166, 0]
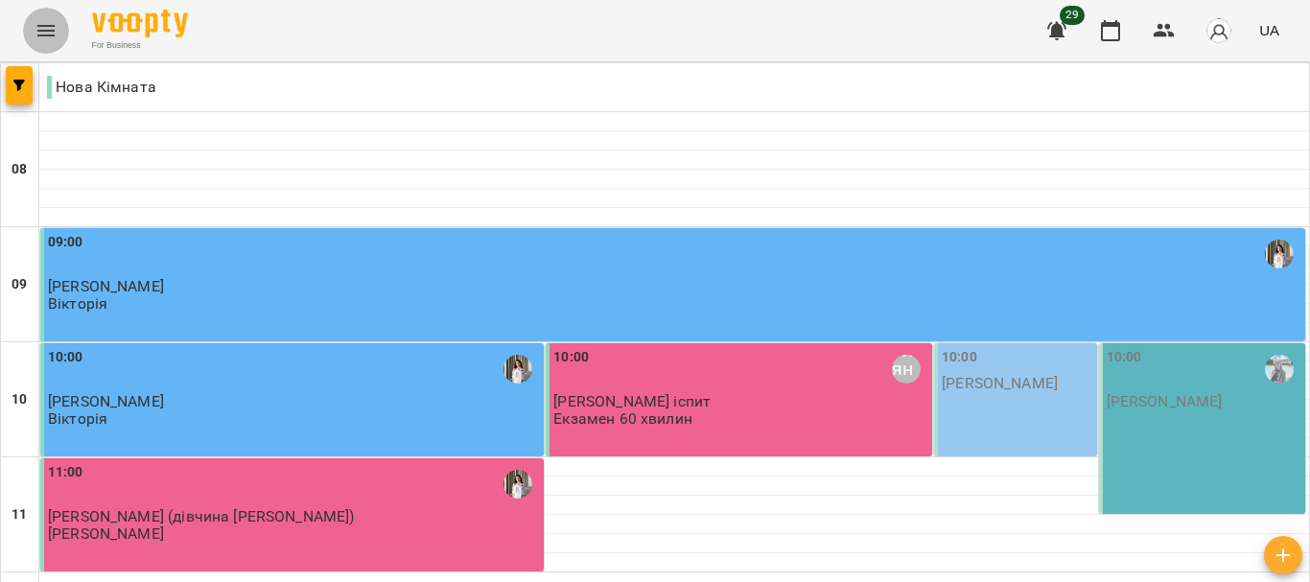
click at [47, 23] on icon "Menu" at bounding box center [46, 30] width 23 height 23
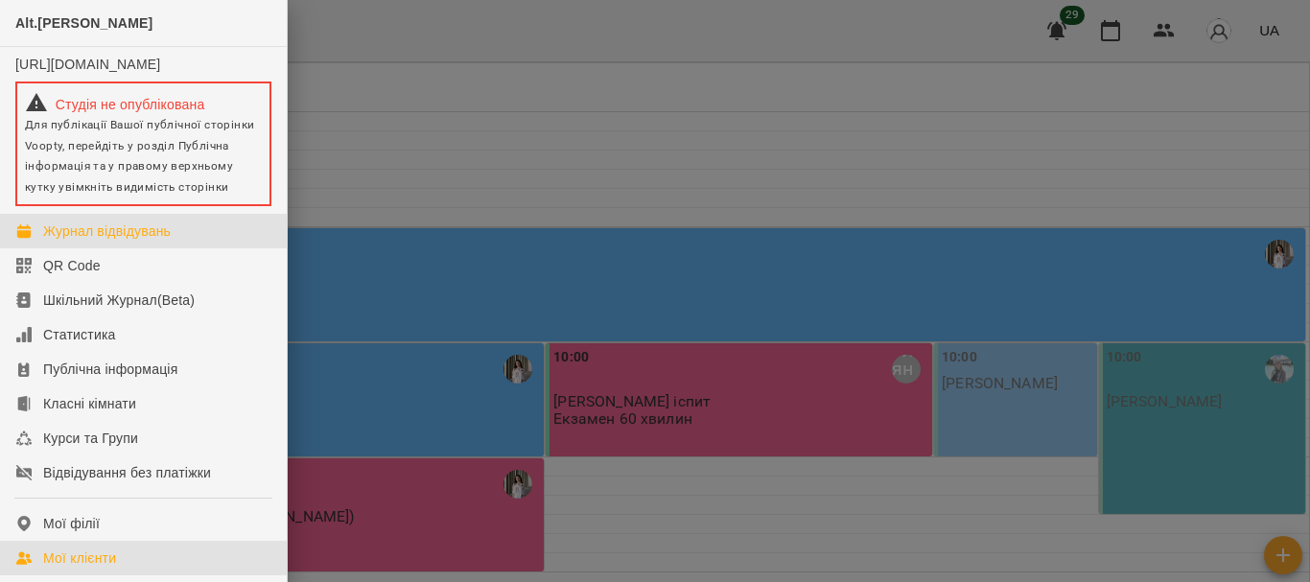
click at [73, 568] on div "Мої клієнти" at bounding box center [79, 558] width 73 height 19
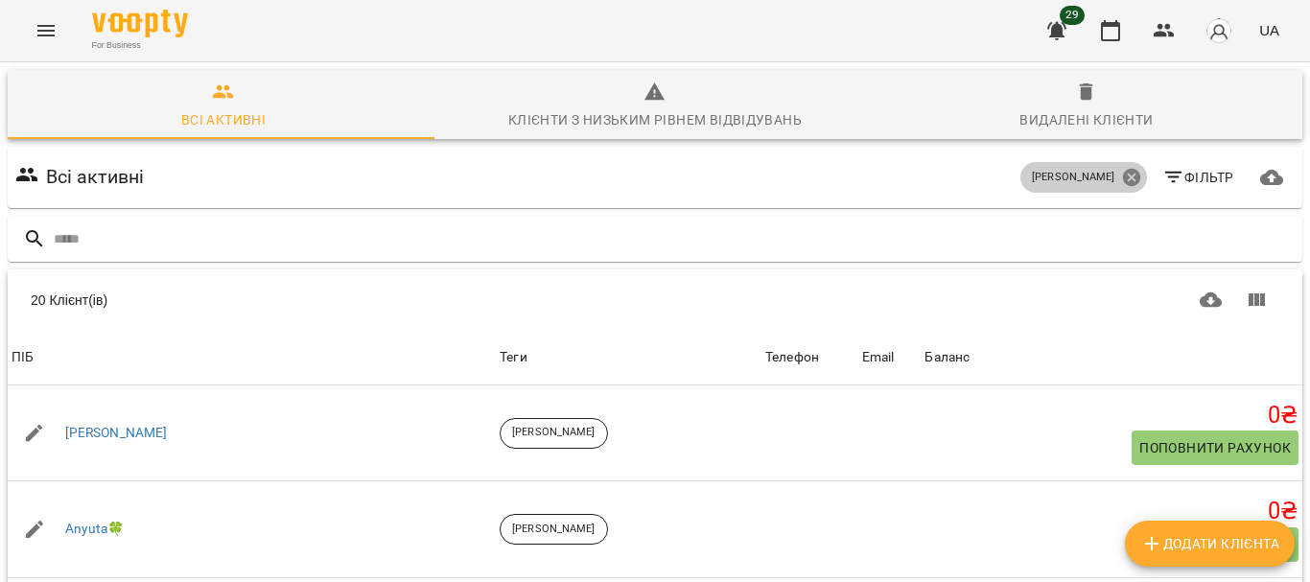
click at [1123, 178] on icon at bounding box center [1130, 177] width 17 height 17
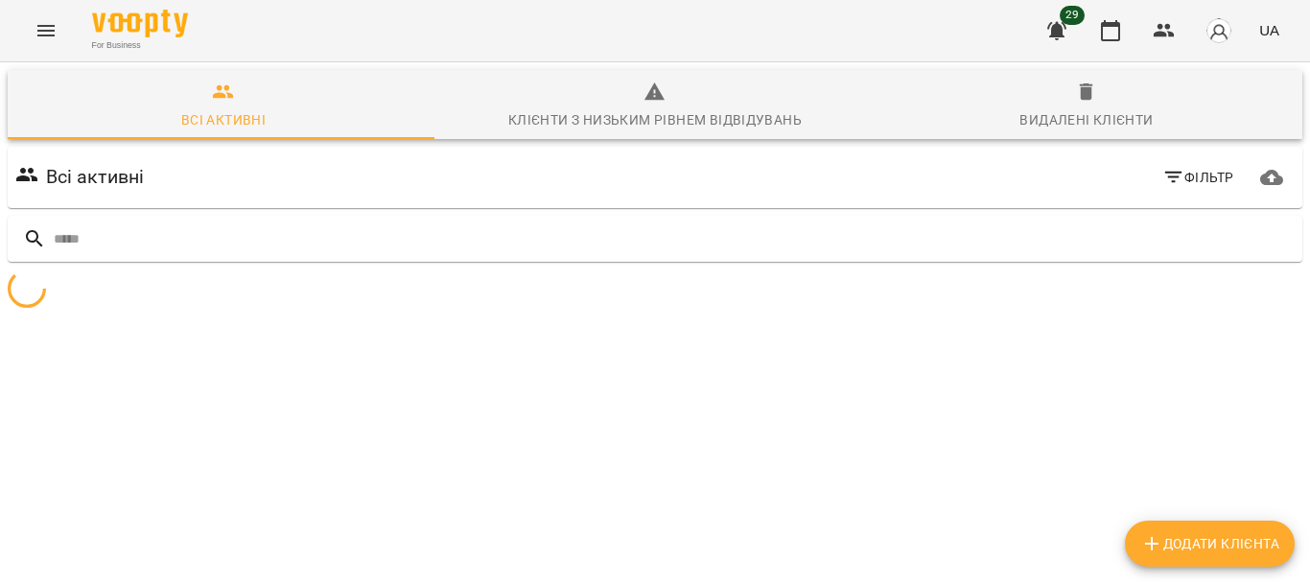
click at [1194, 174] on span "Фільтр" at bounding box center [1198, 177] width 72 height 23
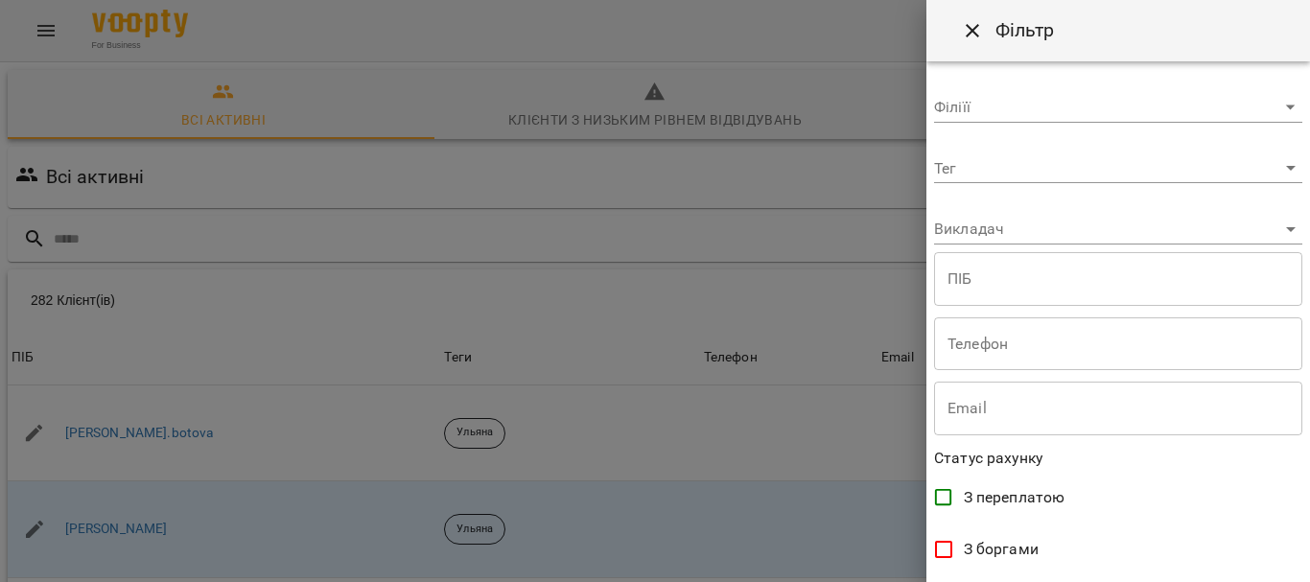
click at [1180, 233] on body "For Business 29 UA Всі активні Клієнти з низьким рівнем відвідувань Видалені кл…" at bounding box center [655, 499] width 1310 height 998
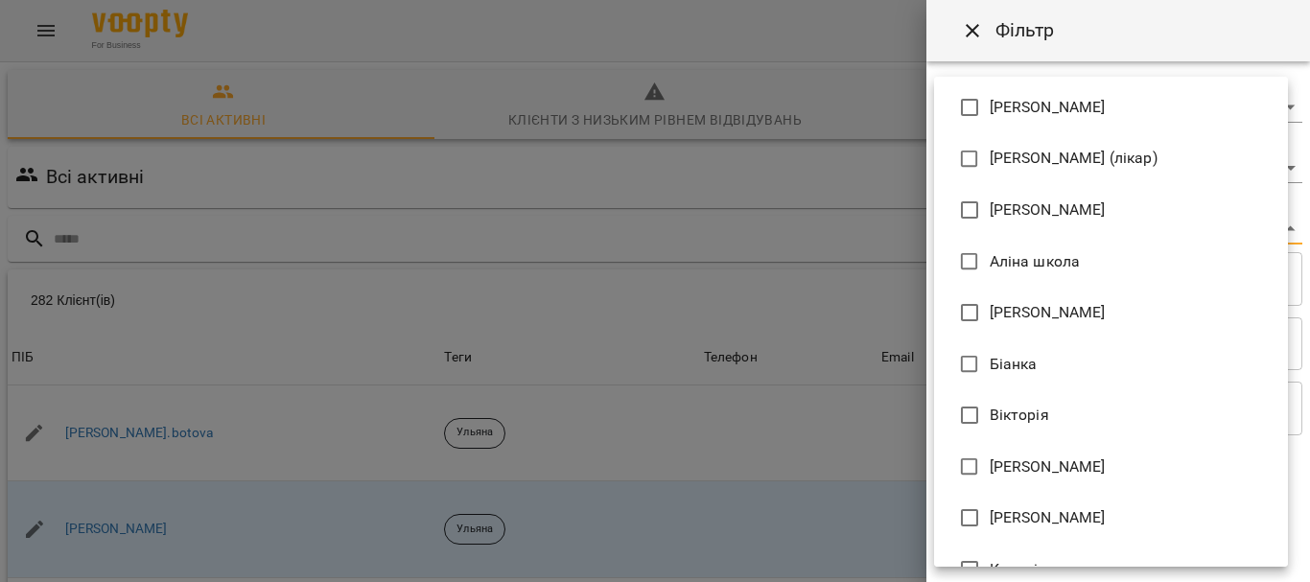
scroll to position [365, 0]
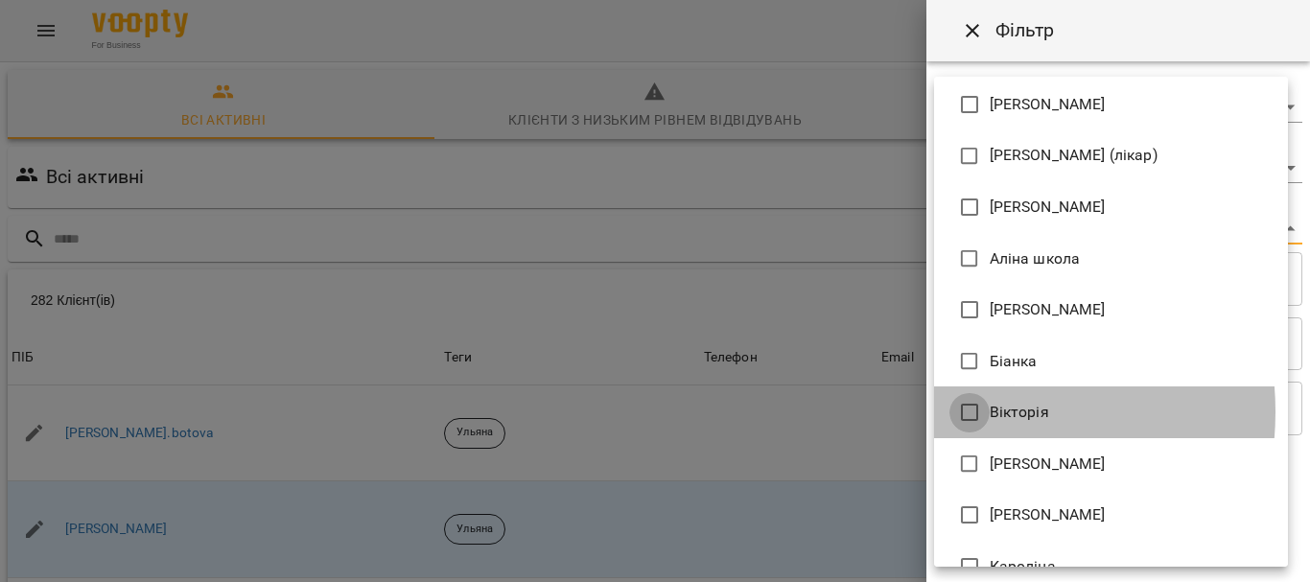
type input "**********"
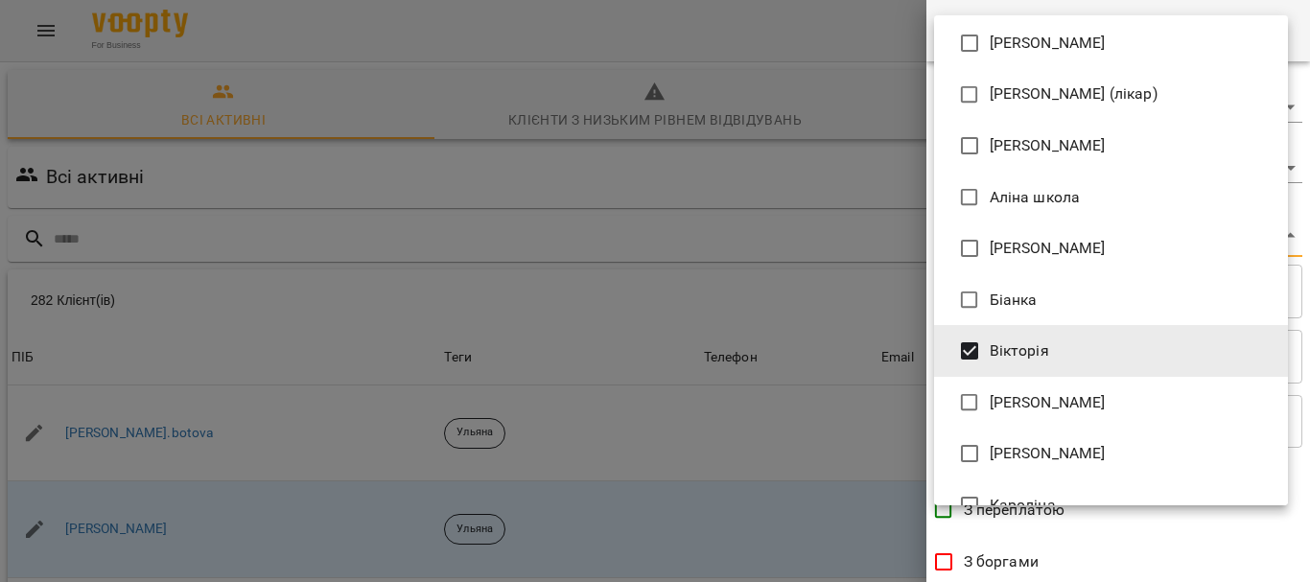
click at [1309, 503] on div at bounding box center [655, 291] width 1310 height 582
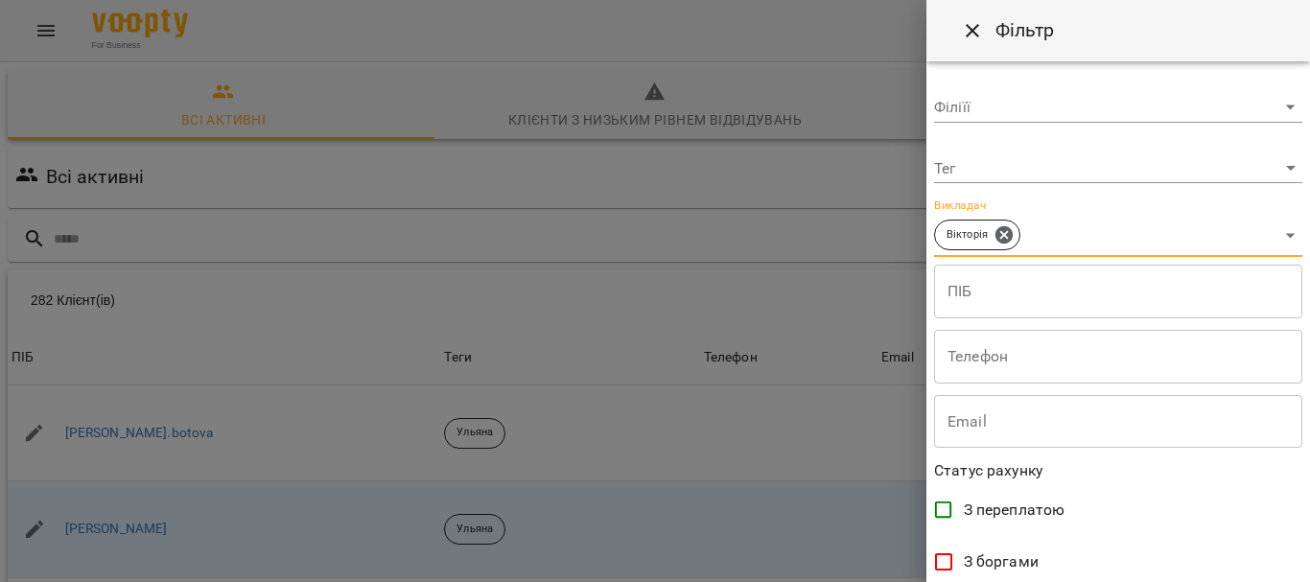
click at [1309, 503] on div "Adelina Aliona Anastasia Elena Mitrik Mariia Sevastianova Євгенія Єлизавета Іри…" at bounding box center [655, 291] width 1310 height 582
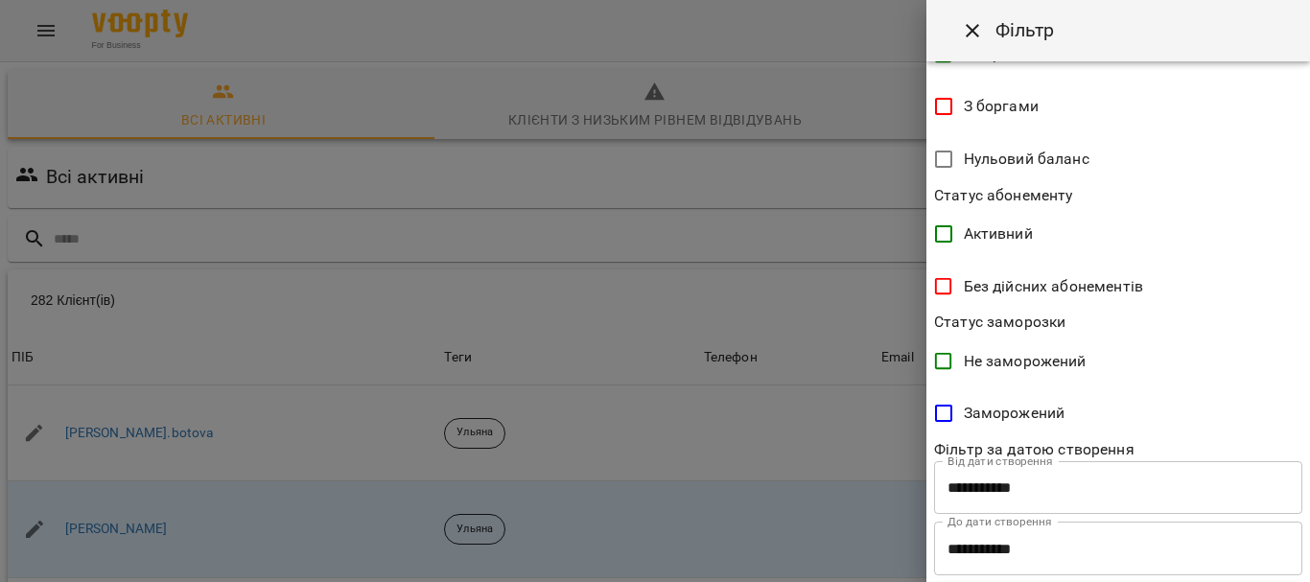
scroll to position [499, 0]
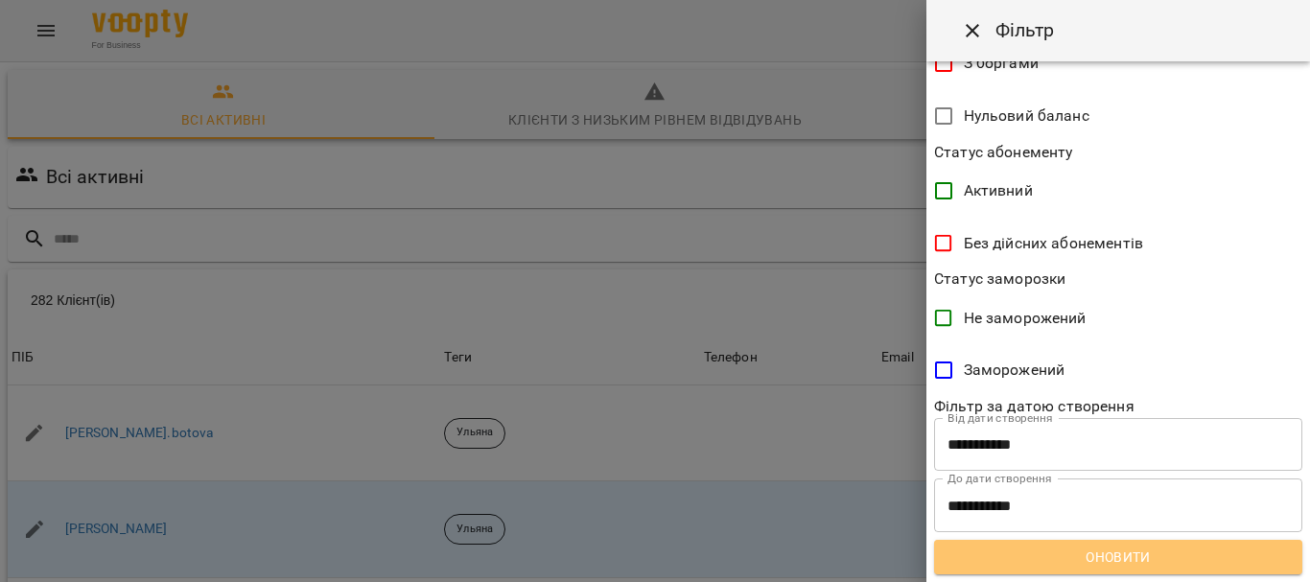
click at [1203, 563] on span "Оновити" at bounding box center [1119, 557] width 338 height 23
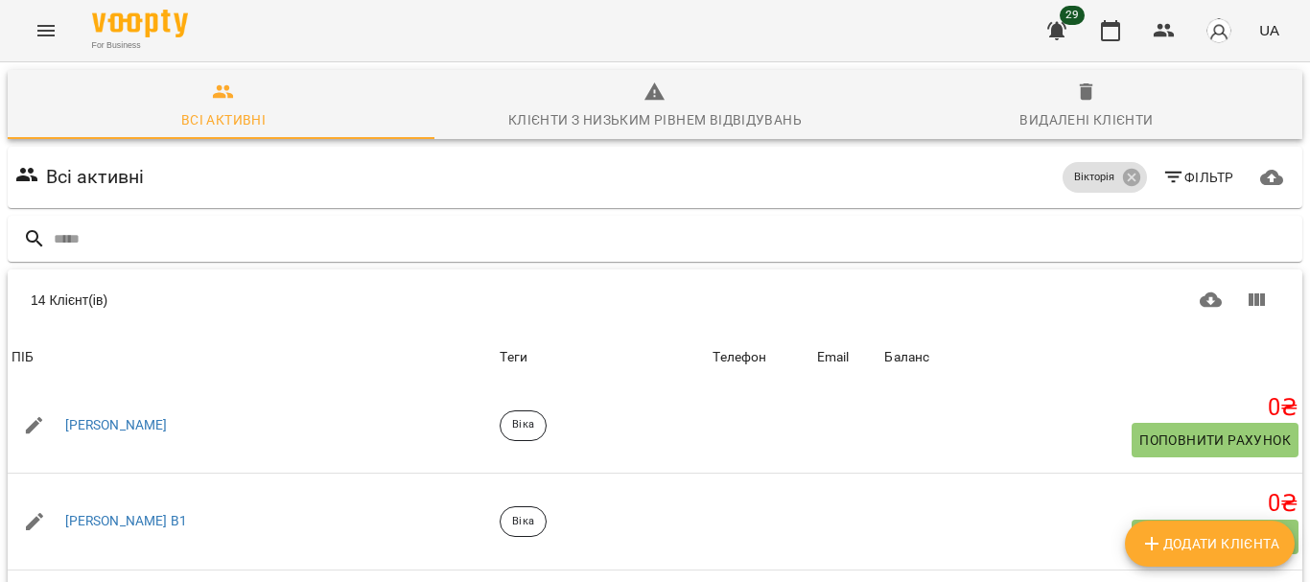
scroll to position [203, 0]
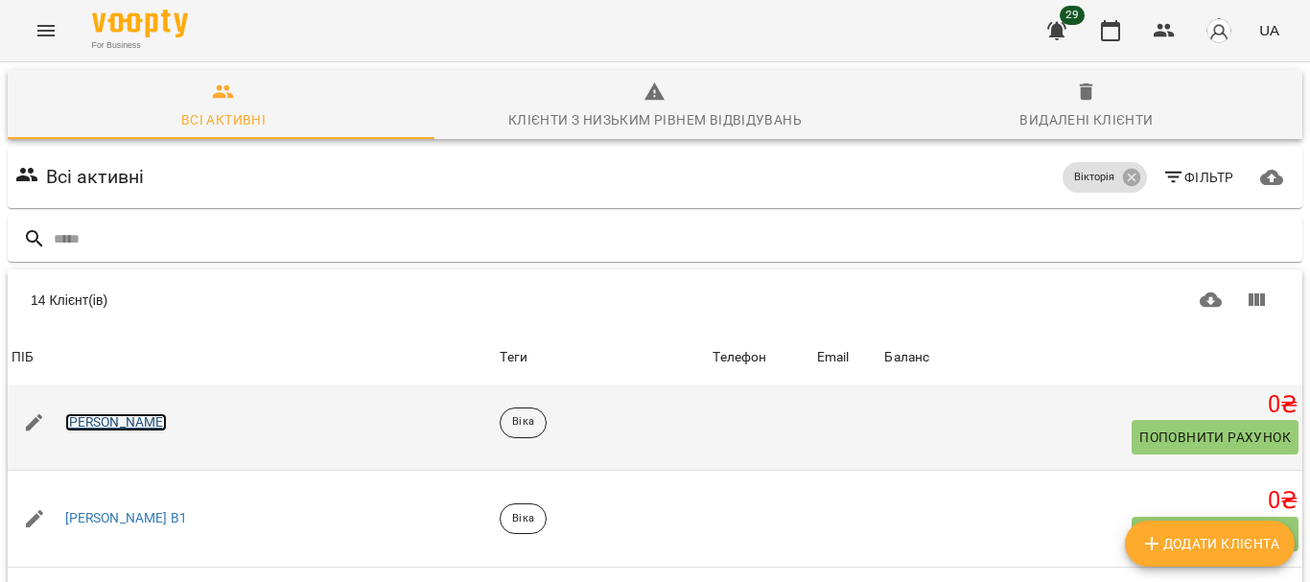
click at [72, 413] on link "Ігор" at bounding box center [116, 422] width 103 height 19
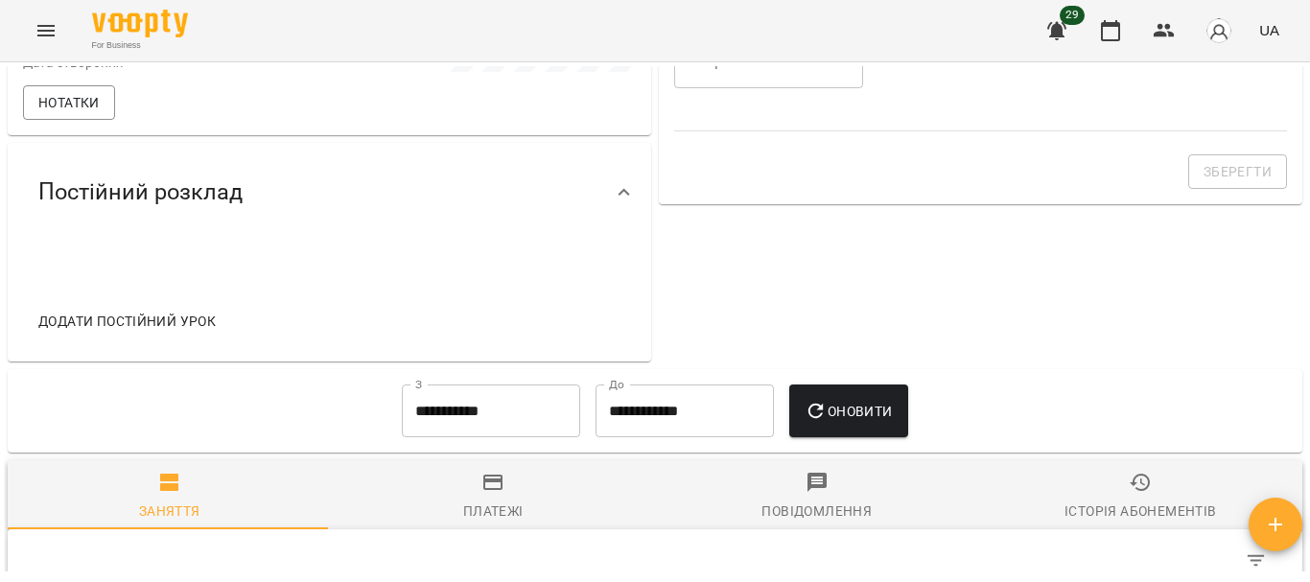
scroll to position [706, 0]
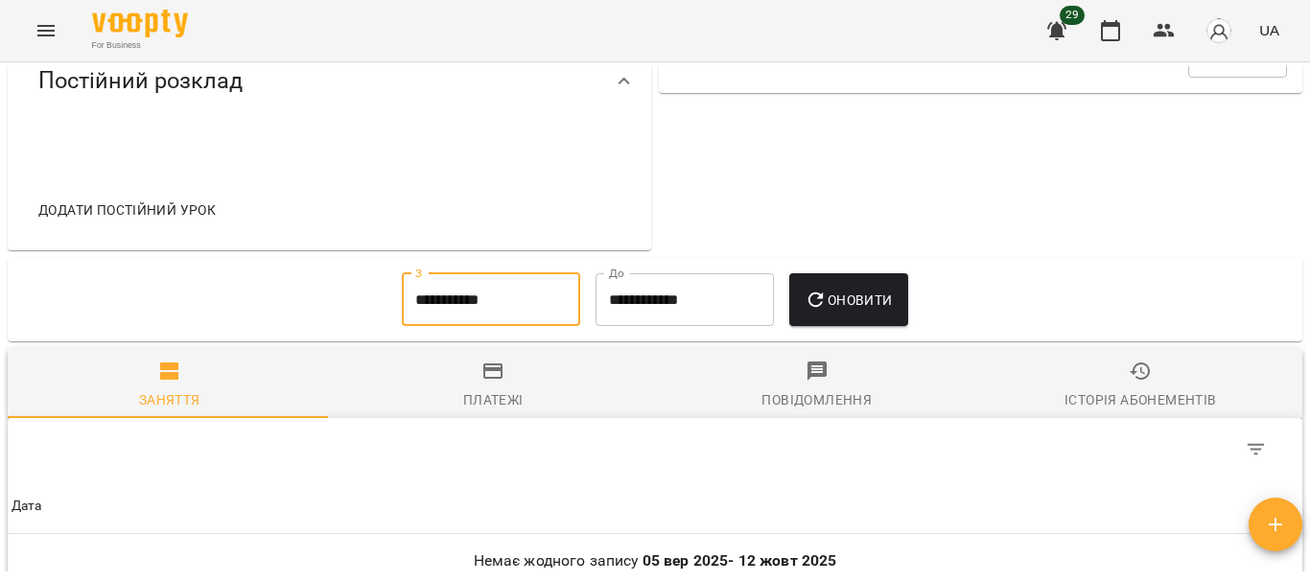
click at [493, 327] on input "**********" at bounding box center [491, 300] width 178 height 54
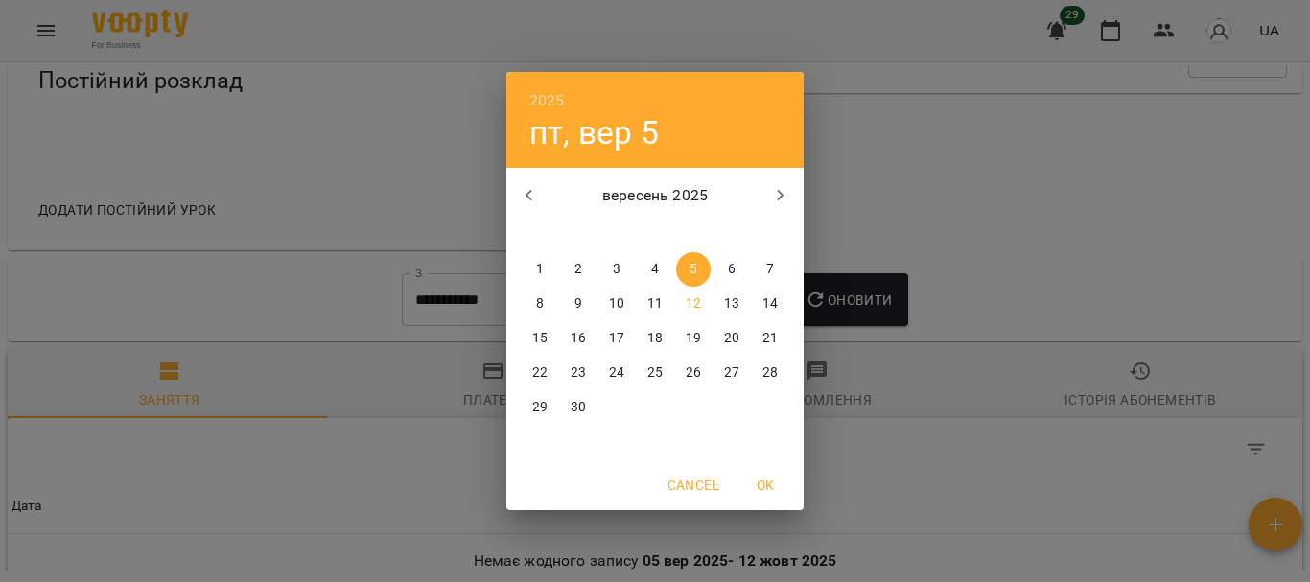
click at [528, 197] on icon "button" at bounding box center [529, 196] width 7 height 12
click at [573, 270] on span "1" at bounding box center [578, 269] width 35 height 19
type input "**********"
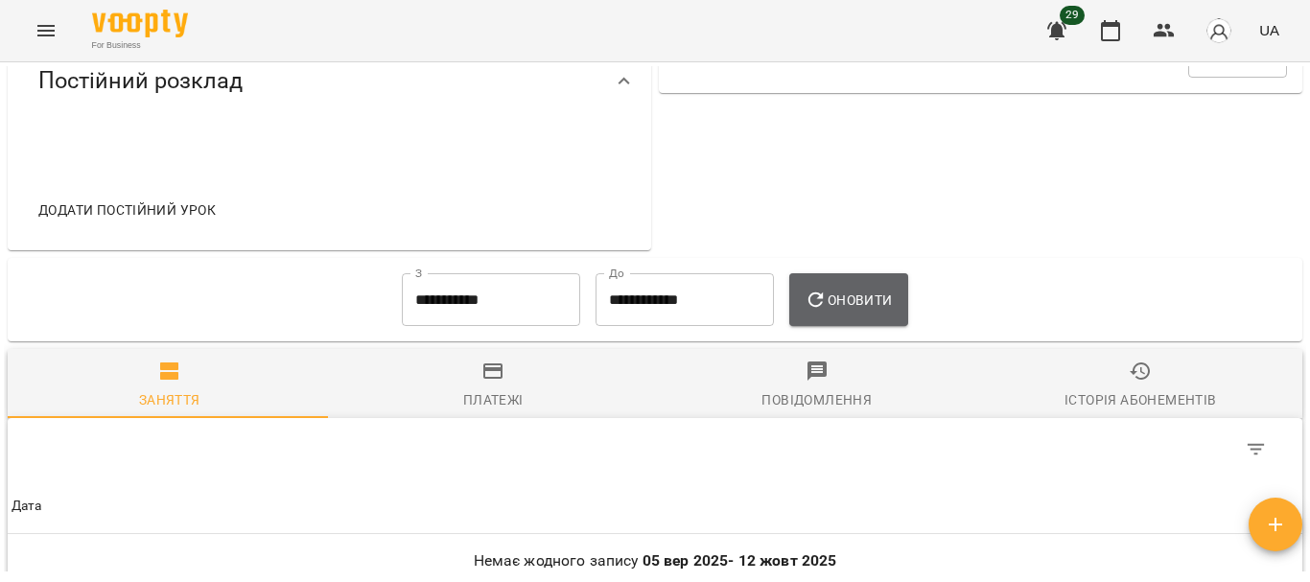
click at [840, 327] on button "Оновити" at bounding box center [848, 300] width 118 height 54
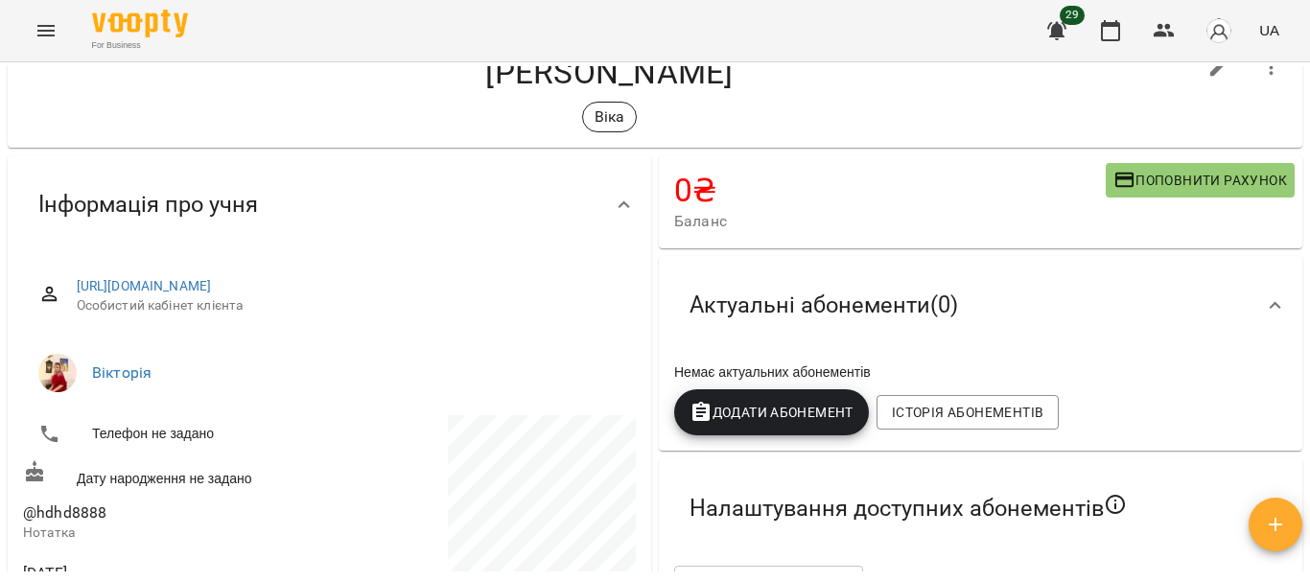
scroll to position [0, 0]
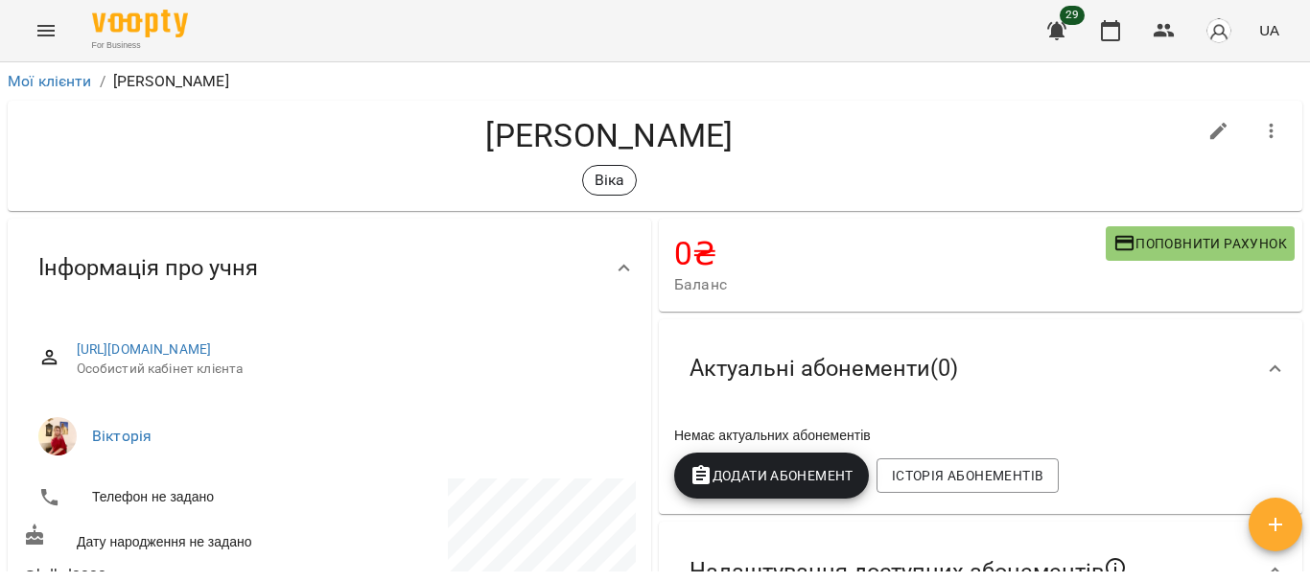
click at [1253, 144] on button "button" at bounding box center [1272, 131] width 46 height 46
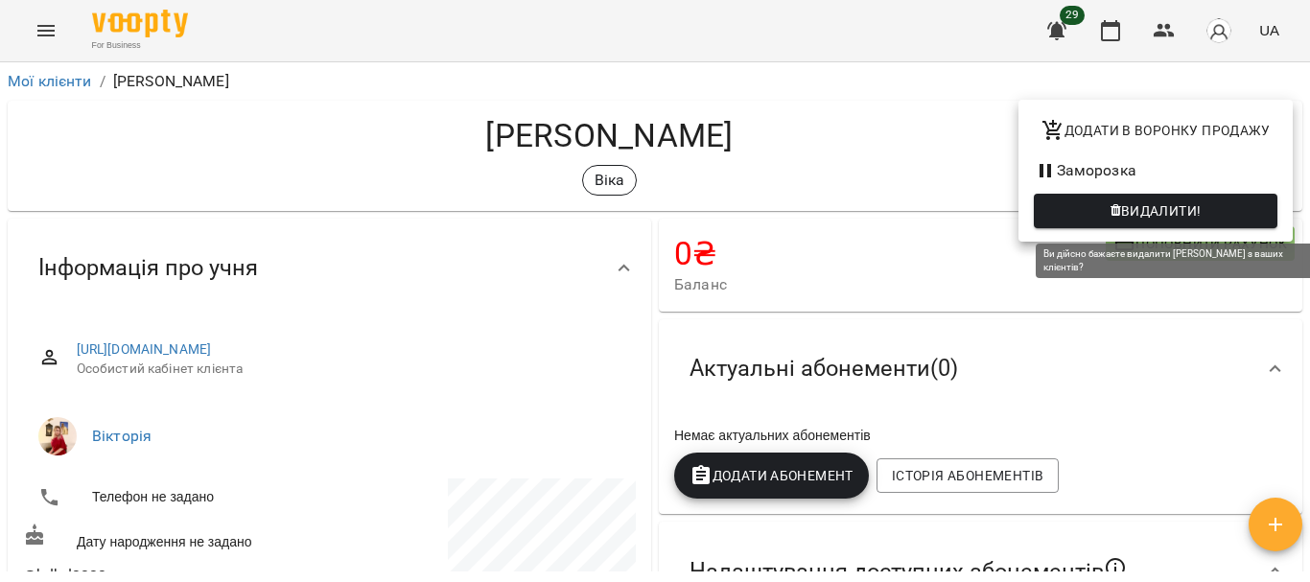
click at [1166, 222] on span "Видалити!" at bounding box center [1161, 210] width 81 height 23
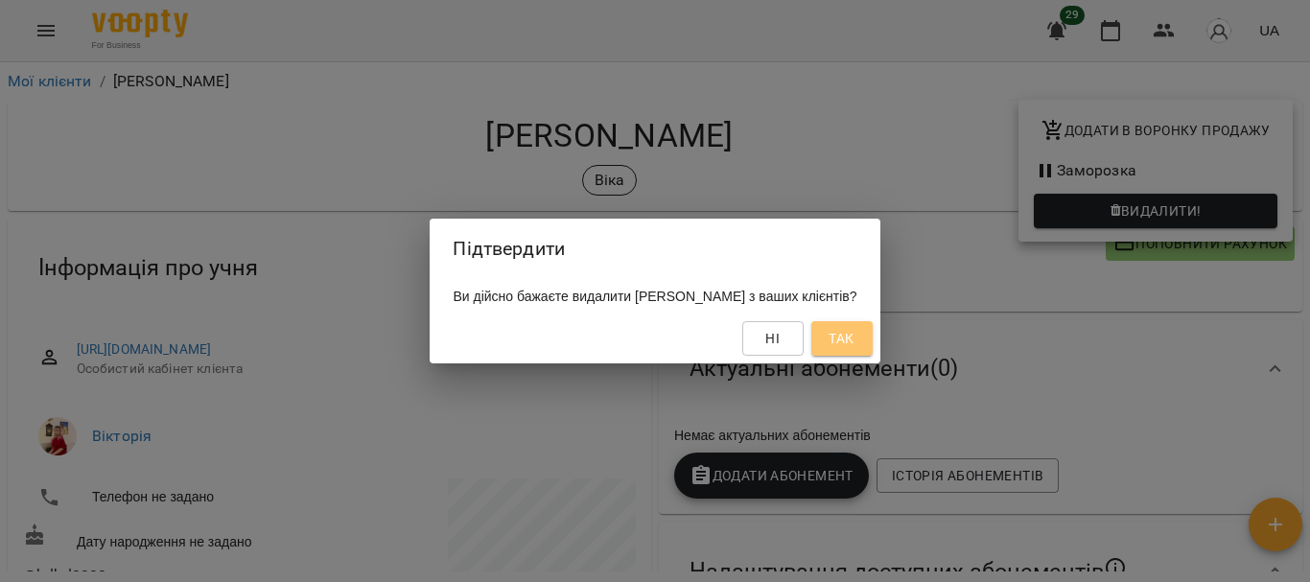
click at [829, 347] on span "Так" at bounding box center [841, 338] width 25 height 23
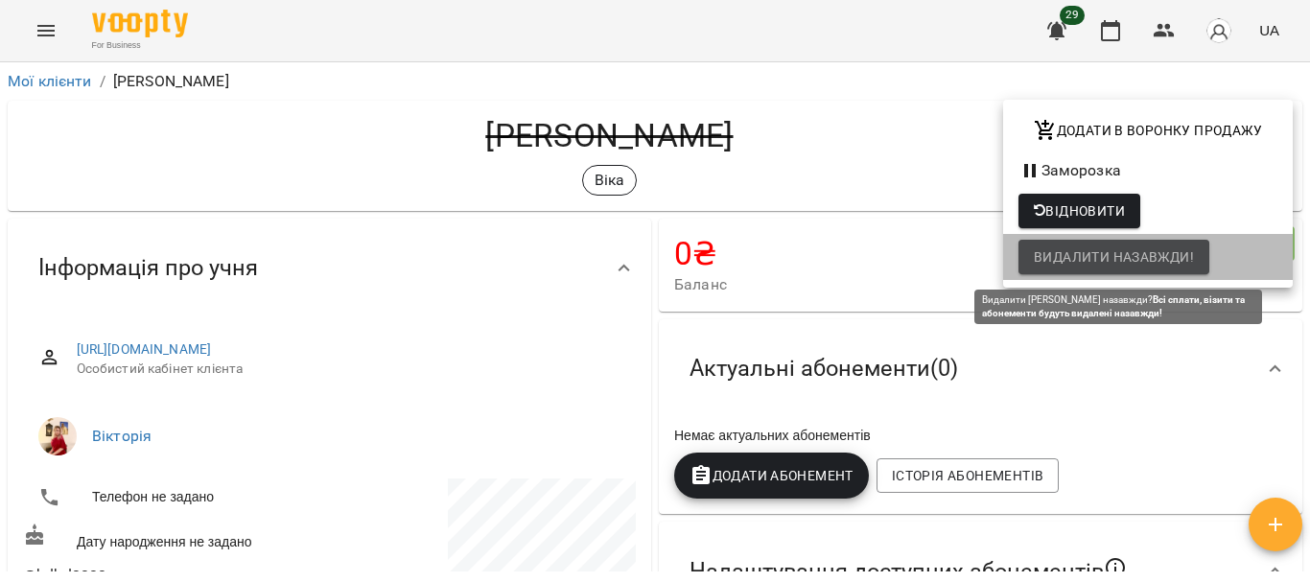
click at [1081, 248] on span "Видалити назавжди!" at bounding box center [1114, 257] width 160 height 23
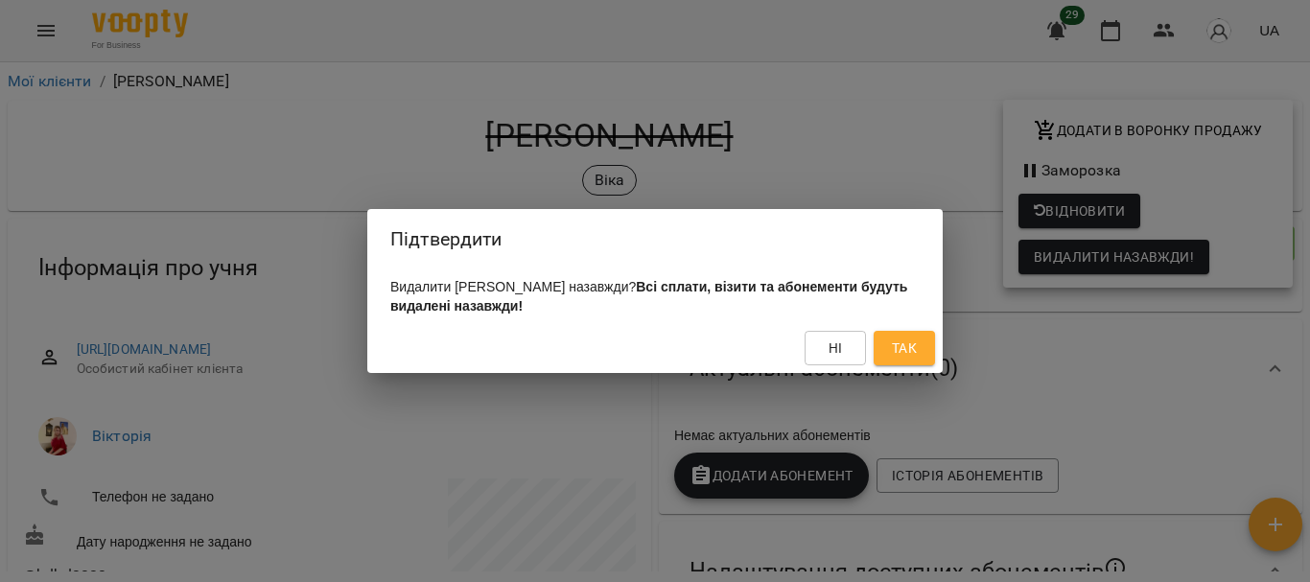
click at [901, 353] on span "Так" at bounding box center [904, 348] width 25 height 23
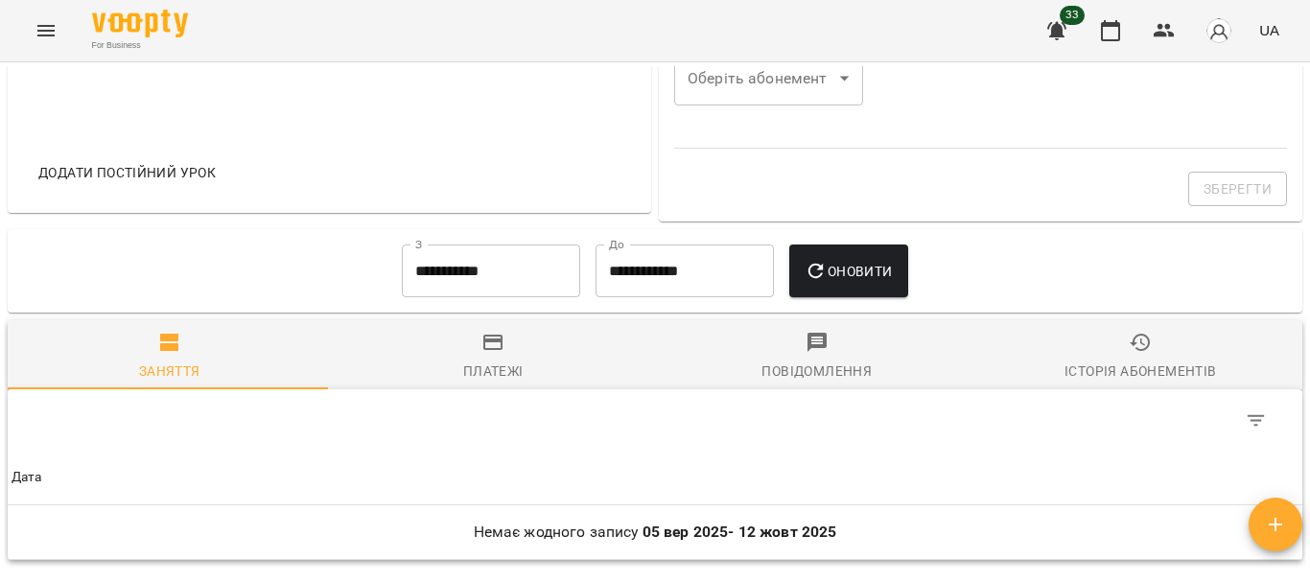
scroll to position [786, 0]
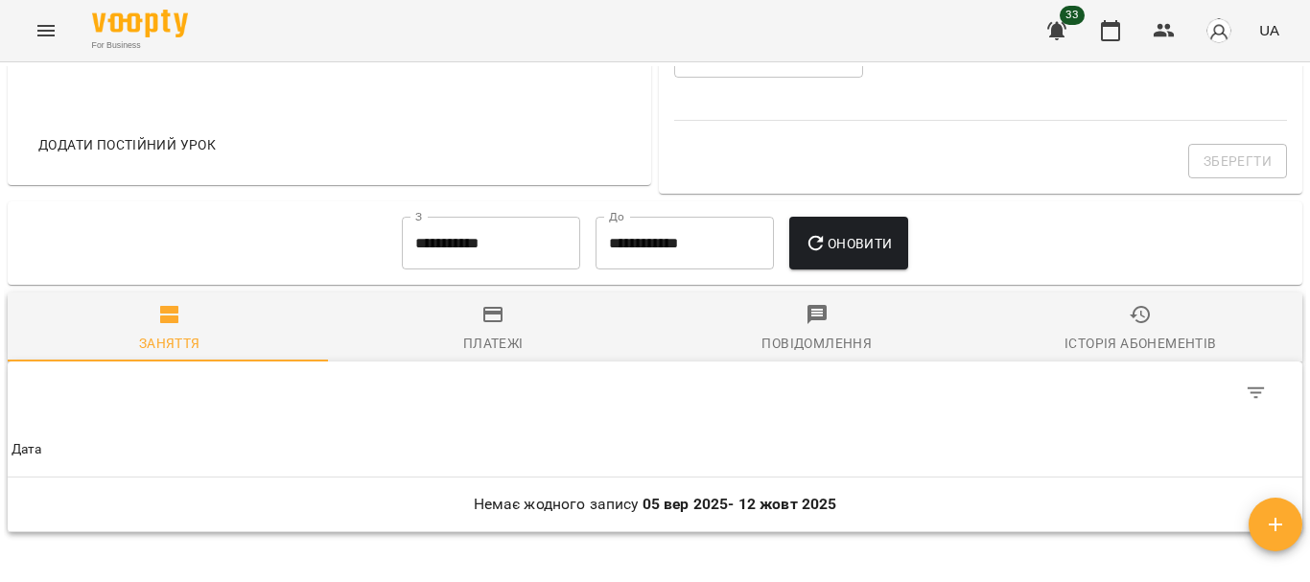
click at [535, 256] on input "**********" at bounding box center [491, 244] width 178 height 54
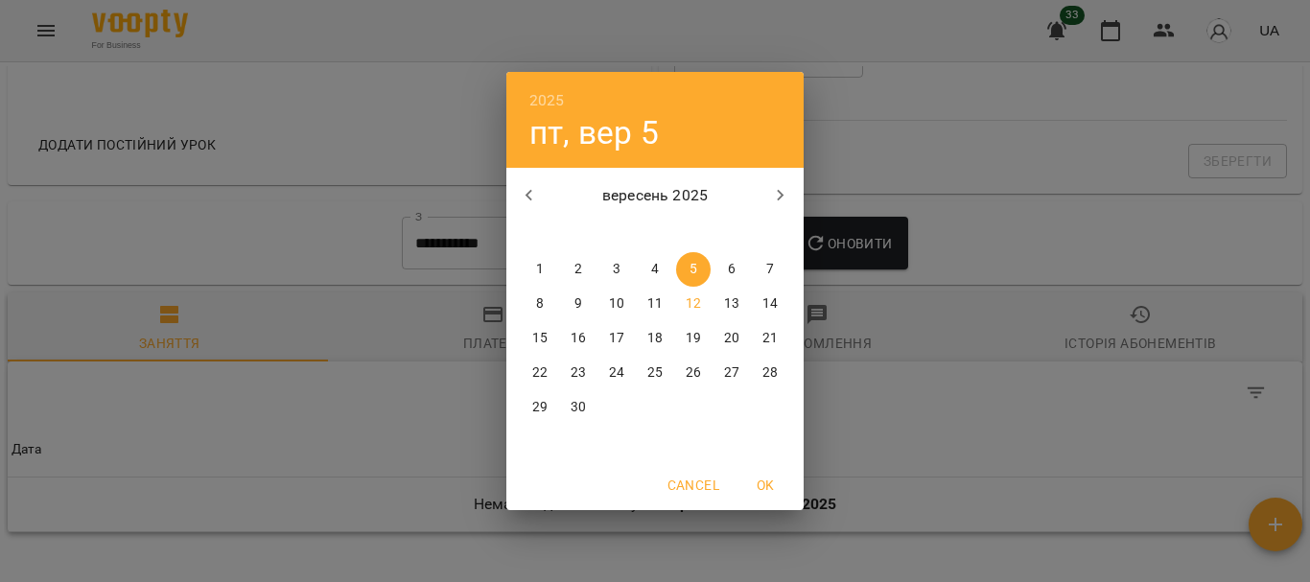
click at [528, 192] on icon "button" at bounding box center [529, 195] width 23 height 23
click at [582, 264] on span "1" at bounding box center [578, 269] width 35 height 19
type input "**********"
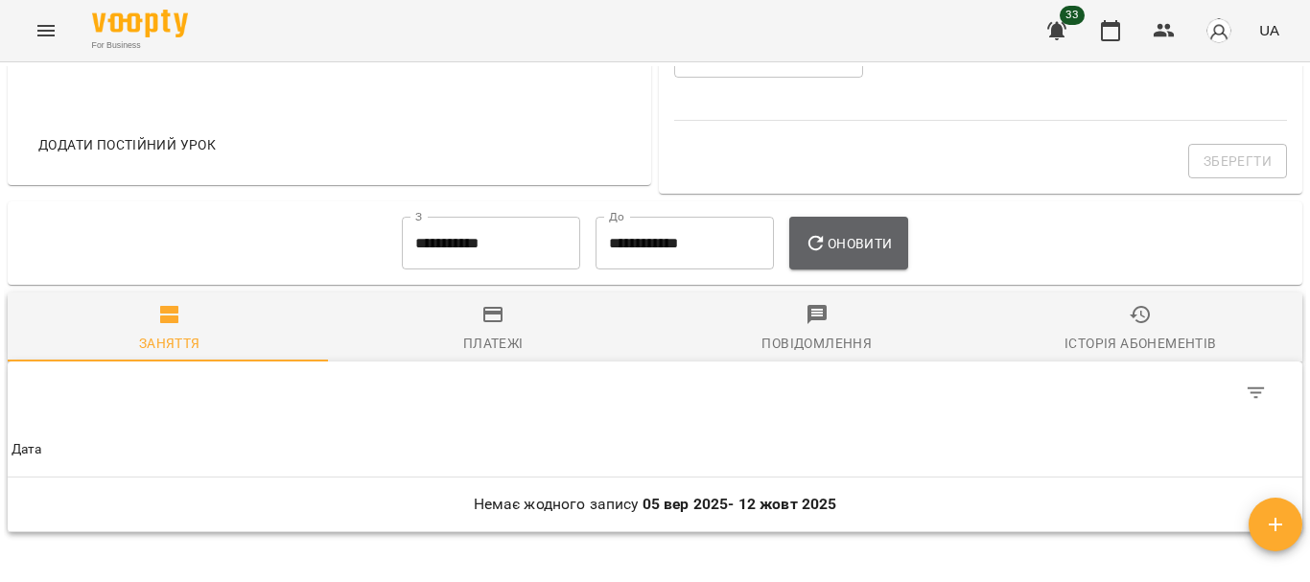
click at [809, 258] on button "Оновити" at bounding box center [848, 244] width 118 height 54
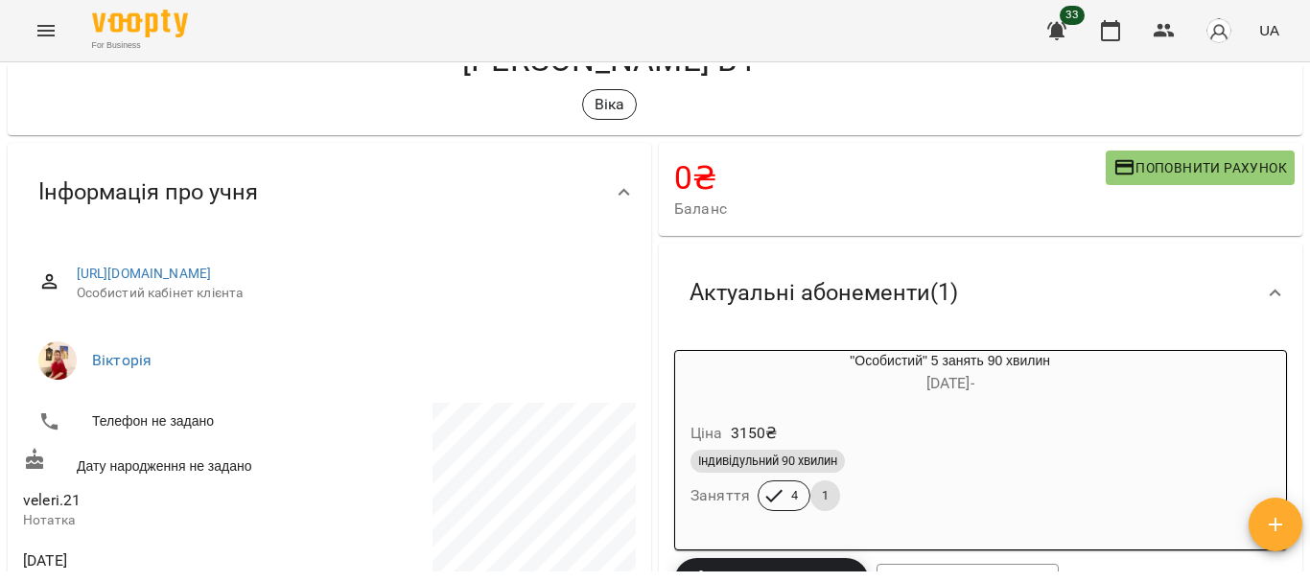
scroll to position [0, 0]
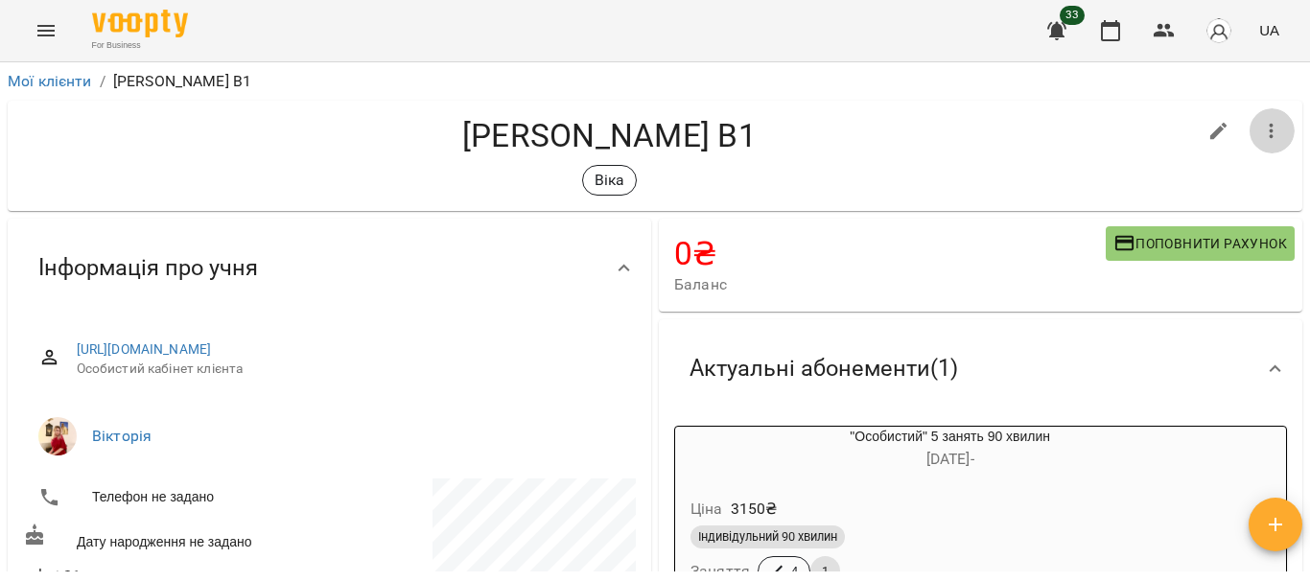
click at [1264, 127] on icon "button" at bounding box center [1271, 131] width 23 height 23
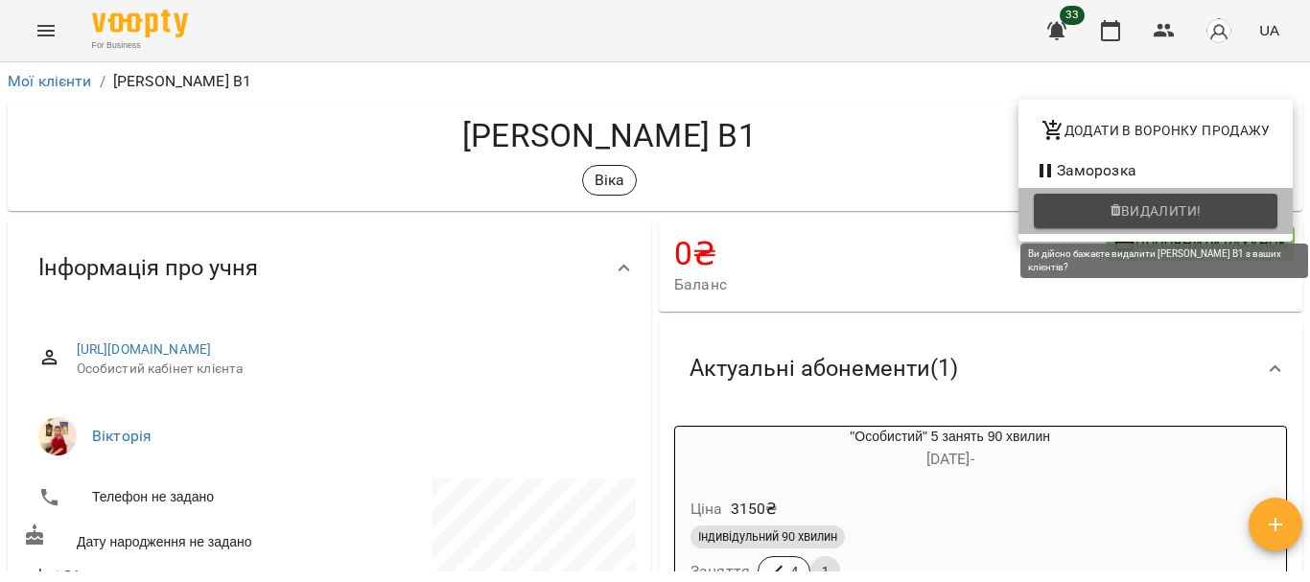
click at [1167, 216] on span "Видалити!" at bounding box center [1161, 210] width 81 height 23
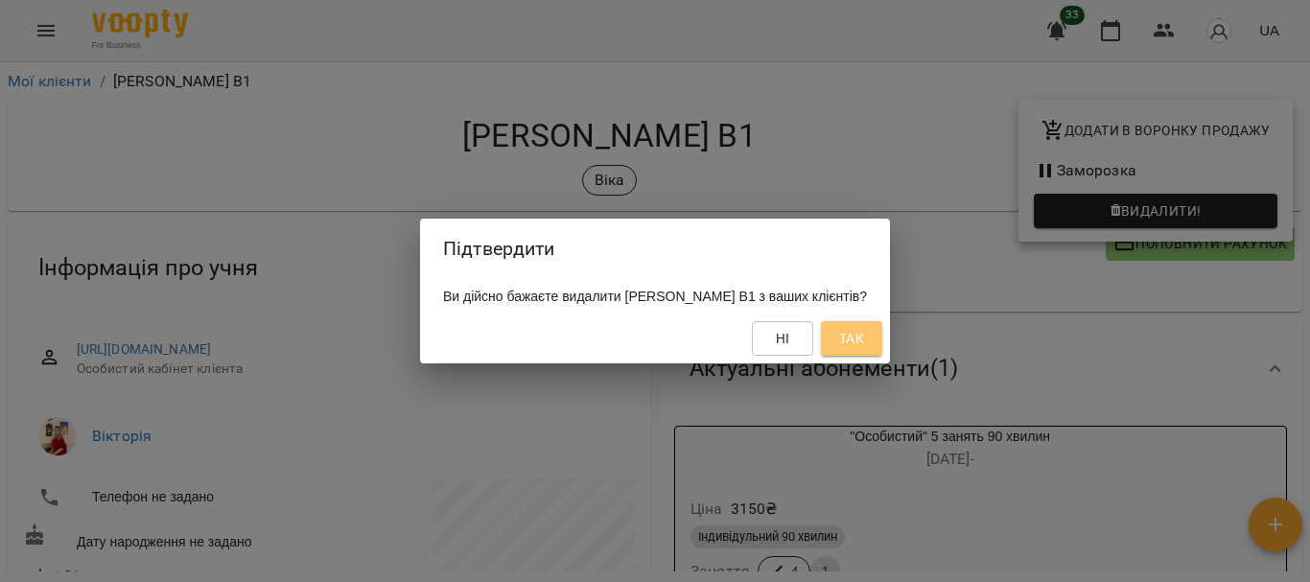
click at [858, 329] on span "Так" at bounding box center [851, 338] width 25 height 23
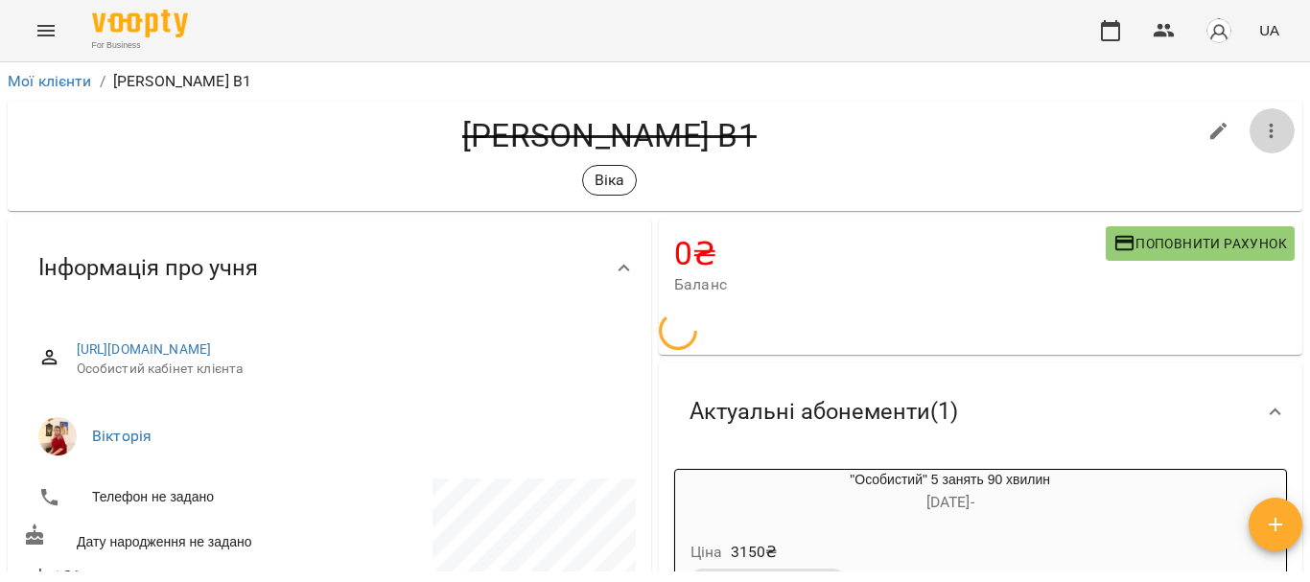
click at [1249, 118] on button "button" at bounding box center [1272, 131] width 46 height 46
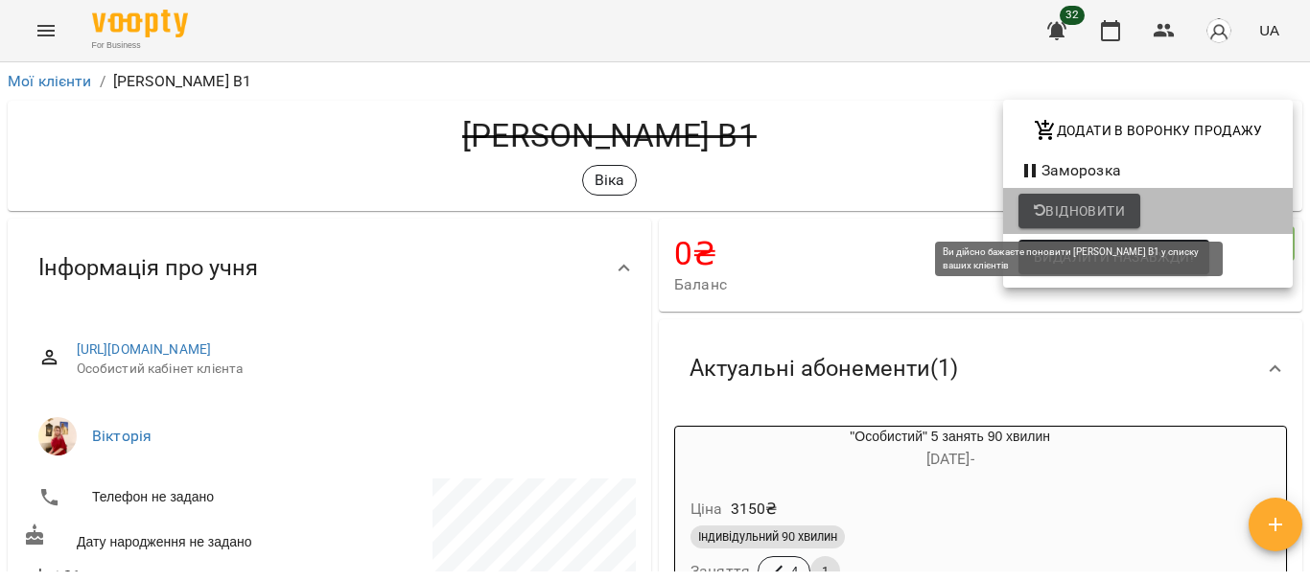
click at [1118, 215] on span "Відновити" at bounding box center [1079, 210] width 91 height 23
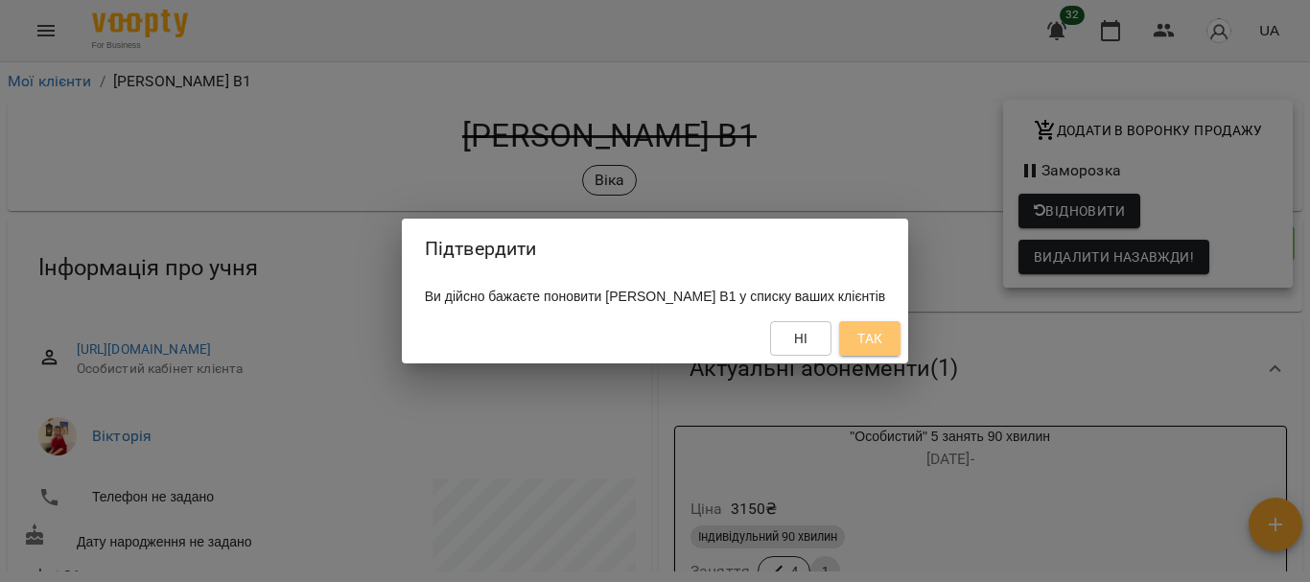
click at [869, 352] on button "Так" at bounding box center [869, 338] width 61 height 35
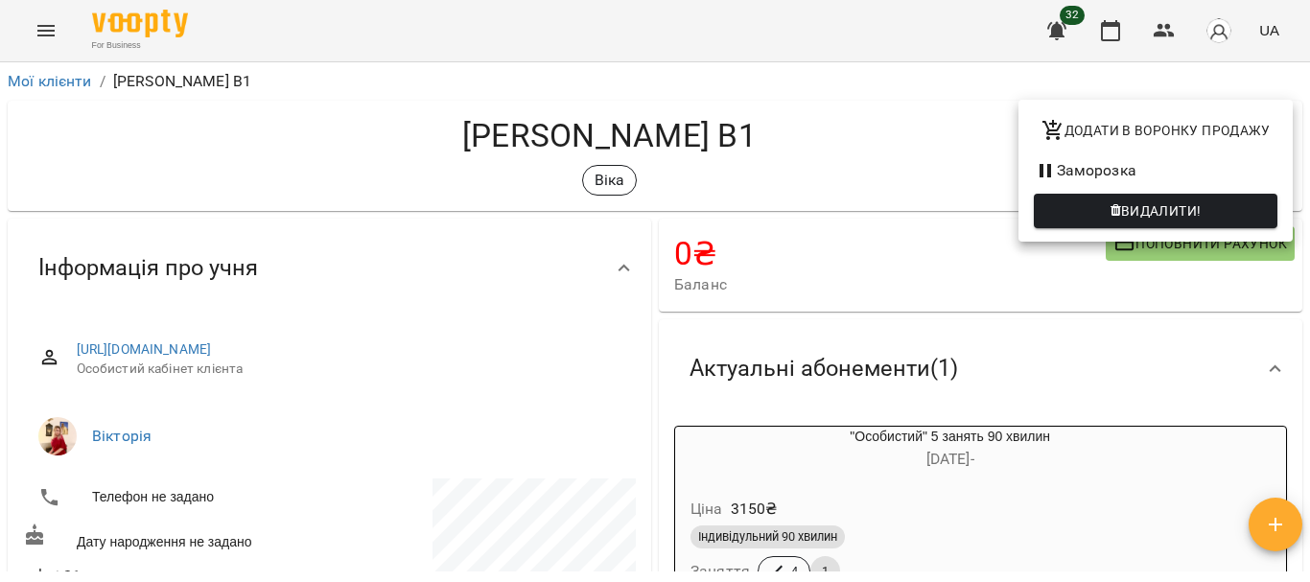
drag, startPoint x: 1299, startPoint y: 162, endPoint x: 1309, endPoint y: 250, distance: 88.9
click at [1309, 250] on div at bounding box center [655, 291] width 1310 height 582
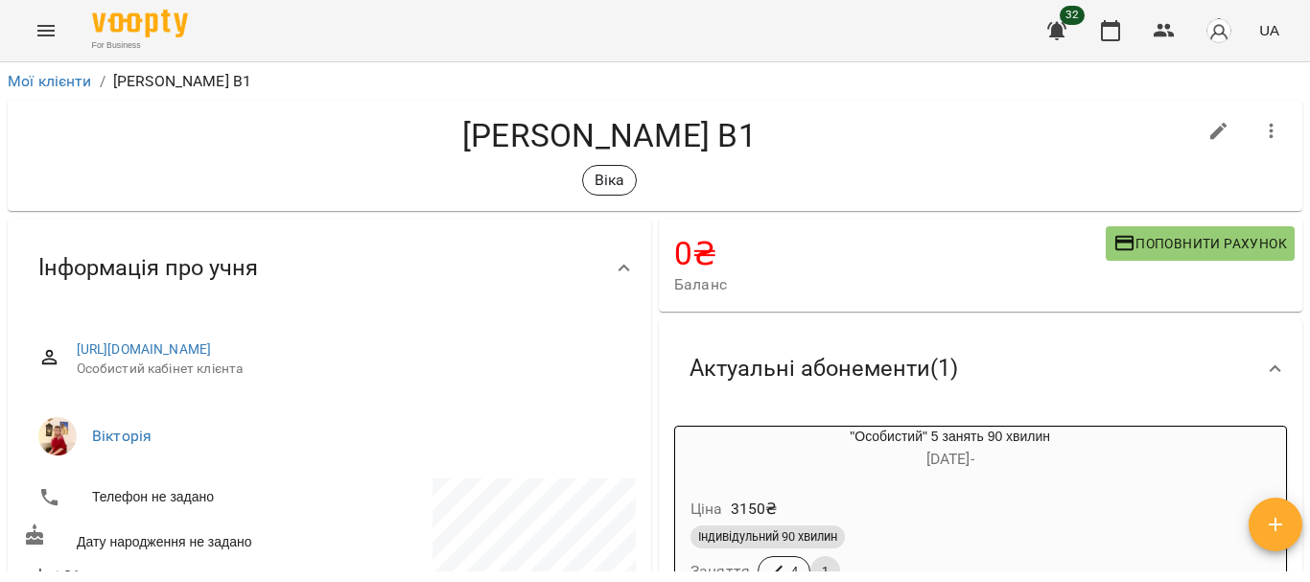
drag, startPoint x: 1309, startPoint y: 250, endPoint x: 1297, endPoint y: 224, distance: 28.7
click at [1297, 224] on div "Мої клієнти / Валерія В1 Валерія В1 Віка 0 ₴ Баланс Поповнити рахунок 6200 ₴ Ра…" at bounding box center [655, 353] width 1310 height 582
click at [1261, 132] on icon "button" at bounding box center [1271, 131] width 23 height 23
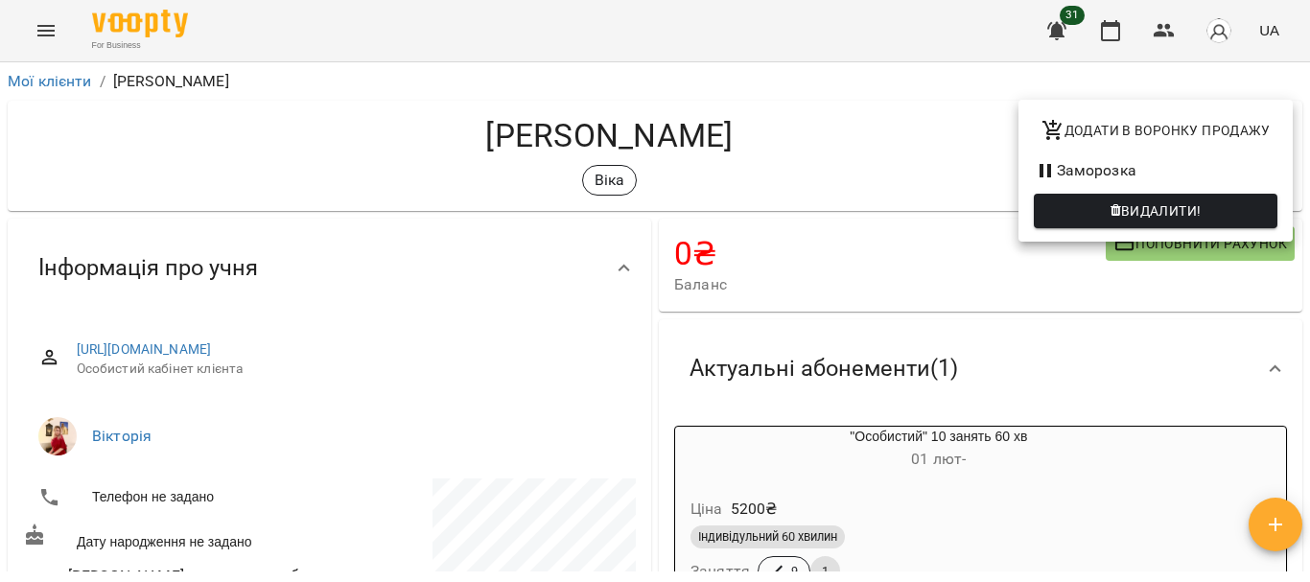
click at [1298, 169] on div at bounding box center [655, 291] width 1310 height 582
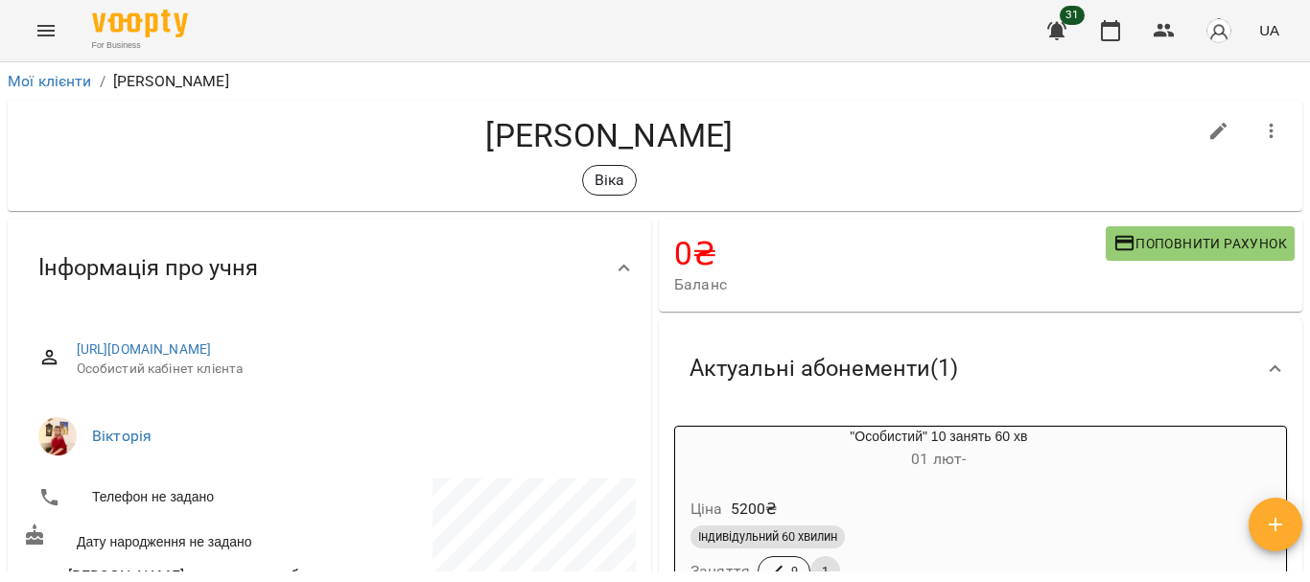
click at [1298, 169] on div "Додати в воронку продажу Заморозка Видалити!" at bounding box center [655, 291] width 1310 height 582
click at [1262, 116] on button "button" at bounding box center [1272, 131] width 46 height 46
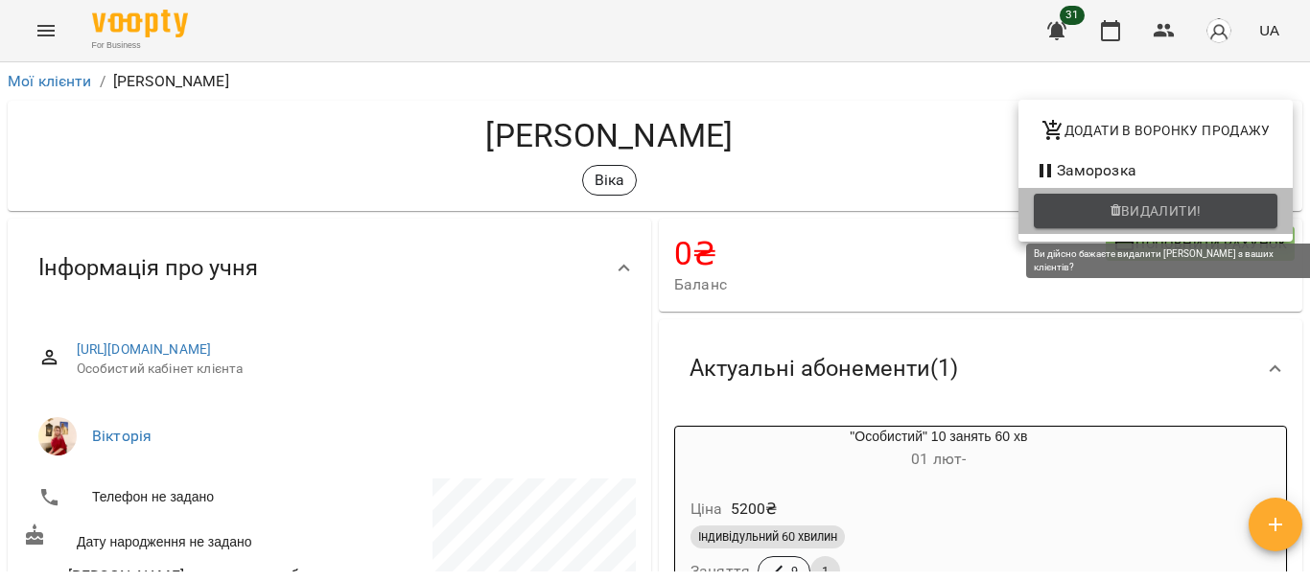
click at [1193, 201] on span "Видалити!" at bounding box center [1161, 210] width 81 height 23
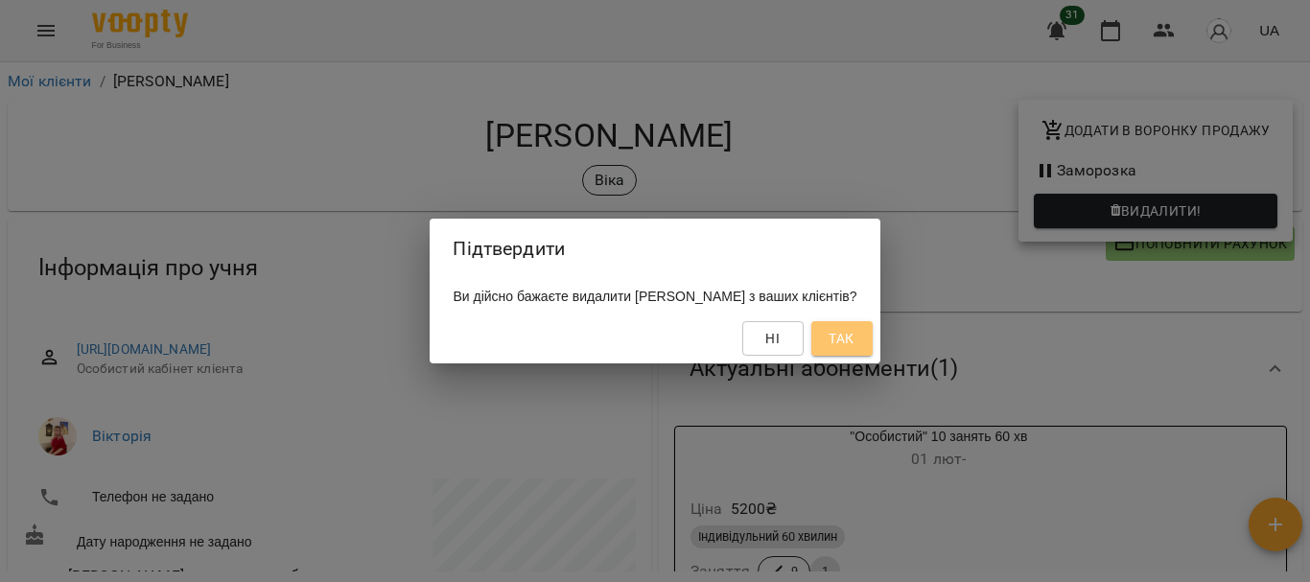
click at [856, 331] on button "Так" at bounding box center [841, 338] width 61 height 35
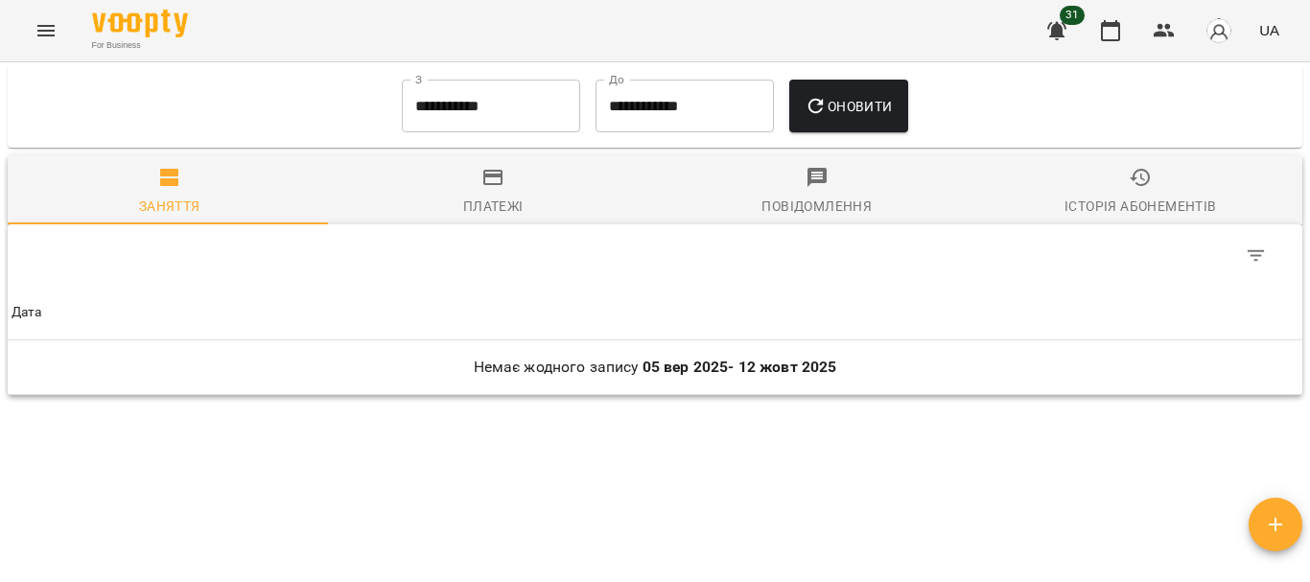
scroll to position [778, 0]
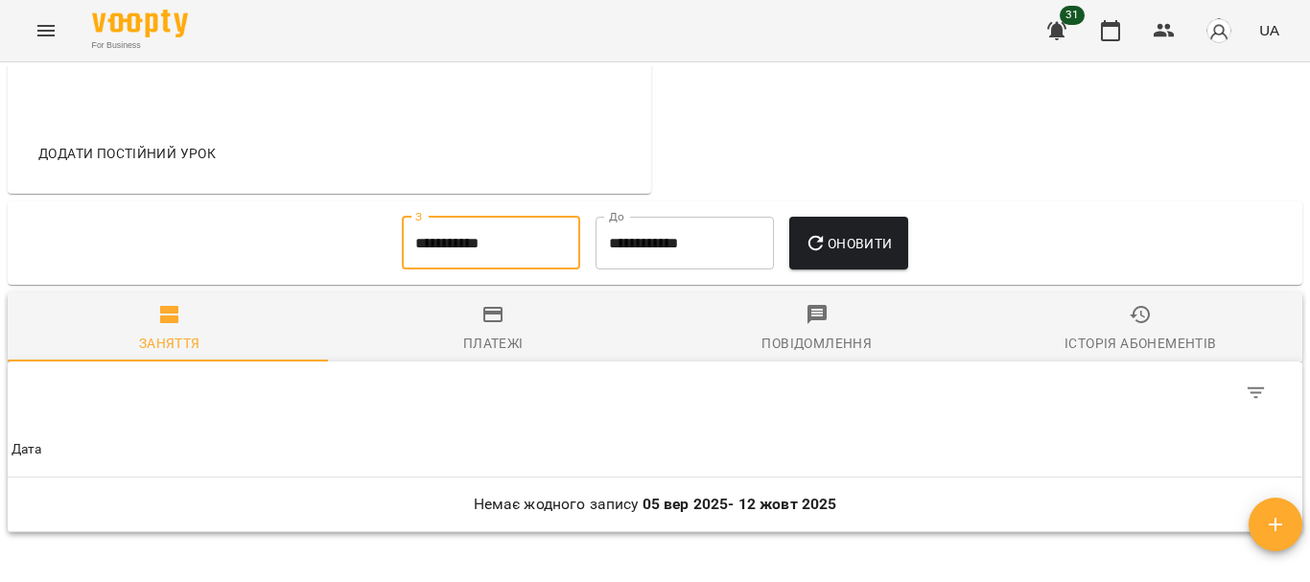
click at [539, 270] on input "**********" at bounding box center [491, 244] width 178 height 54
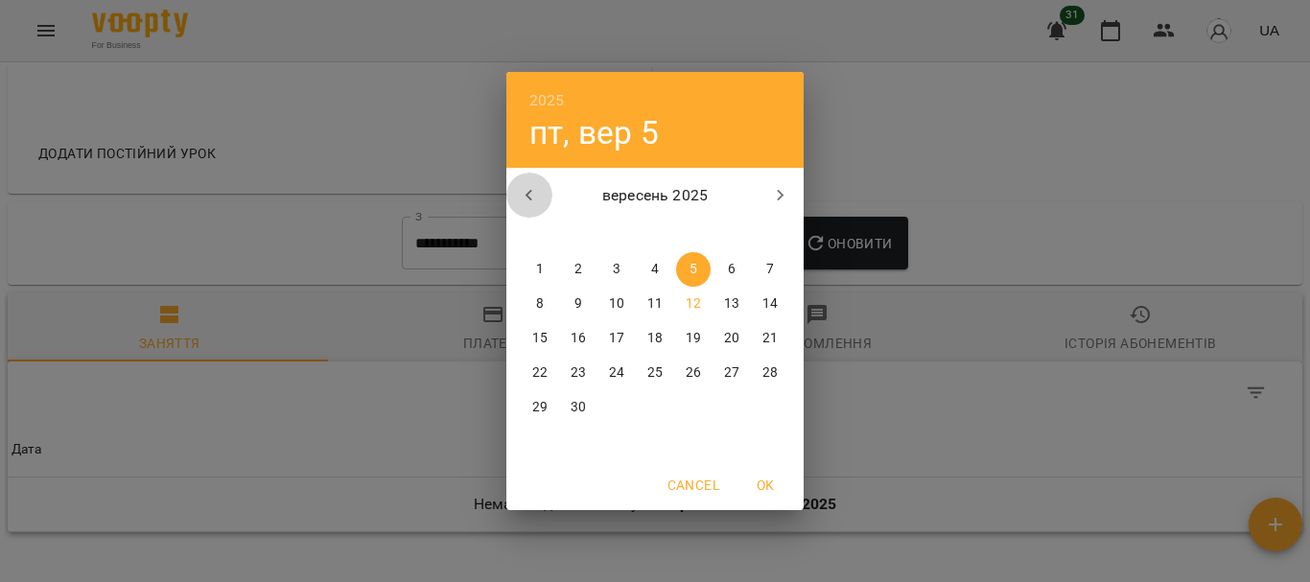
click at [529, 209] on button "button" at bounding box center [529, 196] width 46 height 46
click at [762, 263] on span "1" at bounding box center [770, 269] width 35 height 19
type input "**********"
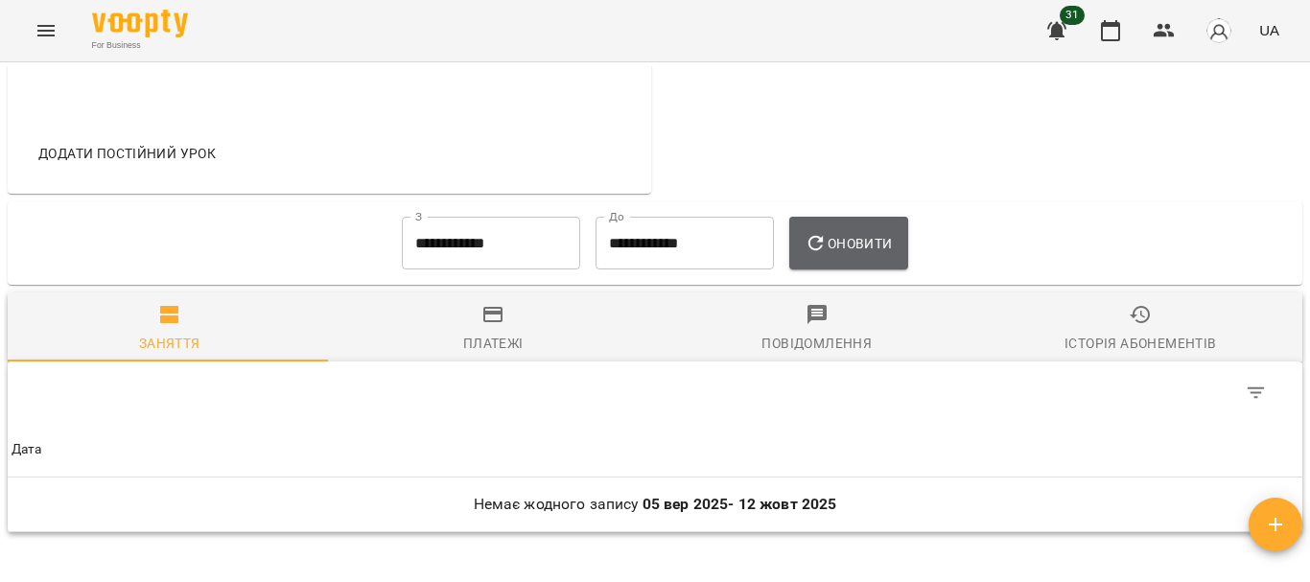
click at [841, 255] on span "Оновити" at bounding box center [848, 243] width 87 height 23
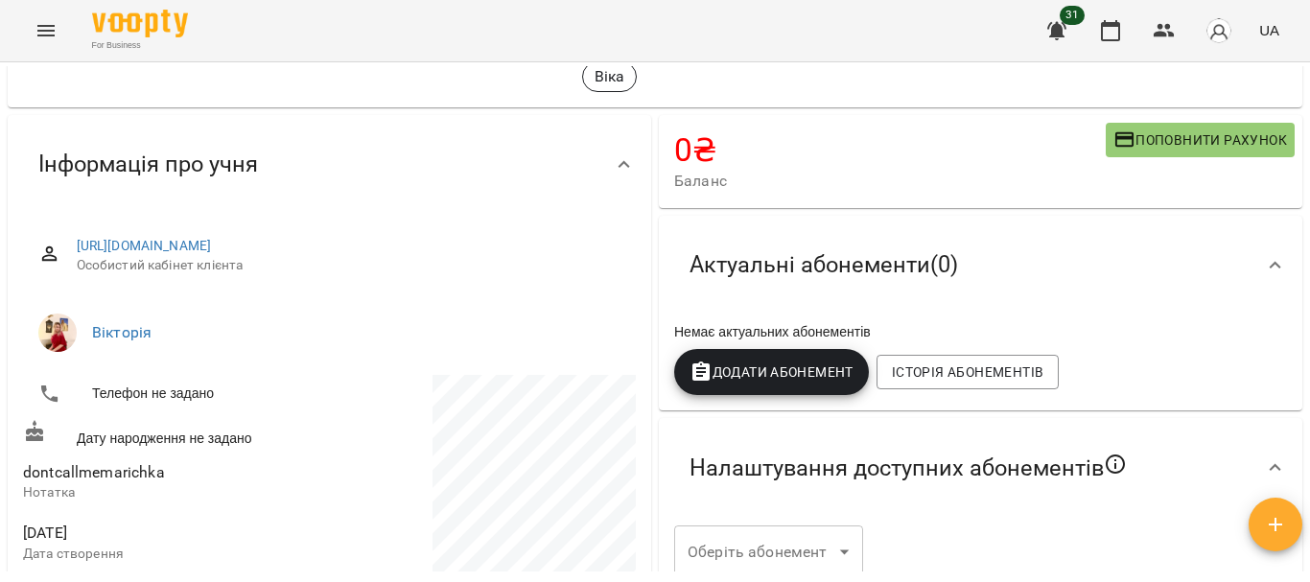
scroll to position [0, 0]
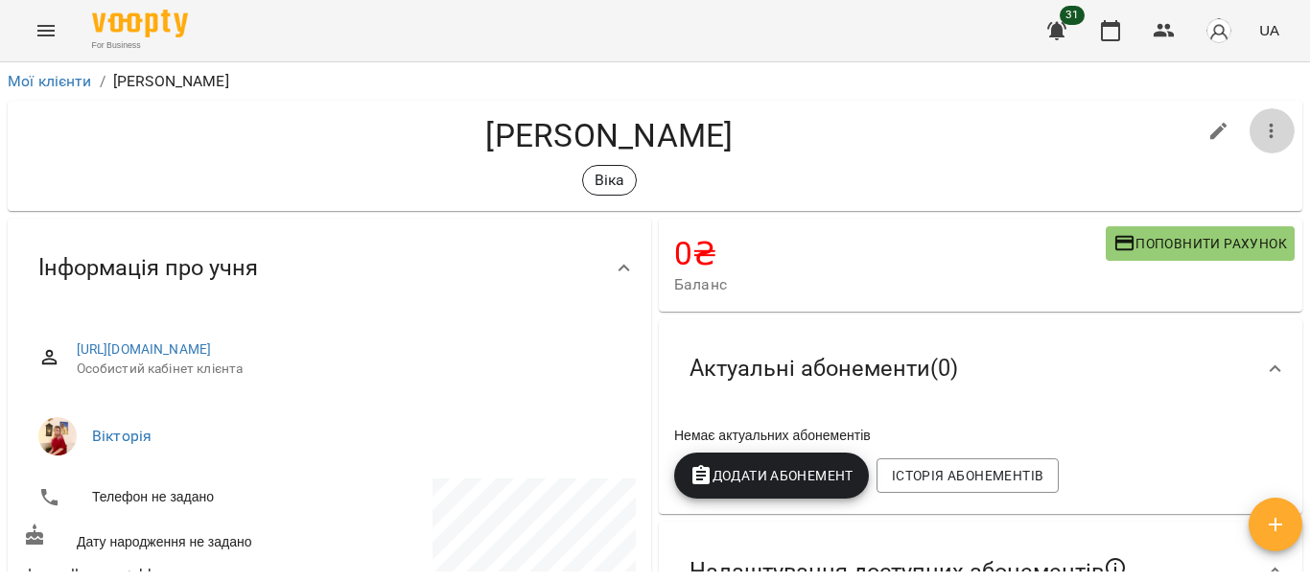
click at [1260, 138] on icon "button" at bounding box center [1271, 131] width 23 height 23
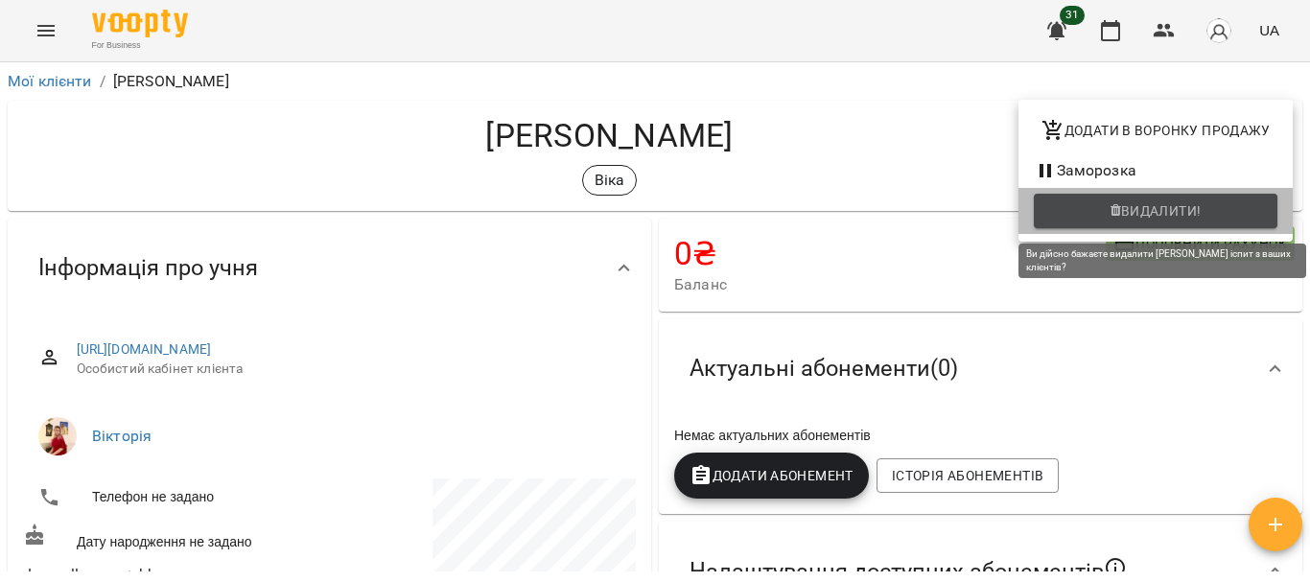
click at [1188, 221] on span "Видалити!" at bounding box center [1161, 210] width 81 height 23
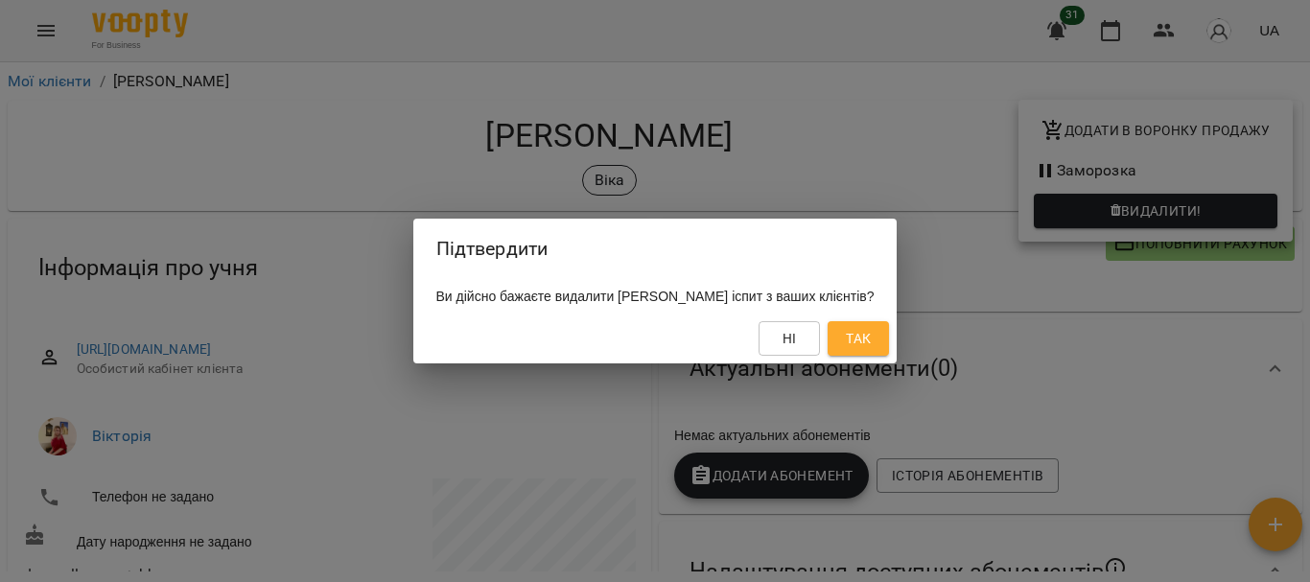
click at [834, 343] on button "Так" at bounding box center [858, 338] width 61 height 35
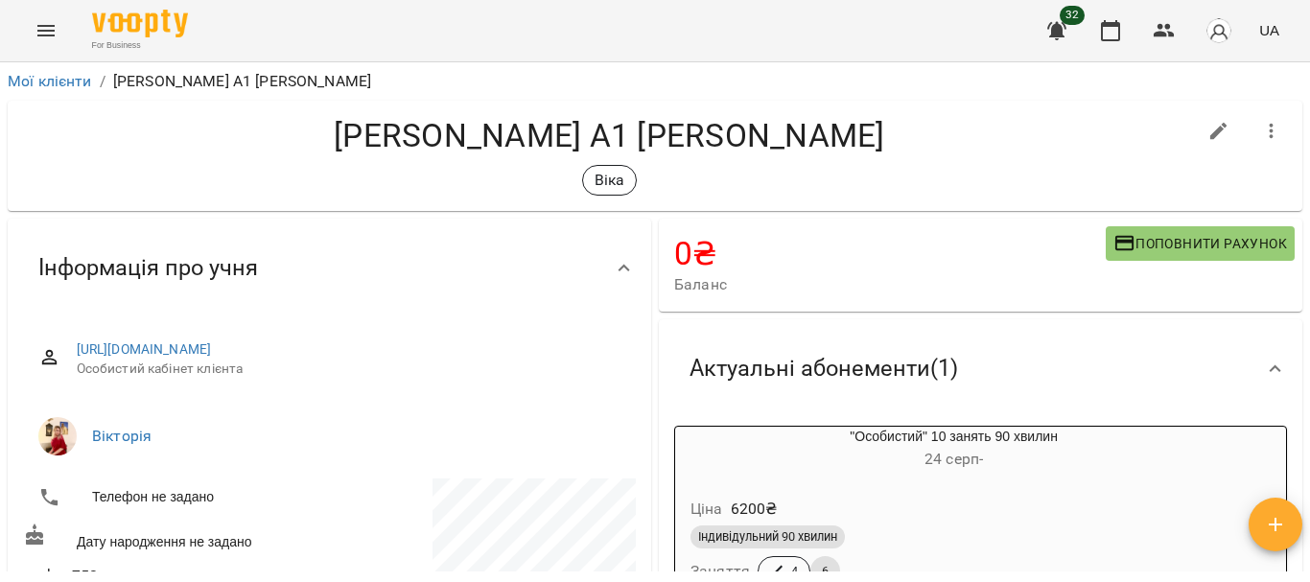
drag, startPoint x: 1289, startPoint y: 146, endPoint x: 1306, endPoint y: 158, distance: 21.3
click at [1306, 158] on div "Мої клієнти / [PERSON_NAME] А1 [PERSON_NAME] А1 [PERSON_NAME] 0 ₴ Баланс Поповн…" at bounding box center [655, 353] width 1310 height 582
click at [1306, 161] on div "Мої клієнти / [PERSON_NAME] А1 [PERSON_NAME] А1 [PERSON_NAME] 0 ₴ Баланс Поповн…" at bounding box center [655, 353] width 1310 height 582
drag, startPoint x: 1306, startPoint y: 161, endPoint x: 1302, endPoint y: 291, distance: 129.5
click at [1302, 291] on div "Мої клієнти / [PERSON_NAME] А1 [PERSON_NAME] А1 [PERSON_NAME] 0 ₴ Баланс Поповн…" at bounding box center [655, 353] width 1310 height 582
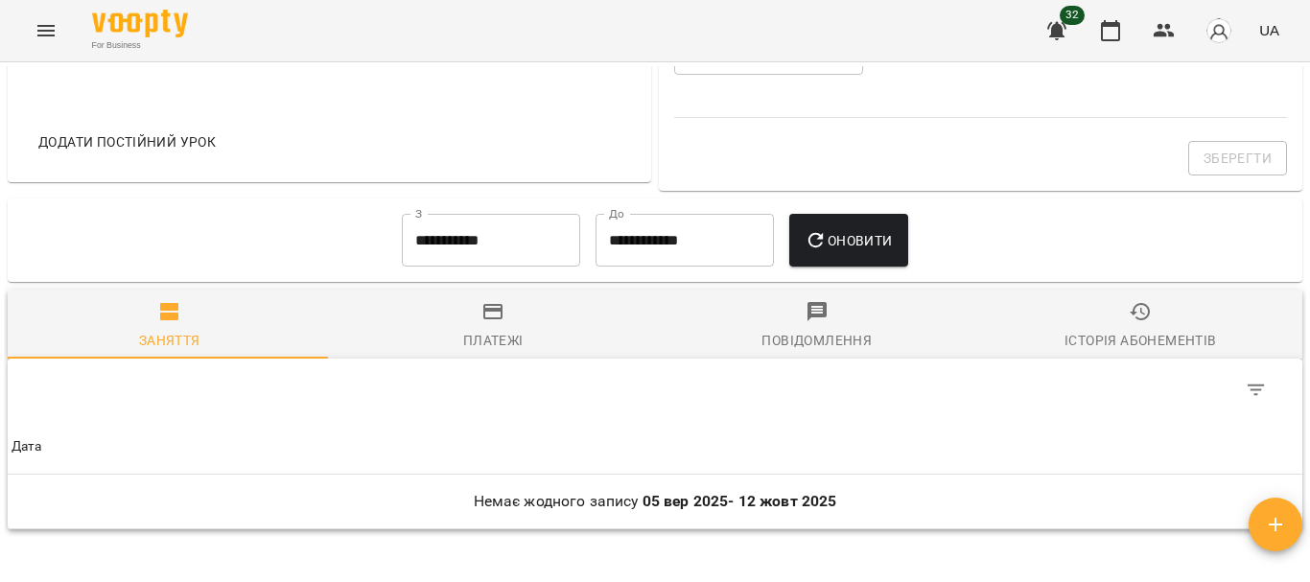
scroll to position [786, 0]
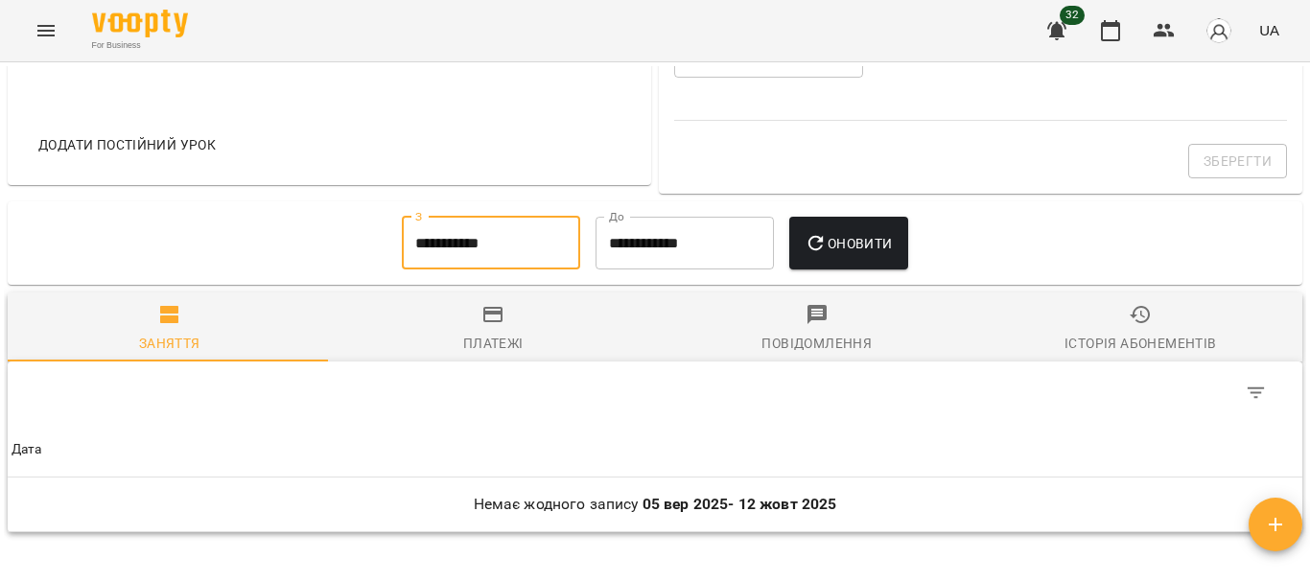
click at [515, 247] on input "**********" at bounding box center [491, 244] width 178 height 54
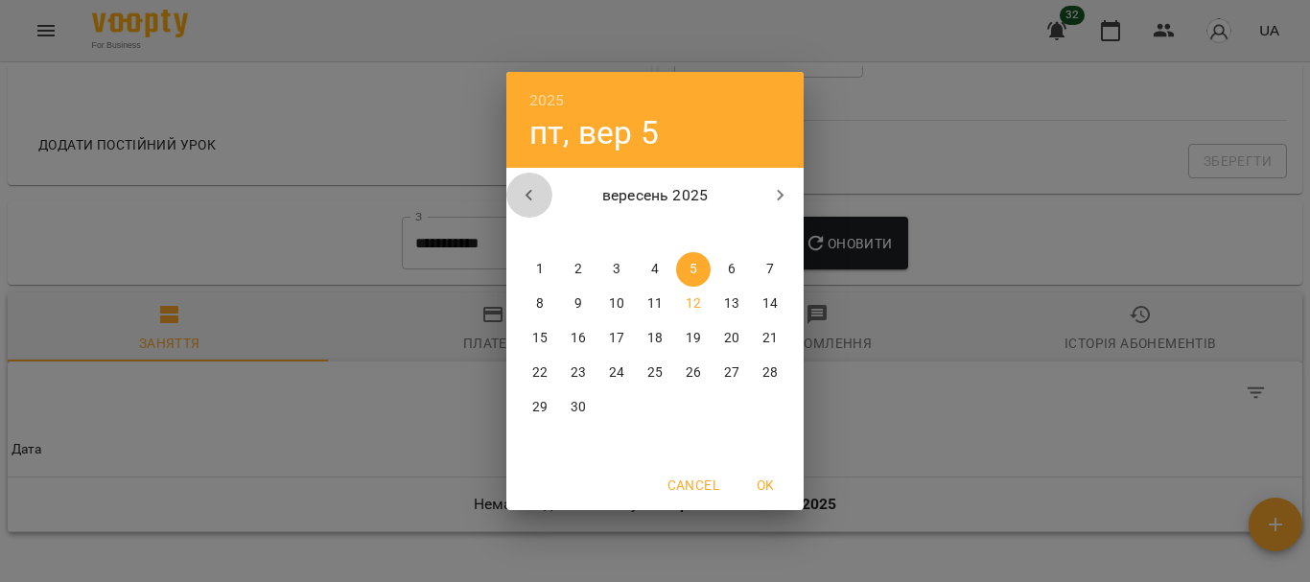
click at [538, 184] on icon "button" at bounding box center [529, 195] width 23 height 23
click at [693, 271] on p "1" at bounding box center [694, 269] width 8 height 19
type input "**********"
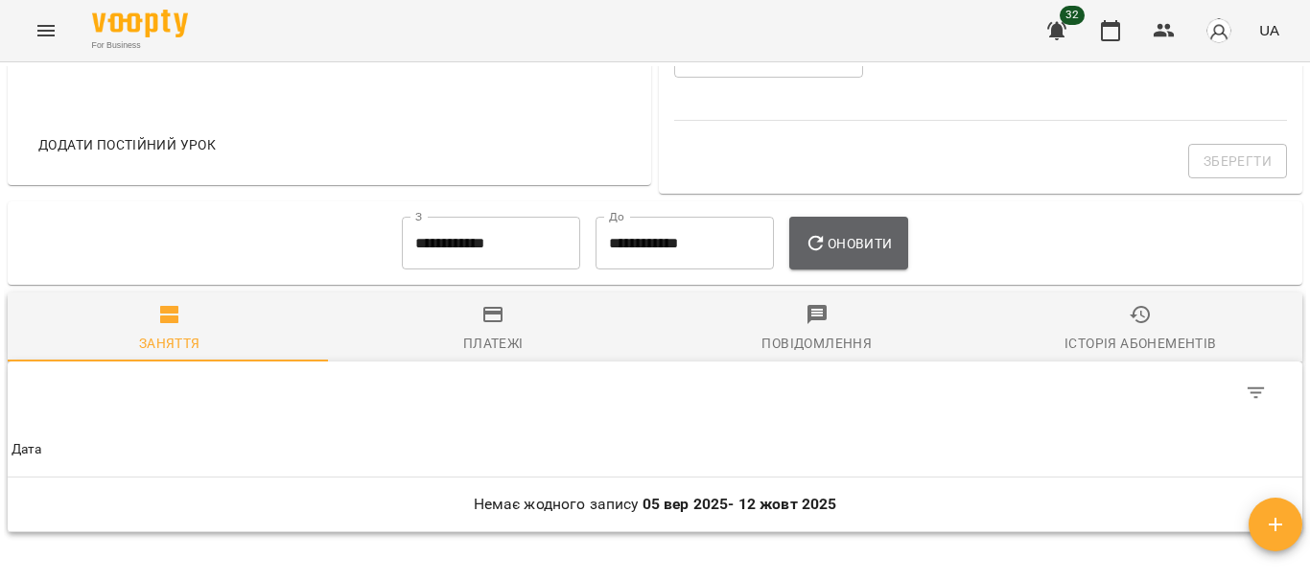
click at [859, 255] on span "Оновити" at bounding box center [848, 243] width 87 height 23
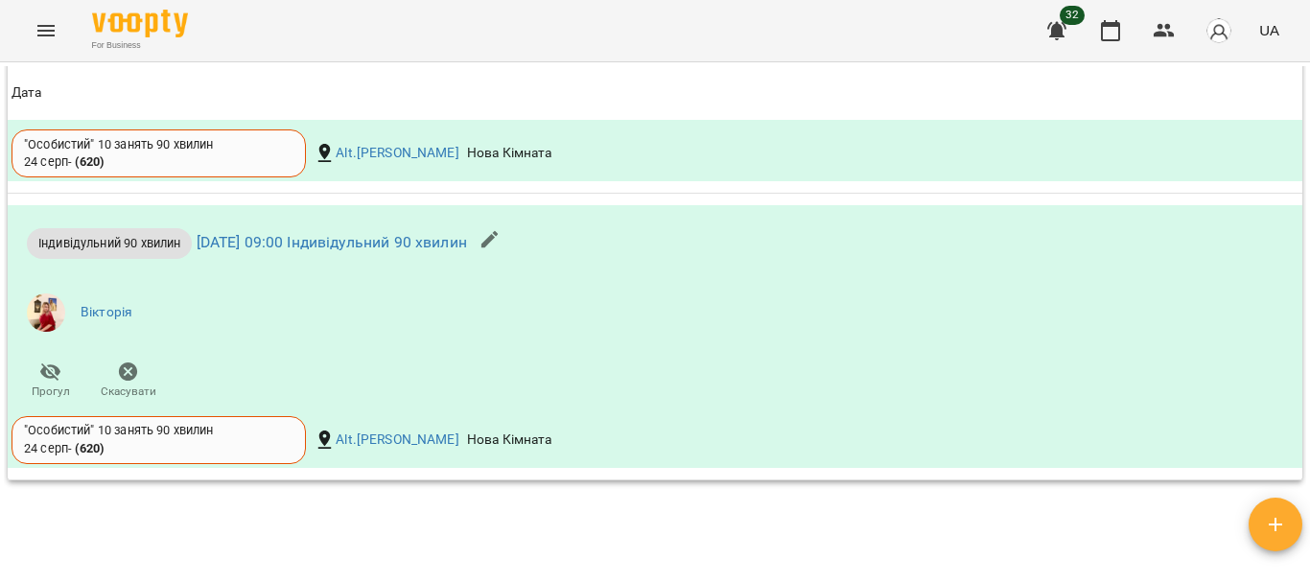
scroll to position [3665, 0]
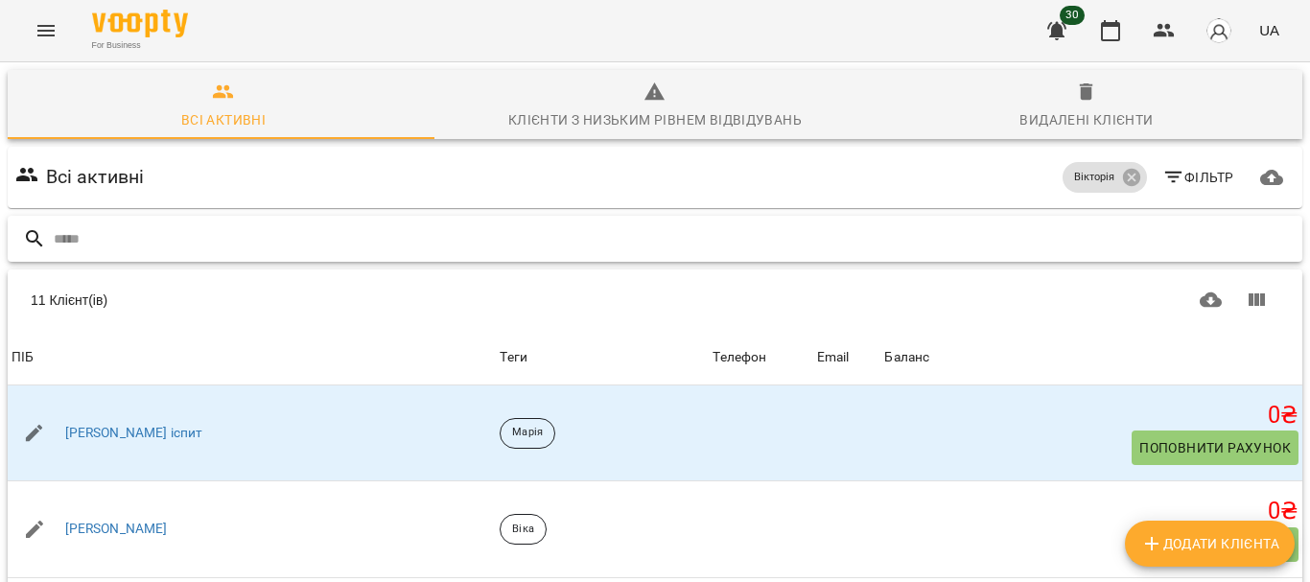
scroll to position [75, 0]
click at [1122, 169] on icon at bounding box center [1130, 177] width 17 height 17
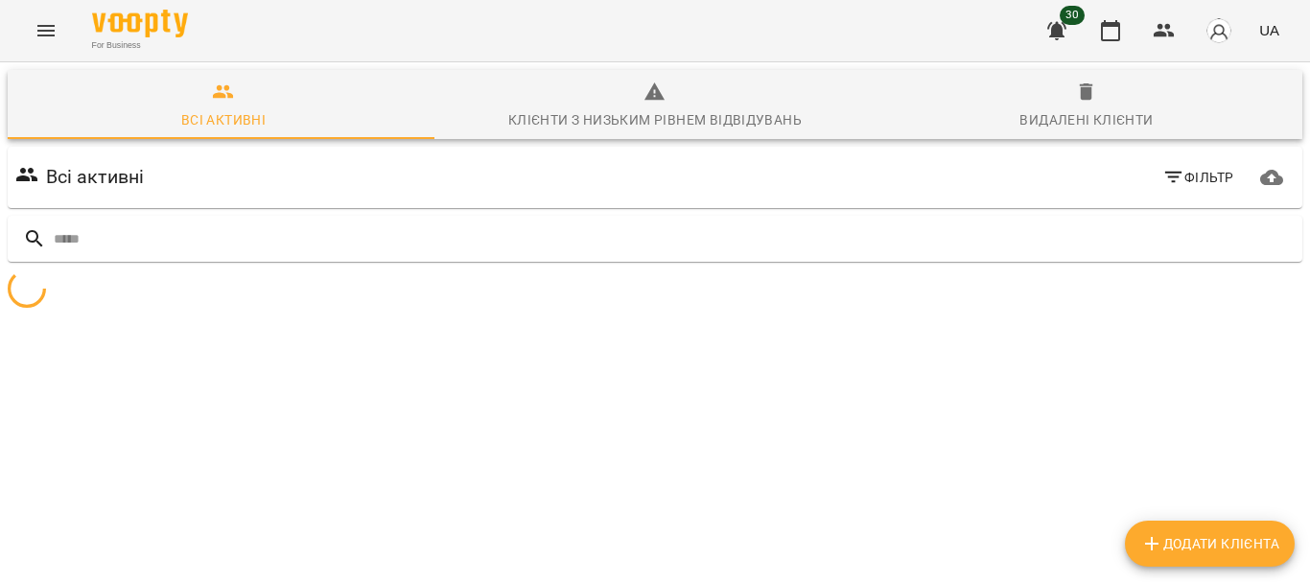
click at [1162, 166] on icon "button" at bounding box center [1173, 177] width 23 height 23
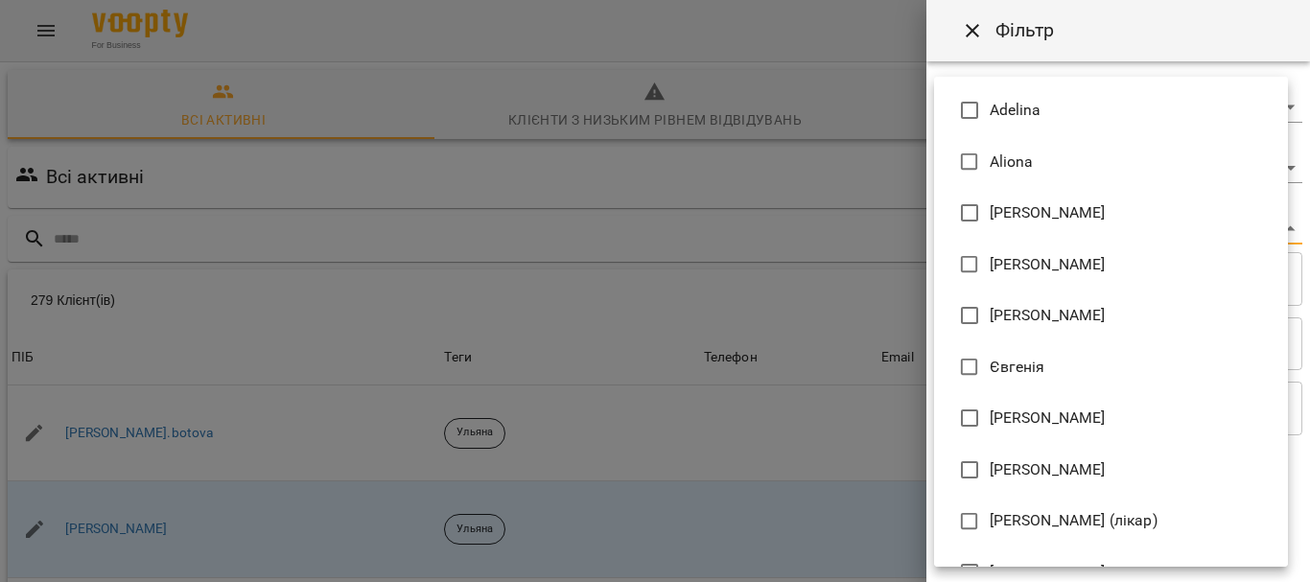
click at [1107, 234] on body "For Business 30 UA Всі активні Клієнти з низьким рівнем відвідувань Видалені кл…" at bounding box center [655, 499] width 1310 height 998
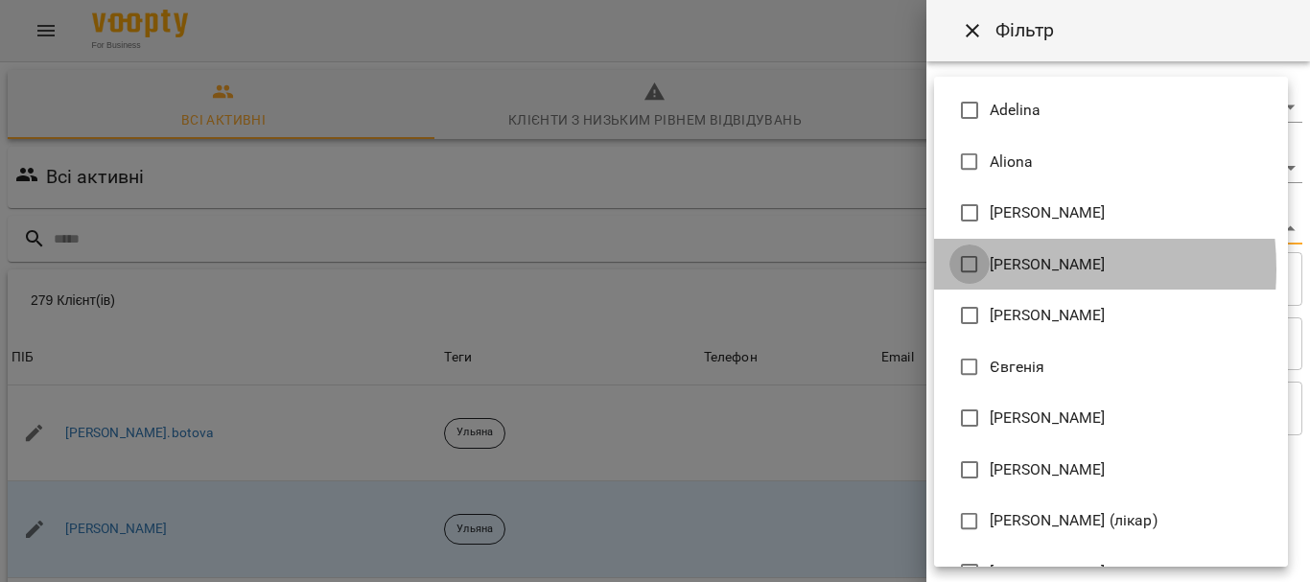
type input "**********"
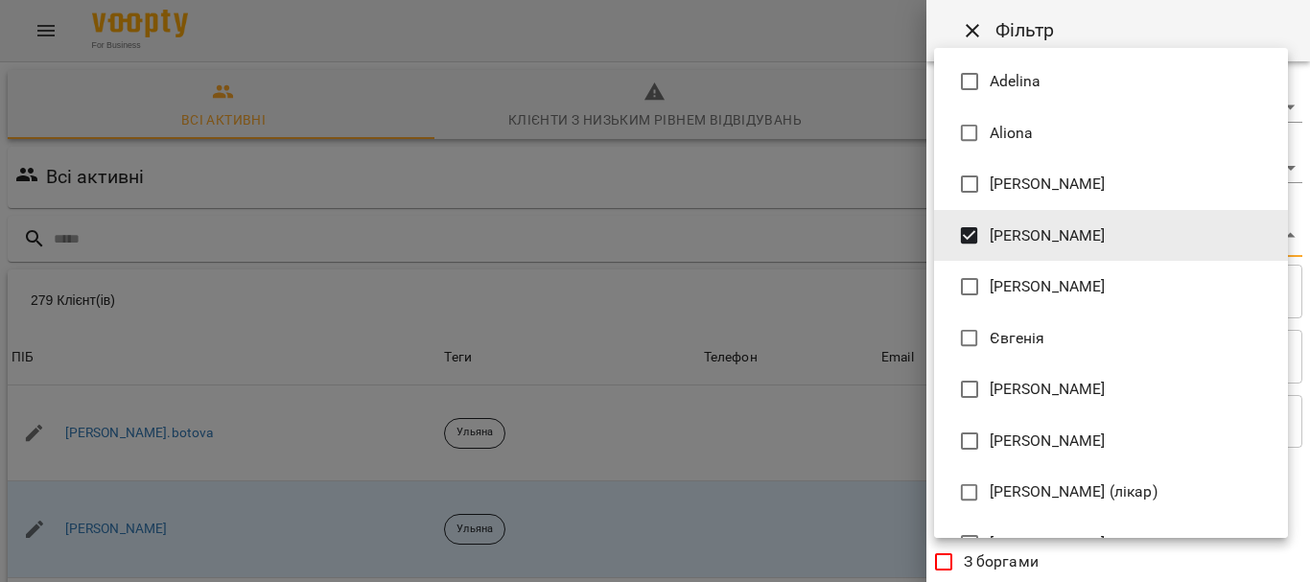
click at [1309, 226] on div at bounding box center [655, 291] width 1310 height 582
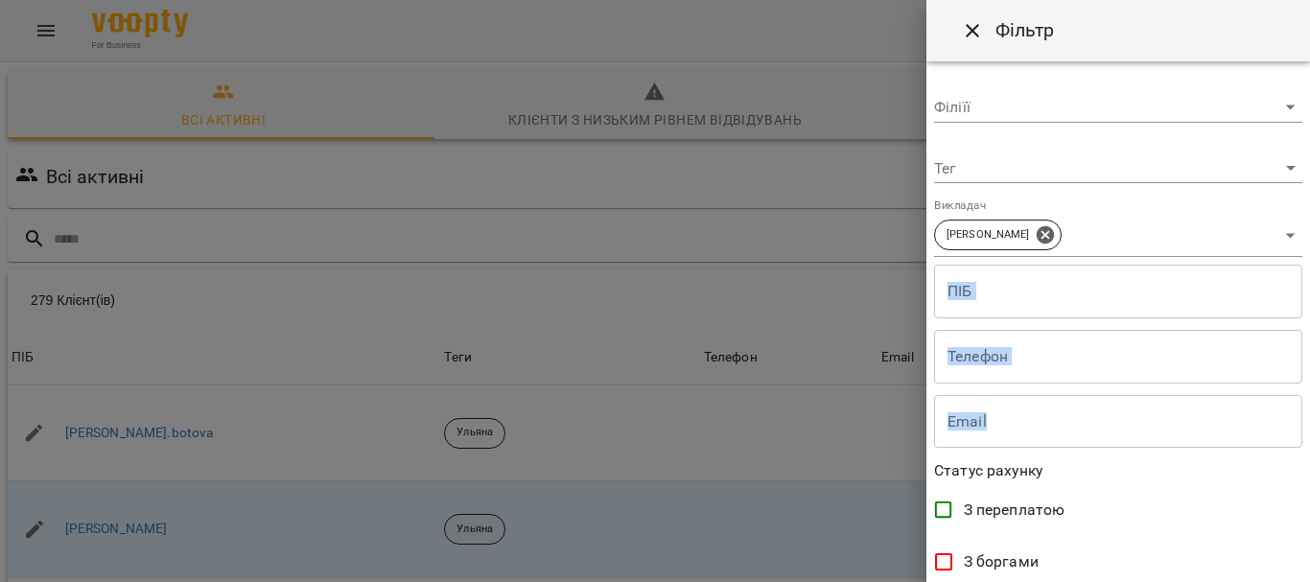
drag, startPoint x: 1309, startPoint y: 226, endPoint x: 1309, endPoint y: 424, distance: 197.6
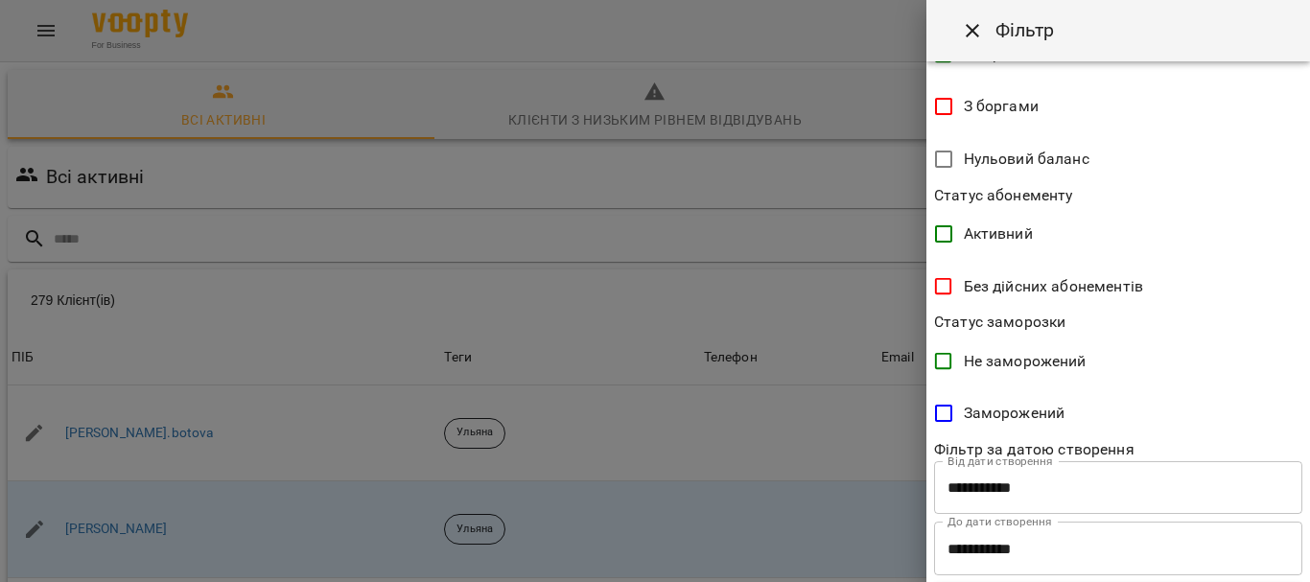
scroll to position [499, 0]
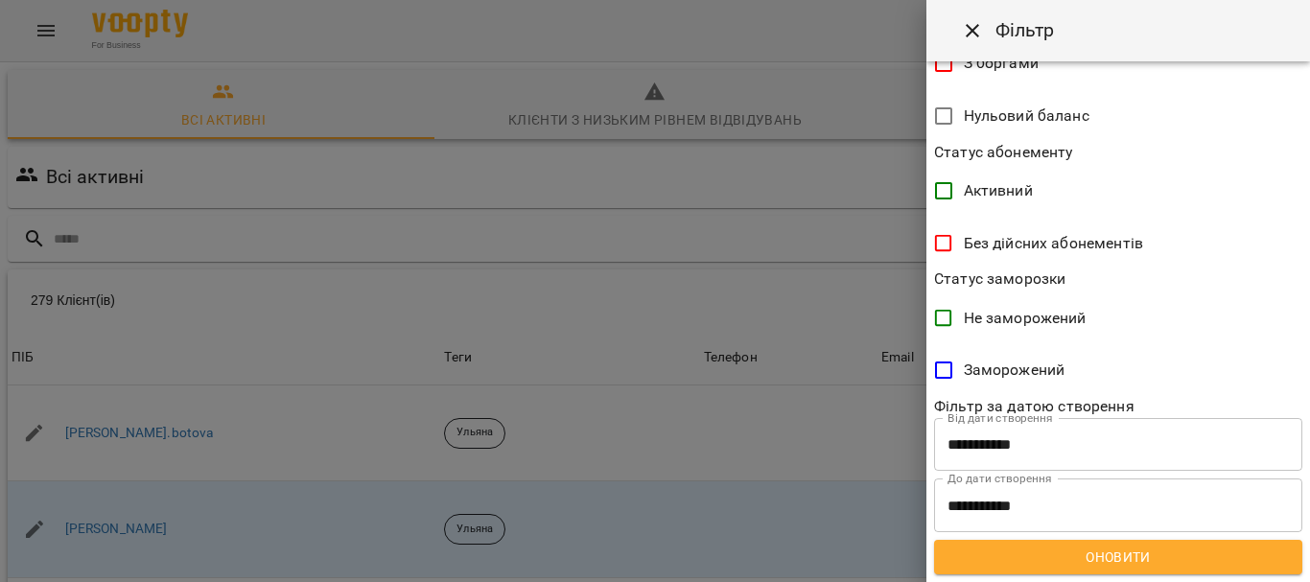
click at [1194, 551] on span "Оновити" at bounding box center [1119, 557] width 338 height 23
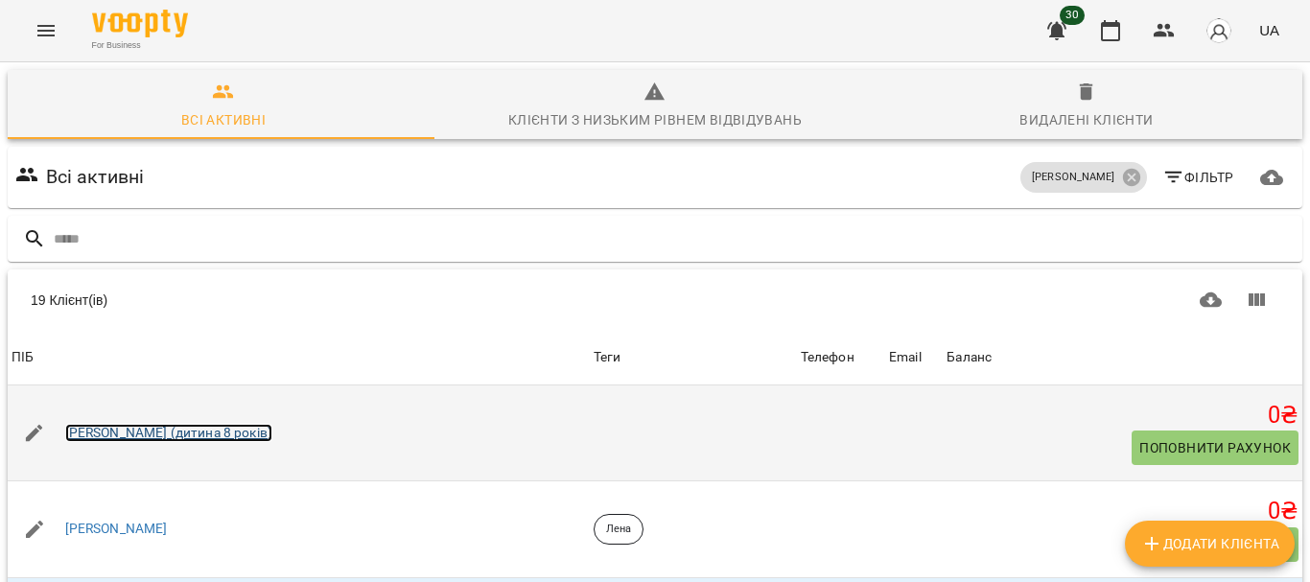
click at [179, 424] on link "[PERSON_NAME] (дитина 8 років)" at bounding box center [168, 433] width 207 height 19
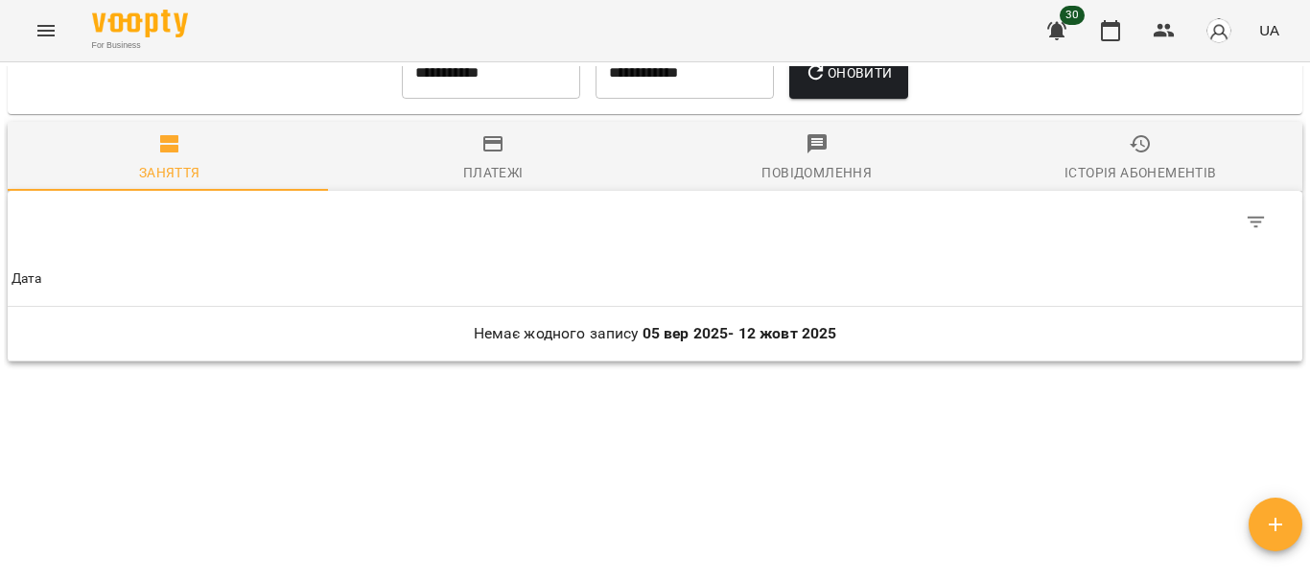
scroll to position [912, 0]
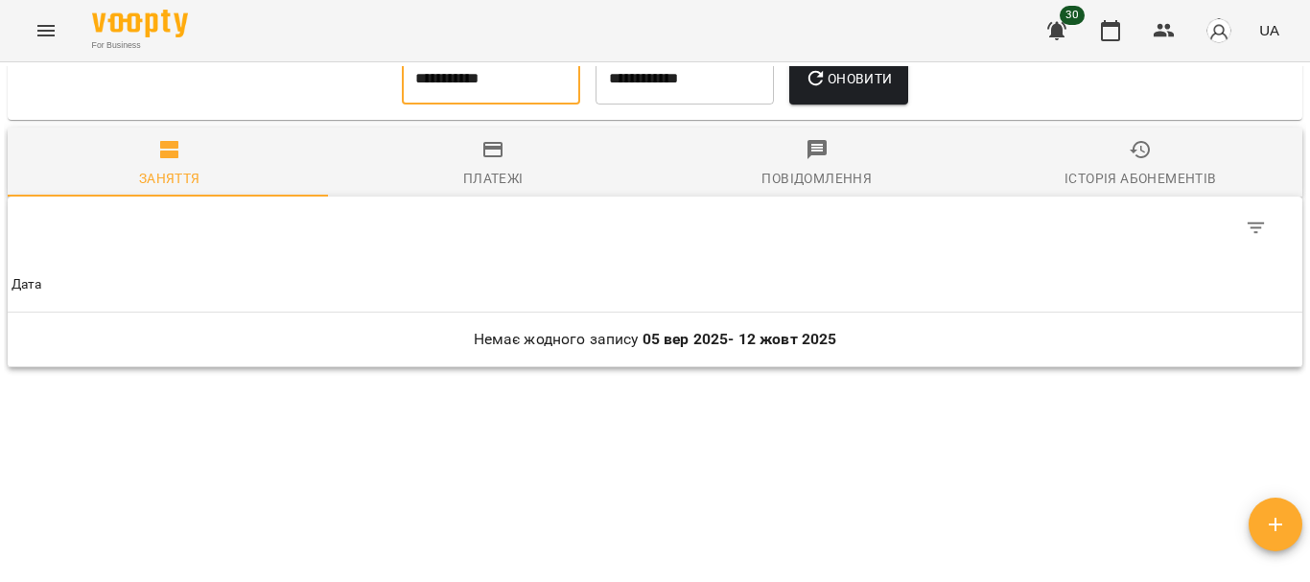
click at [532, 104] on input "**********" at bounding box center [491, 79] width 178 height 54
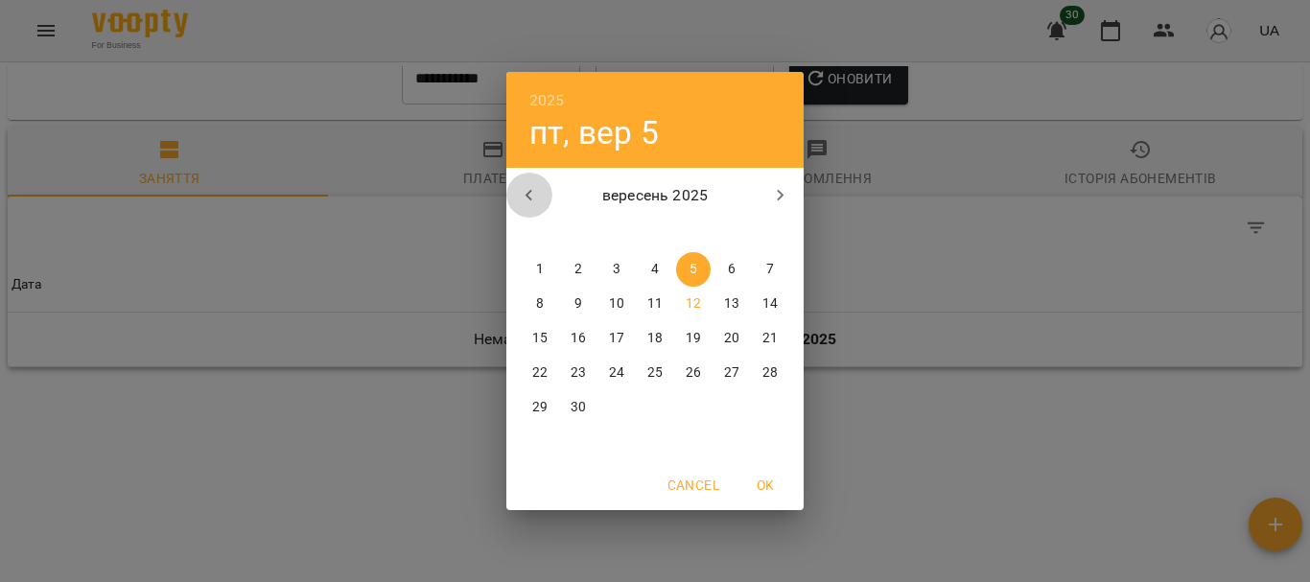
click at [537, 213] on button "button" at bounding box center [529, 196] width 46 height 46
click at [684, 269] on span "1" at bounding box center [693, 269] width 35 height 19
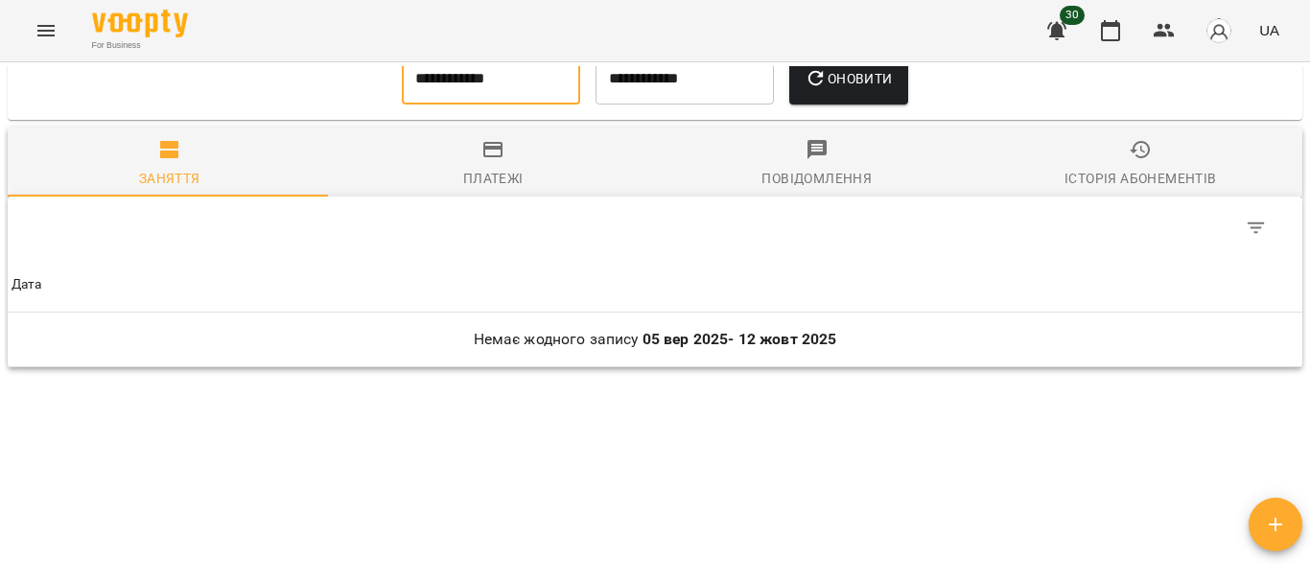
type input "**********"
click at [863, 90] on span "Оновити" at bounding box center [848, 78] width 87 height 23
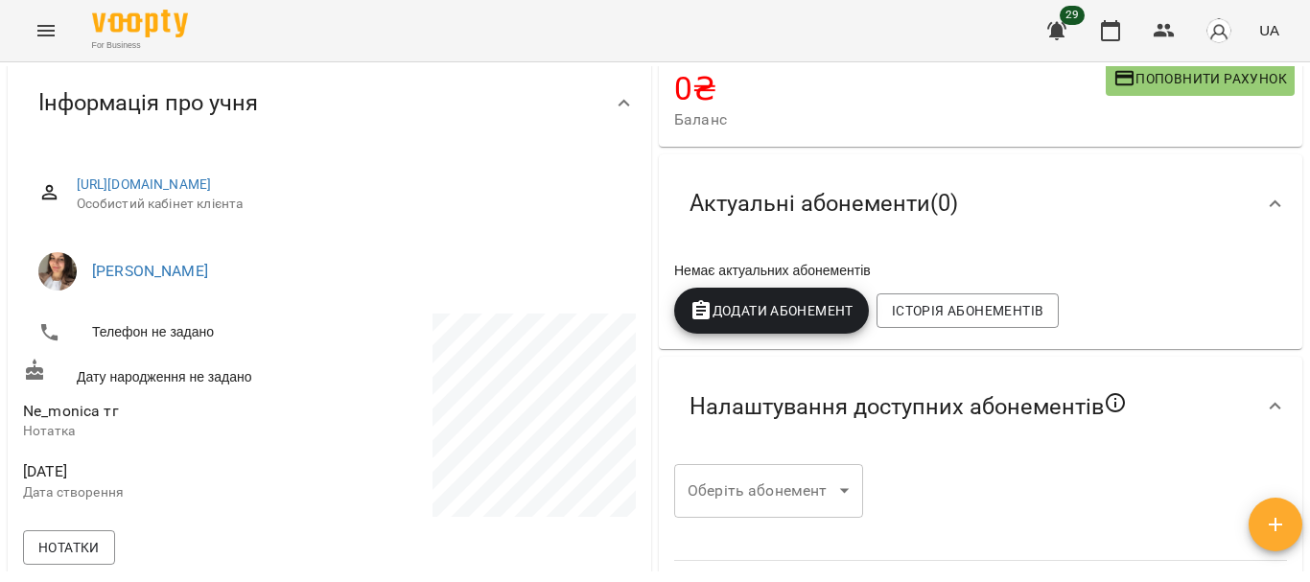
scroll to position [0, 0]
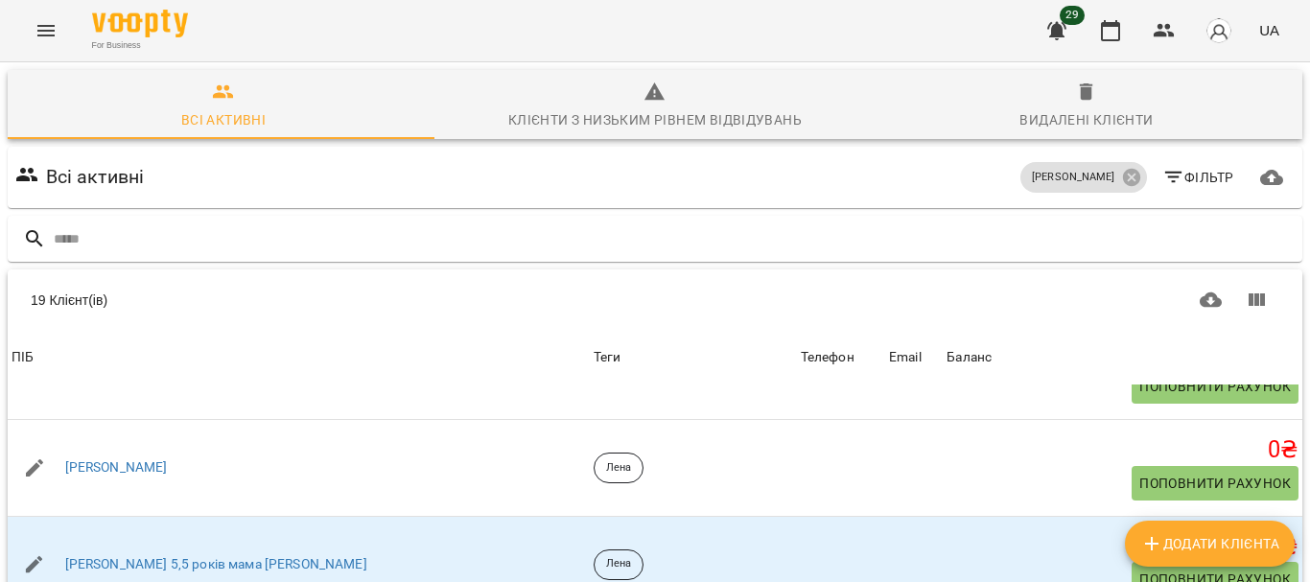
scroll to position [230, 0]
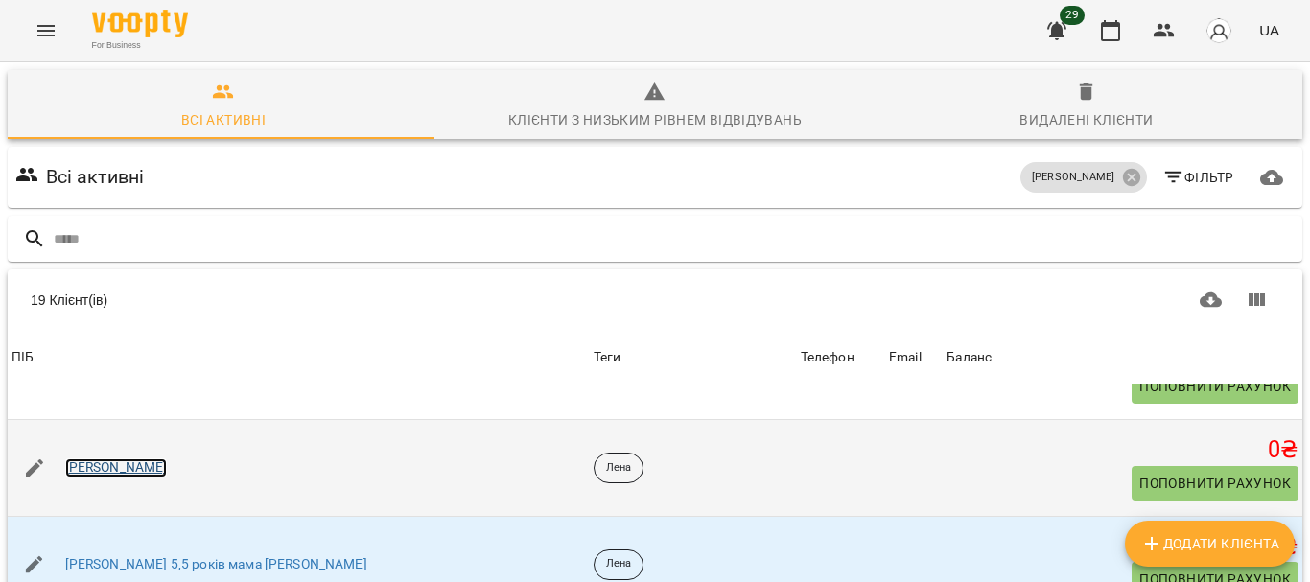
click at [124, 458] on link "Євген Білоус" at bounding box center [116, 467] width 103 height 19
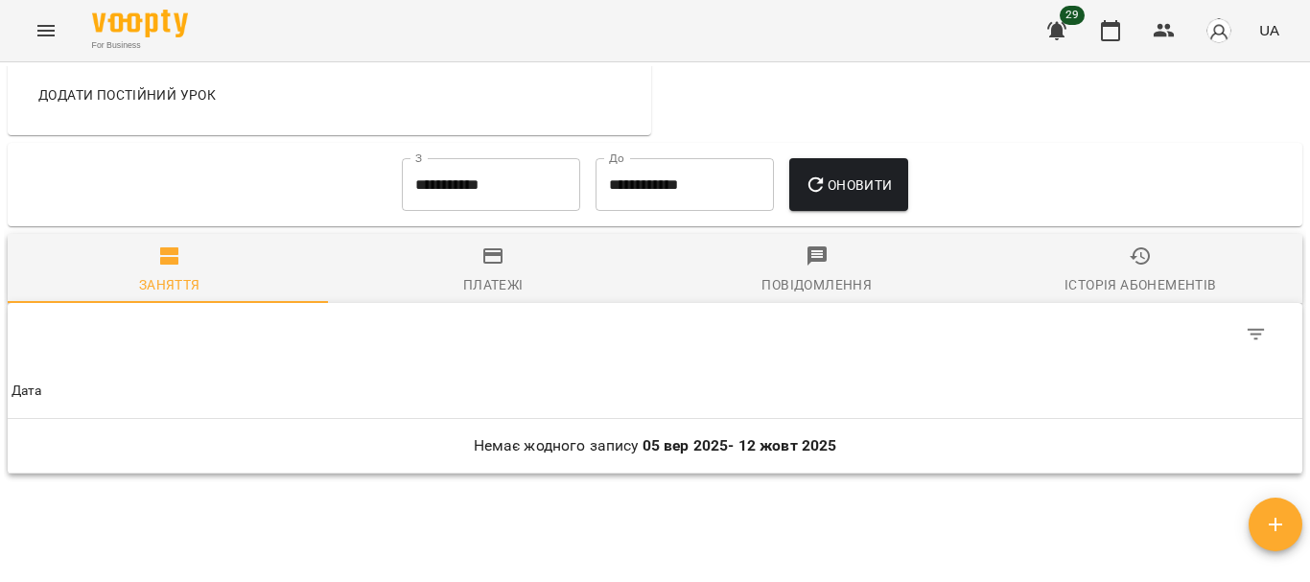
scroll to position [1105, 0]
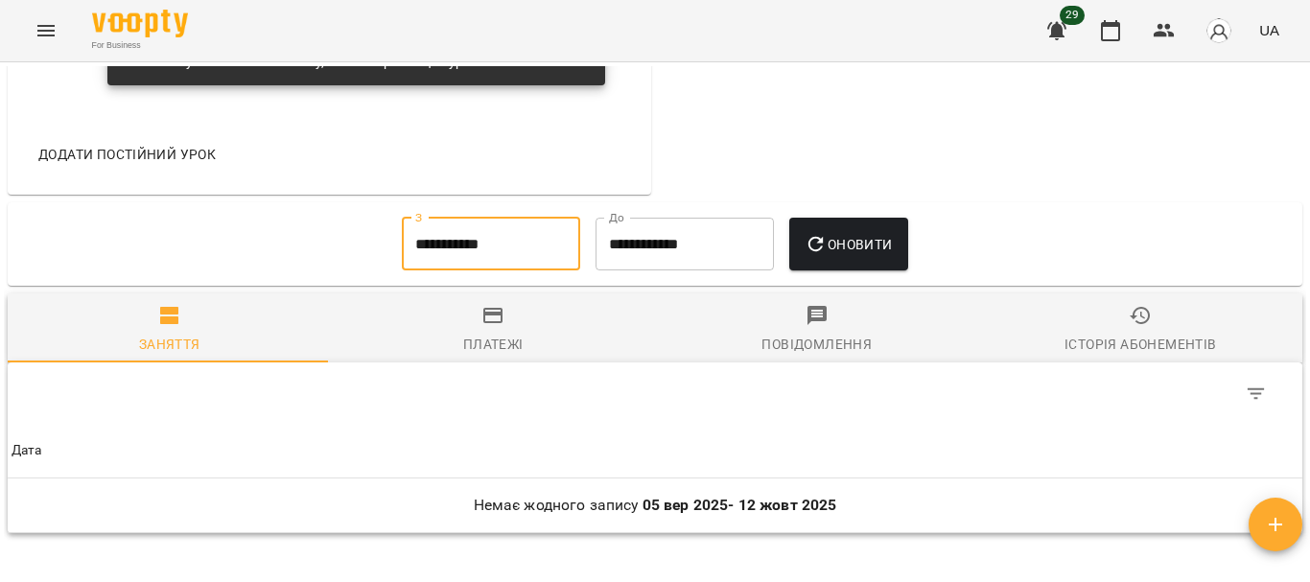
click at [486, 265] on input "**********" at bounding box center [491, 245] width 178 height 54
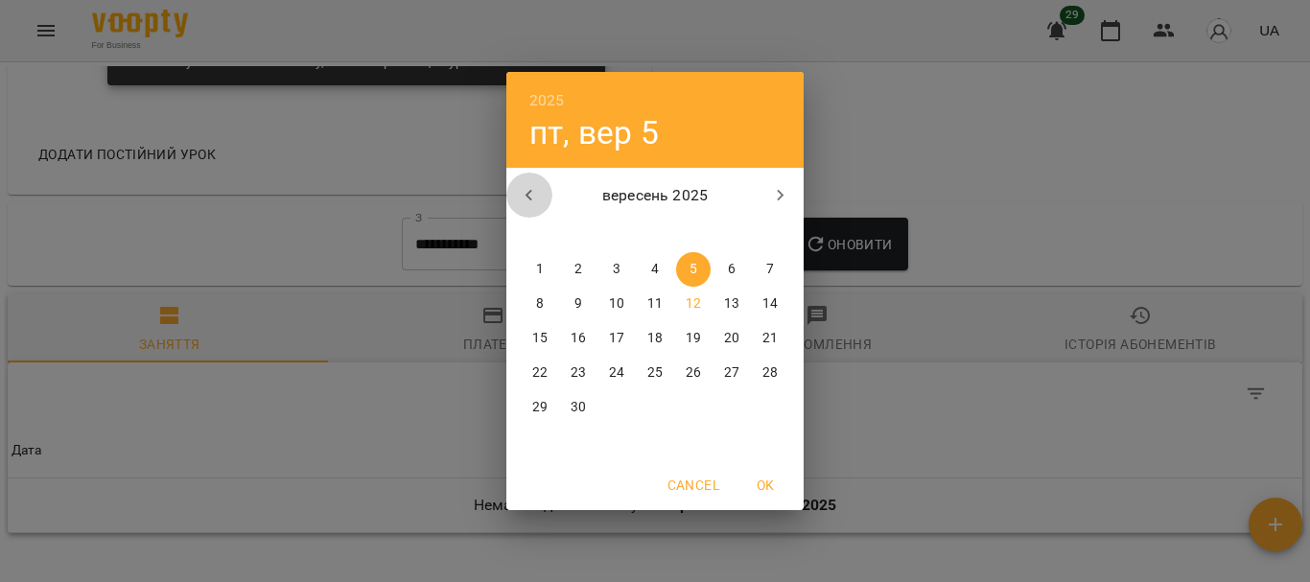
click at [534, 189] on icon "button" at bounding box center [529, 195] width 23 height 23
click at [579, 266] on p "1" at bounding box center [579, 269] width 8 height 19
type input "**********"
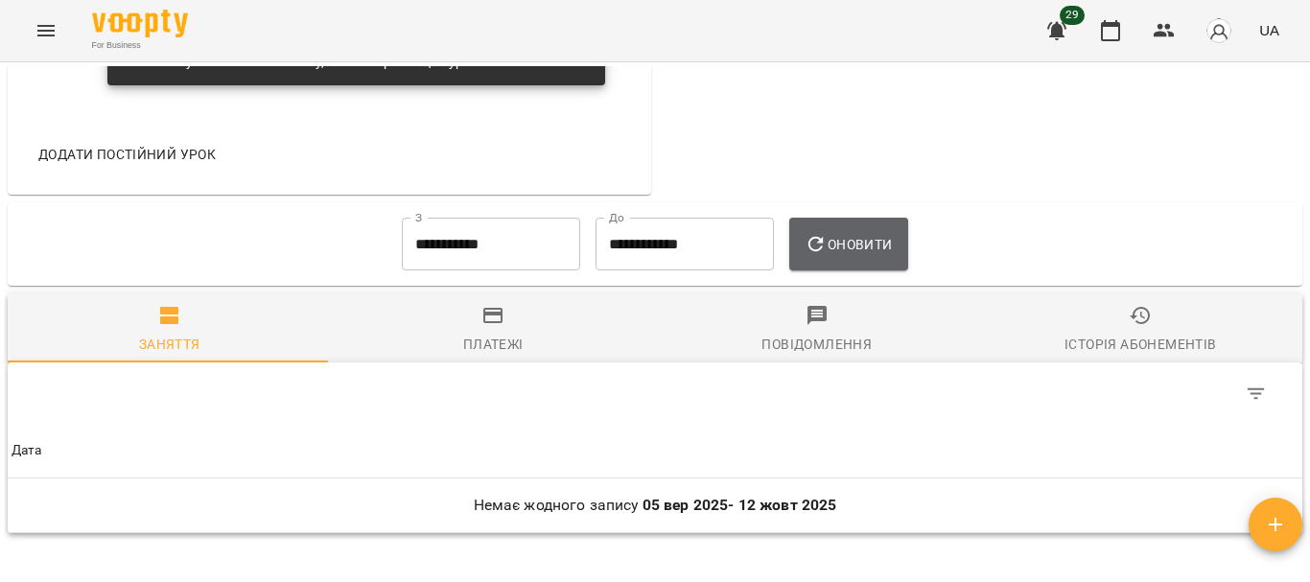
click at [847, 246] on button "Оновити" at bounding box center [848, 245] width 118 height 54
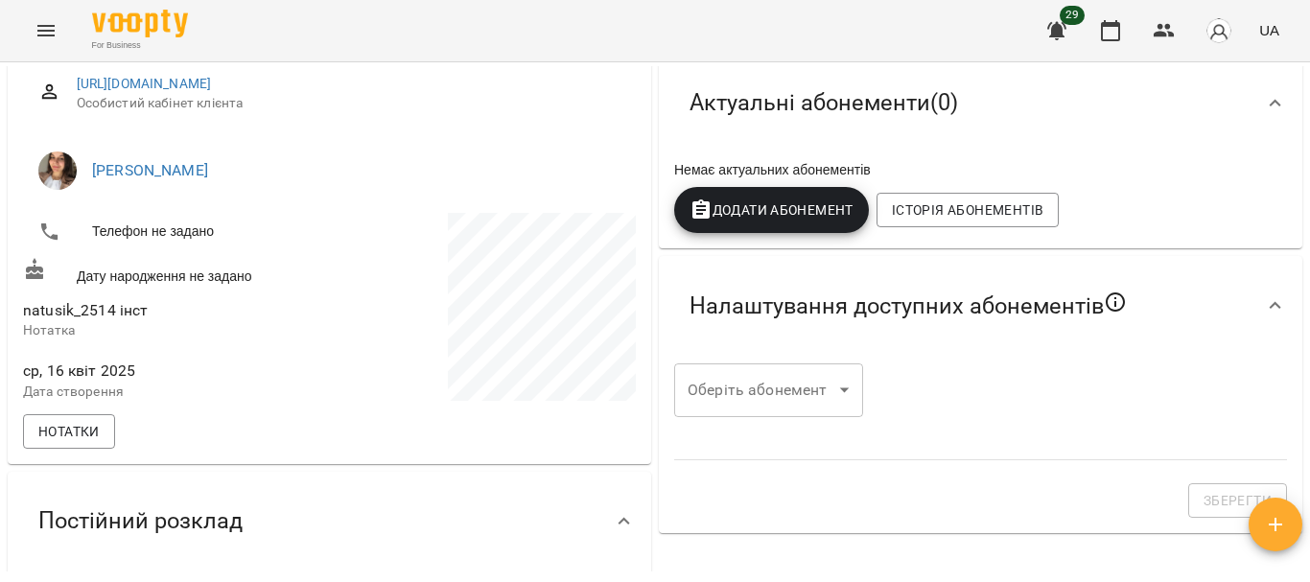
scroll to position [0, 0]
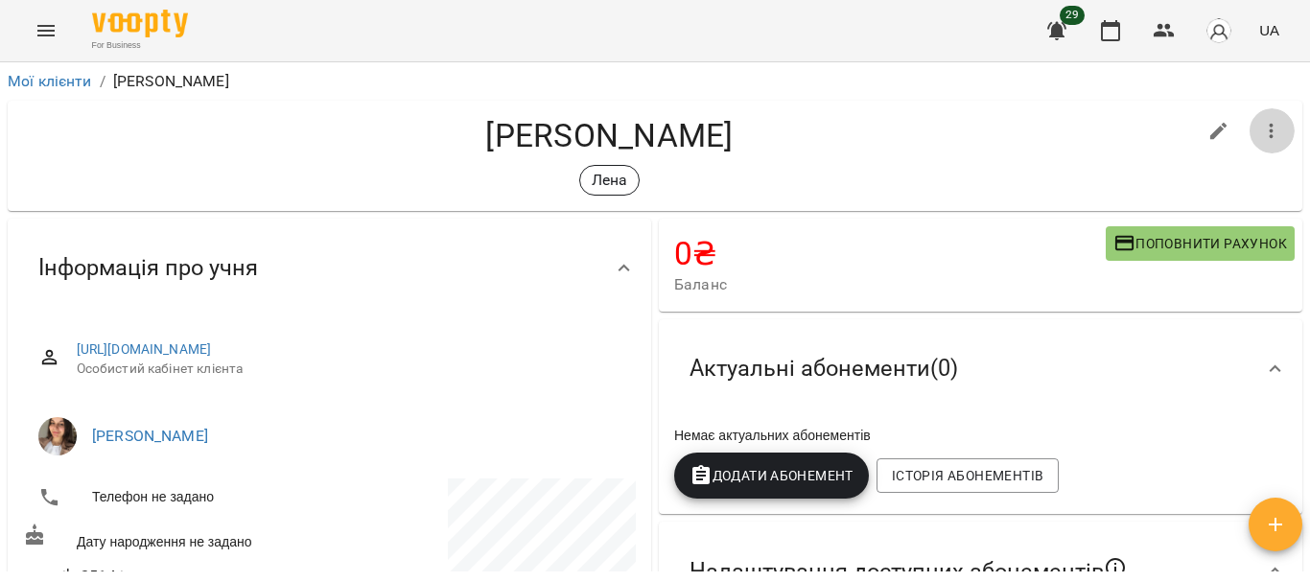
click at [1249, 129] on button "button" at bounding box center [1272, 131] width 46 height 46
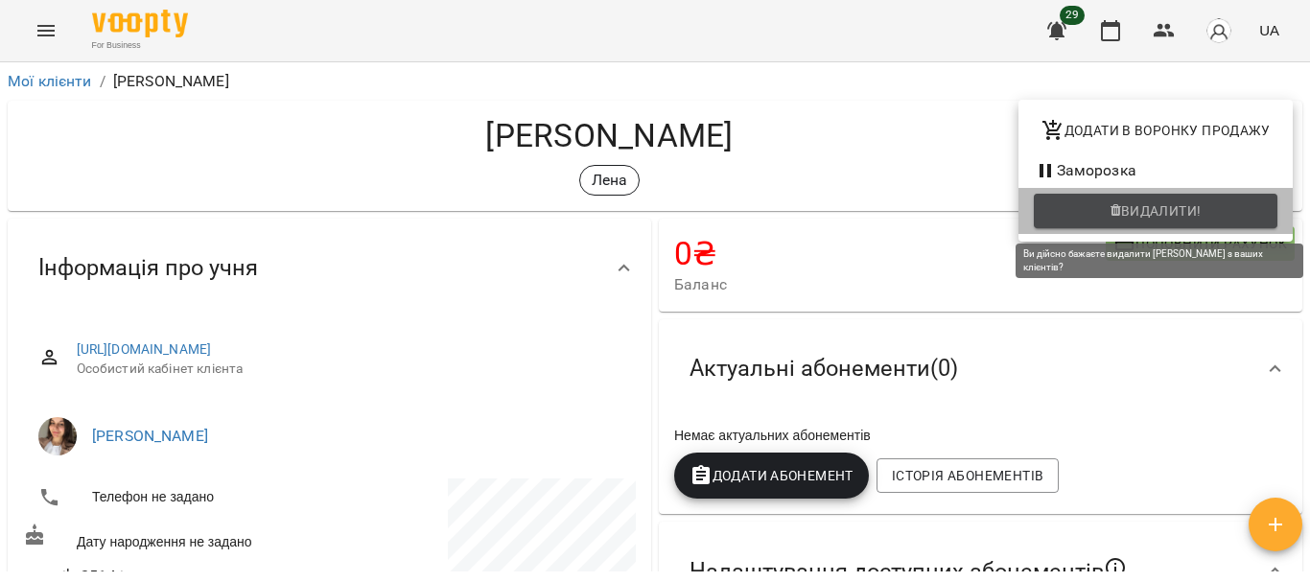
click at [1164, 213] on span "Видалити!" at bounding box center [1161, 210] width 81 height 23
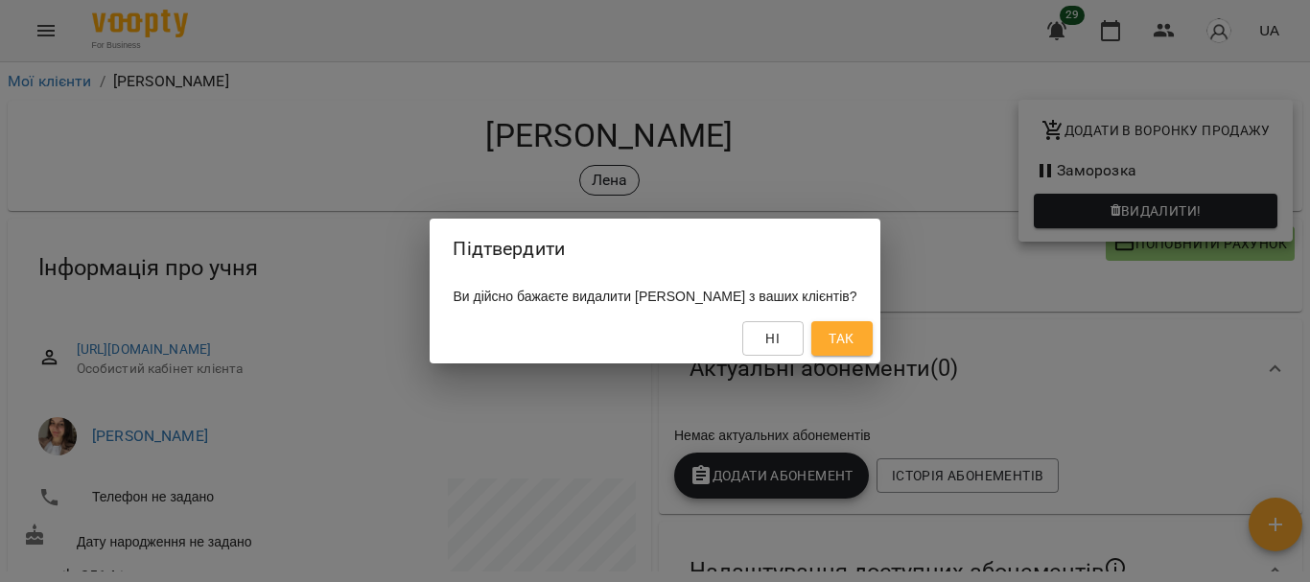
click at [854, 337] on span "Так" at bounding box center [841, 338] width 25 height 23
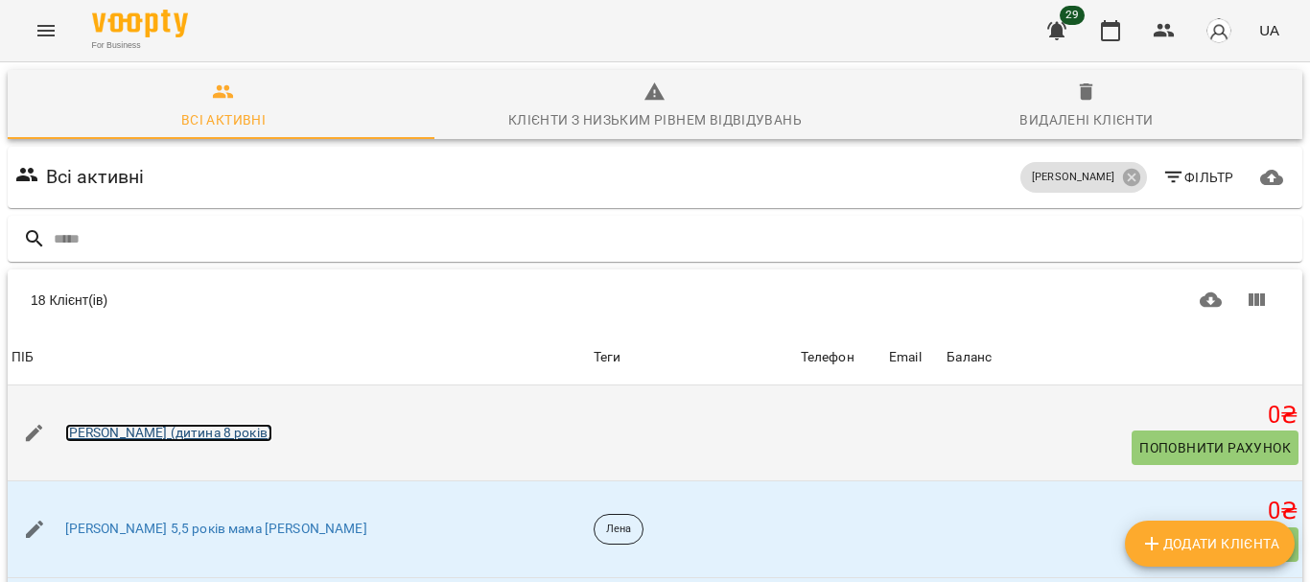
click at [138, 424] on link "Dasha (дитина 8 років)" at bounding box center [168, 433] width 207 height 19
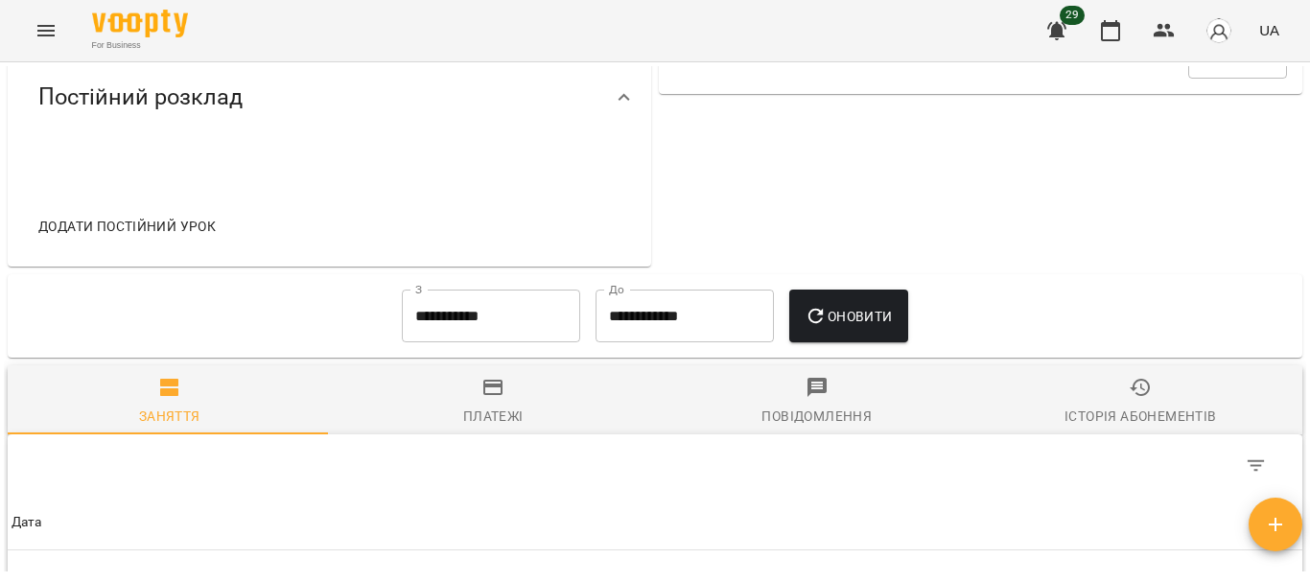
scroll to position [707, 0]
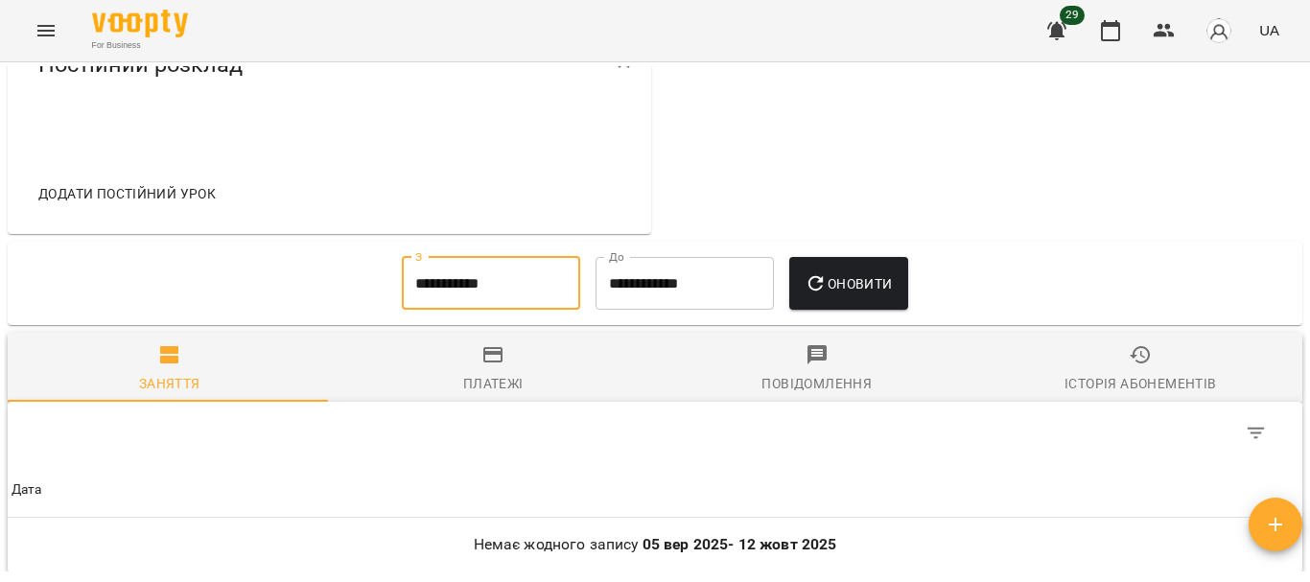
click at [502, 294] on input "**********" at bounding box center [491, 284] width 178 height 54
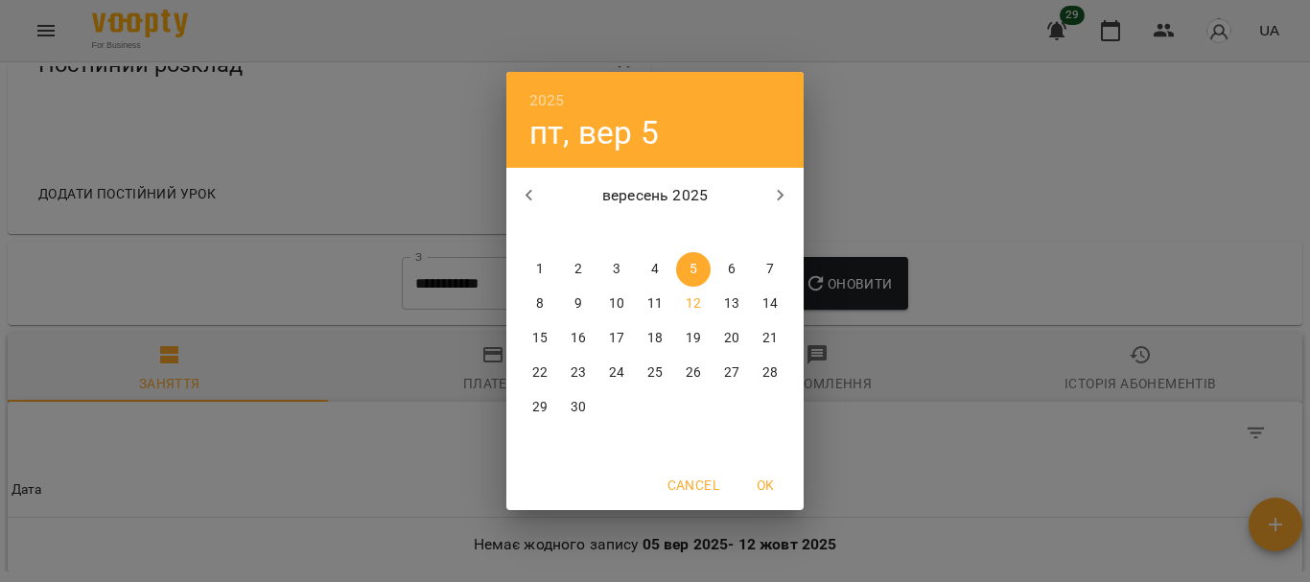
click at [523, 189] on icon "button" at bounding box center [529, 195] width 23 height 23
click at [783, 262] on span "1" at bounding box center [770, 269] width 35 height 19
type input "**********"
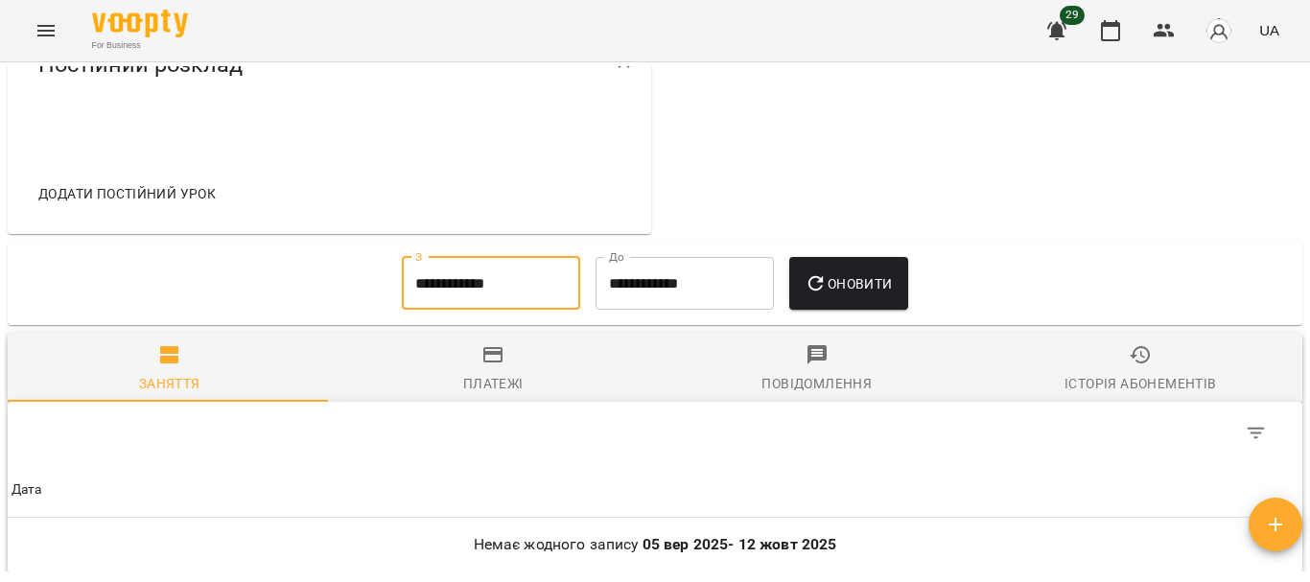
click at [847, 293] on span "Оновити" at bounding box center [848, 283] width 87 height 23
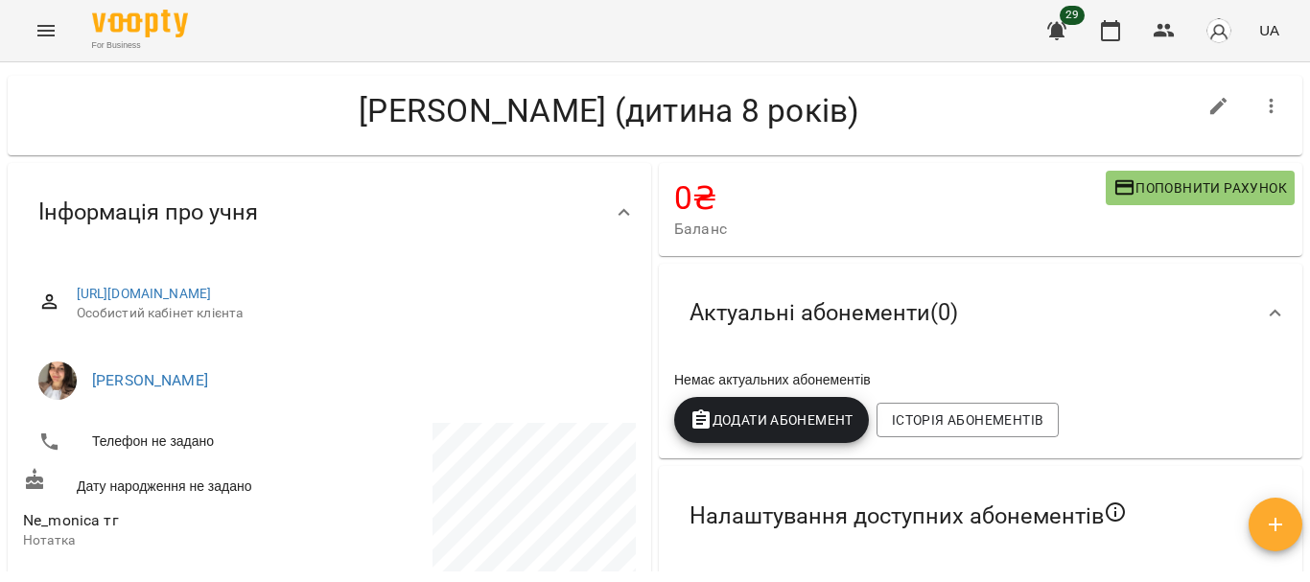
scroll to position [0, 0]
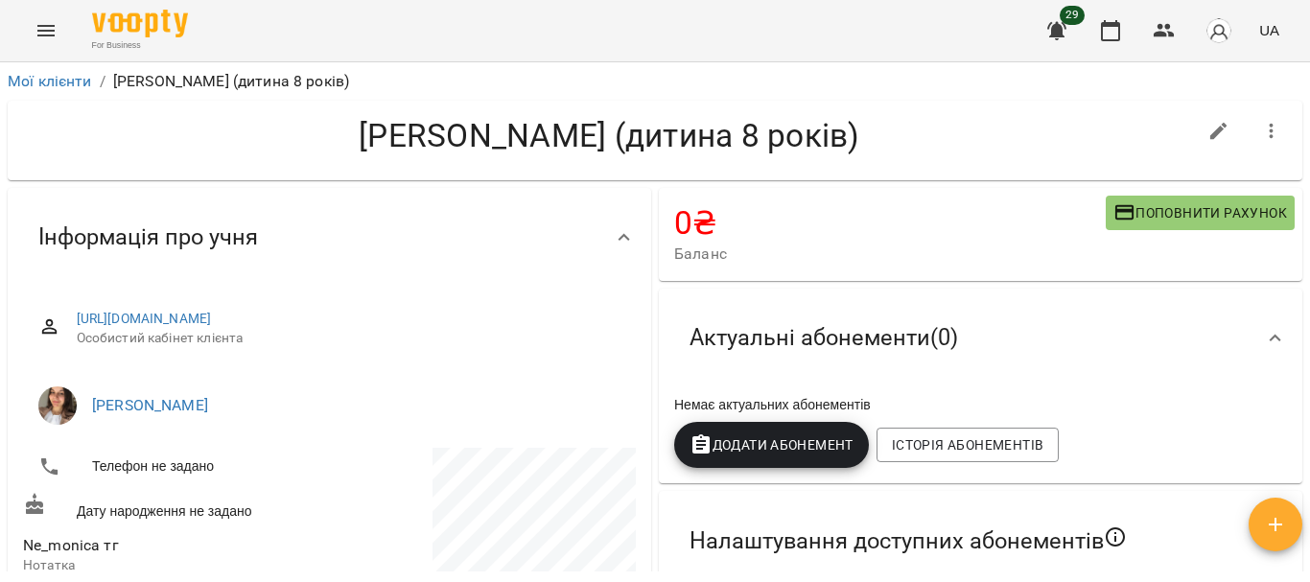
click at [1260, 131] on icon "button" at bounding box center [1271, 131] width 23 height 23
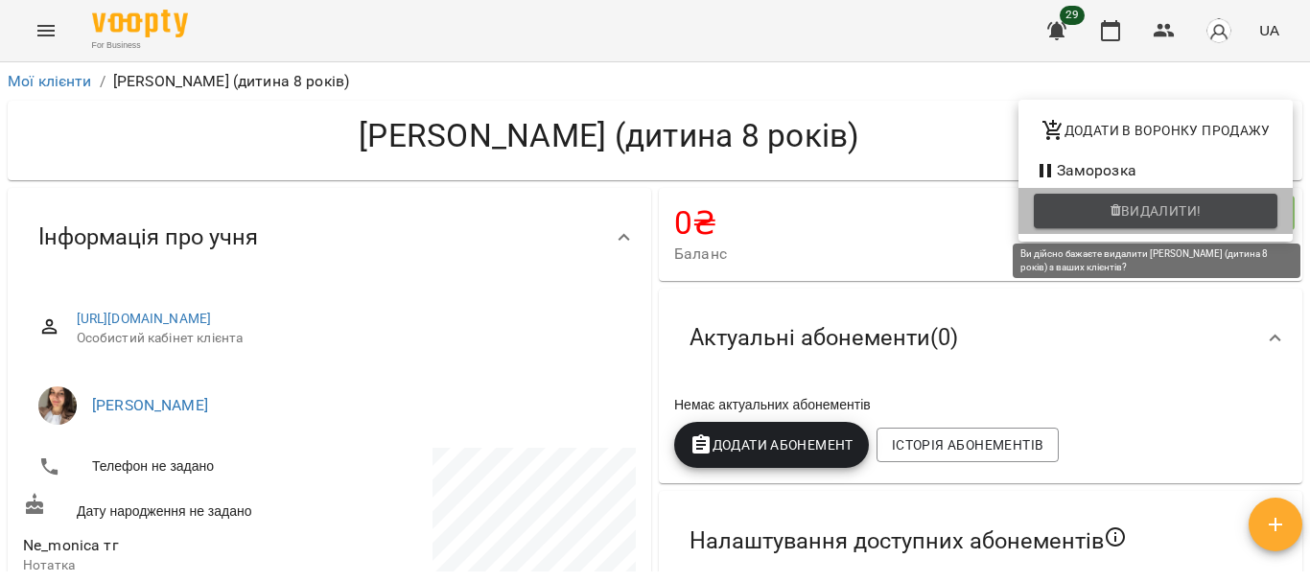
click at [1132, 219] on span "Видалити!" at bounding box center [1161, 210] width 81 height 23
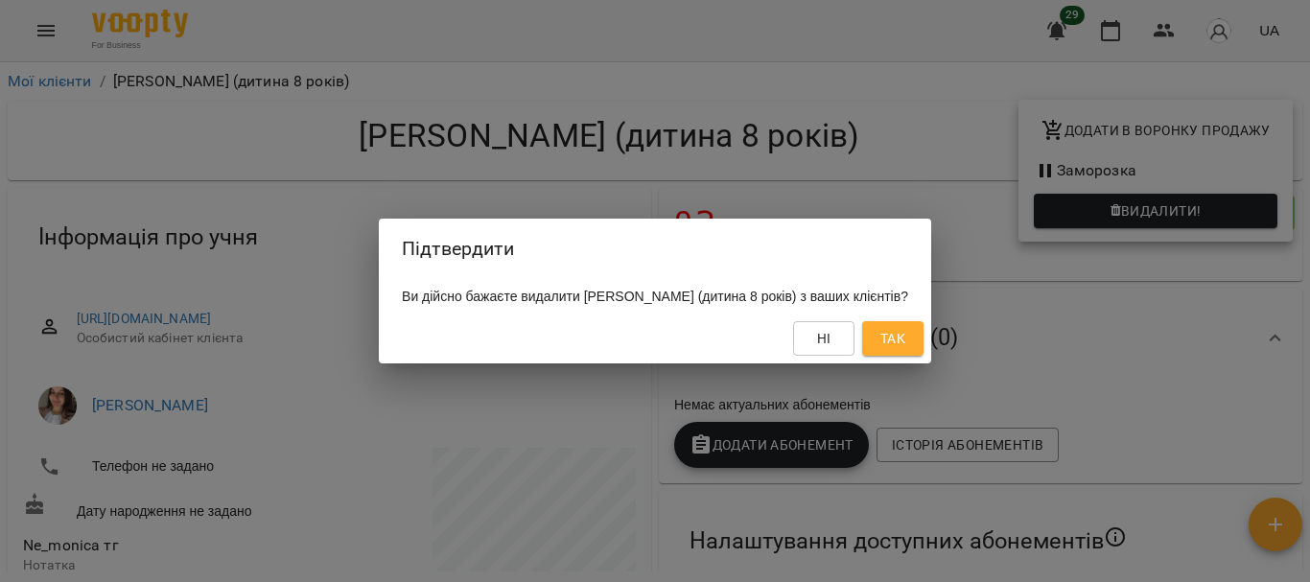
click at [878, 344] on span "Так" at bounding box center [893, 338] width 31 height 23
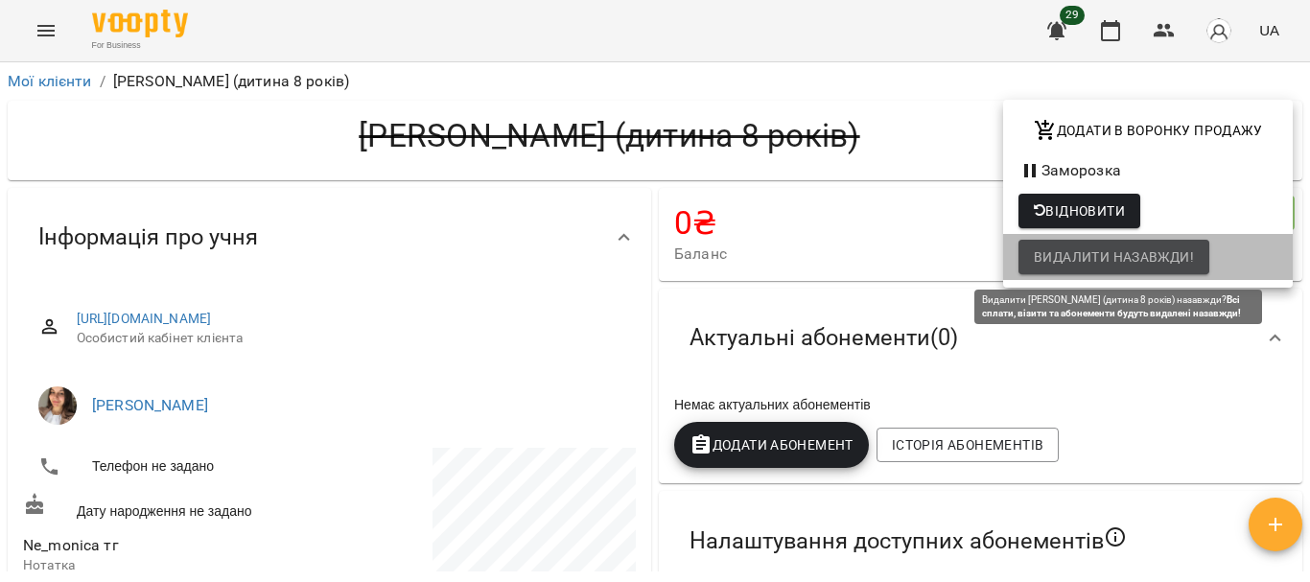
click at [1082, 259] on span "Видалити назавжди!" at bounding box center [1114, 257] width 160 height 23
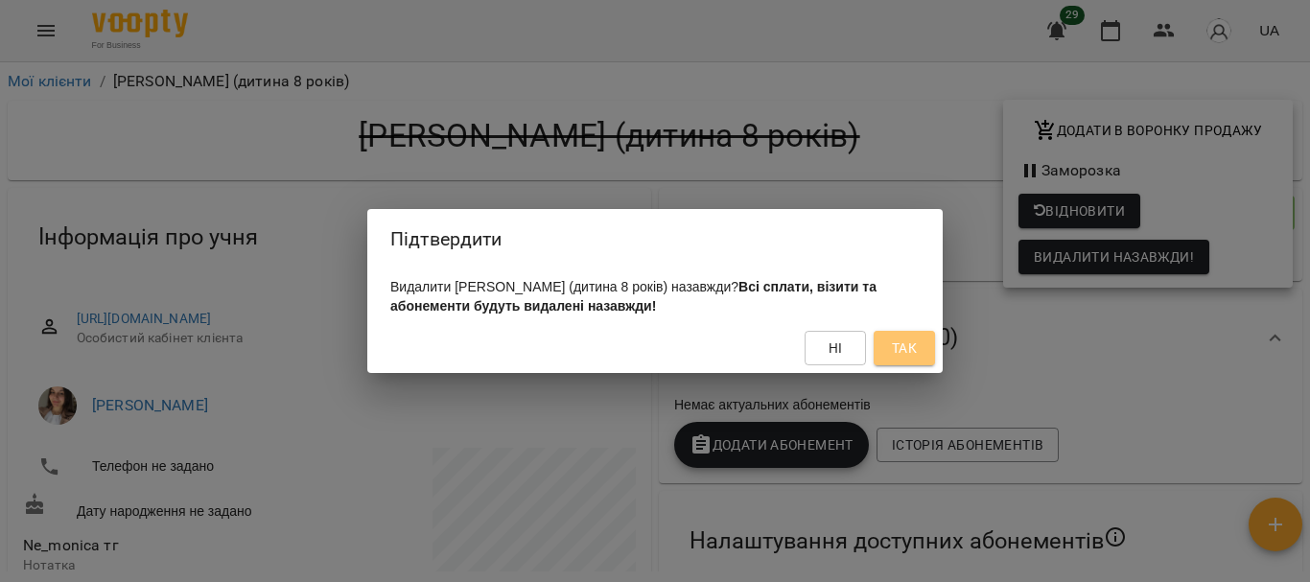
click at [904, 352] on span "Так" at bounding box center [904, 348] width 25 height 23
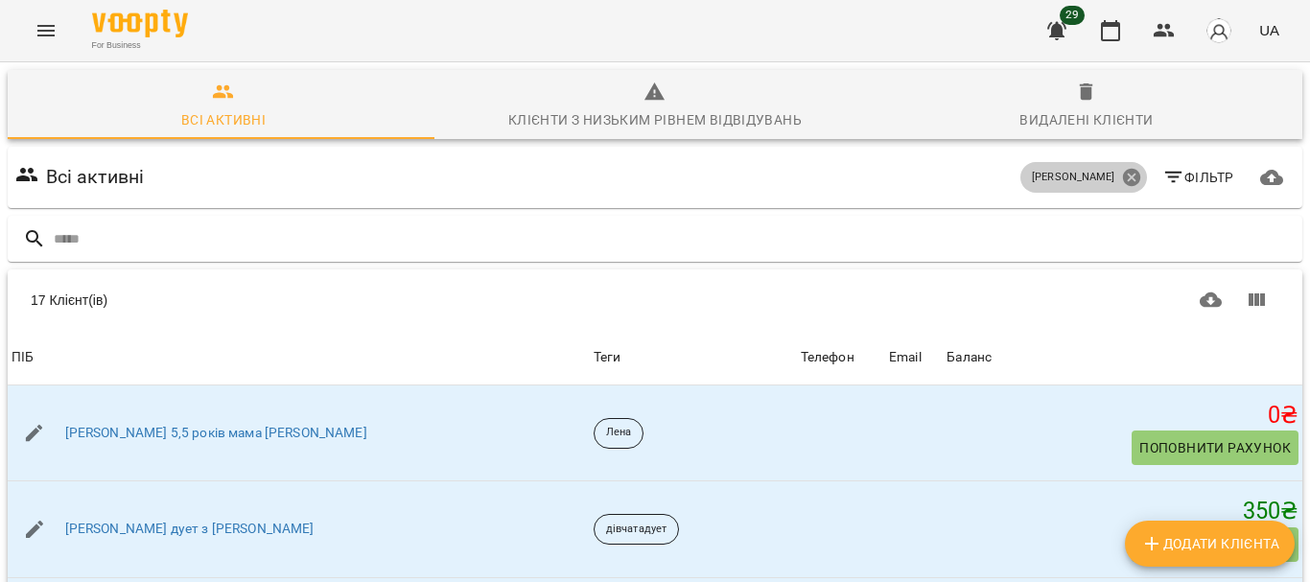
click at [1122, 181] on icon at bounding box center [1130, 177] width 17 height 17
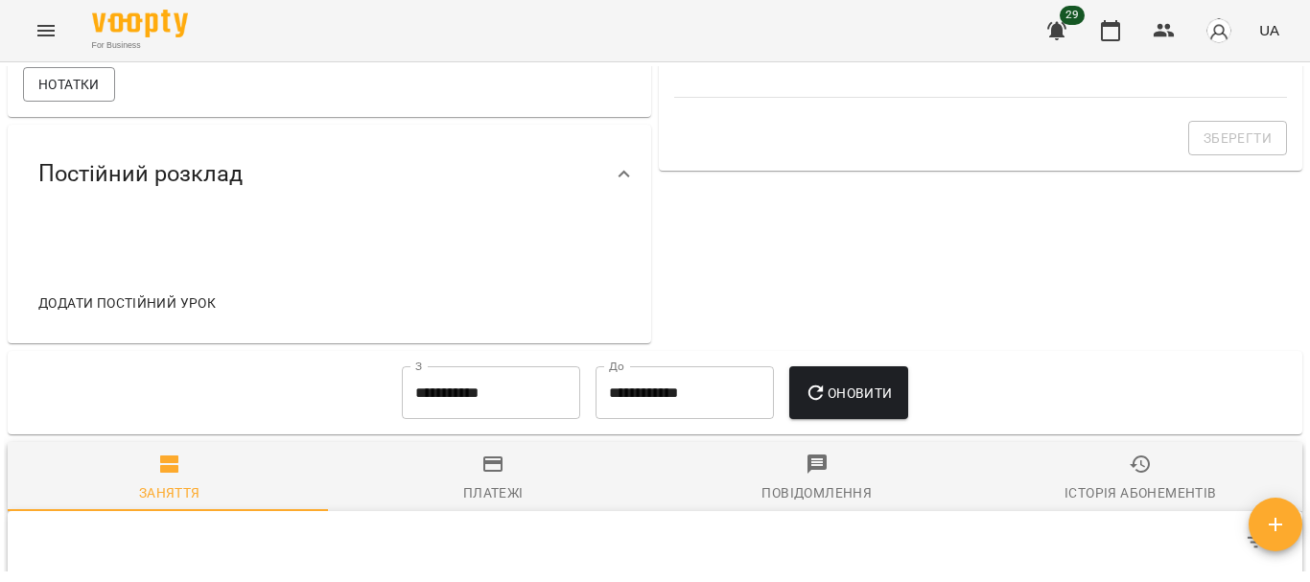
scroll to position [625, 0]
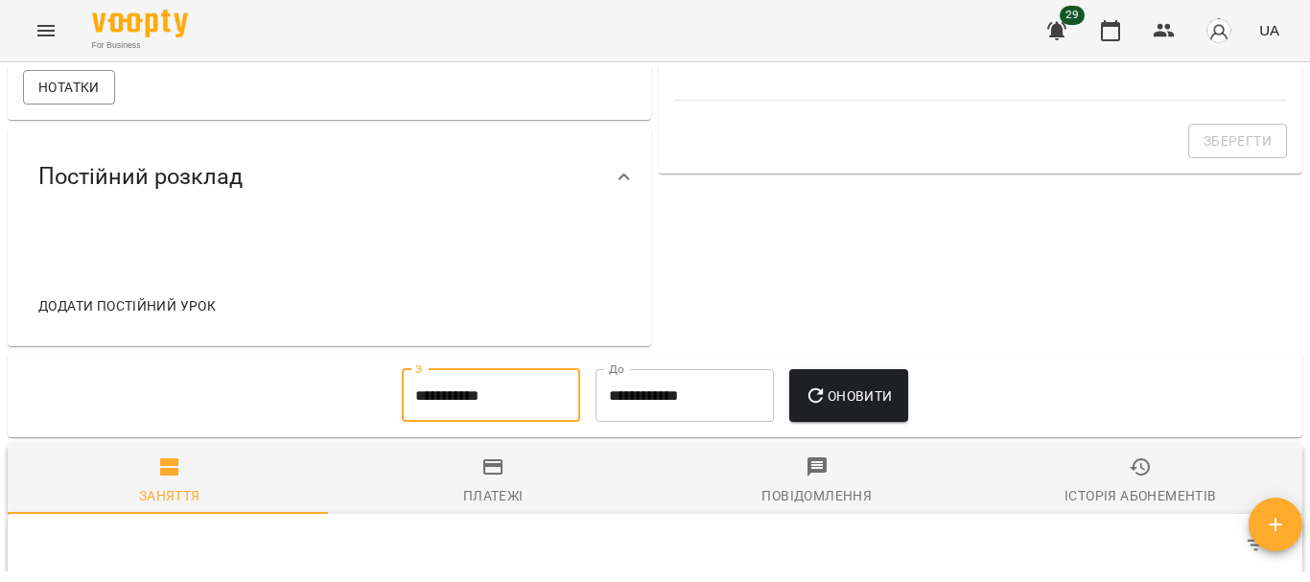
click at [509, 420] on input "**********" at bounding box center [491, 396] width 178 height 54
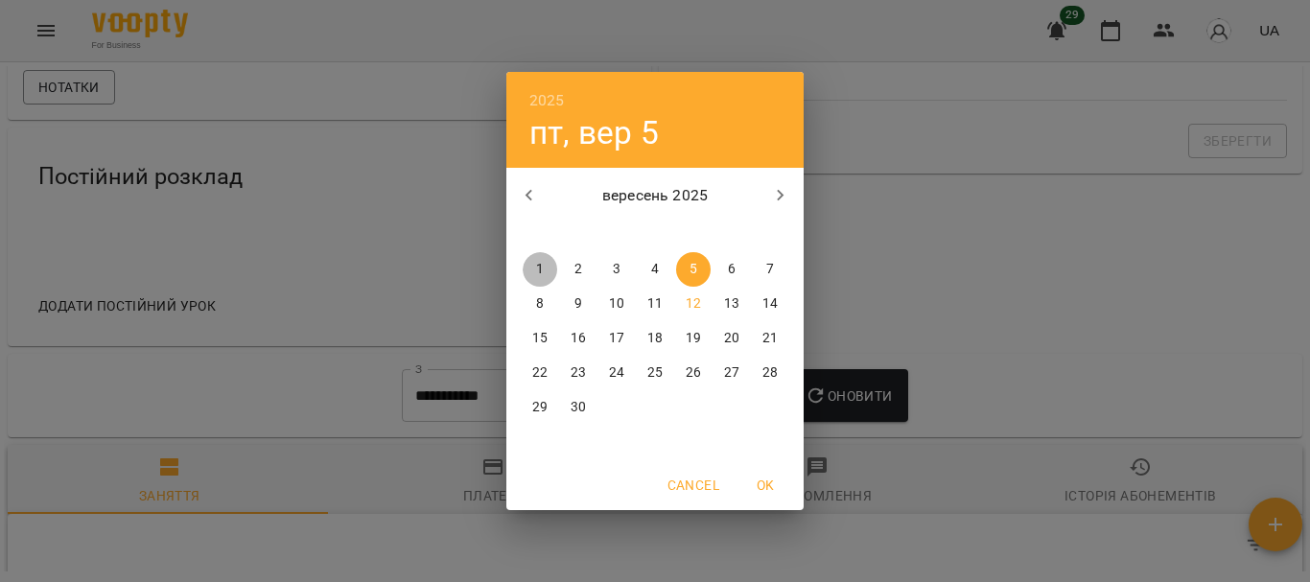
click at [536, 270] on p "1" at bounding box center [540, 269] width 8 height 19
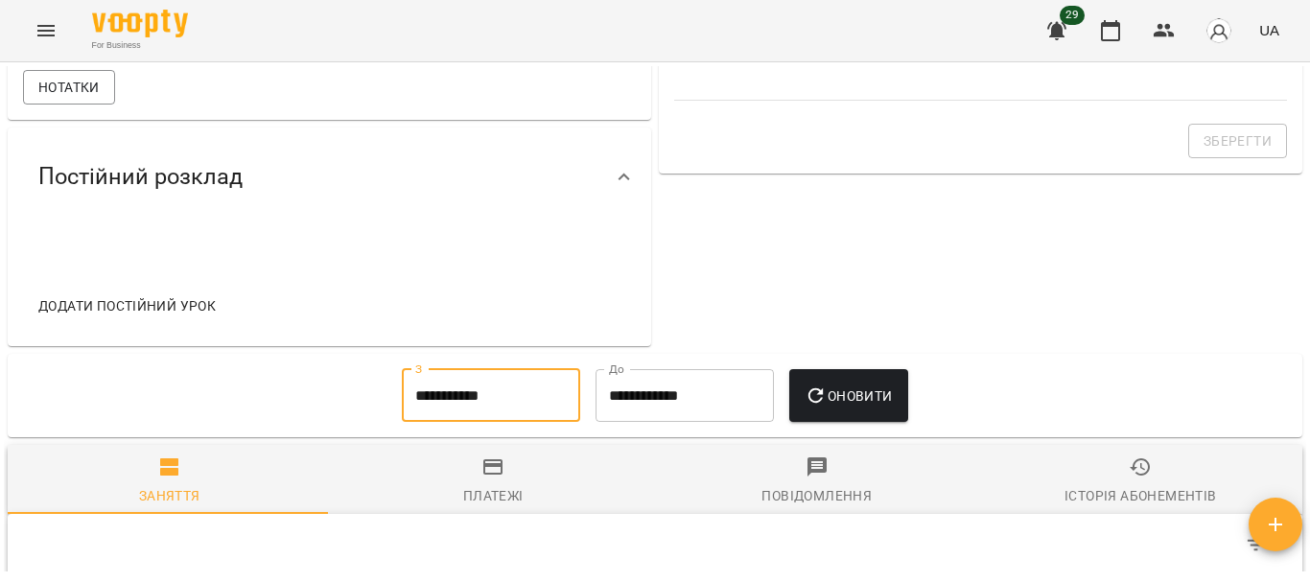
click at [504, 423] on input "**********" at bounding box center [491, 396] width 178 height 54
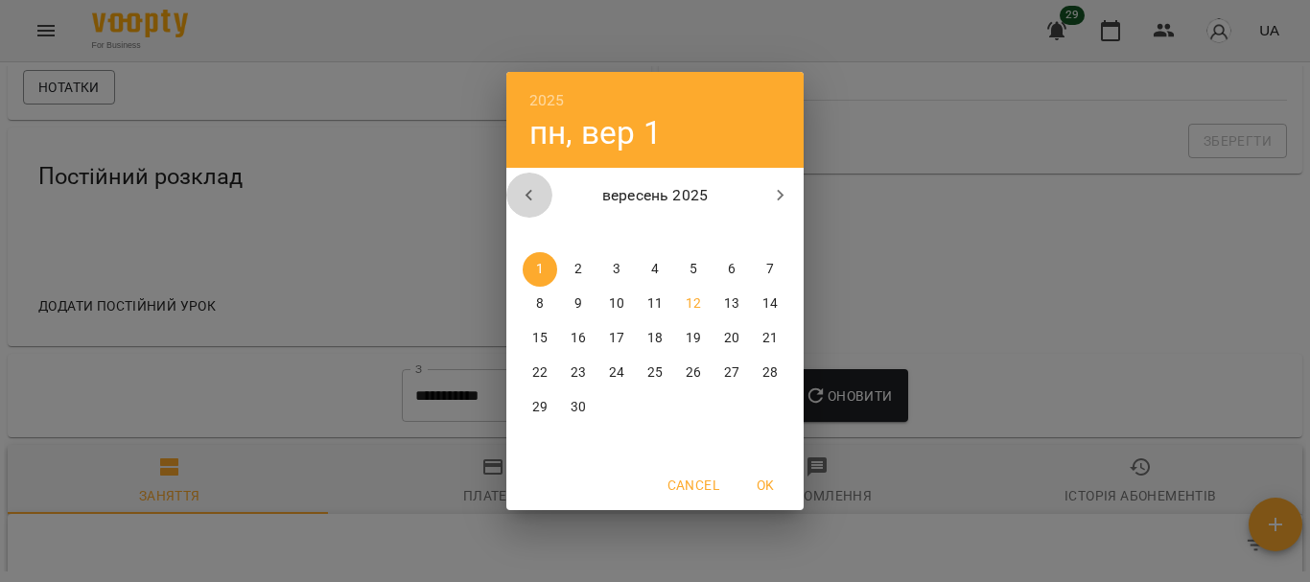
click at [528, 202] on icon "button" at bounding box center [529, 195] width 23 height 23
click at [692, 275] on p "1" at bounding box center [694, 269] width 8 height 19
type input "**********"
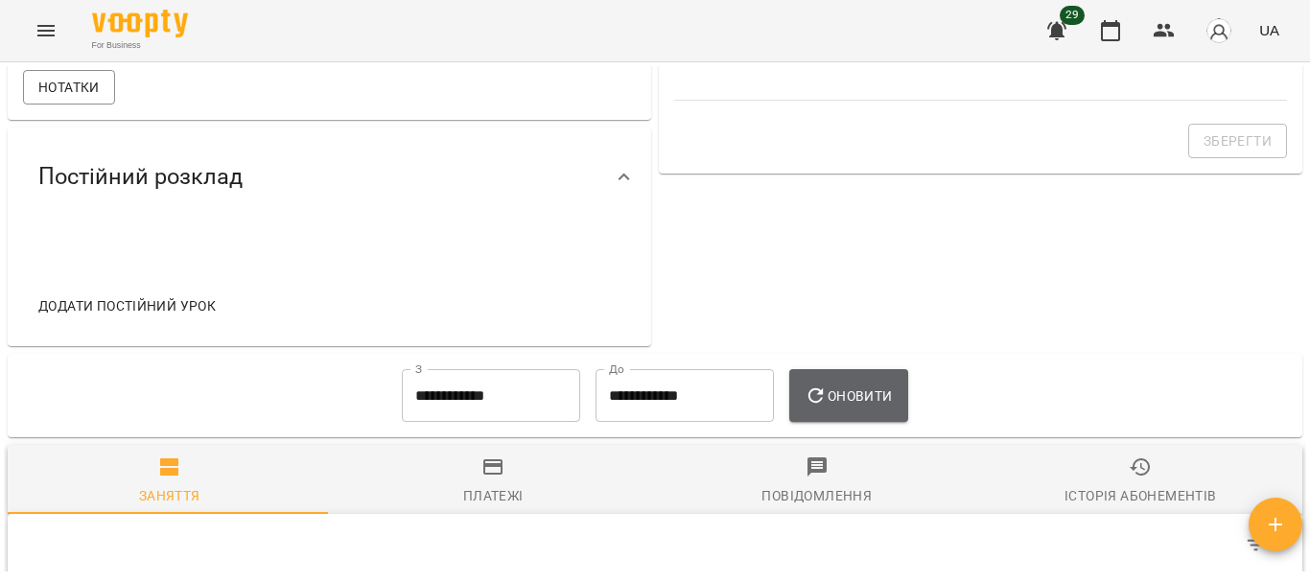
click at [840, 405] on span "Оновити" at bounding box center [848, 396] width 87 height 23
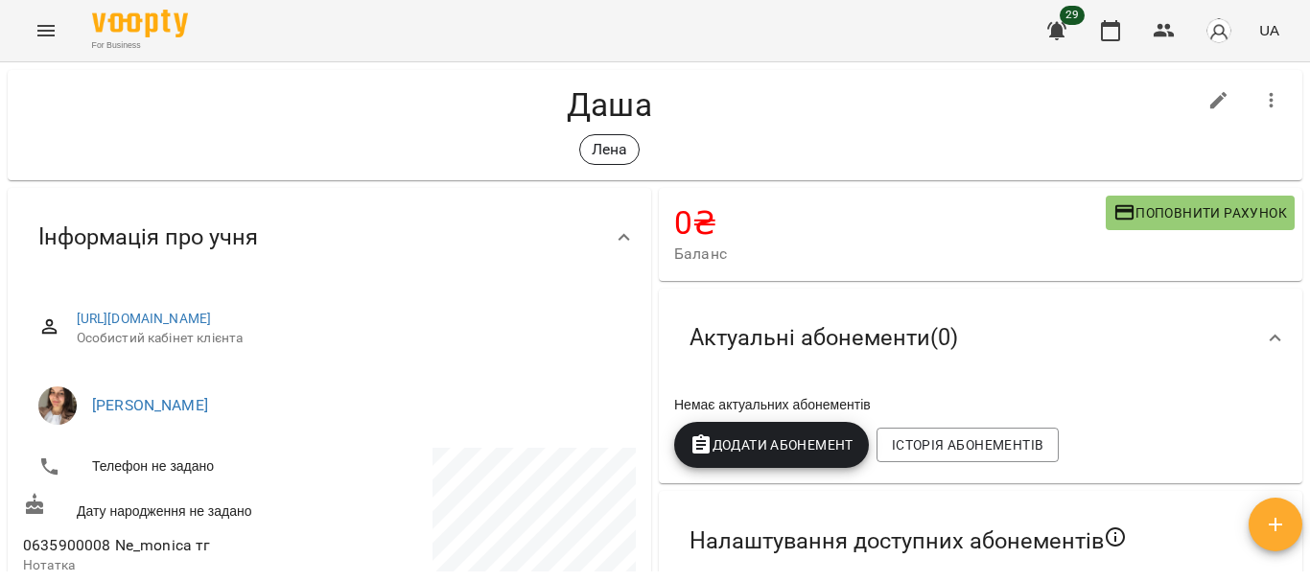
scroll to position [0, 0]
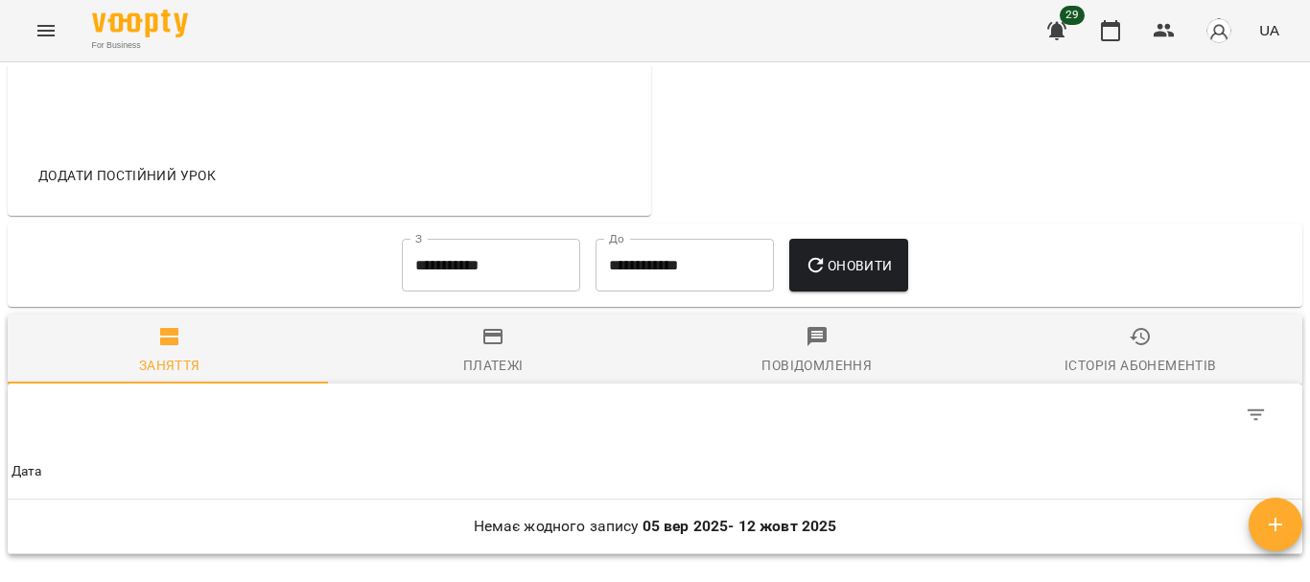
scroll to position [740, 0]
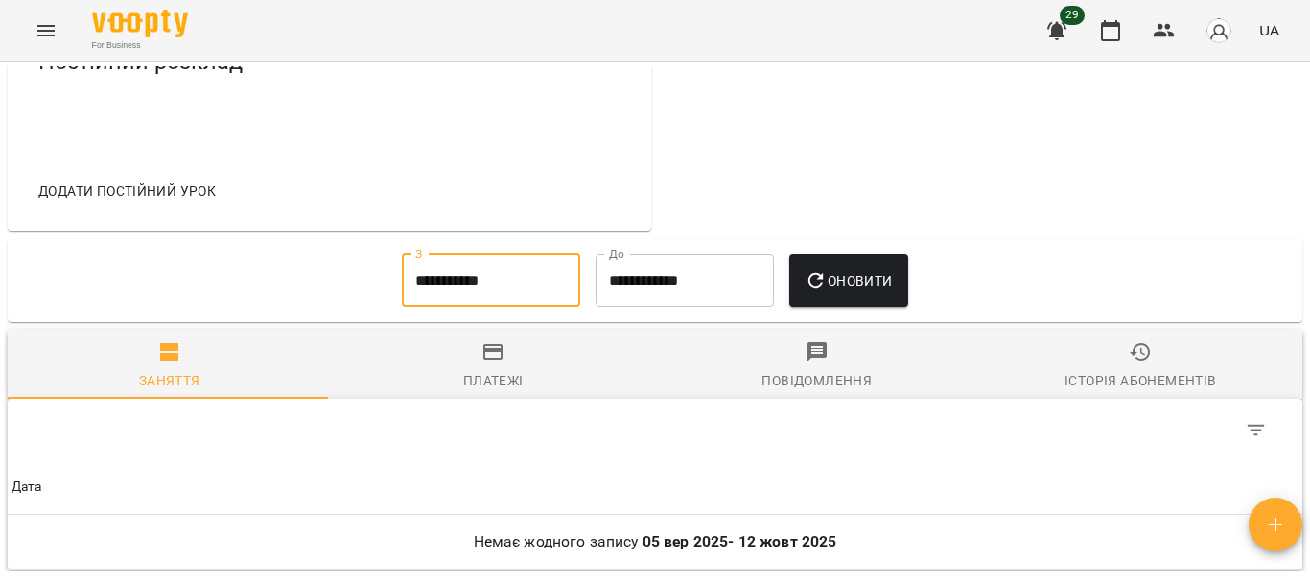
click at [535, 292] on input "**********" at bounding box center [491, 281] width 178 height 54
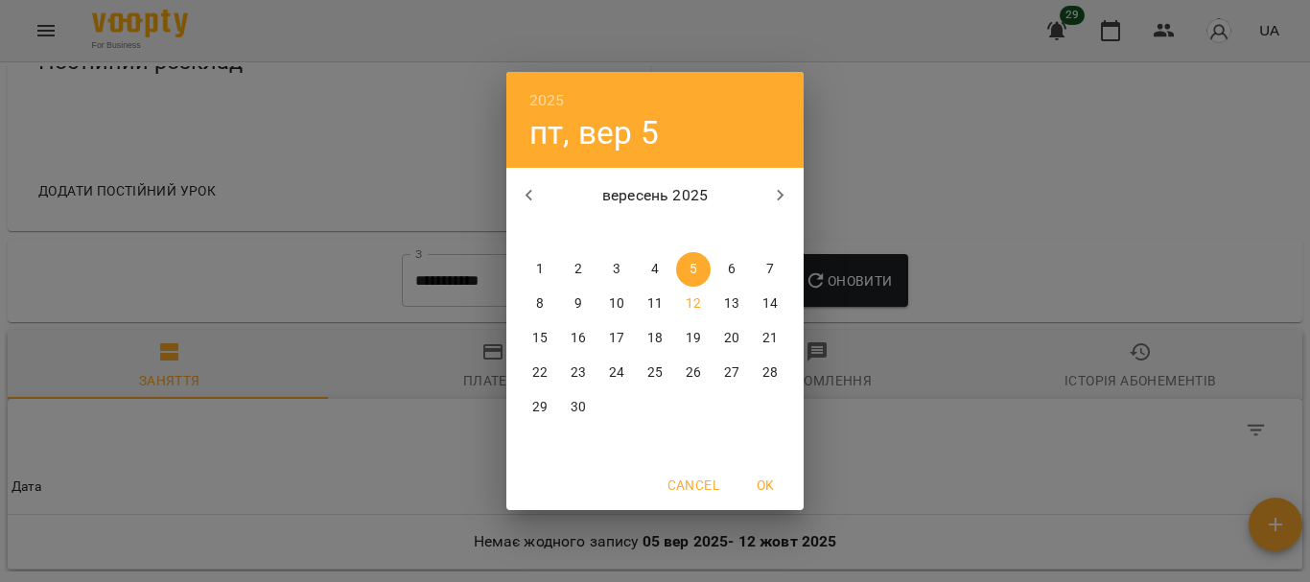
click at [523, 194] on icon "button" at bounding box center [529, 195] width 23 height 23
click at [591, 257] on button "1" at bounding box center [578, 269] width 35 height 35
type input "**********"
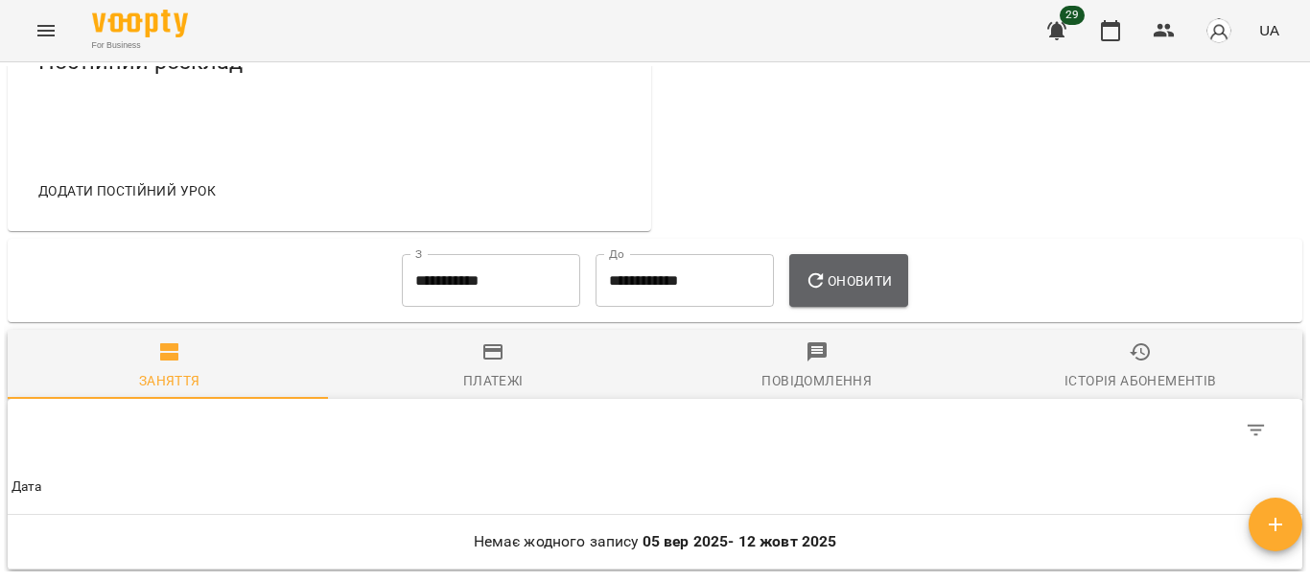
click at [865, 293] on span "Оновити" at bounding box center [848, 281] width 87 height 23
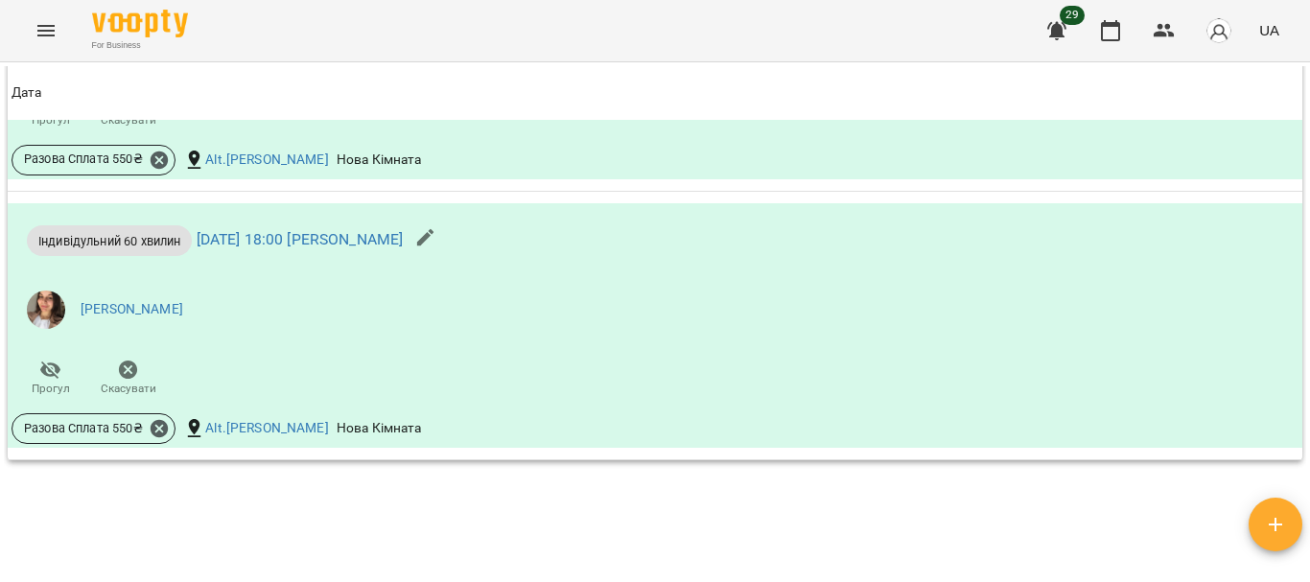
scroll to position [1325, 0]
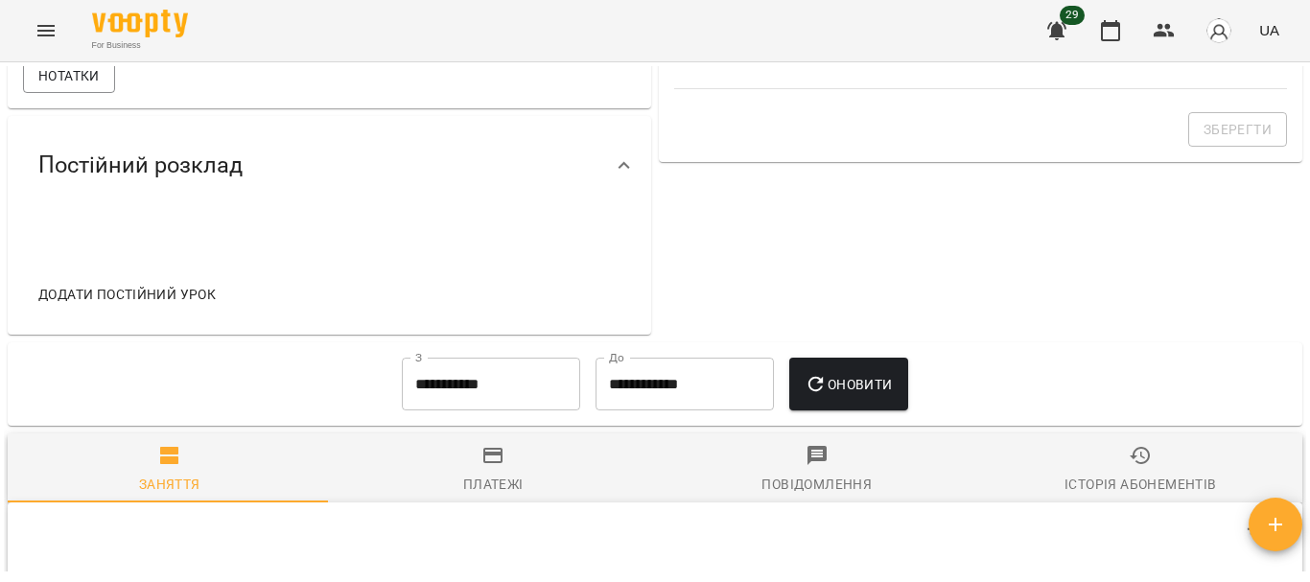
scroll to position [631, 0]
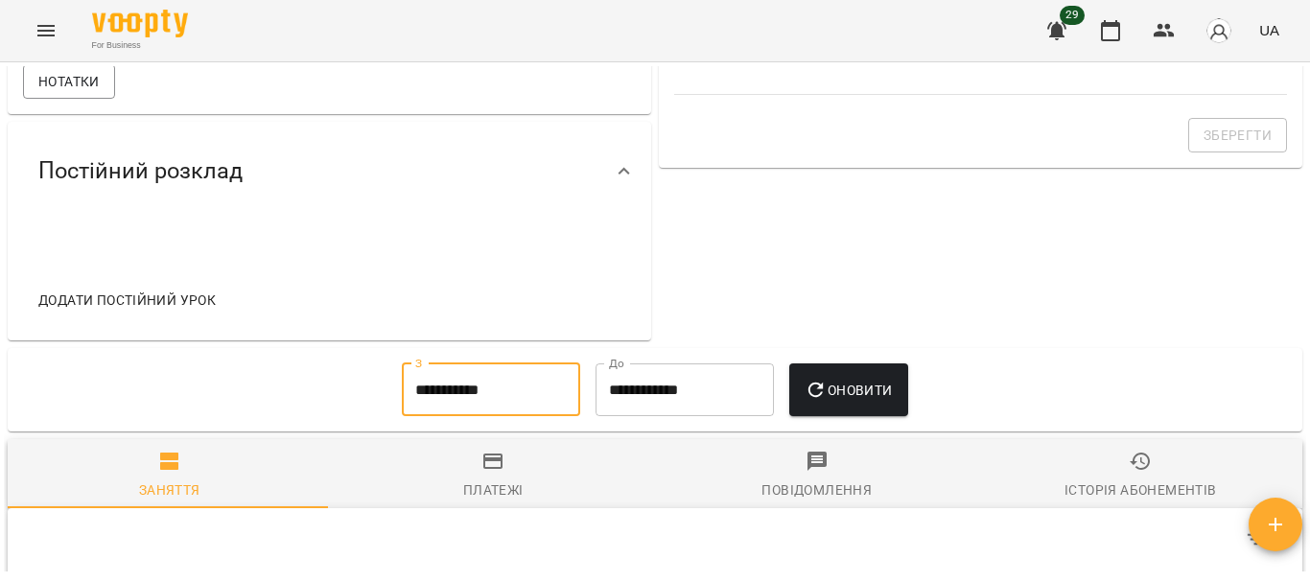
click at [558, 396] on input "**********" at bounding box center [491, 390] width 178 height 54
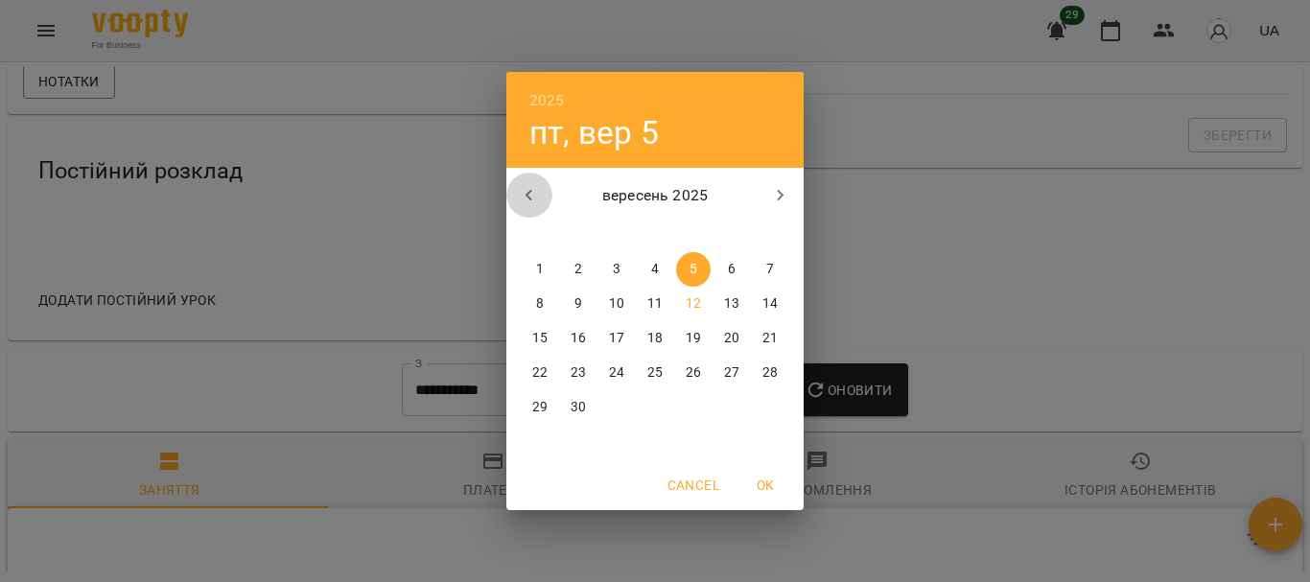
click at [531, 198] on icon "button" at bounding box center [529, 195] width 23 height 23
click at [753, 267] on span "1" at bounding box center [770, 269] width 35 height 19
type input "**********"
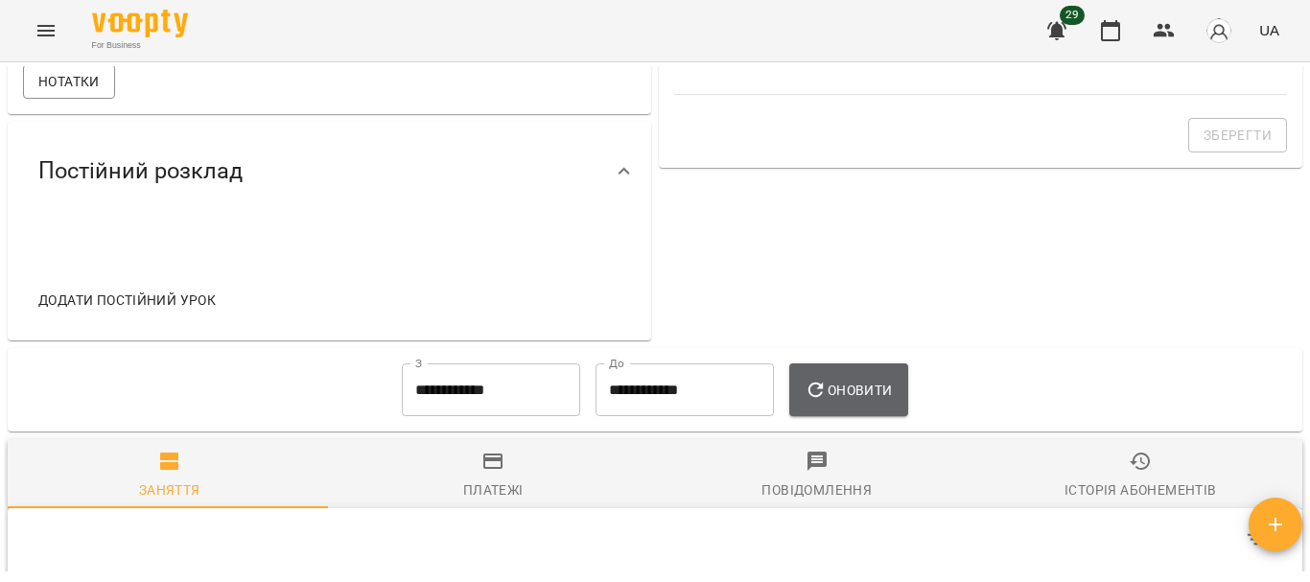
click at [863, 402] on span "Оновити" at bounding box center [848, 390] width 87 height 23
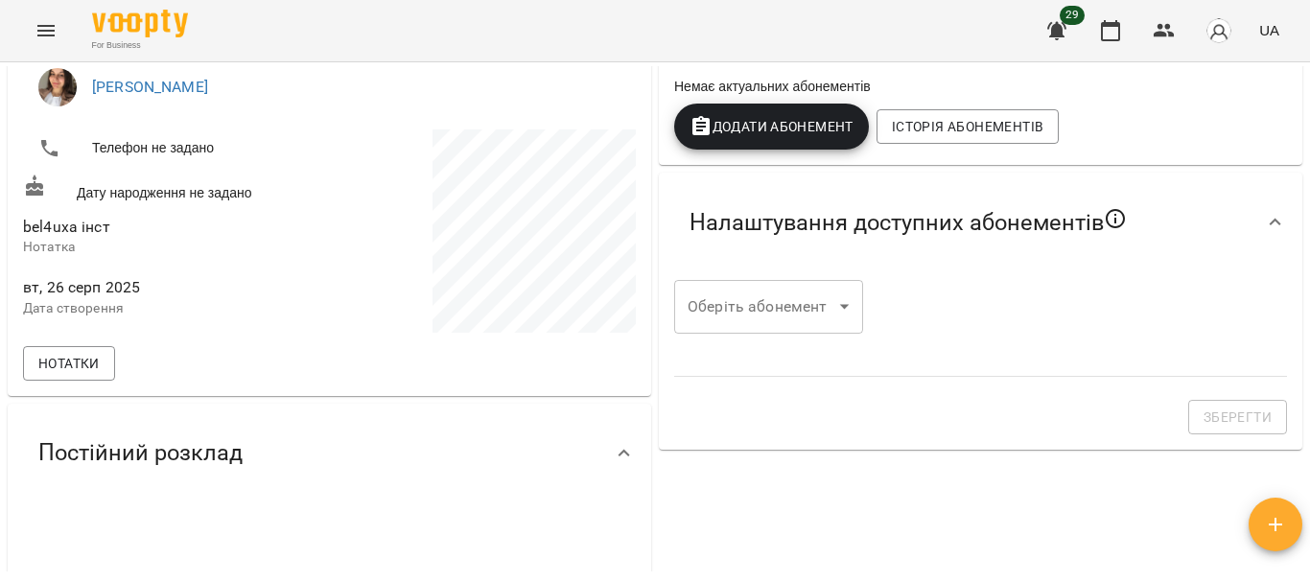
scroll to position [0, 0]
